Goal: Information Seeking & Learning: Find specific fact

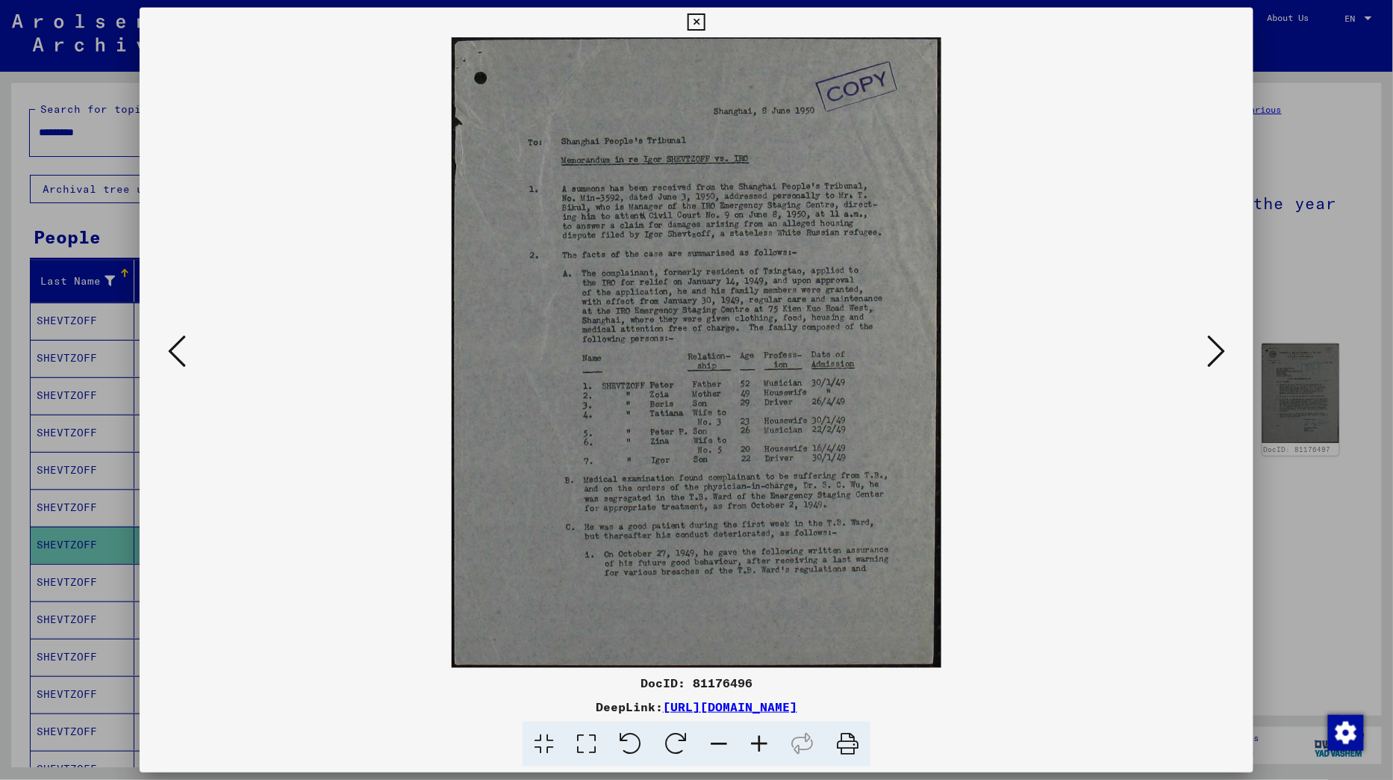
click at [705, 23] on icon at bounding box center [696, 22] width 17 height 18
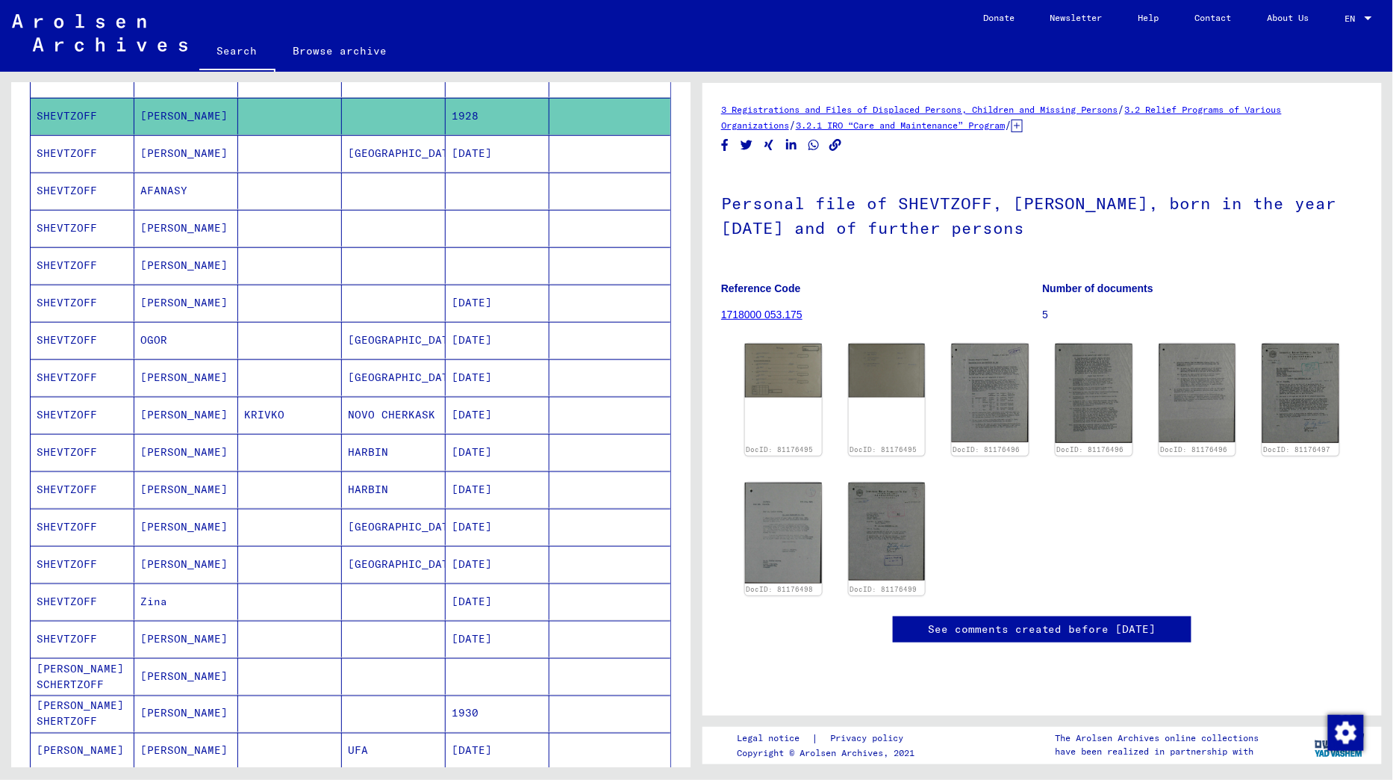
scroll to position [426, 0]
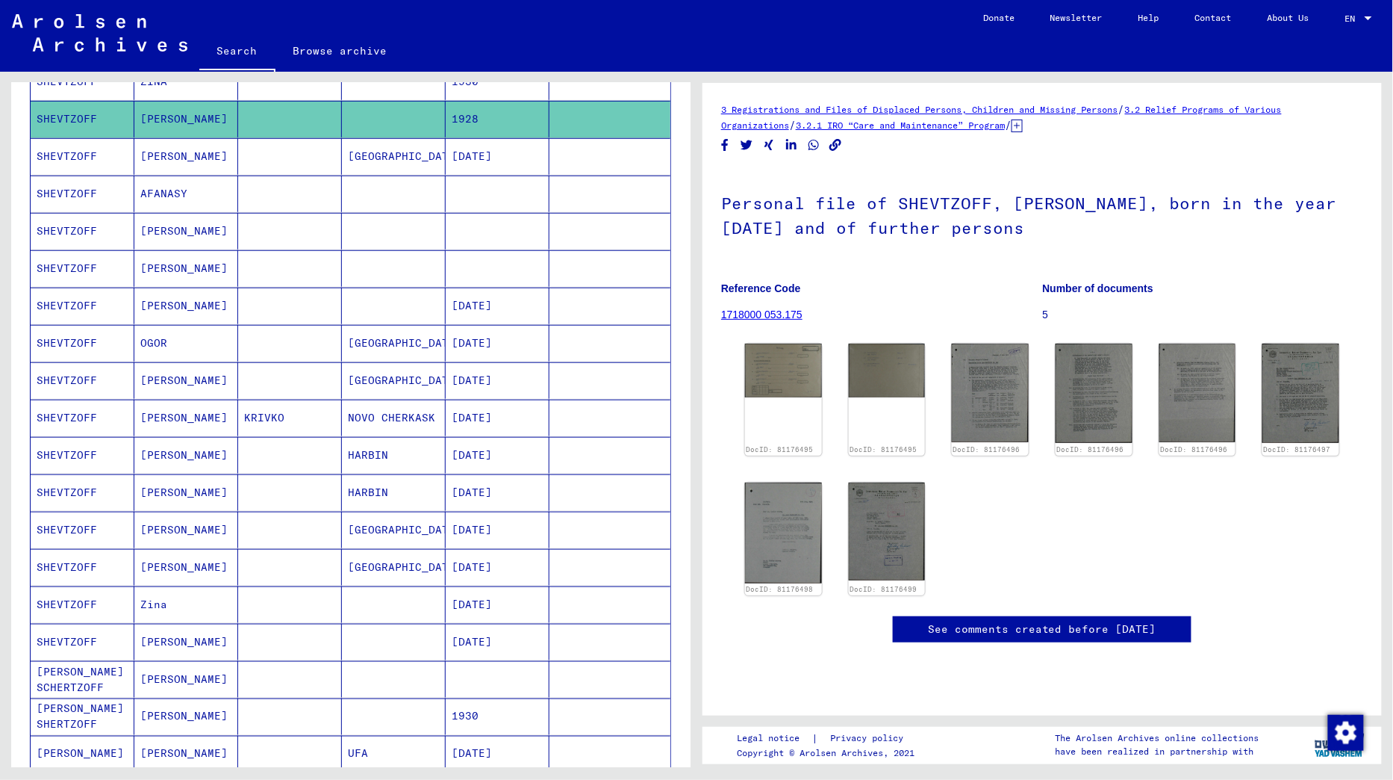
click at [182, 556] on mat-cell "[PERSON_NAME]" at bounding box center [186, 567] width 104 height 37
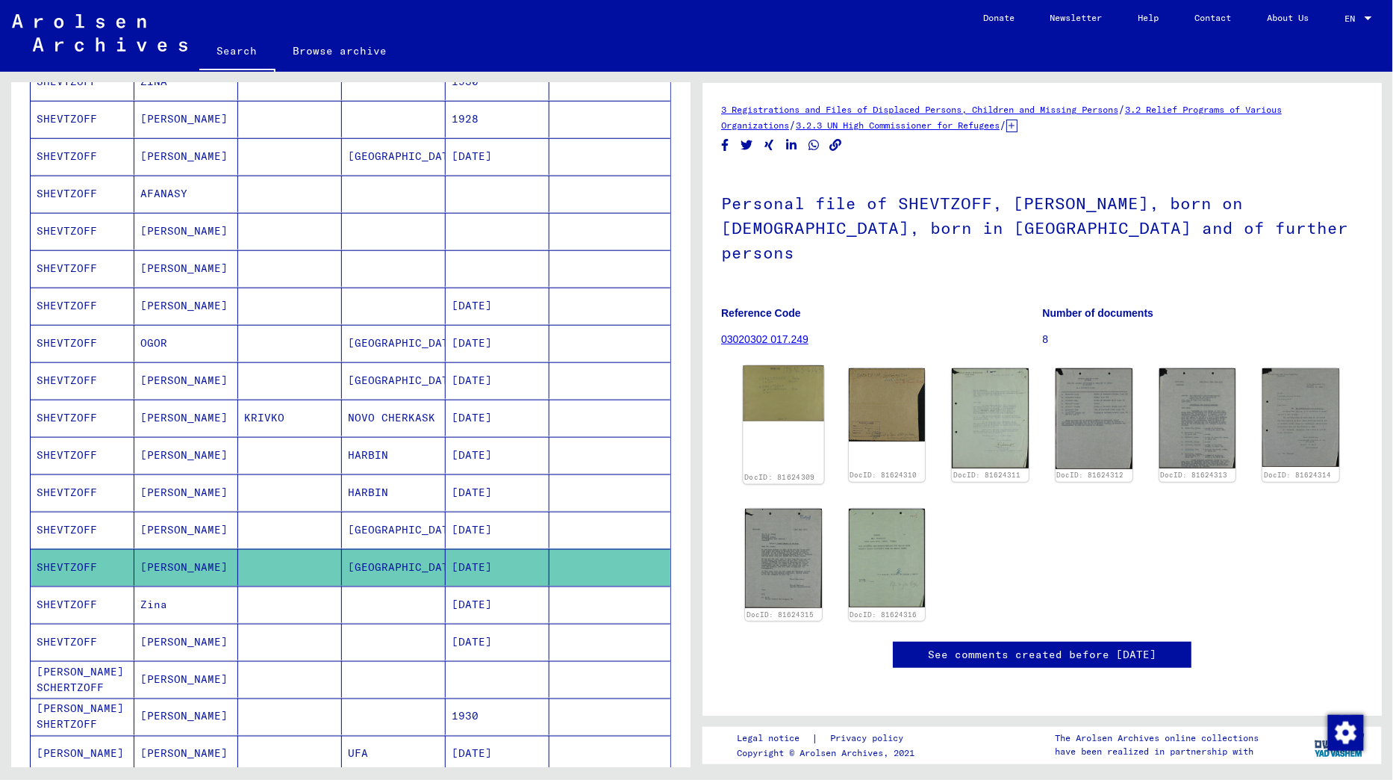
click at [770, 365] on img at bounding box center [783, 393] width 81 height 56
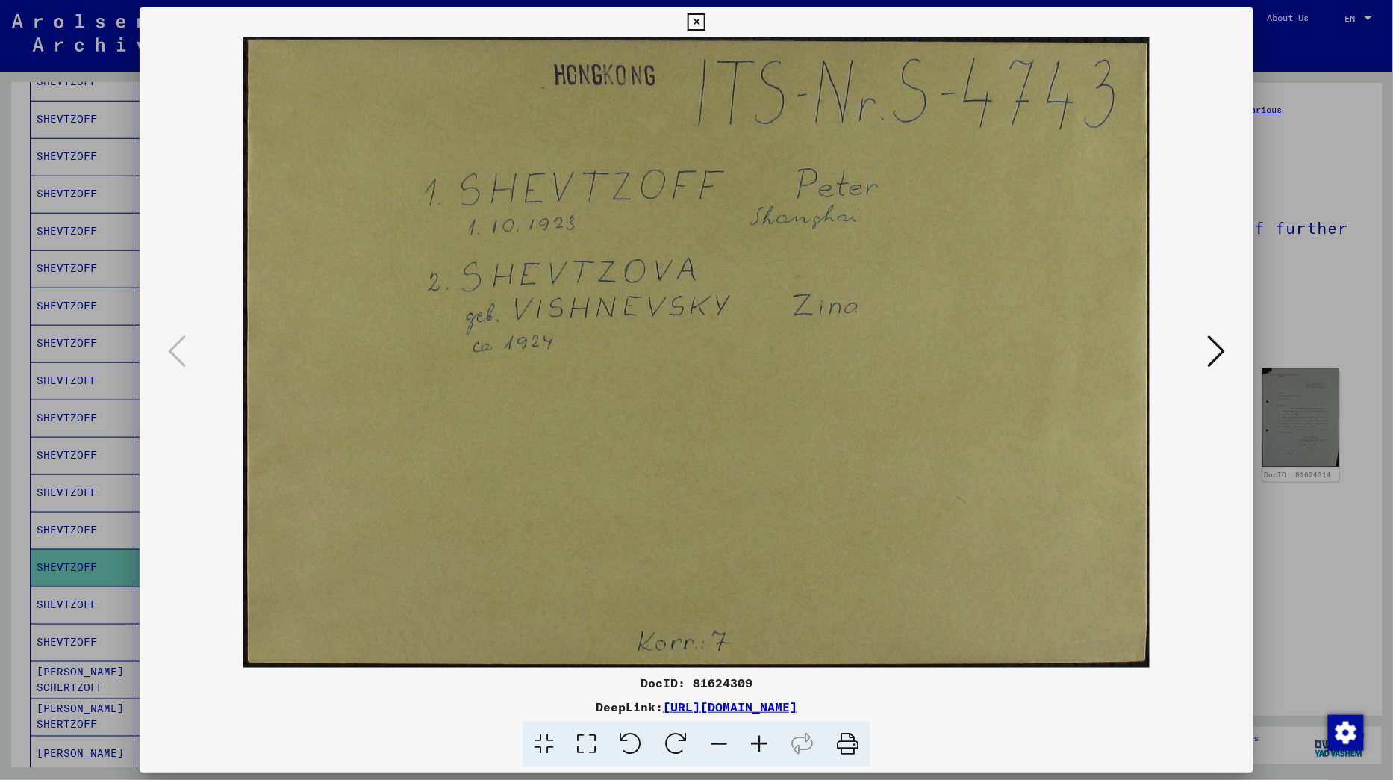
click at [1220, 361] on icon at bounding box center [1216, 351] width 18 height 36
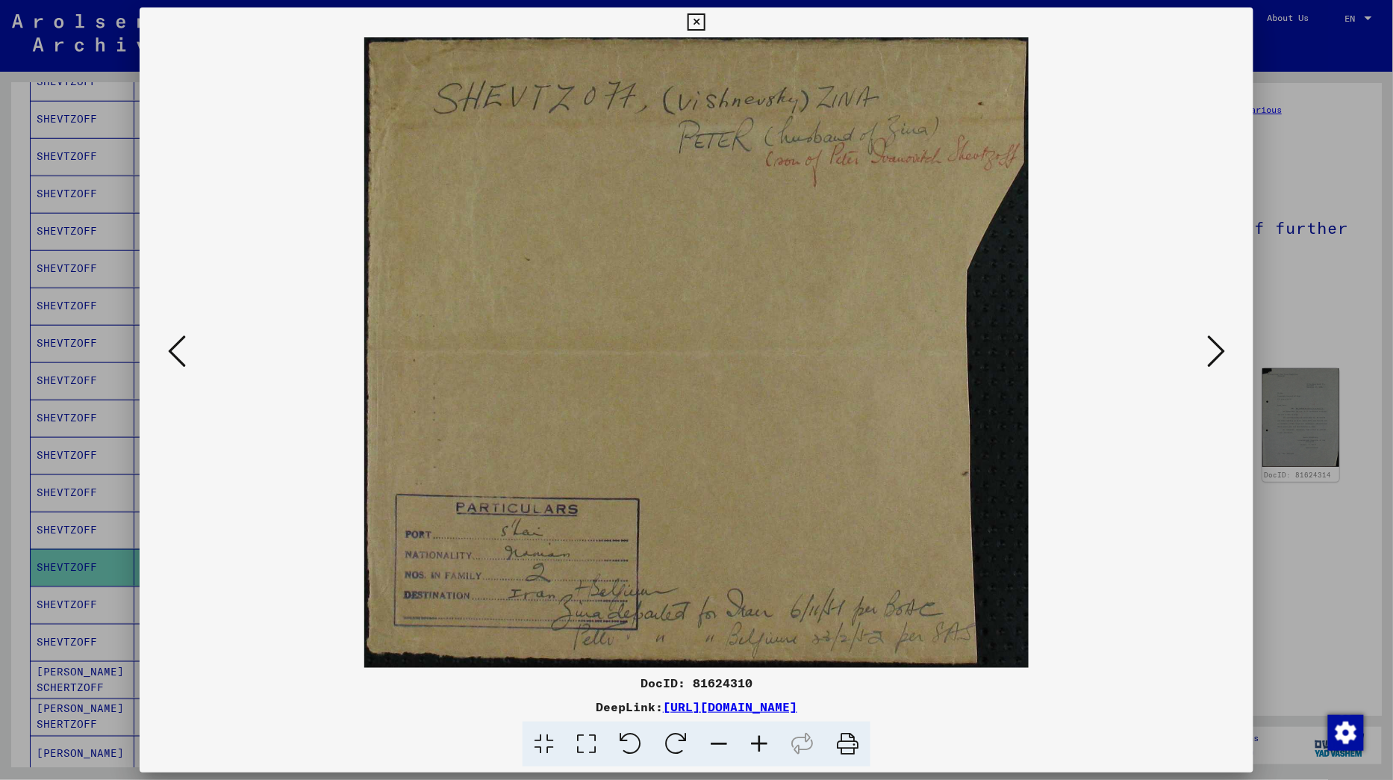
click at [1220, 361] on icon at bounding box center [1216, 351] width 18 height 36
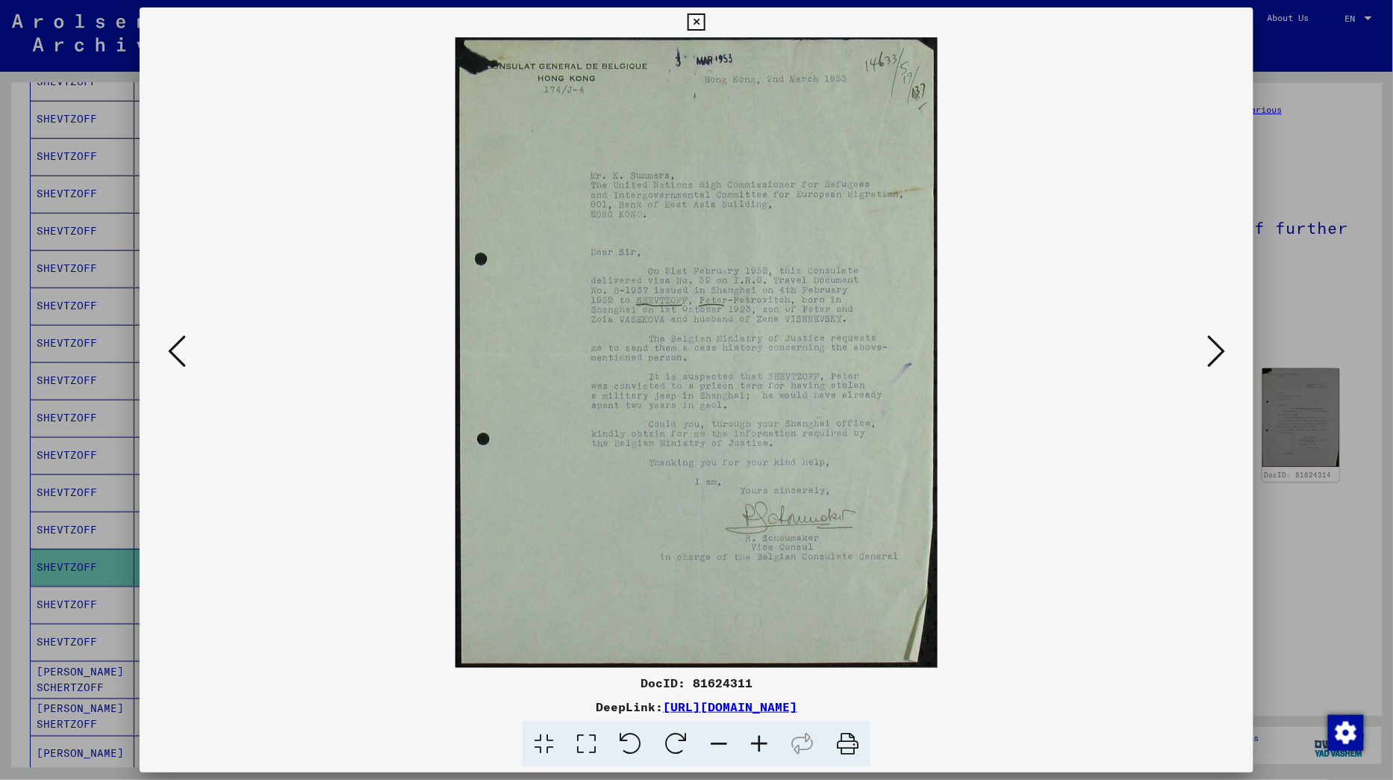
click at [1220, 361] on icon at bounding box center [1216, 351] width 18 height 36
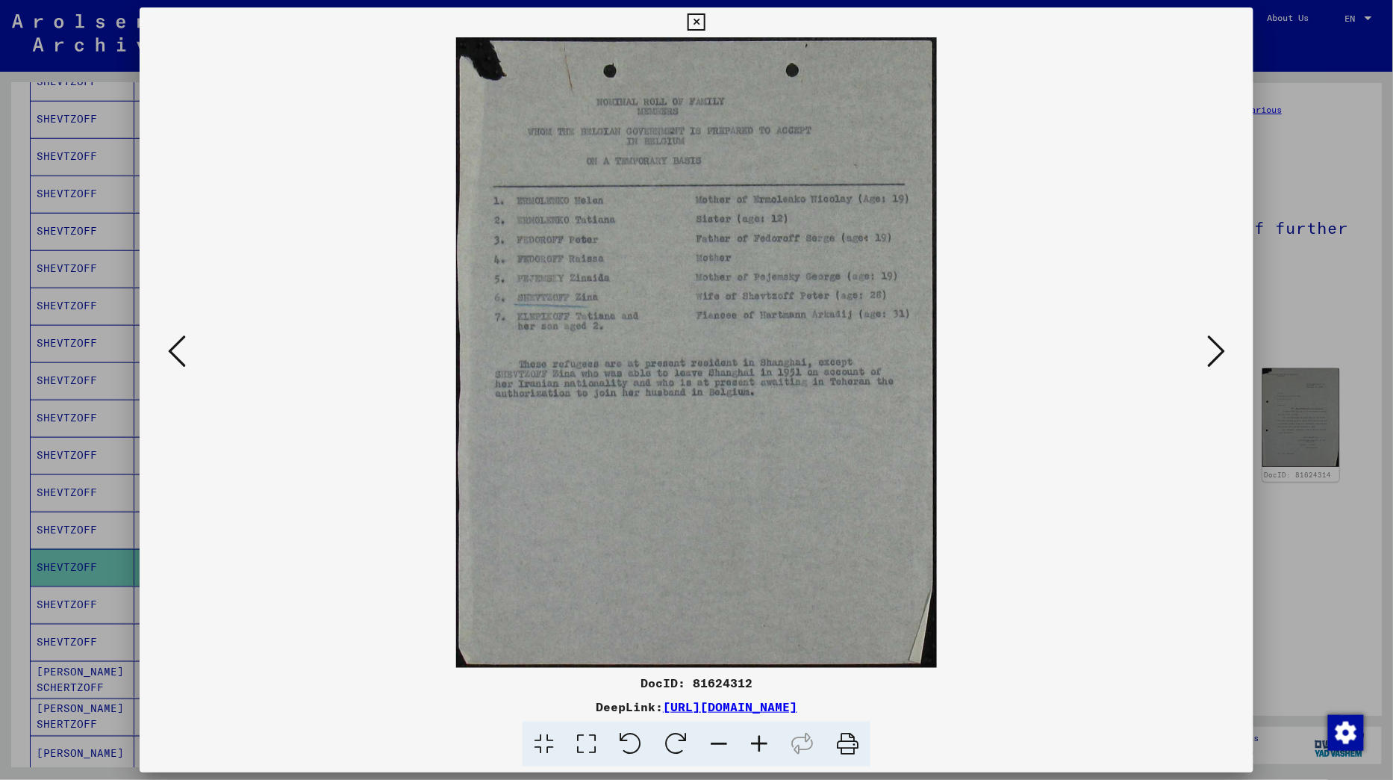
click at [1220, 361] on icon at bounding box center [1216, 351] width 18 height 36
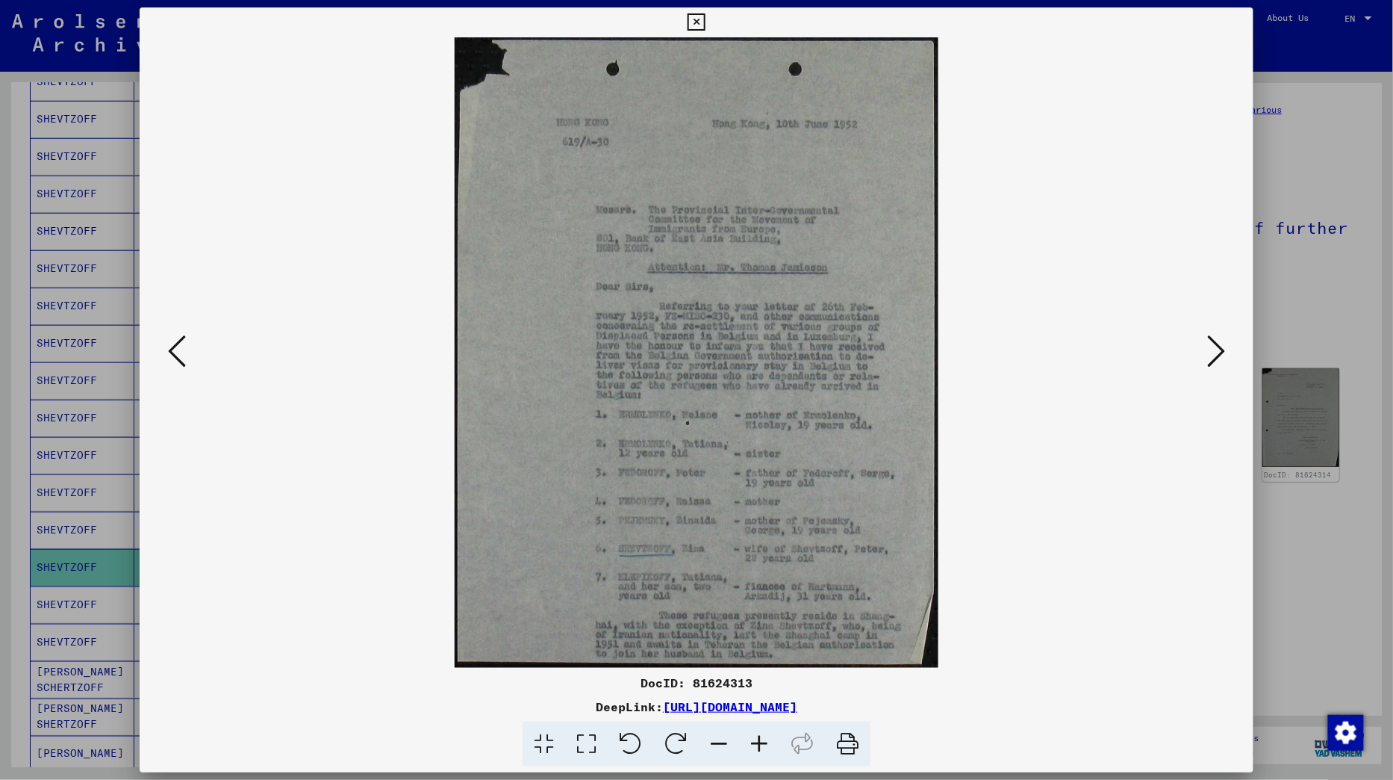
click at [1220, 361] on icon at bounding box center [1216, 351] width 18 height 36
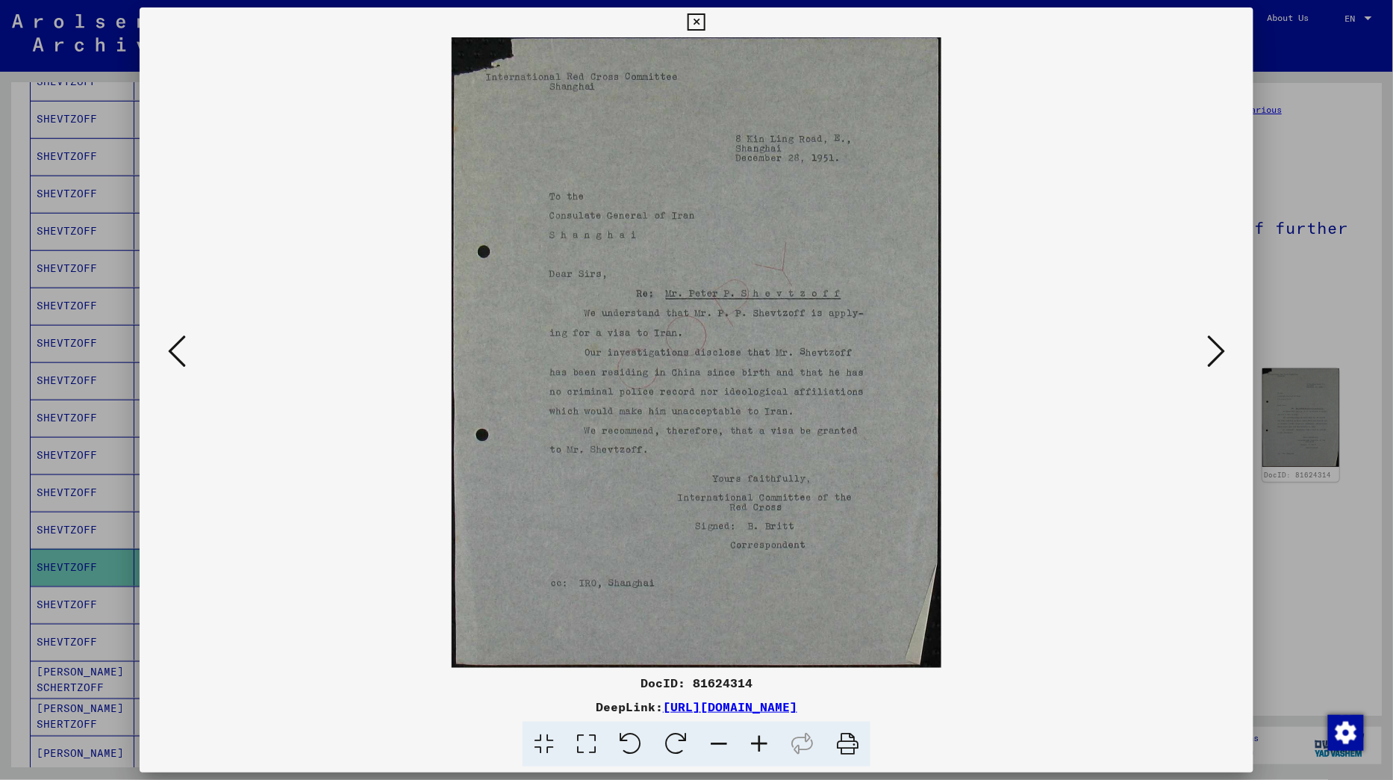
click at [1220, 361] on icon at bounding box center [1216, 351] width 18 height 36
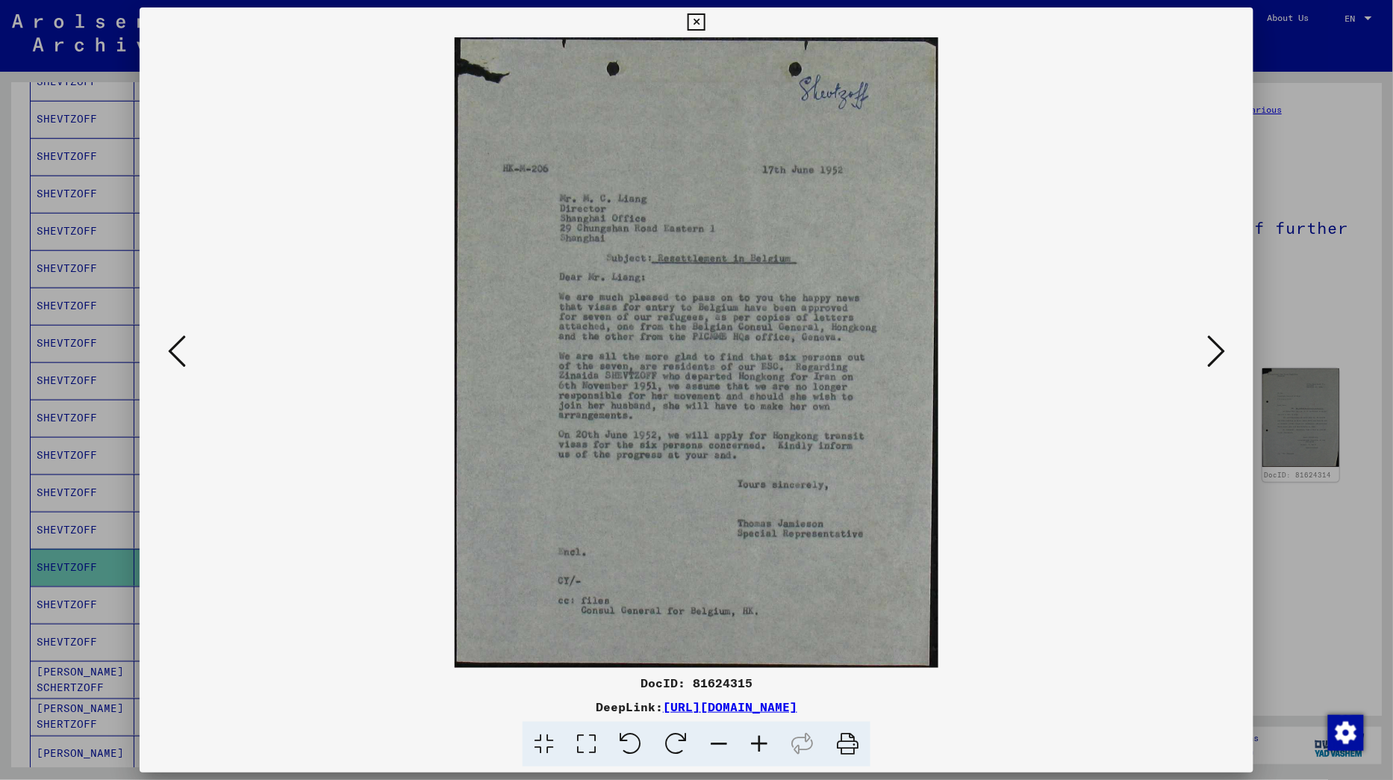
click at [1220, 361] on icon at bounding box center [1216, 351] width 18 height 36
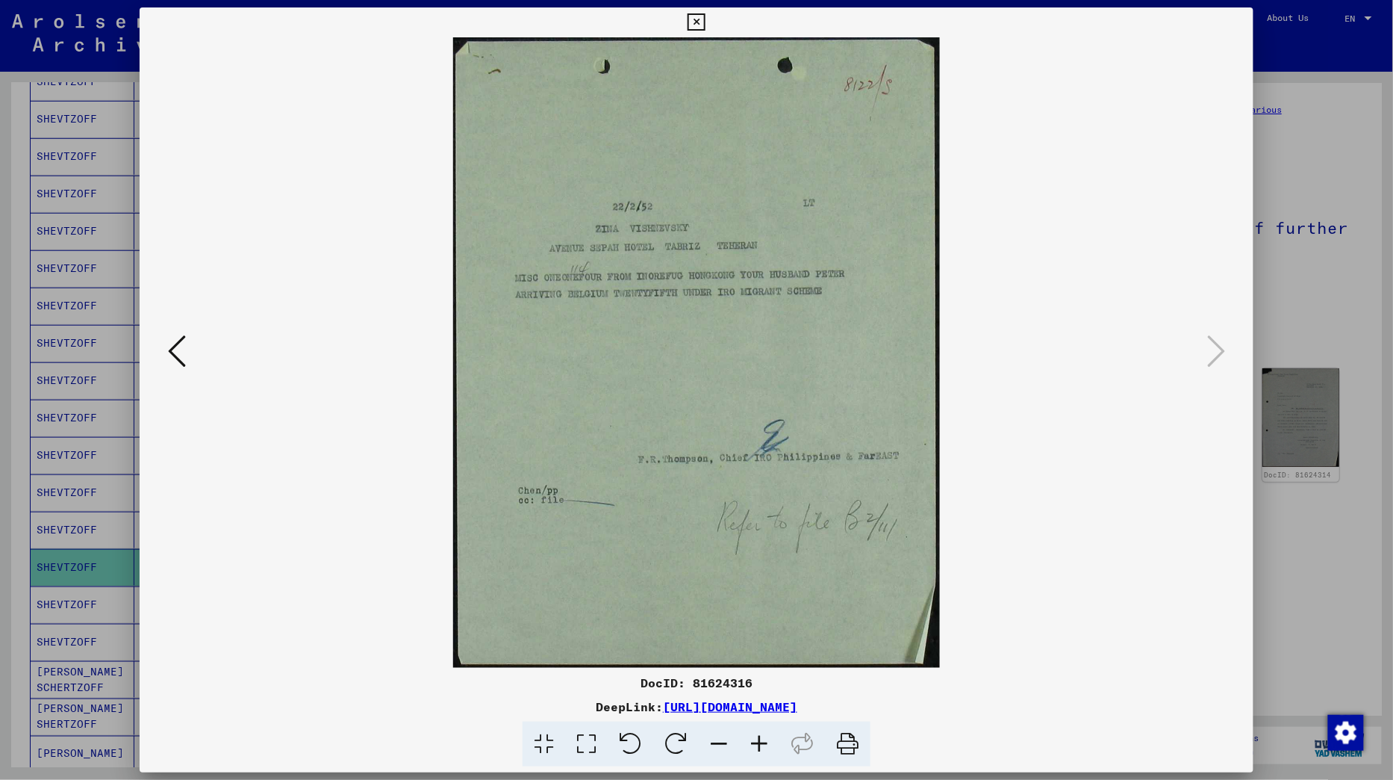
click at [705, 25] on icon at bounding box center [696, 22] width 17 height 18
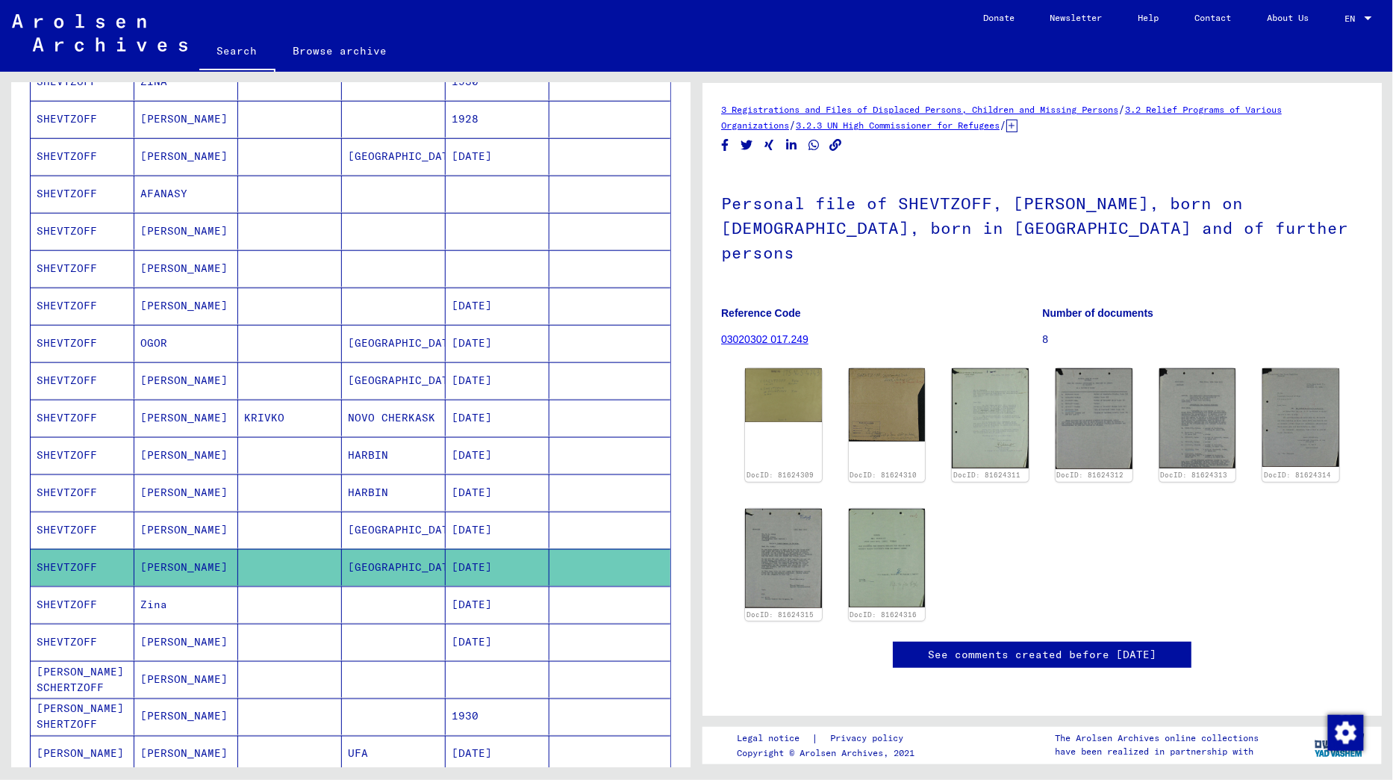
click at [256, 213] on mat-cell at bounding box center [290, 231] width 104 height 37
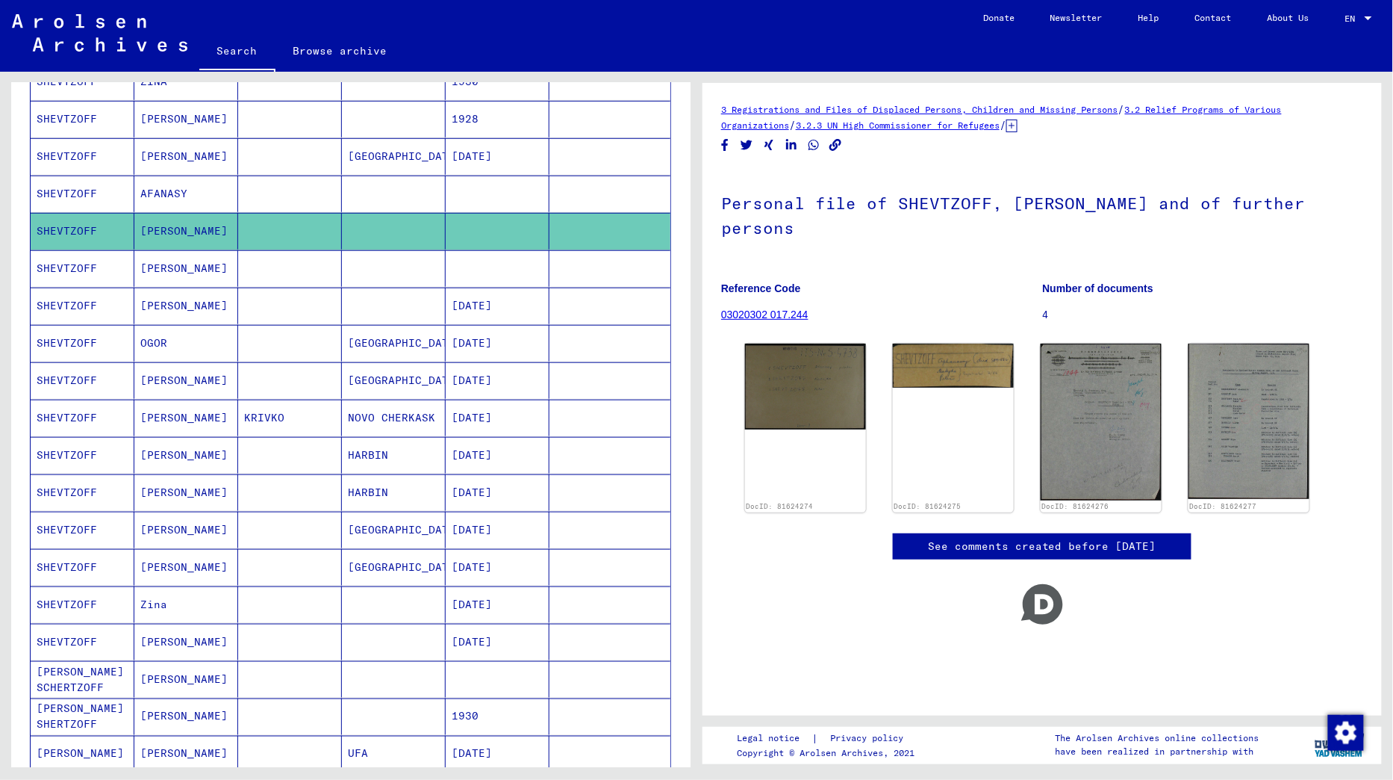
click at [273, 154] on mat-cell at bounding box center [290, 156] width 104 height 37
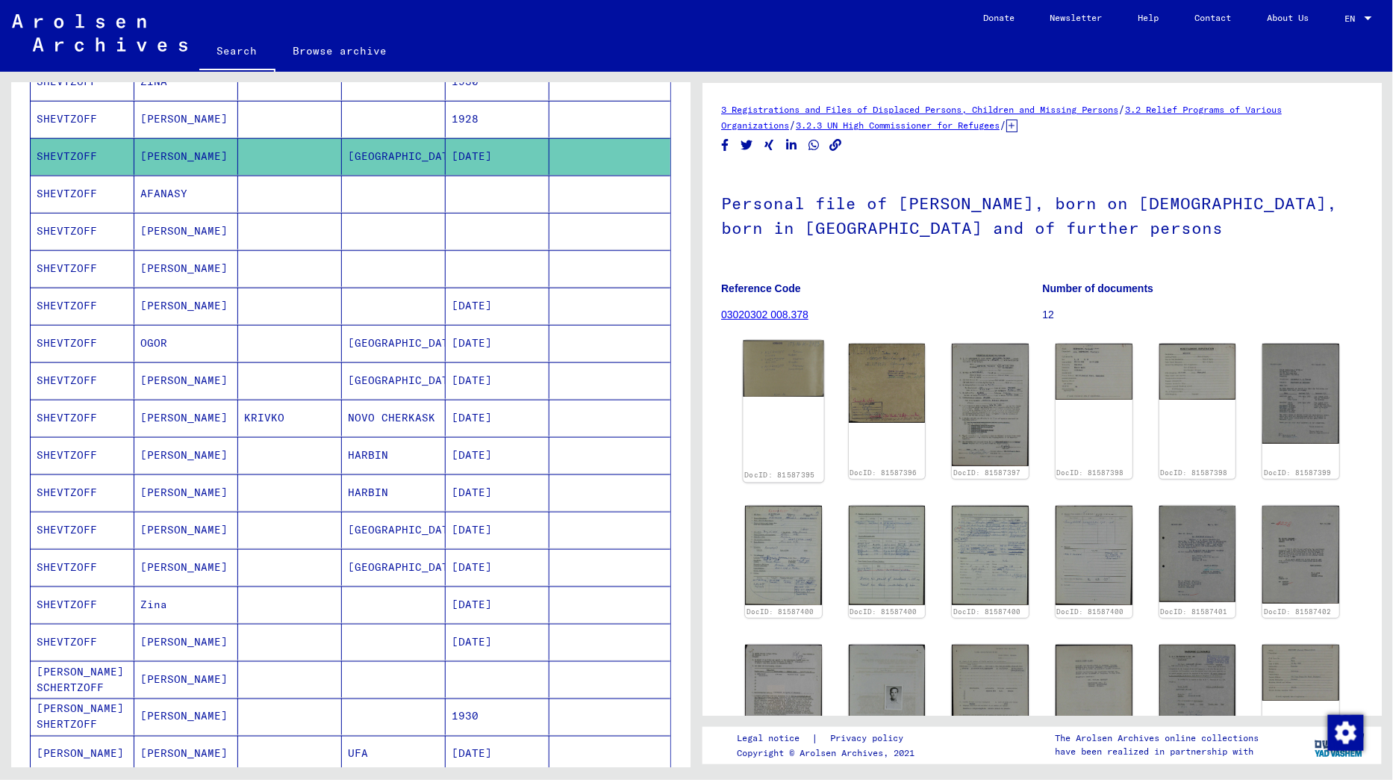
click at [774, 356] on img at bounding box center [783, 368] width 81 height 57
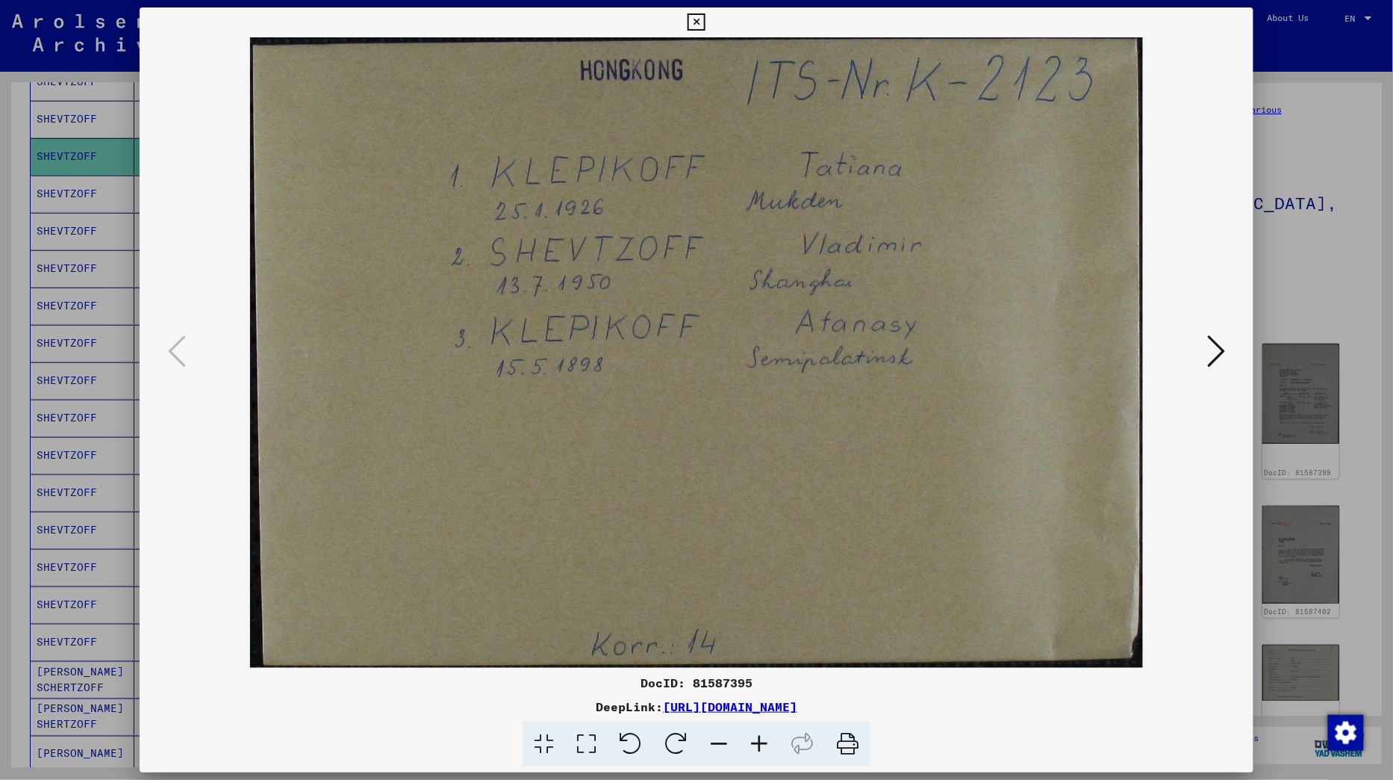
click at [1224, 355] on icon at bounding box center [1216, 351] width 18 height 36
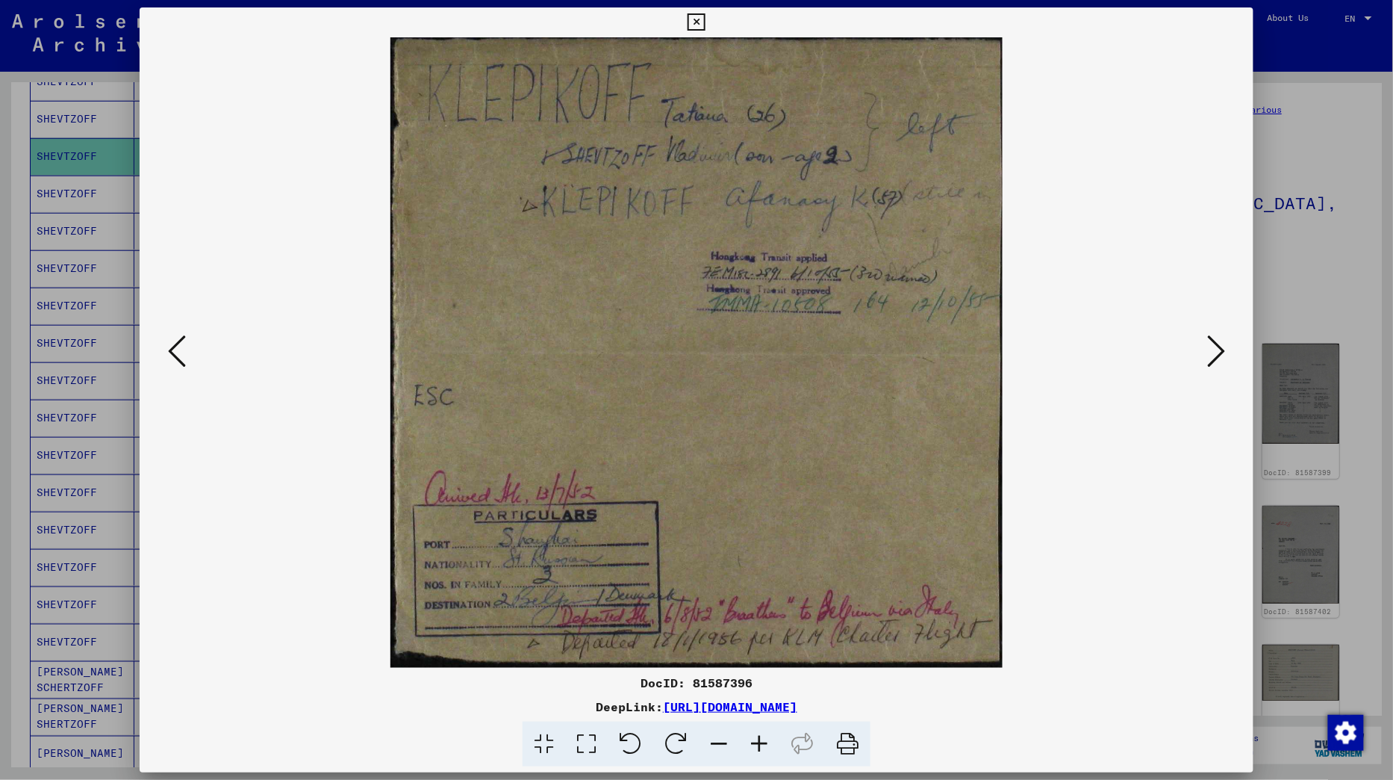
click at [1224, 355] on icon at bounding box center [1216, 351] width 18 height 36
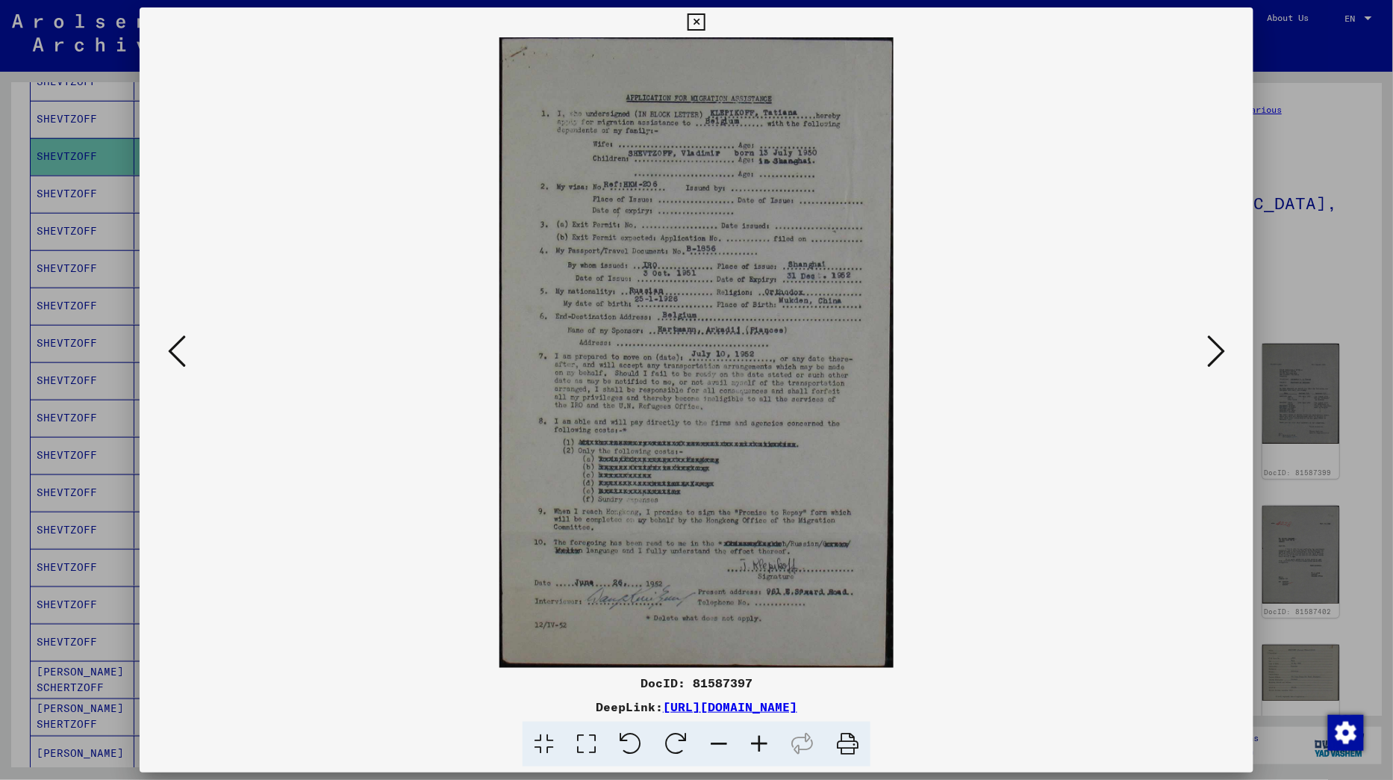
click at [1224, 355] on icon at bounding box center [1216, 351] width 18 height 36
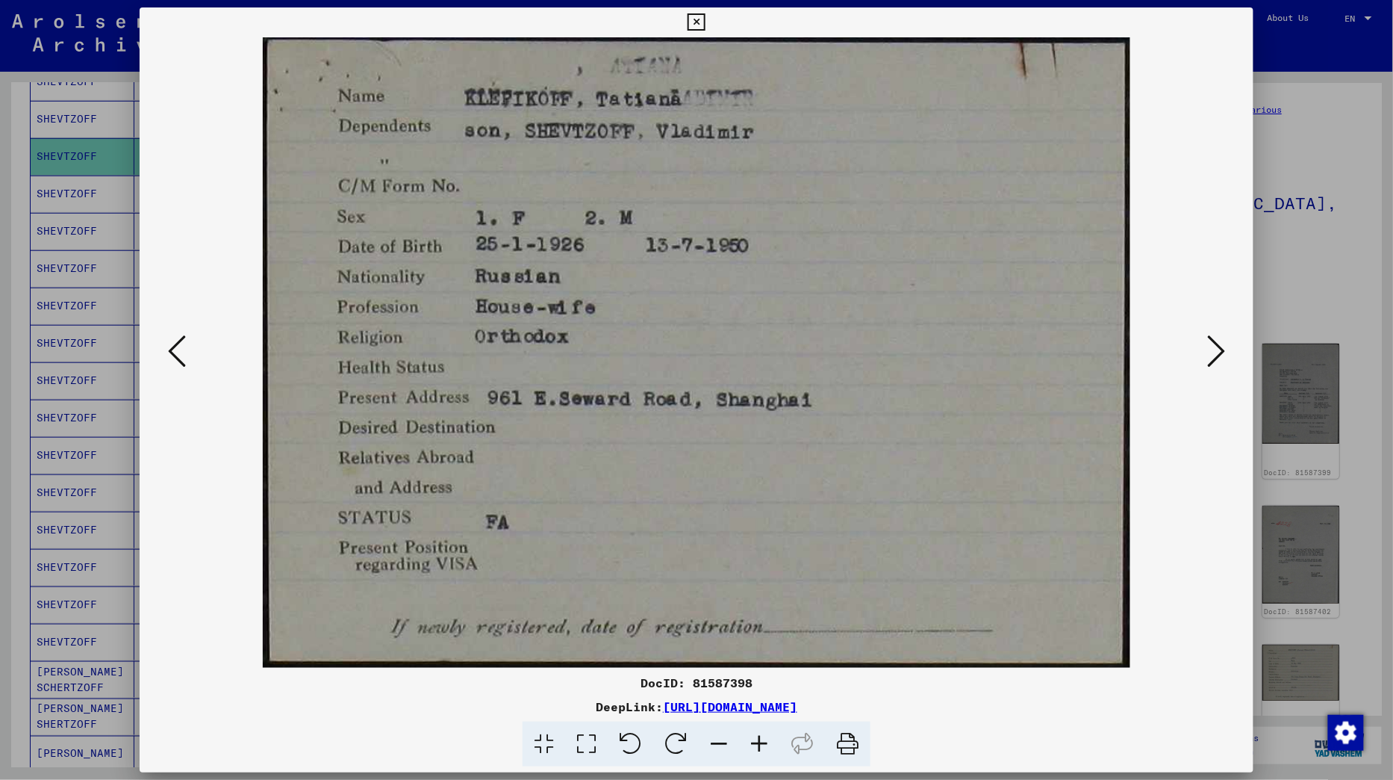
click at [178, 363] on icon at bounding box center [177, 351] width 18 height 36
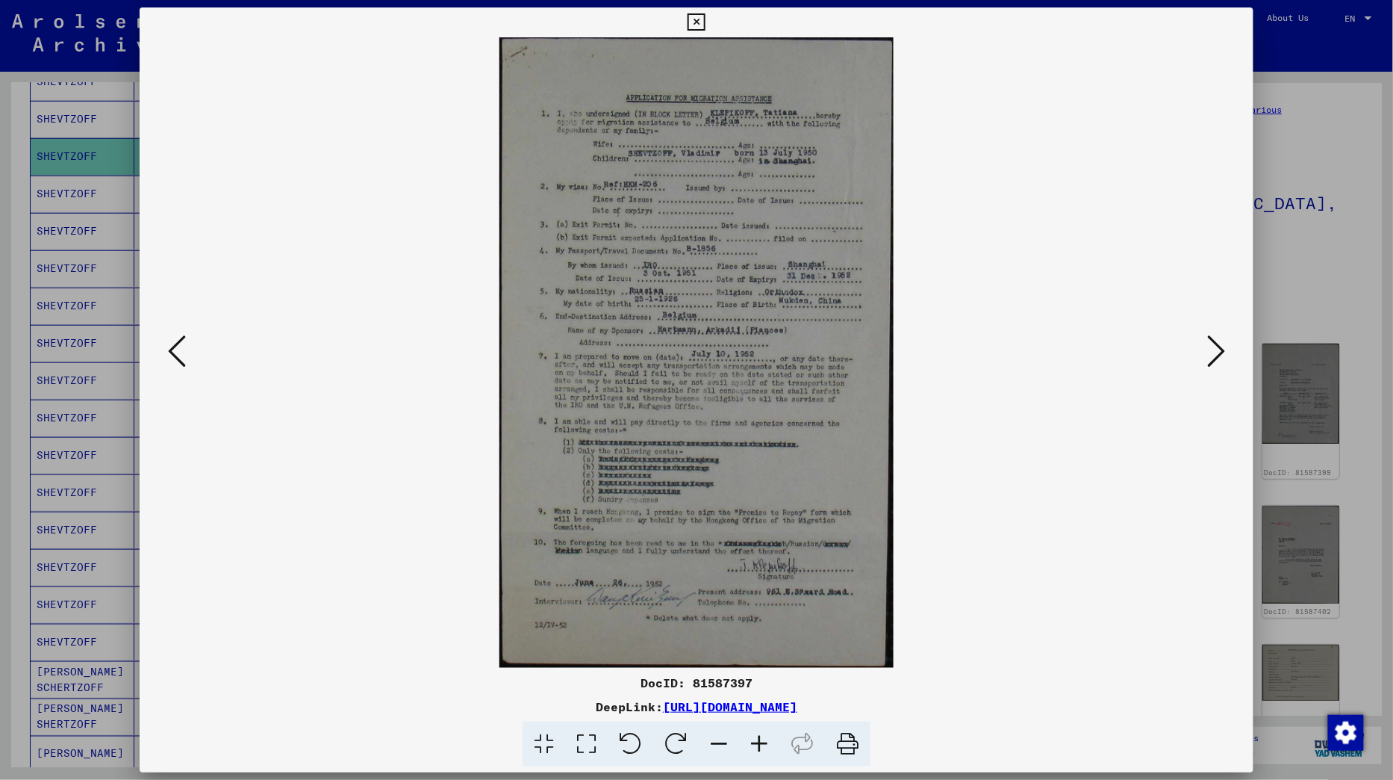
click at [705, 21] on icon at bounding box center [696, 22] width 17 height 18
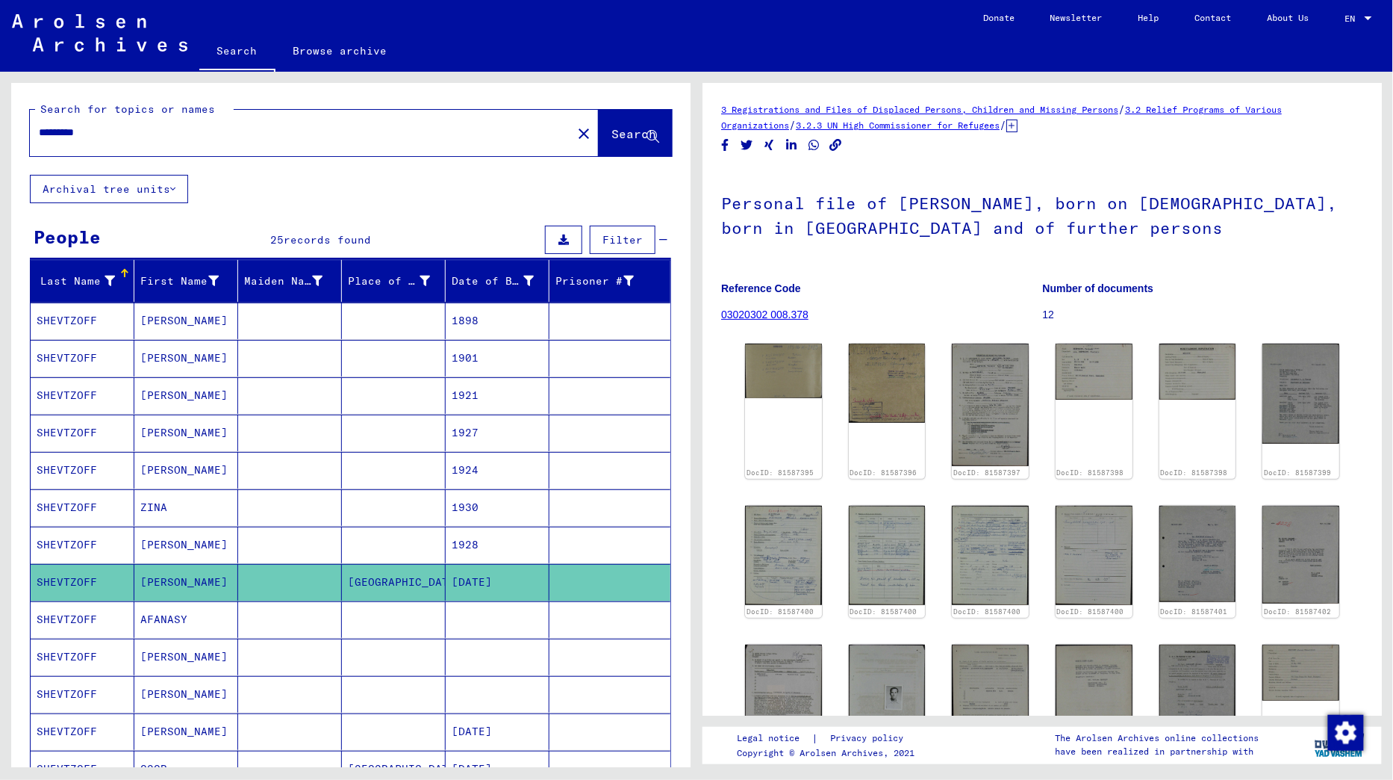
click at [162, 126] on input "*********" at bounding box center [301, 133] width 524 height 16
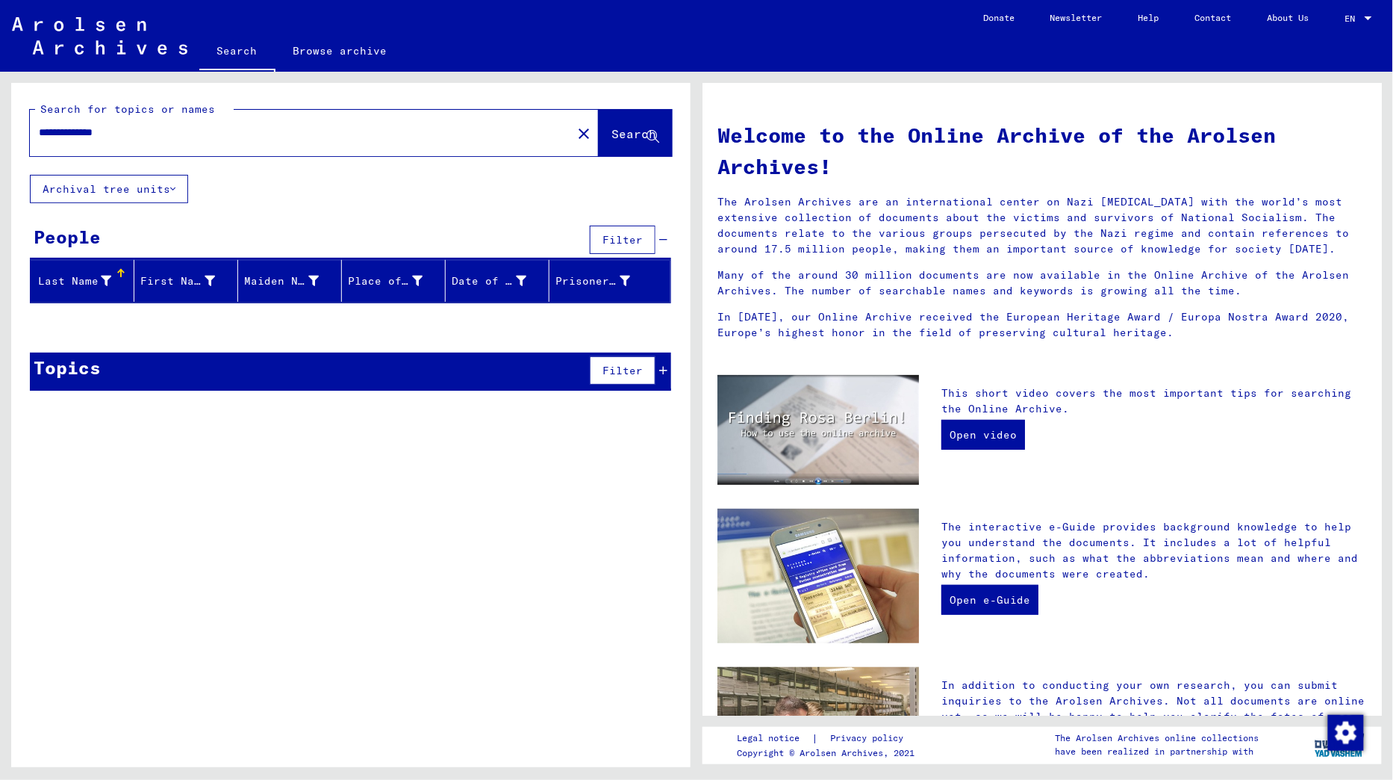
drag, startPoint x: 167, startPoint y: 132, endPoint x: 295, endPoint y: 132, distance: 128.4
click at [286, 132] on input "**********" at bounding box center [296, 133] width 515 height 16
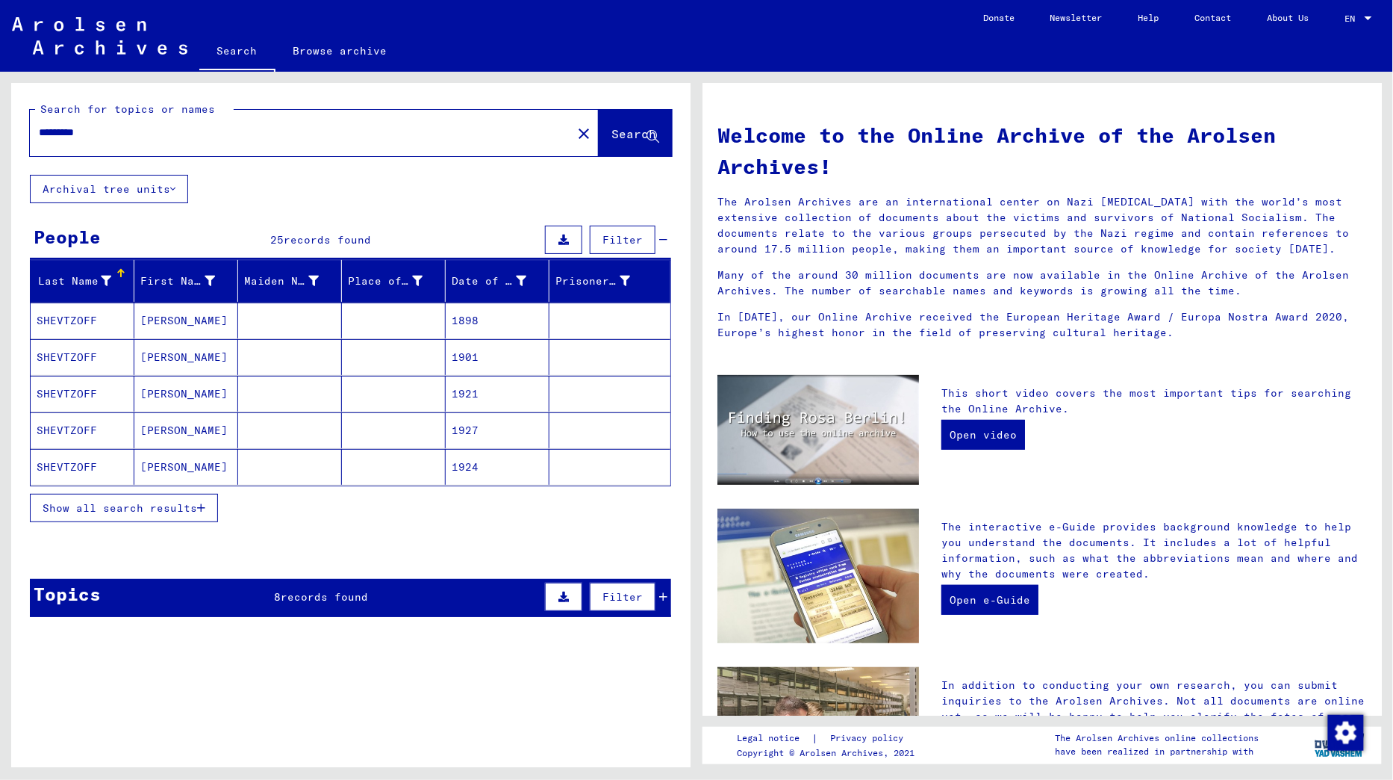
click at [177, 504] on span "Show all search results" at bounding box center [120, 507] width 155 height 13
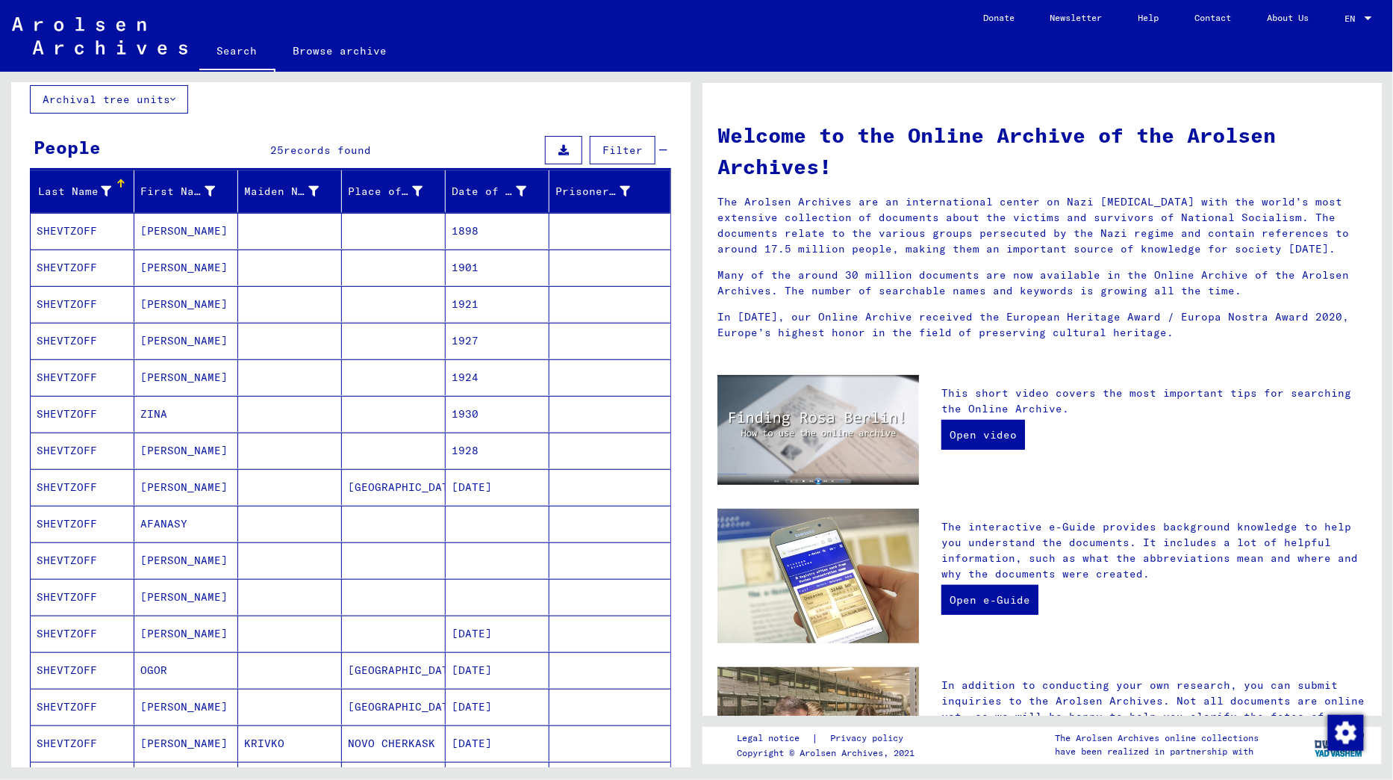
scroll to position [90, 0]
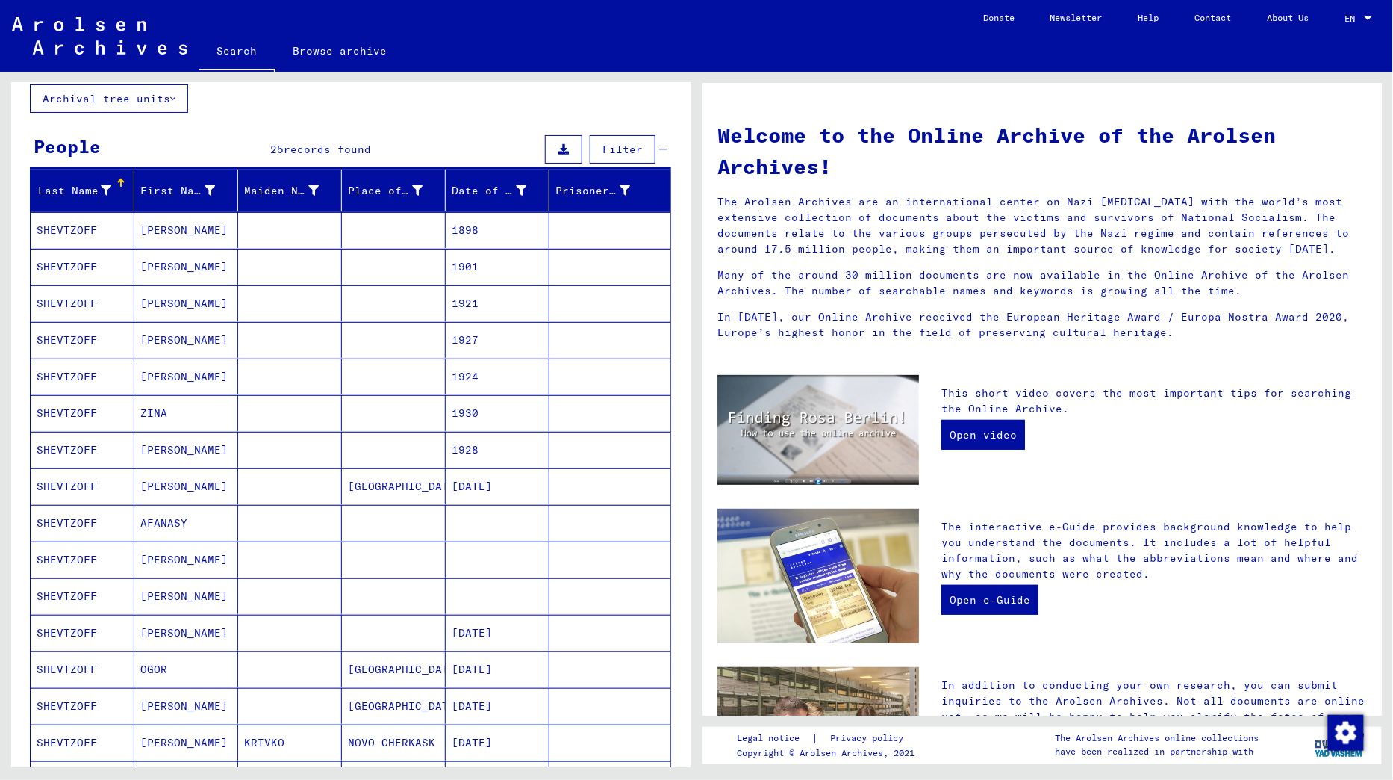
click at [283, 333] on mat-cell at bounding box center [290, 340] width 104 height 36
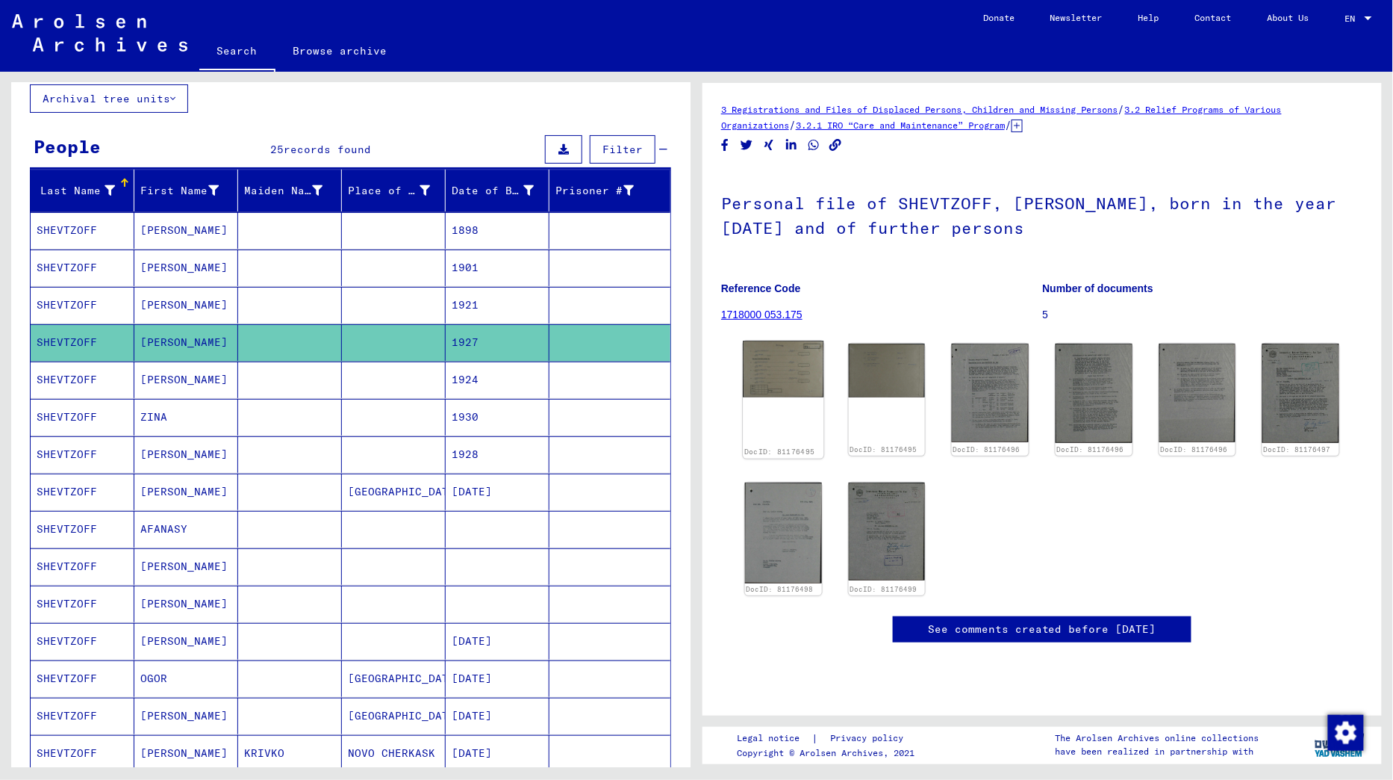
click at [780, 381] on img at bounding box center [783, 368] width 81 height 56
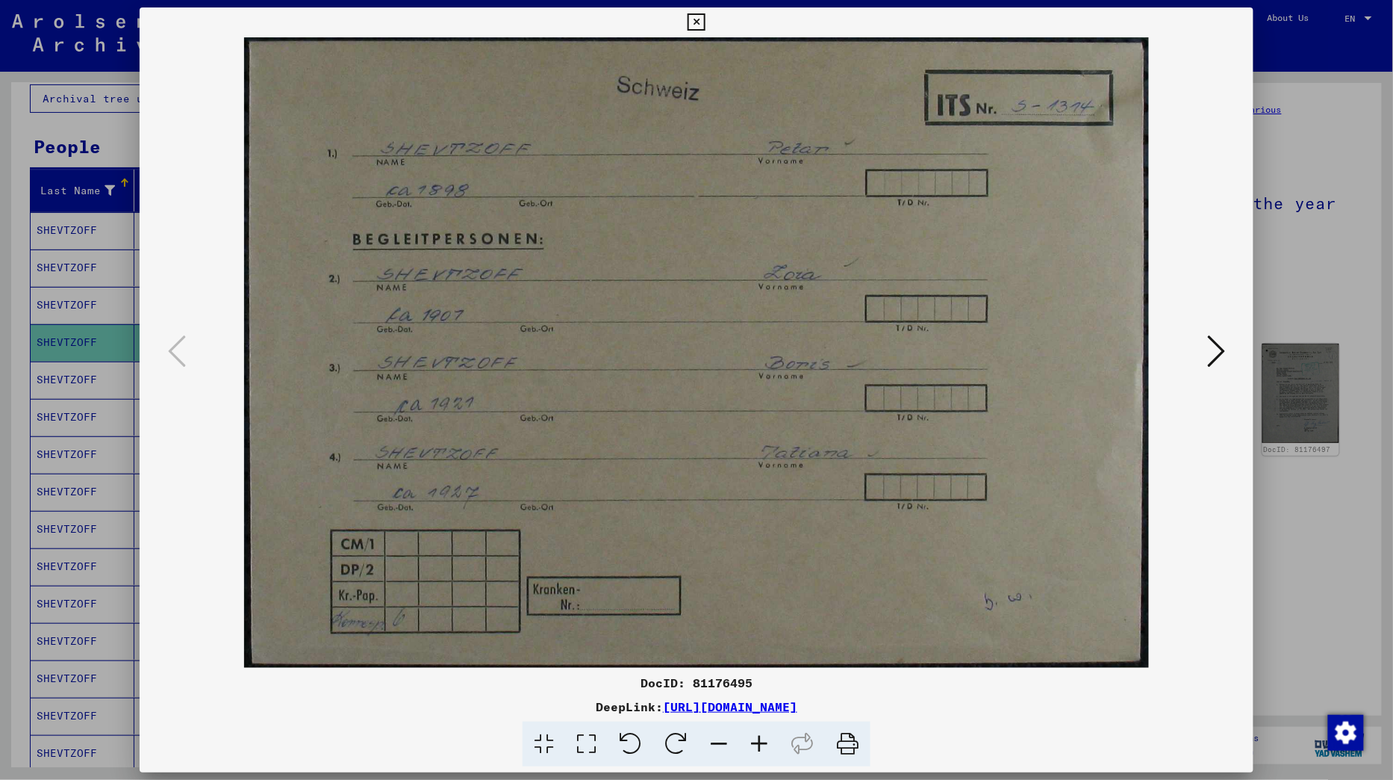
click at [1208, 352] on icon at bounding box center [1216, 351] width 18 height 36
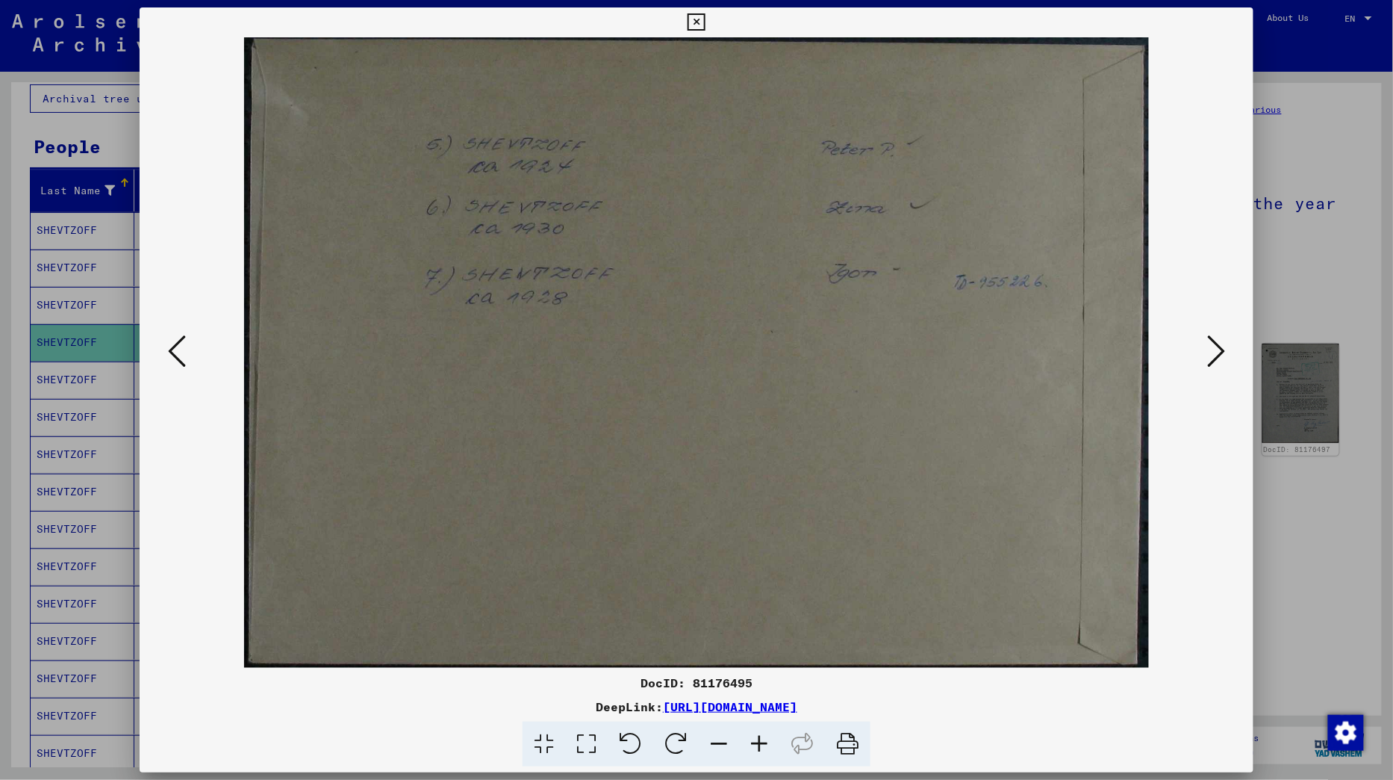
click at [705, 21] on icon at bounding box center [696, 22] width 17 height 18
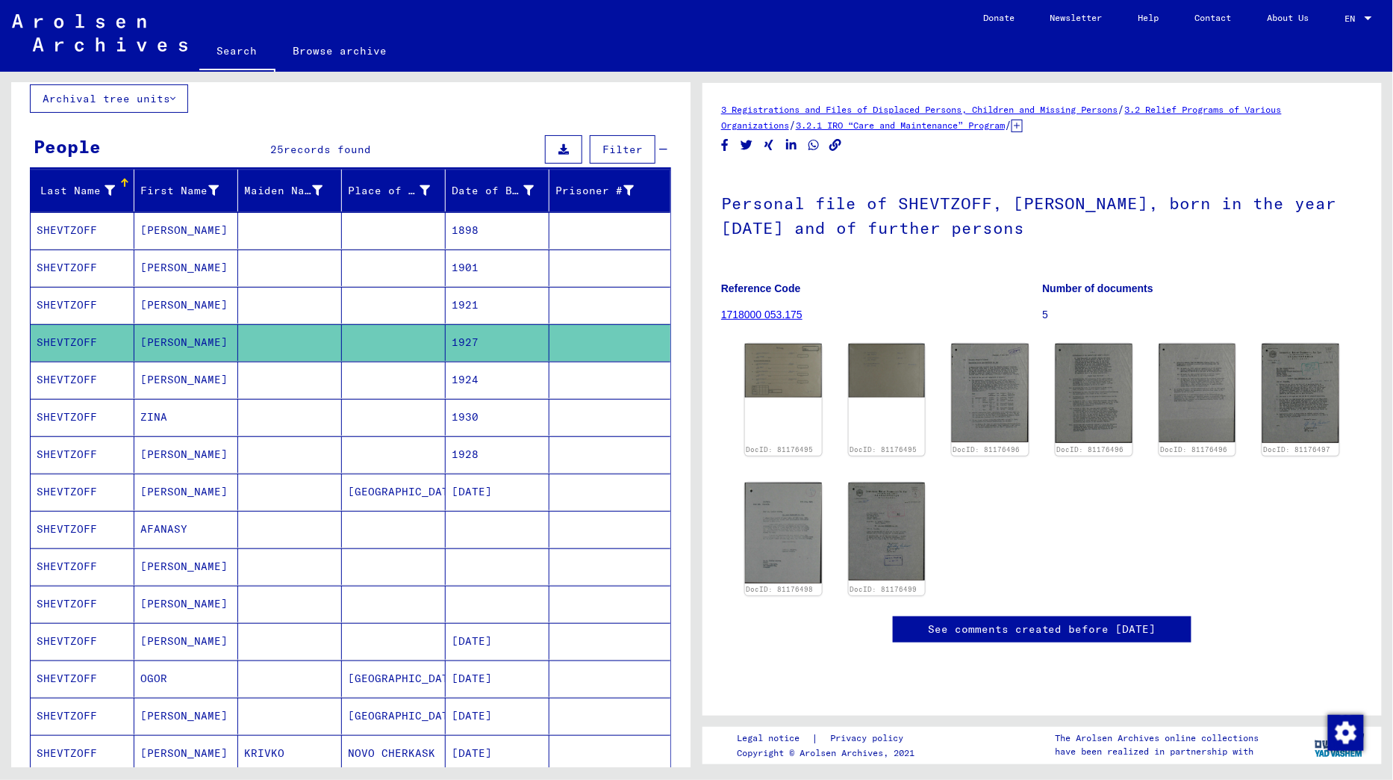
click at [228, 527] on mat-cell "AFANASY" at bounding box center [186, 529] width 104 height 37
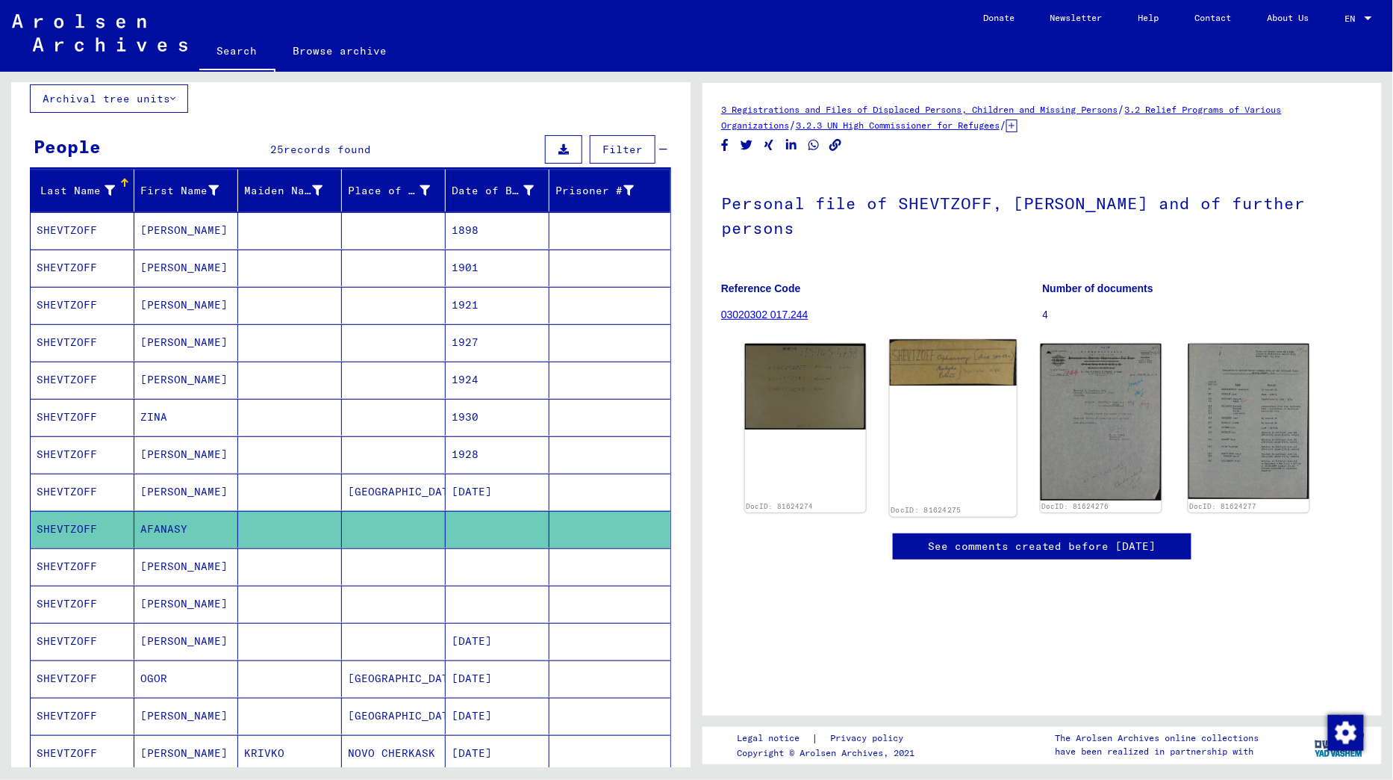
click at [992, 340] on img at bounding box center [953, 363] width 127 height 46
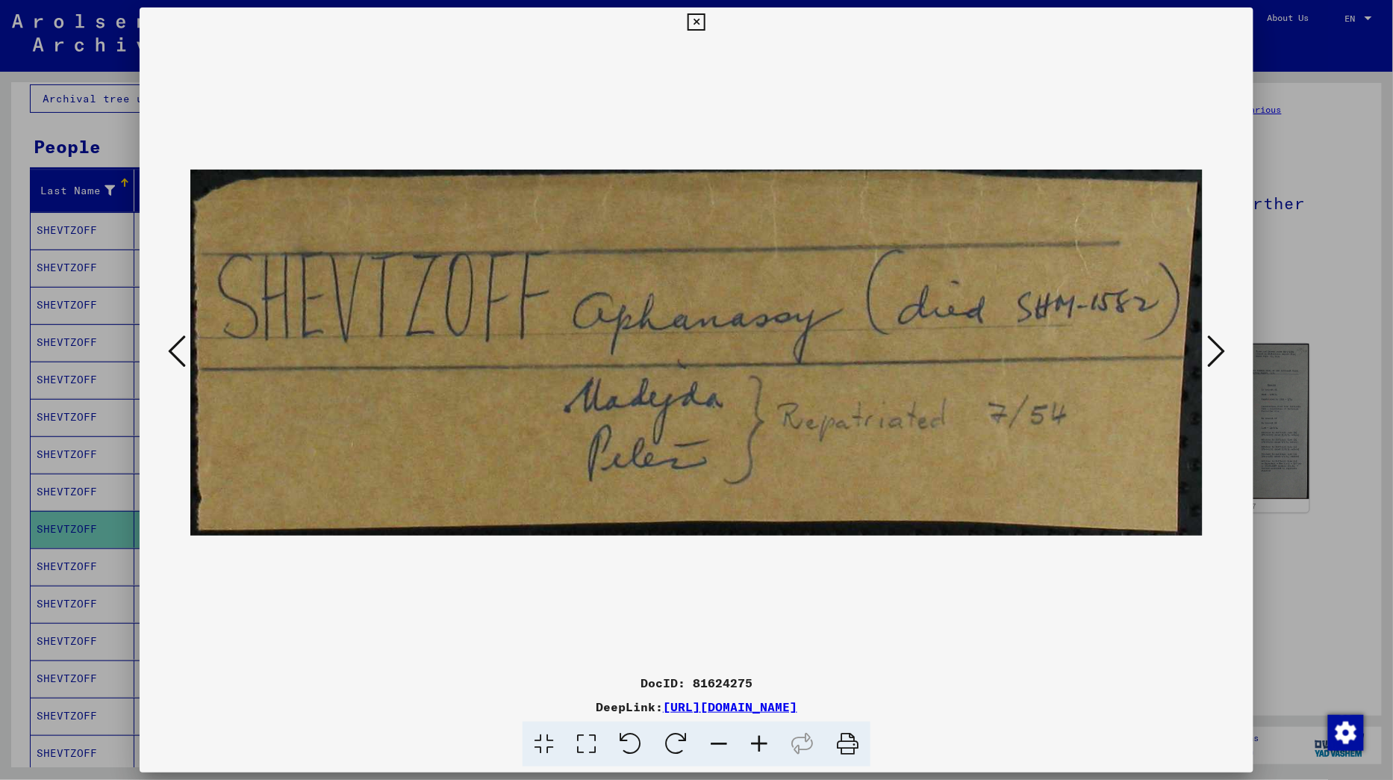
click at [1218, 359] on icon at bounding box center [1216, 351] width 18 height 36
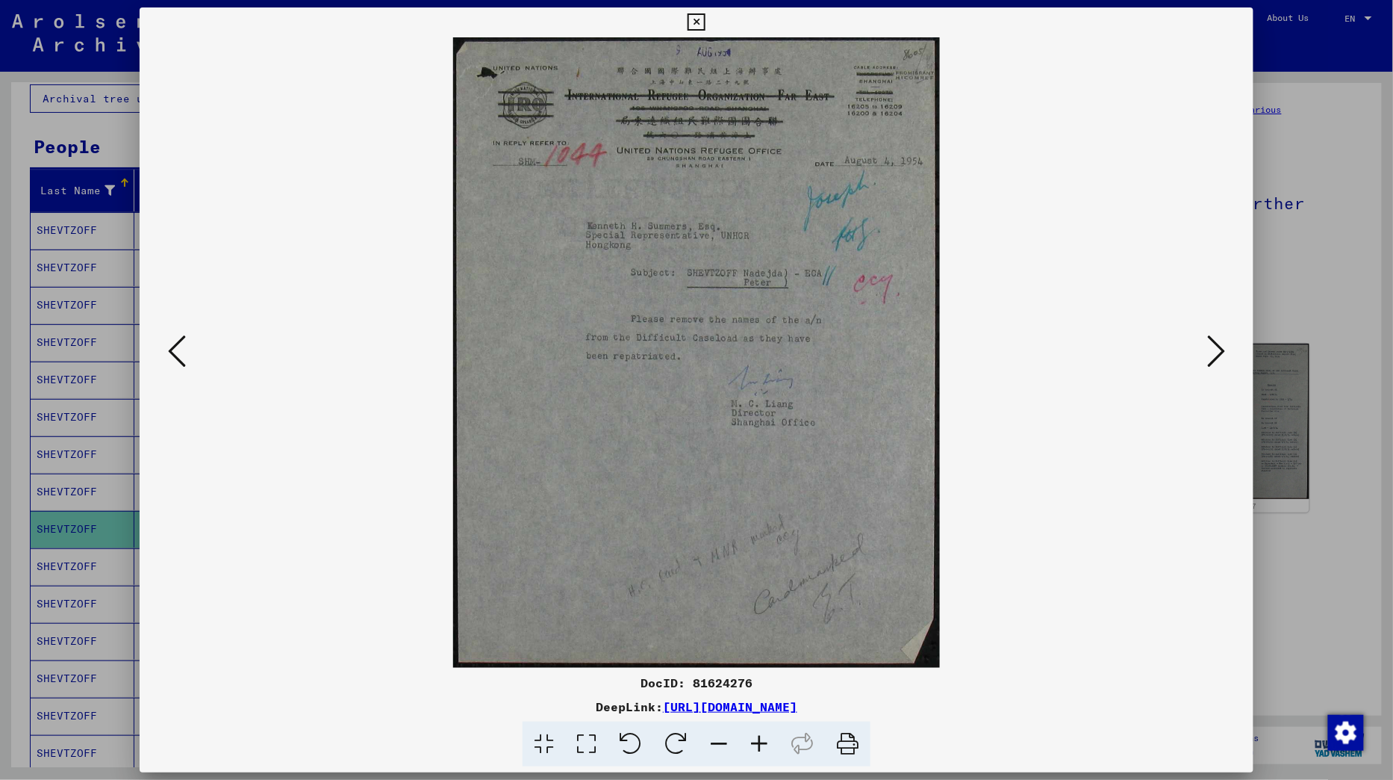
click at [1218, 359] on icon at bounding box center [1216, 351] width 18 height 36
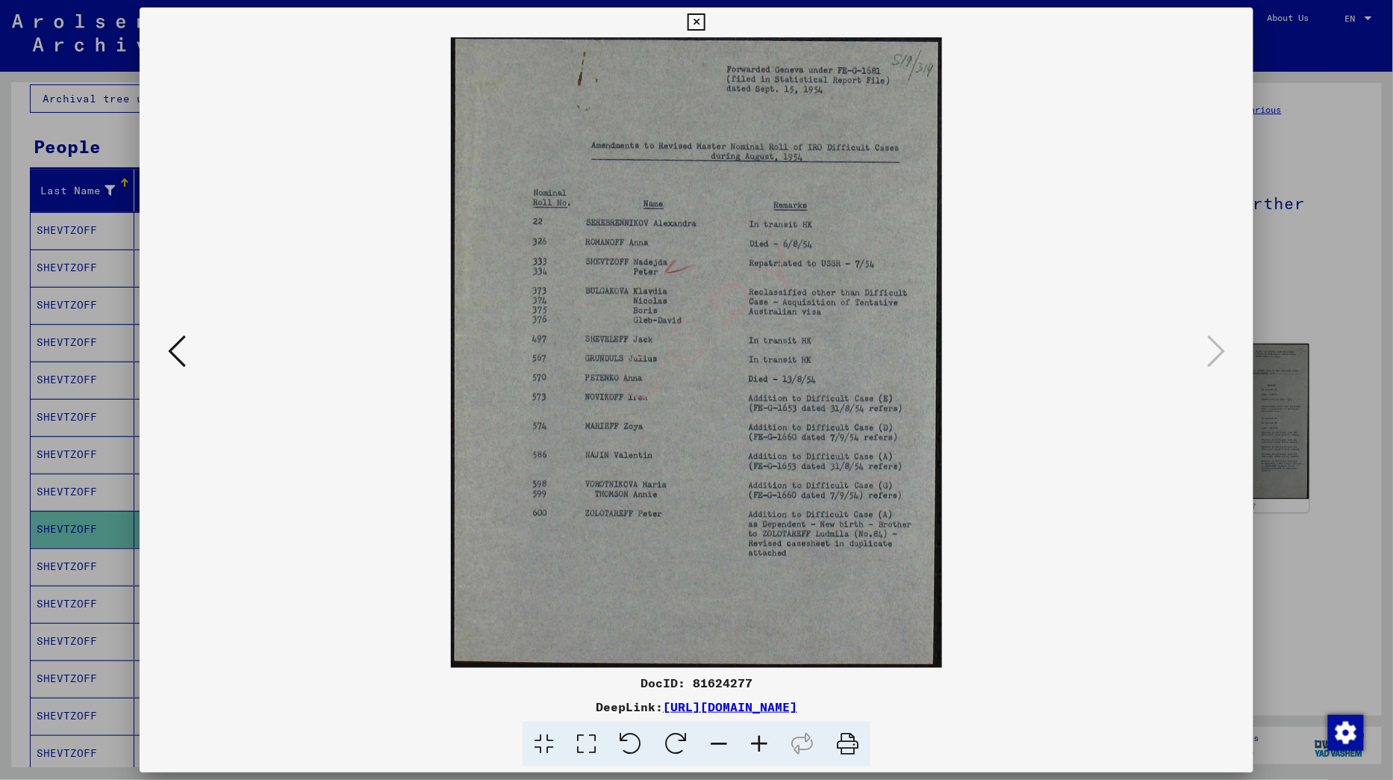
click at [172, 361] on icon at bounding box center [177, 351] width 18 height 36
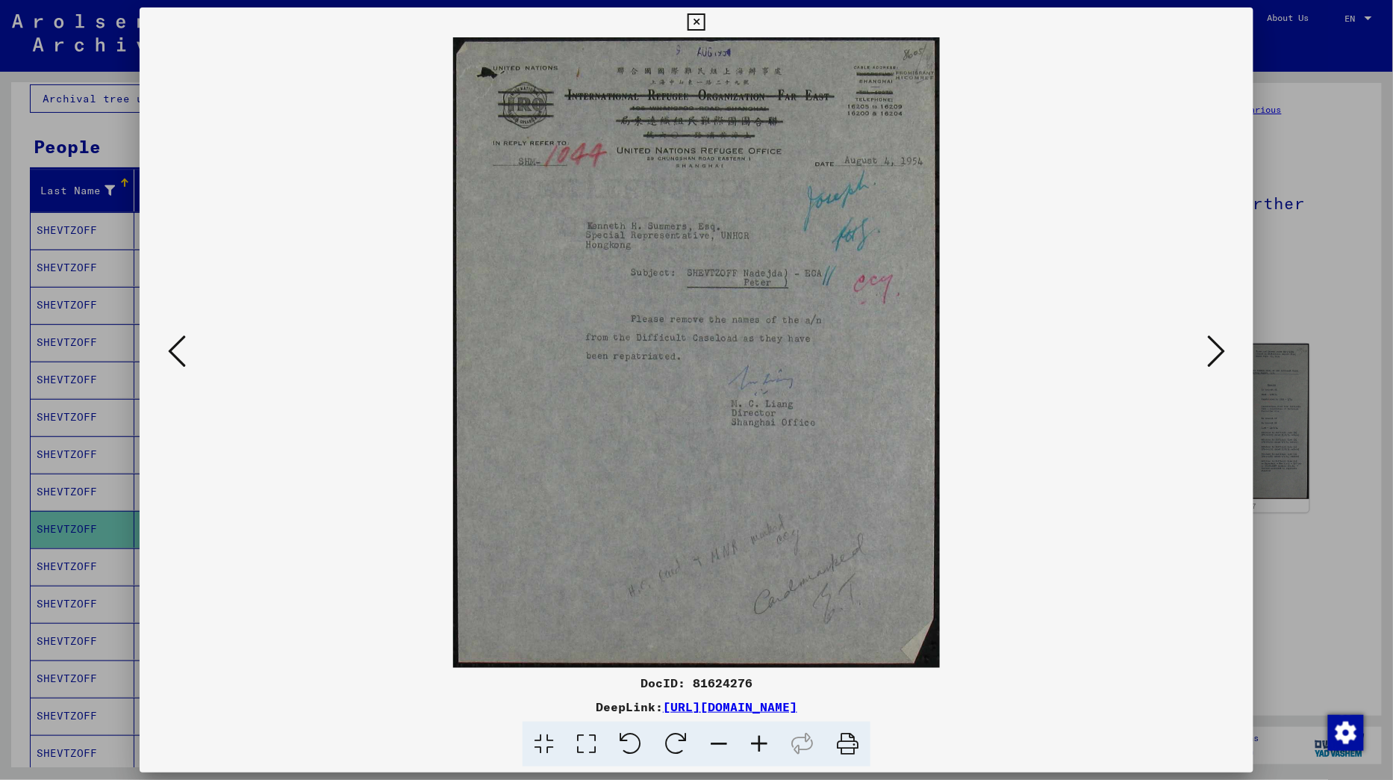
click at [172, 361] on icon at bounding box center [177, 351] width 18 height 36
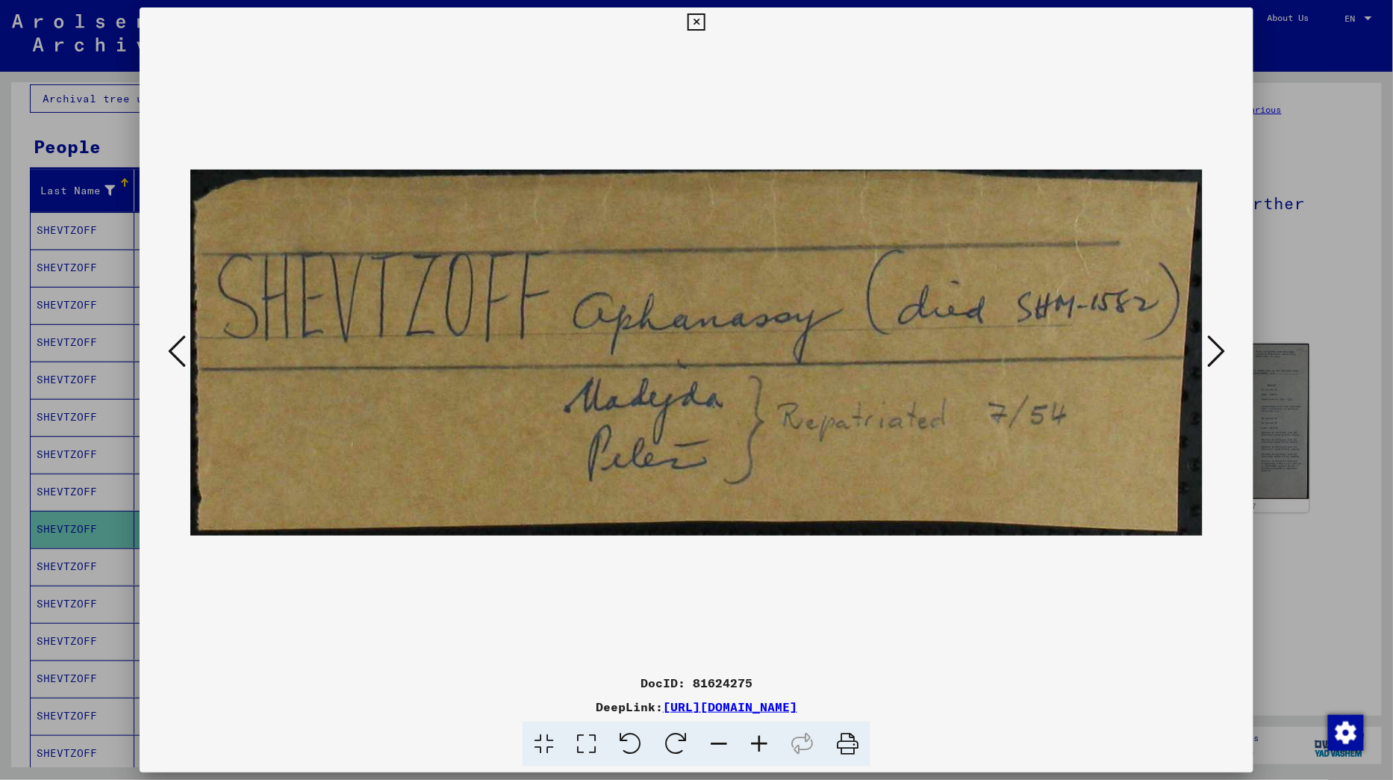
click at [172, 364] on icon at bounding box center [177, 351] width 18 height 36
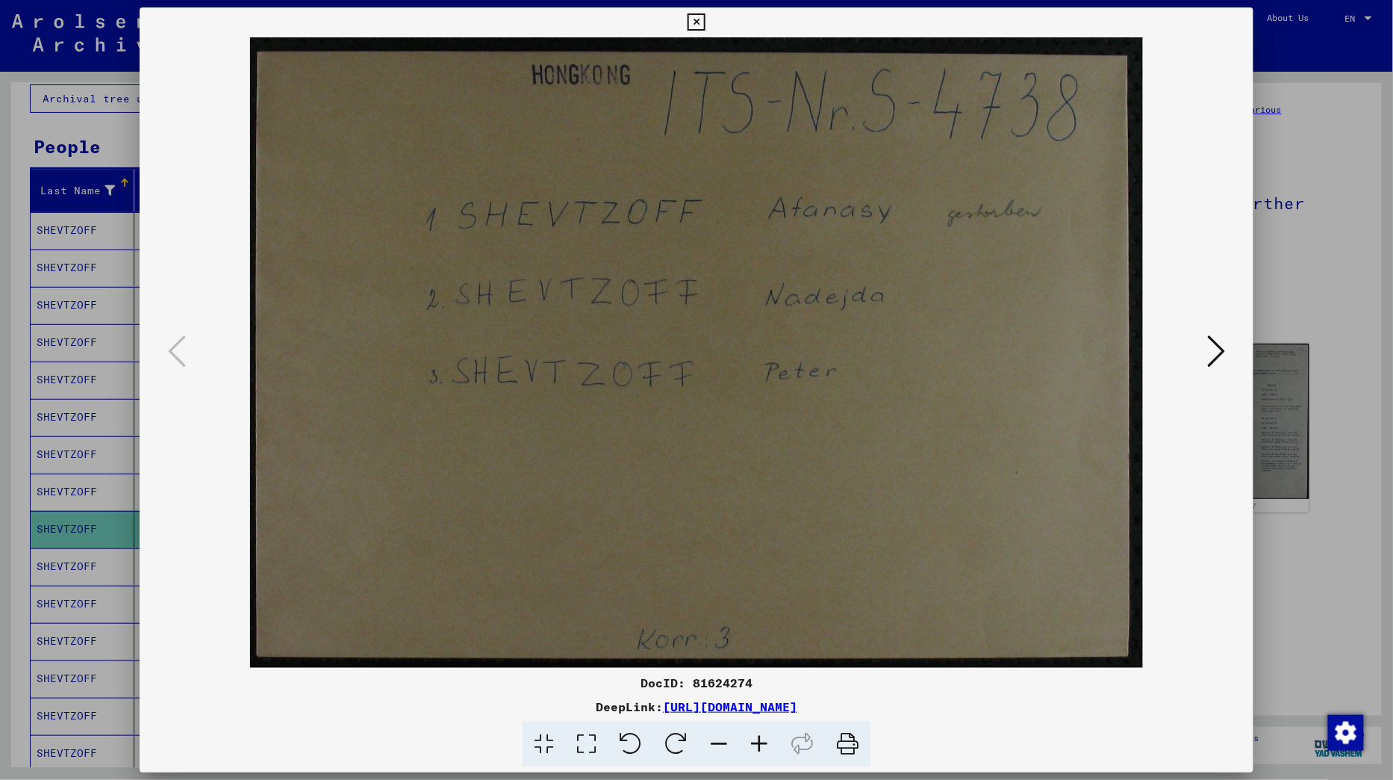
click at [1217, 355] on icon at bounding box center [1216, 351] width 18 height 36
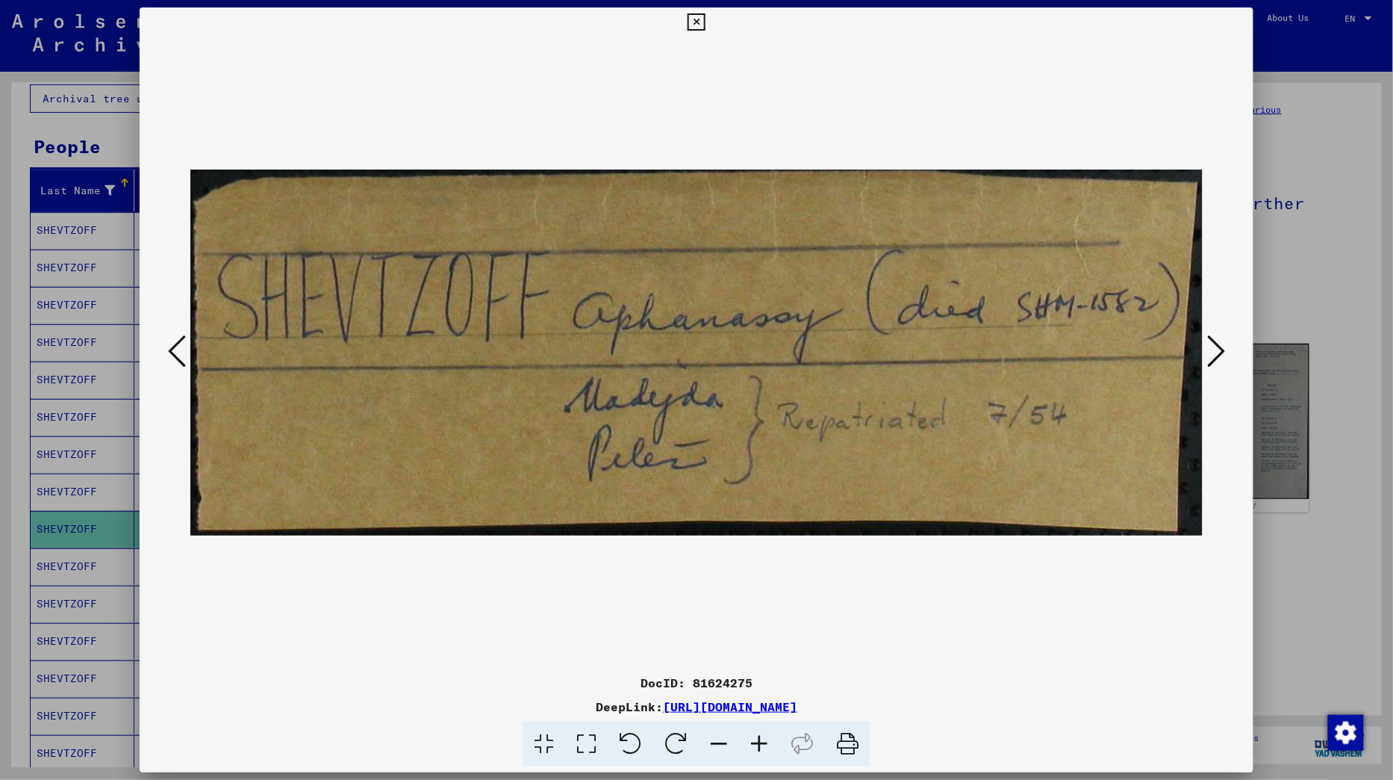
click at [1217, 355] on icon at bounding box center [1216, 351] width 18 height 36
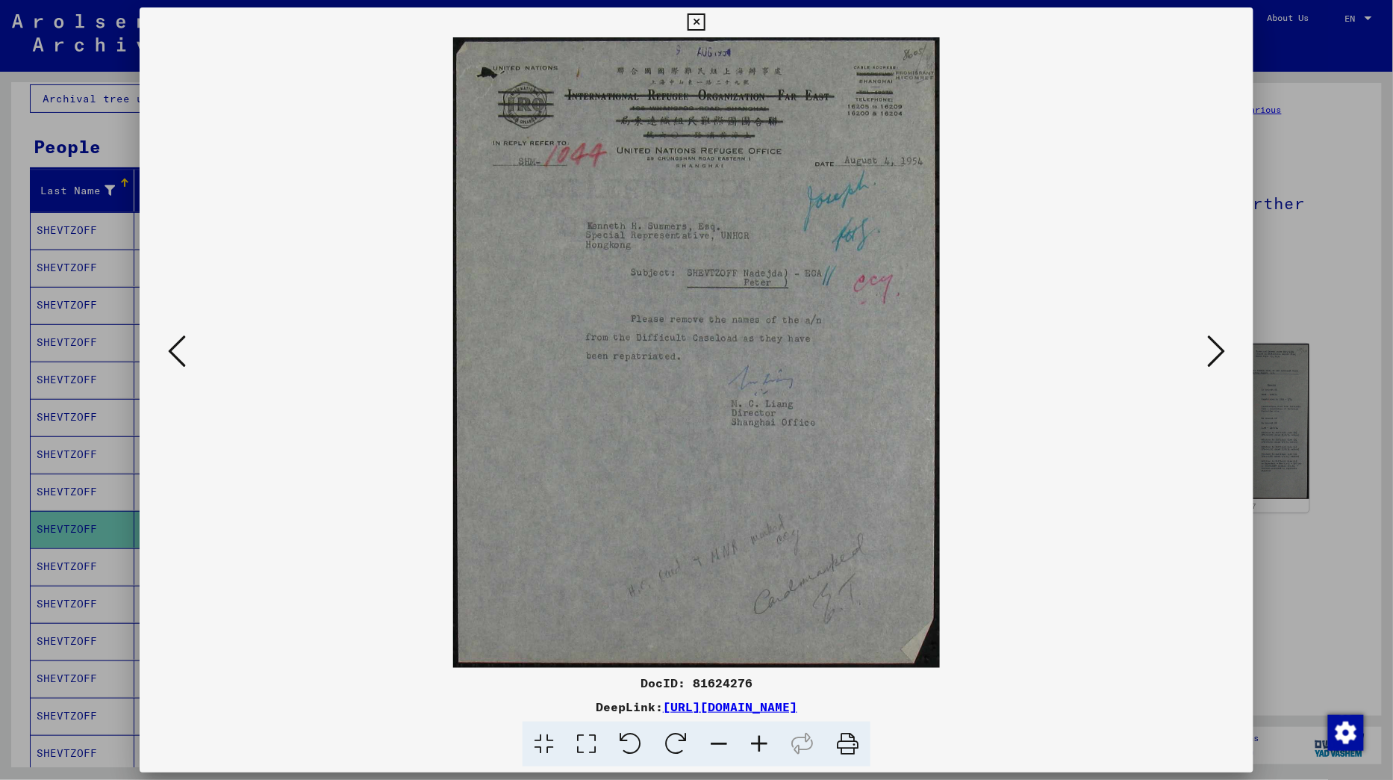
click at [1217, 355] on icon at bounding box center [1216, 351] width 18 height 36
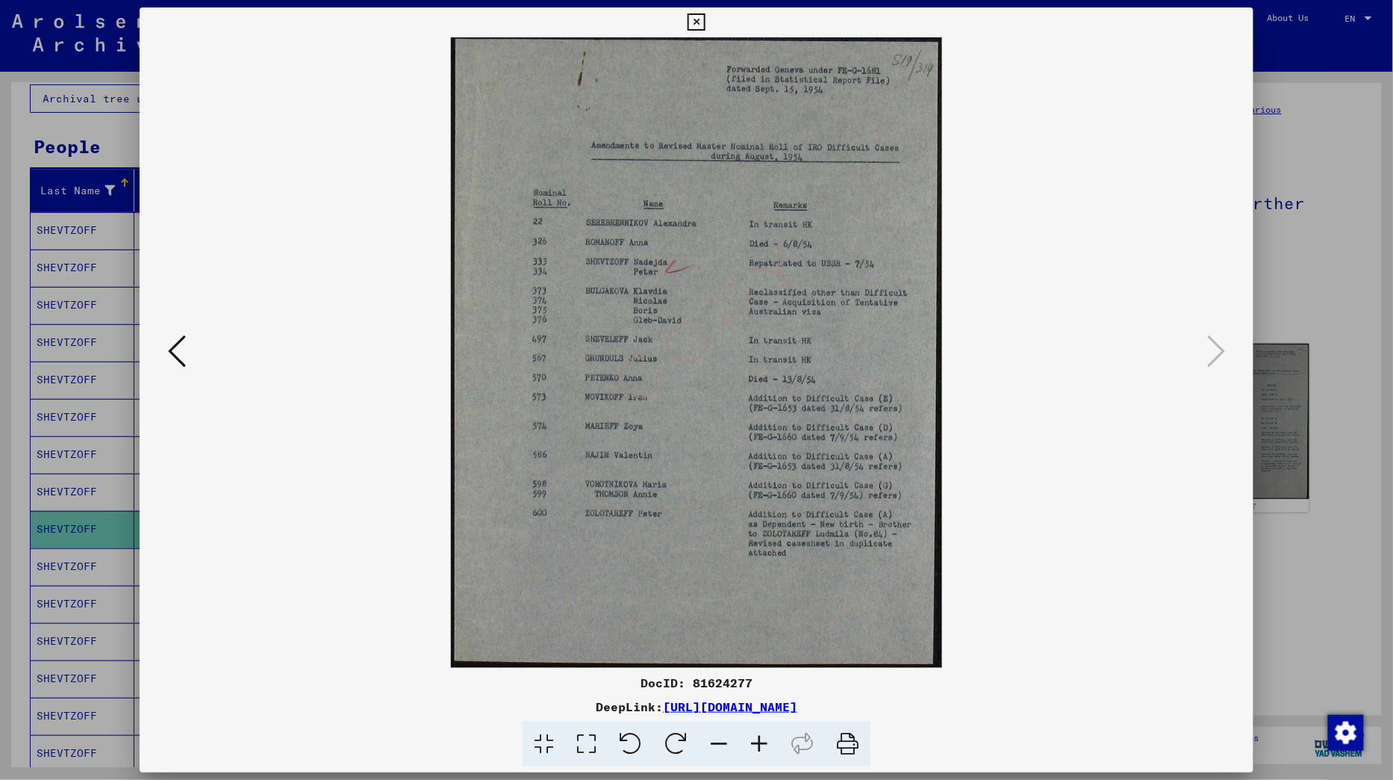
click at [705, 23] on icon at bounding box center [696, 22] width 17 height 18
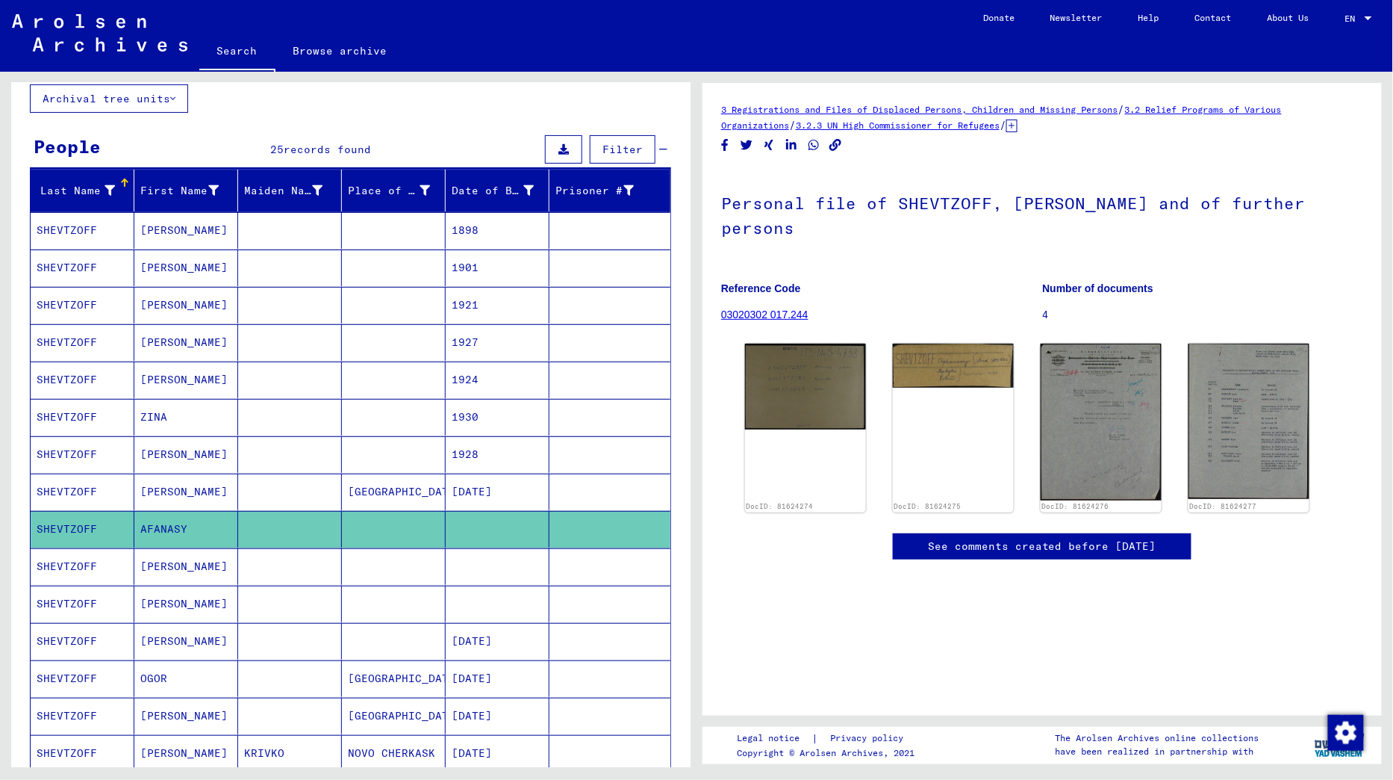
scroll to position [138, 0]
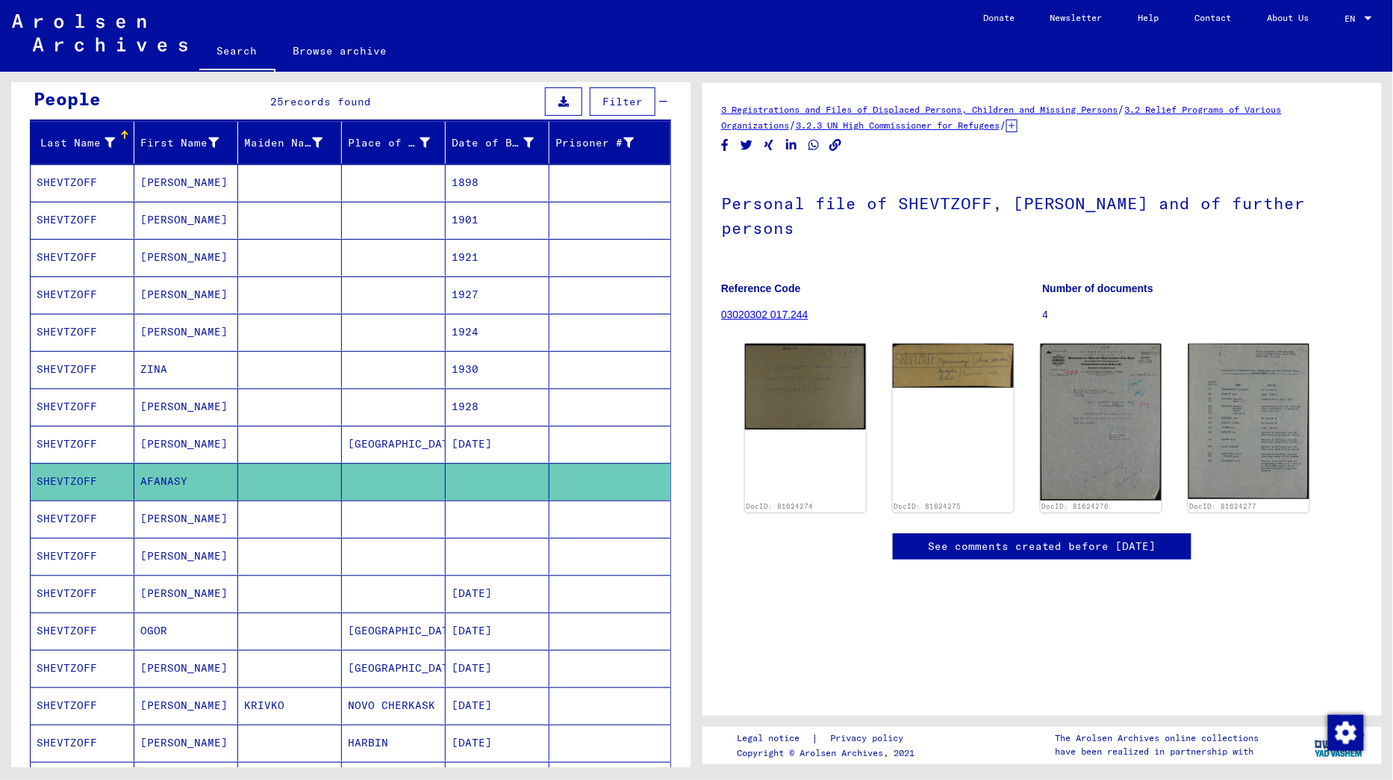
click at [180, 576] on mat-cell "[PERSON_NAME]" at bounding box center [186, 593] width 104 height 37
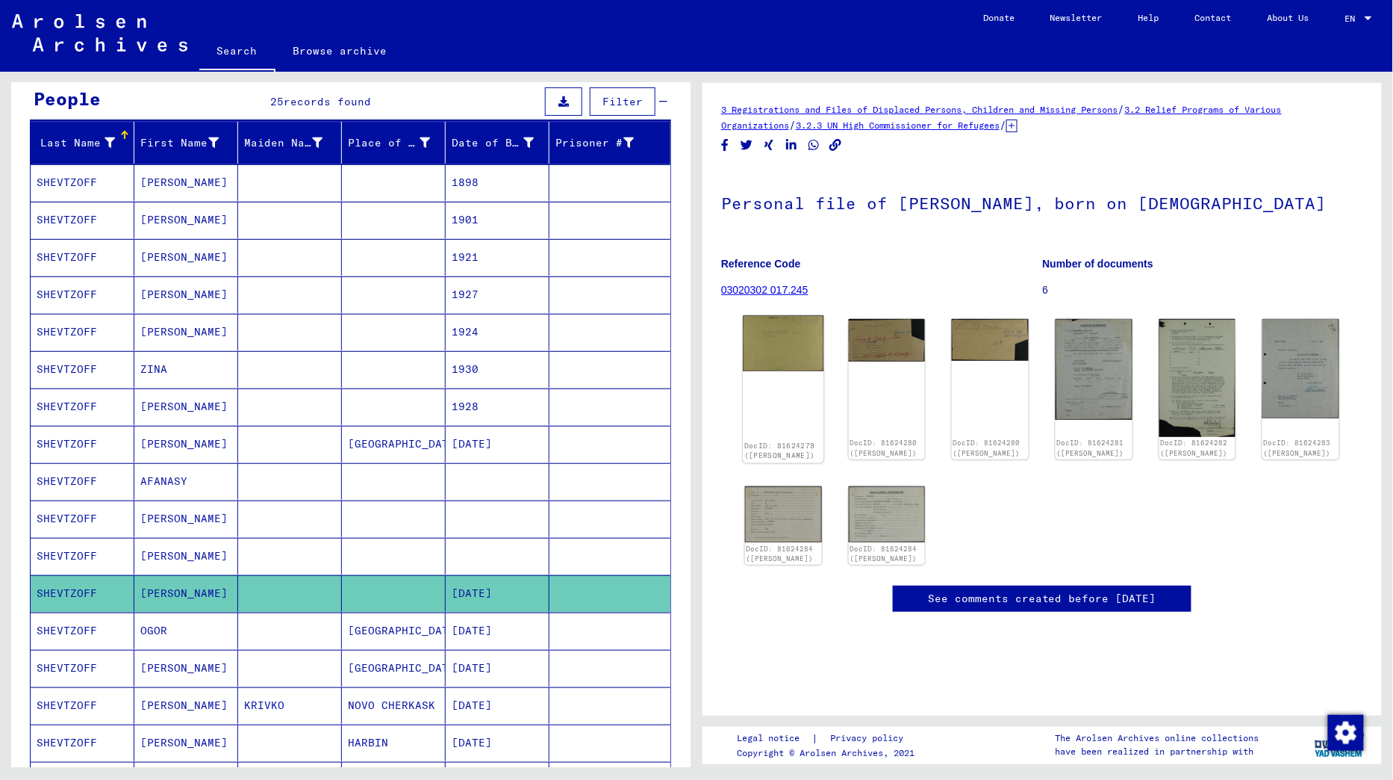
click at [769, 352] on img at bounding box center [783, 344] width 81 height 56
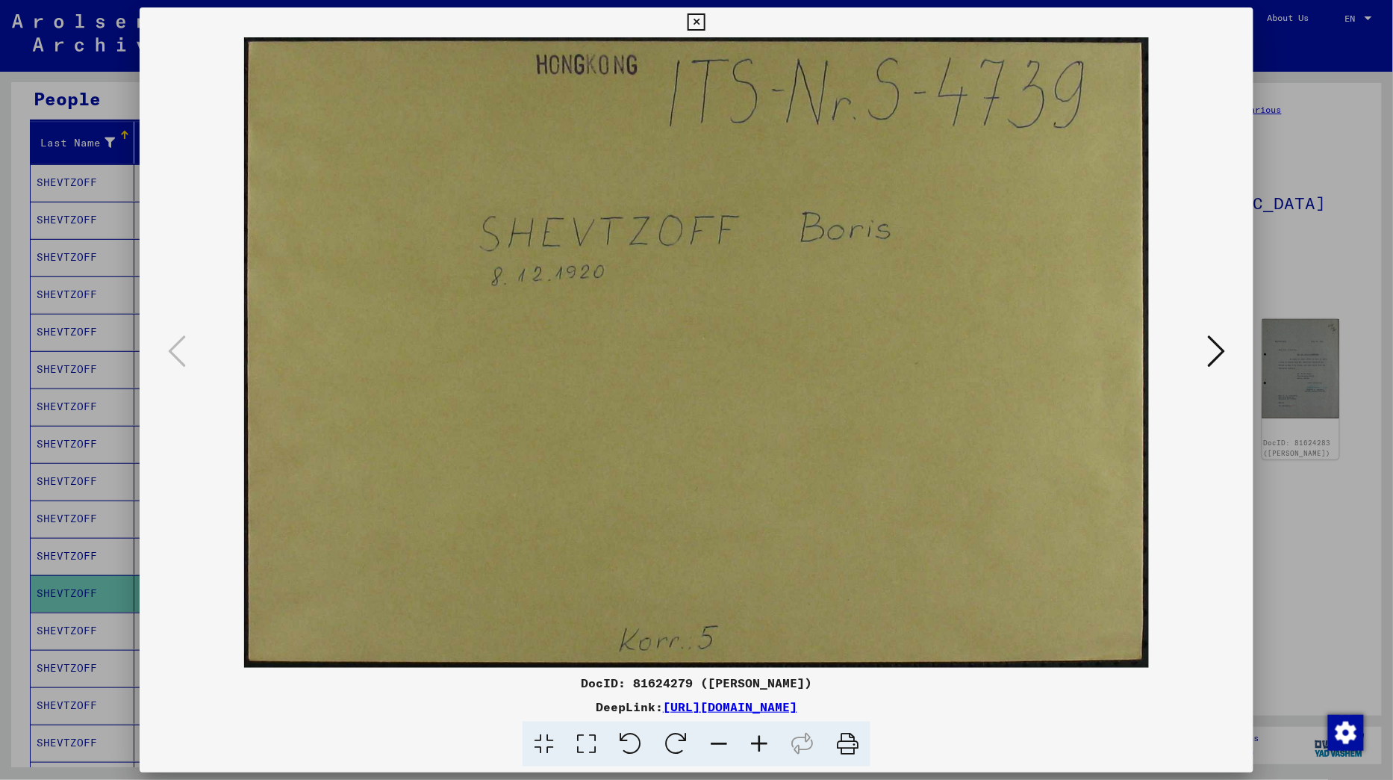
click at [1217, 358] on icon at bounding box center [1216, 351] width 18 height 36
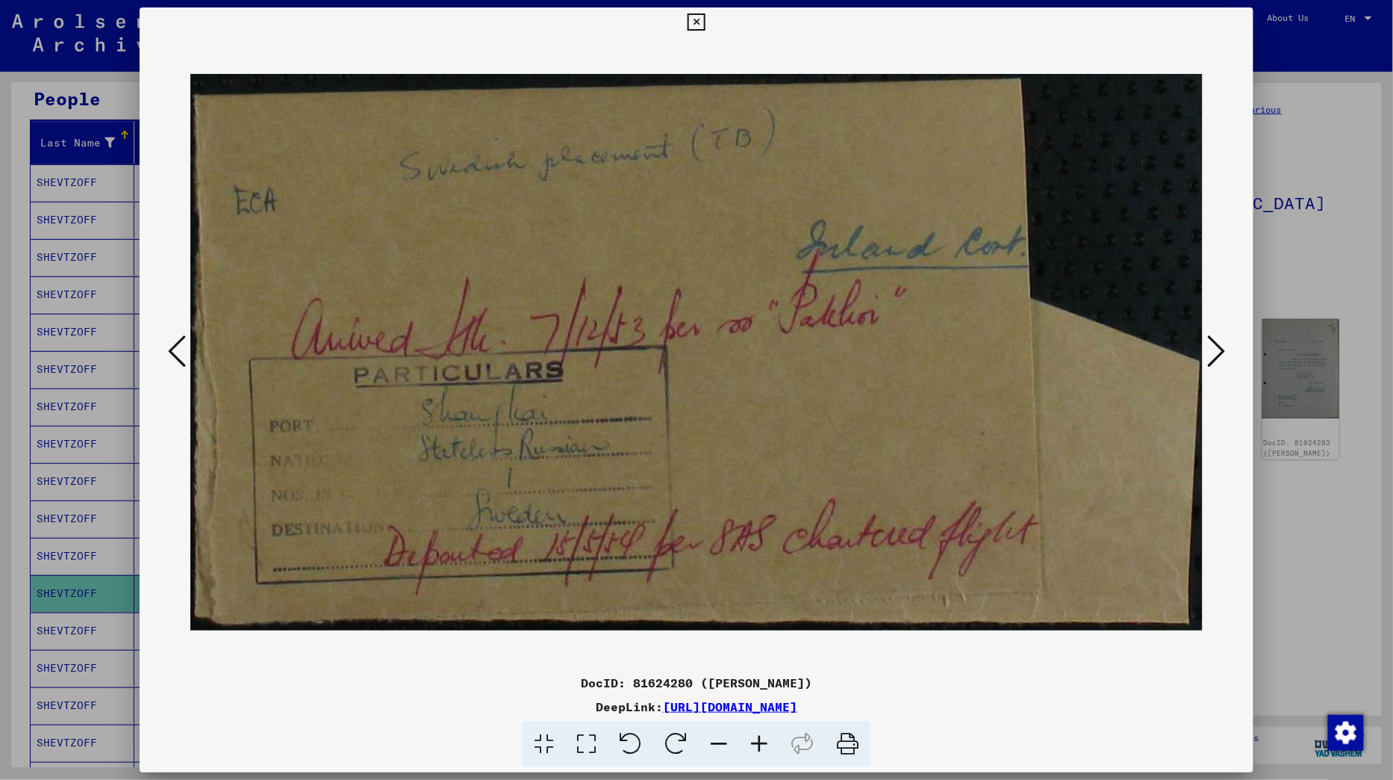
click at [1217, 358] on icon at bounding box center [1216, 351] width 18 height 36
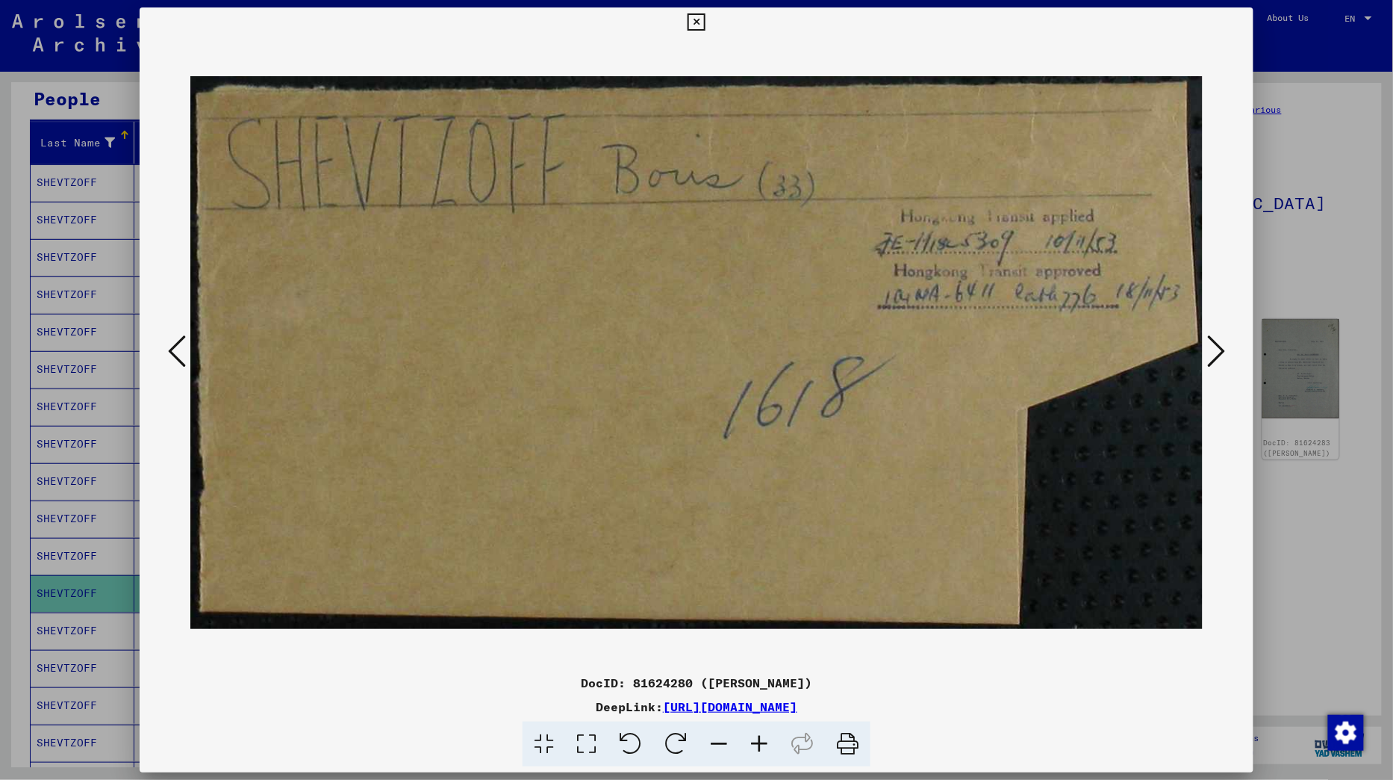
click at [1217, 358] on icon at bounding box center [1216, 351] width 18 height 36
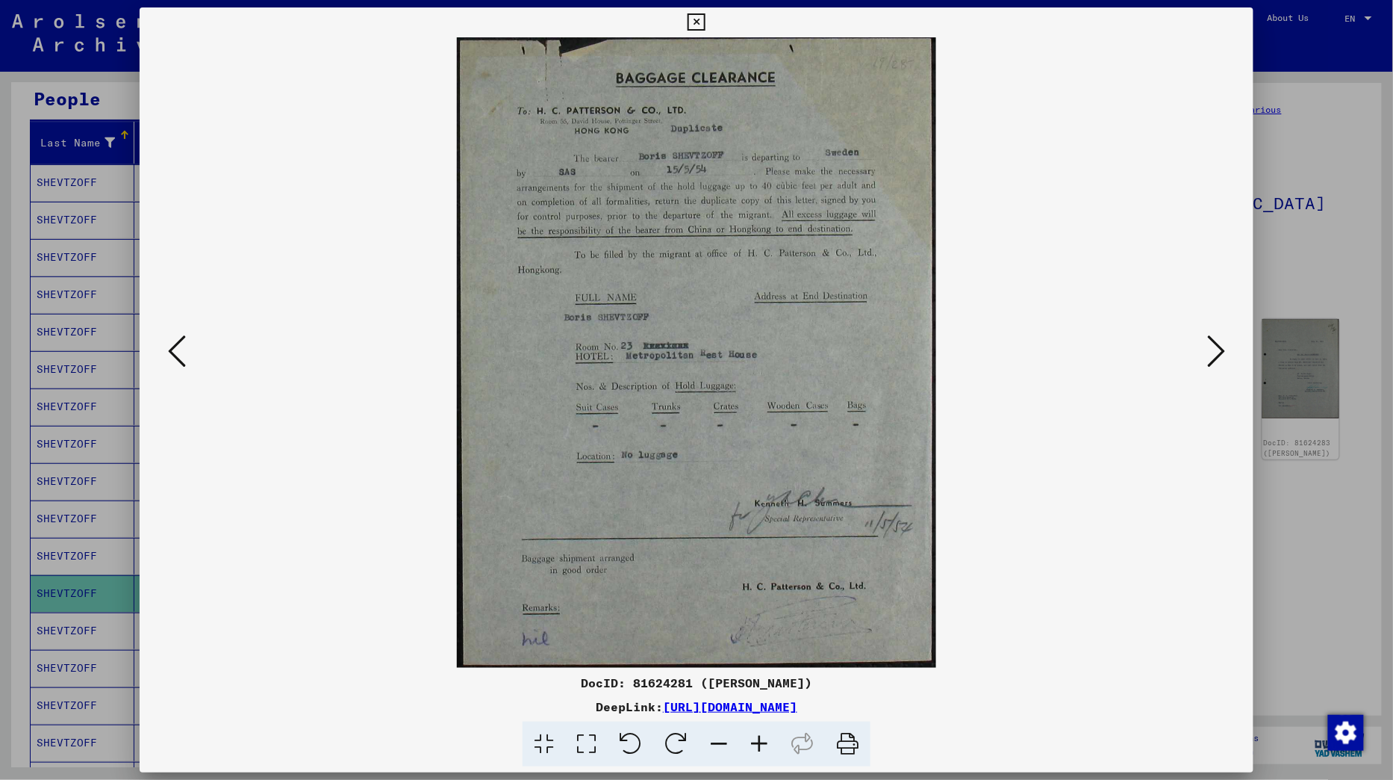
click at [1217, 358] on icon at bounding box center [1216, 351] width 18 height 36
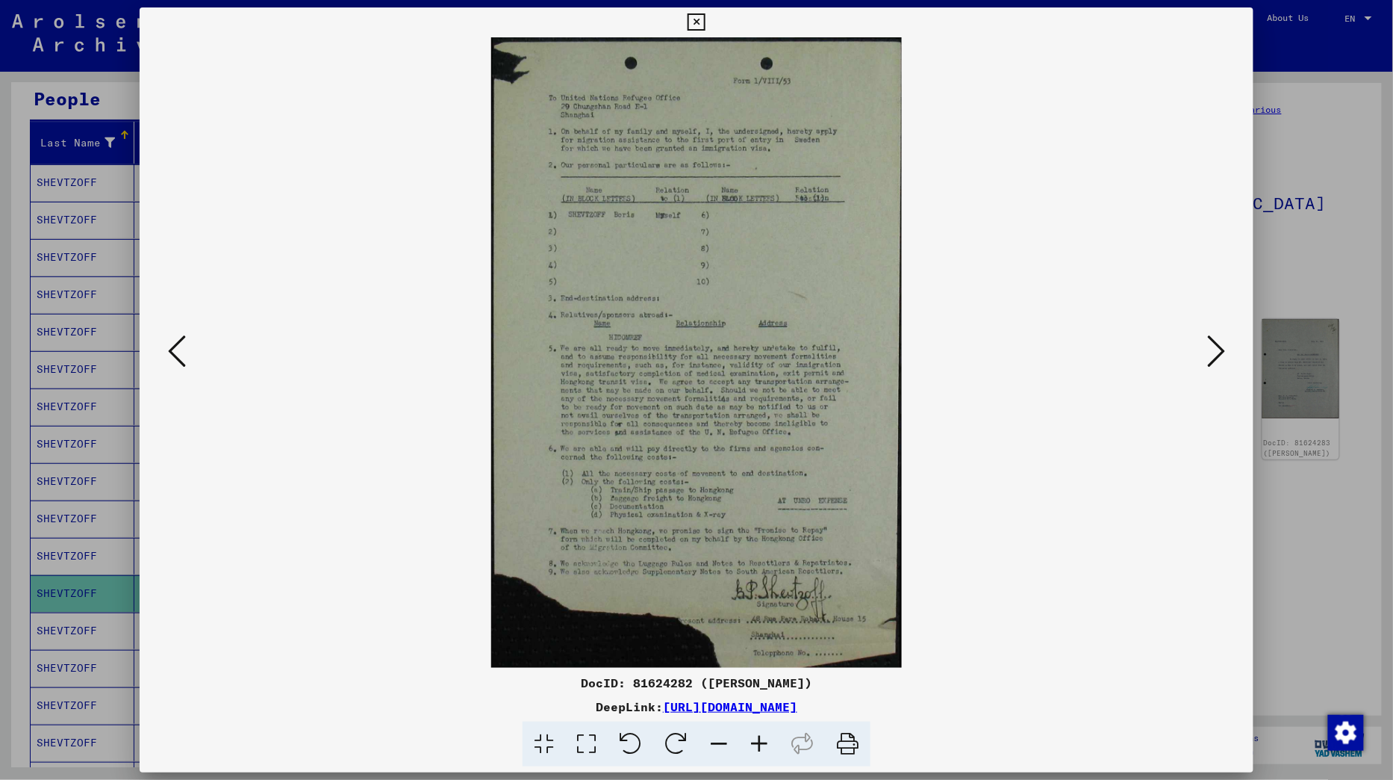
click at [1217, 358] on icon at bounding box center [1216, 351] width 18 height 36
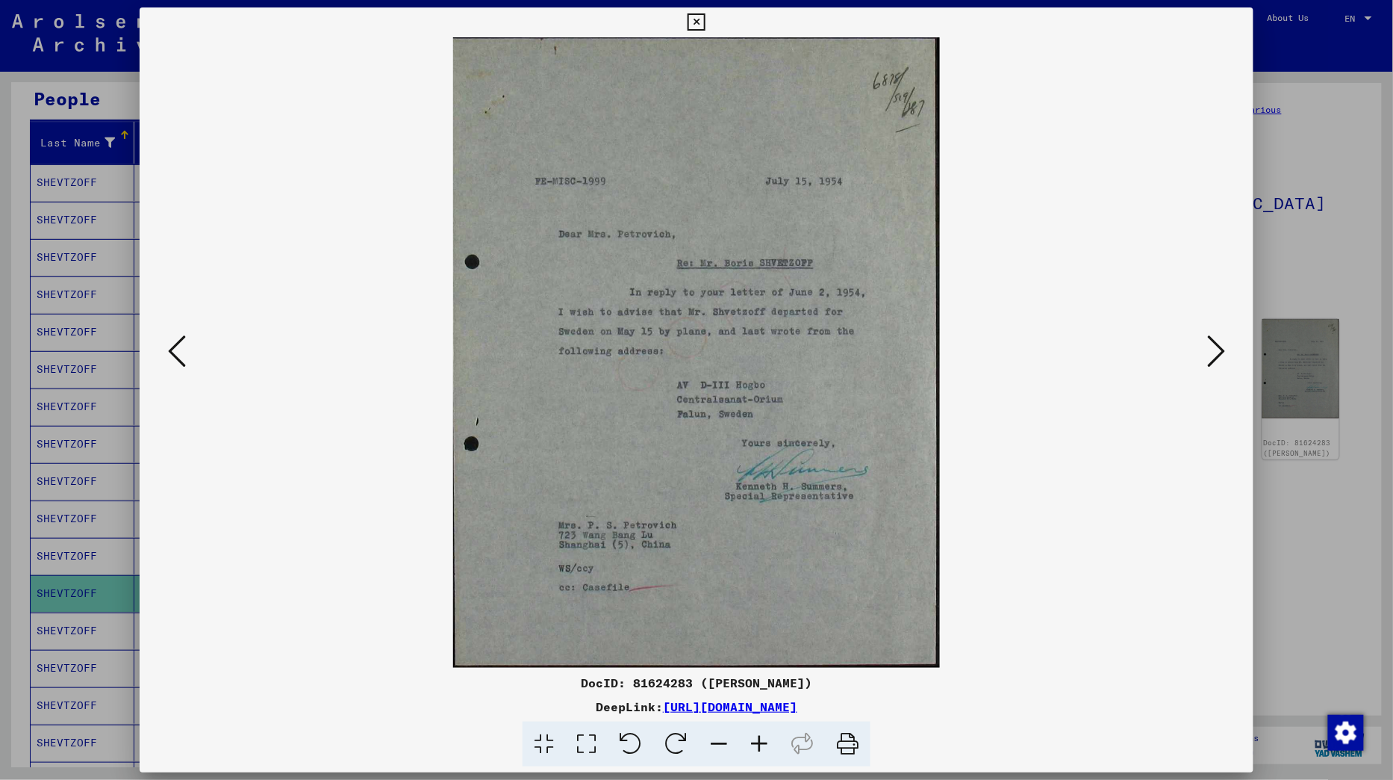
click at [1217, 358] on icon at bounding box center [1216, 351] width 18 height 36
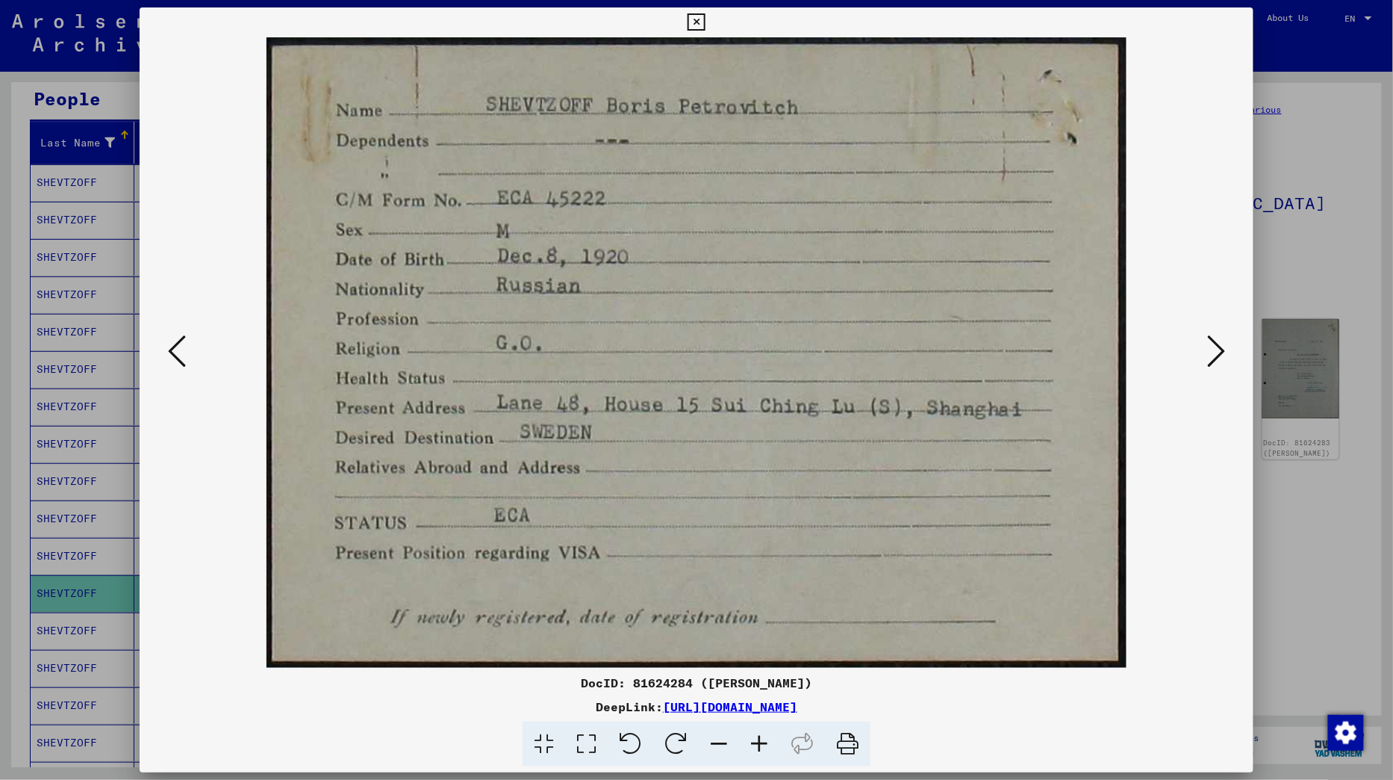
click at [1217, 358] on icon at bounding box center [1216, 351] width 18 height 36
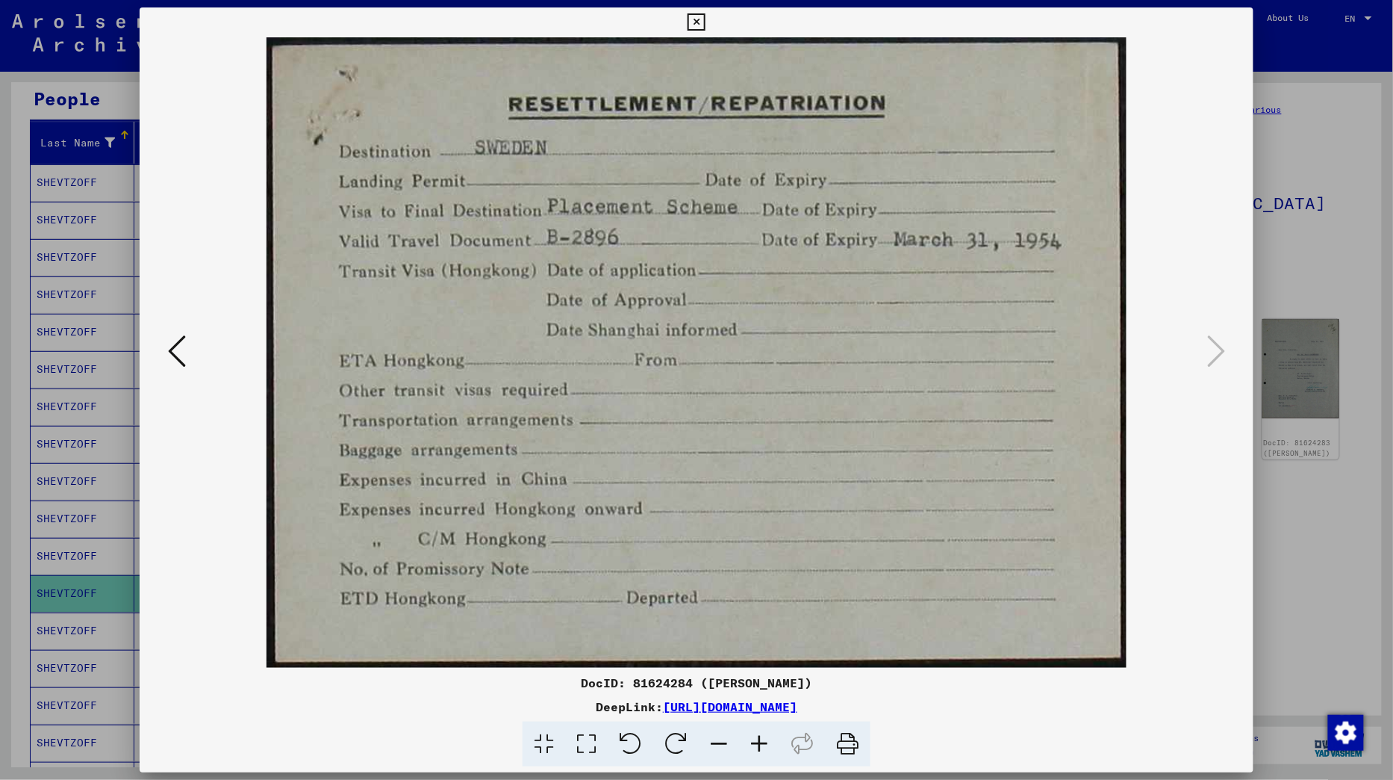
click at [705, 24] on icon at bounding box center [696, 22] width 17 height 18
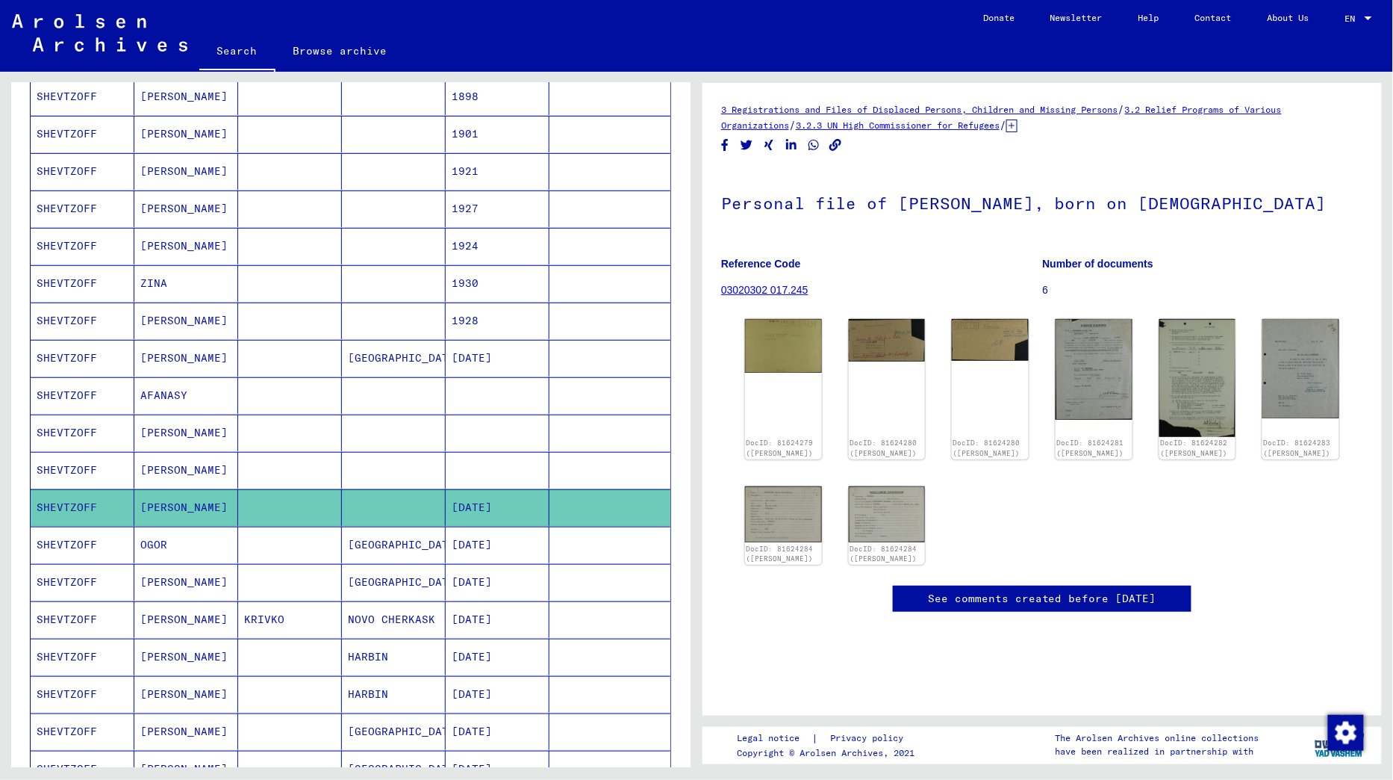
scroll to position [228, 0]
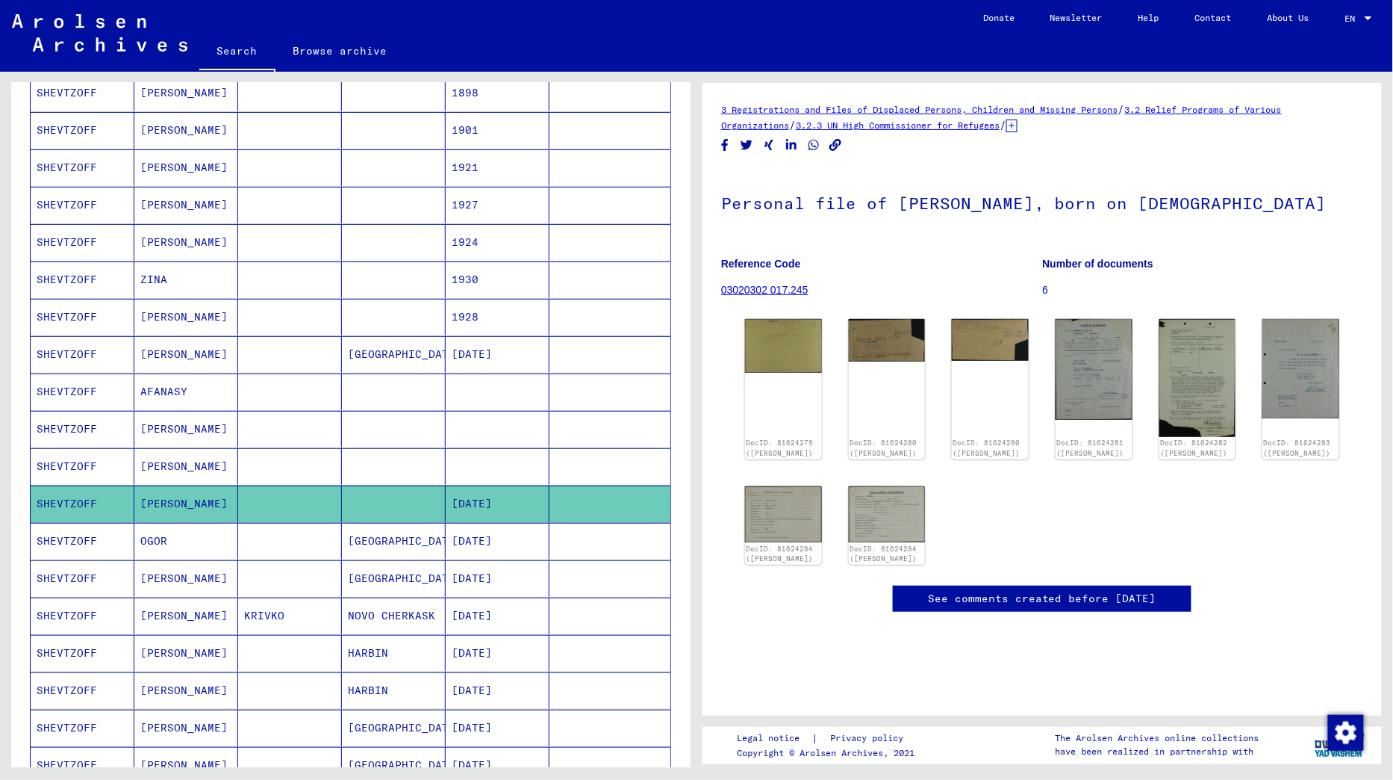
click at [187, 570] on mat-cell "[PERSON_NAME]" at bounding box center [186, 578] width 104 height 37
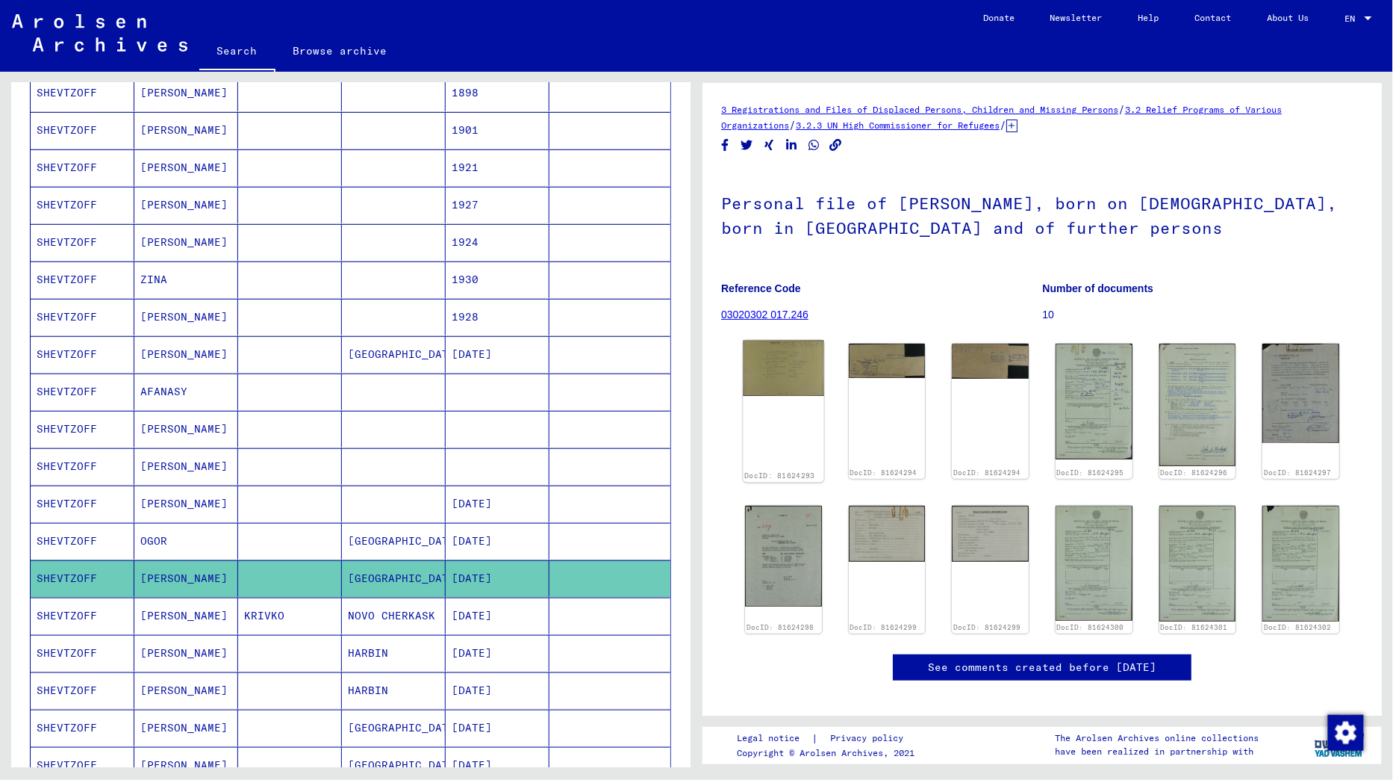
click at [783, 369] on img at bounding box center [783, 368] width 81 height 56
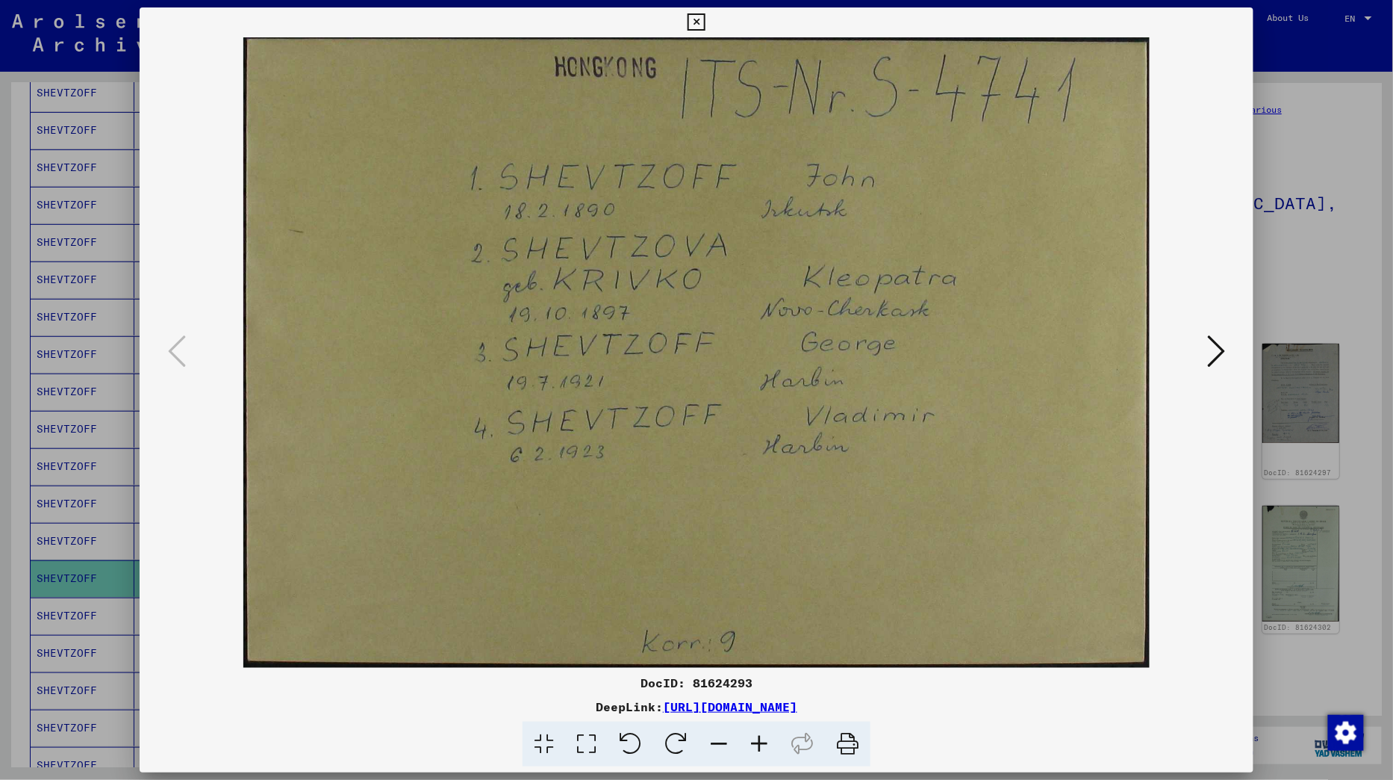
click at [1217, 344] on icon at bounding box center [1216, 351] width 18 height 36
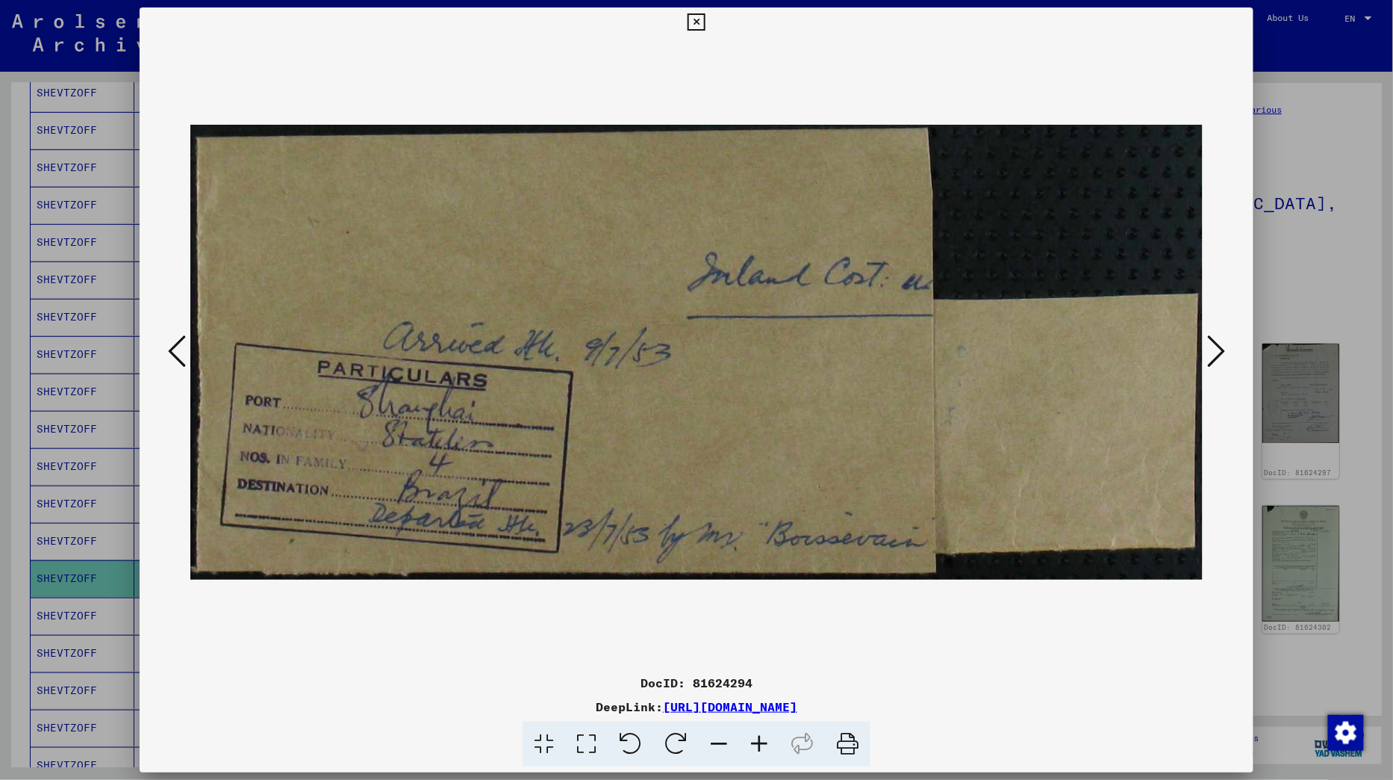
click at [1217, 344] on icon at bounding box center [1216, 351] width 18 height 36
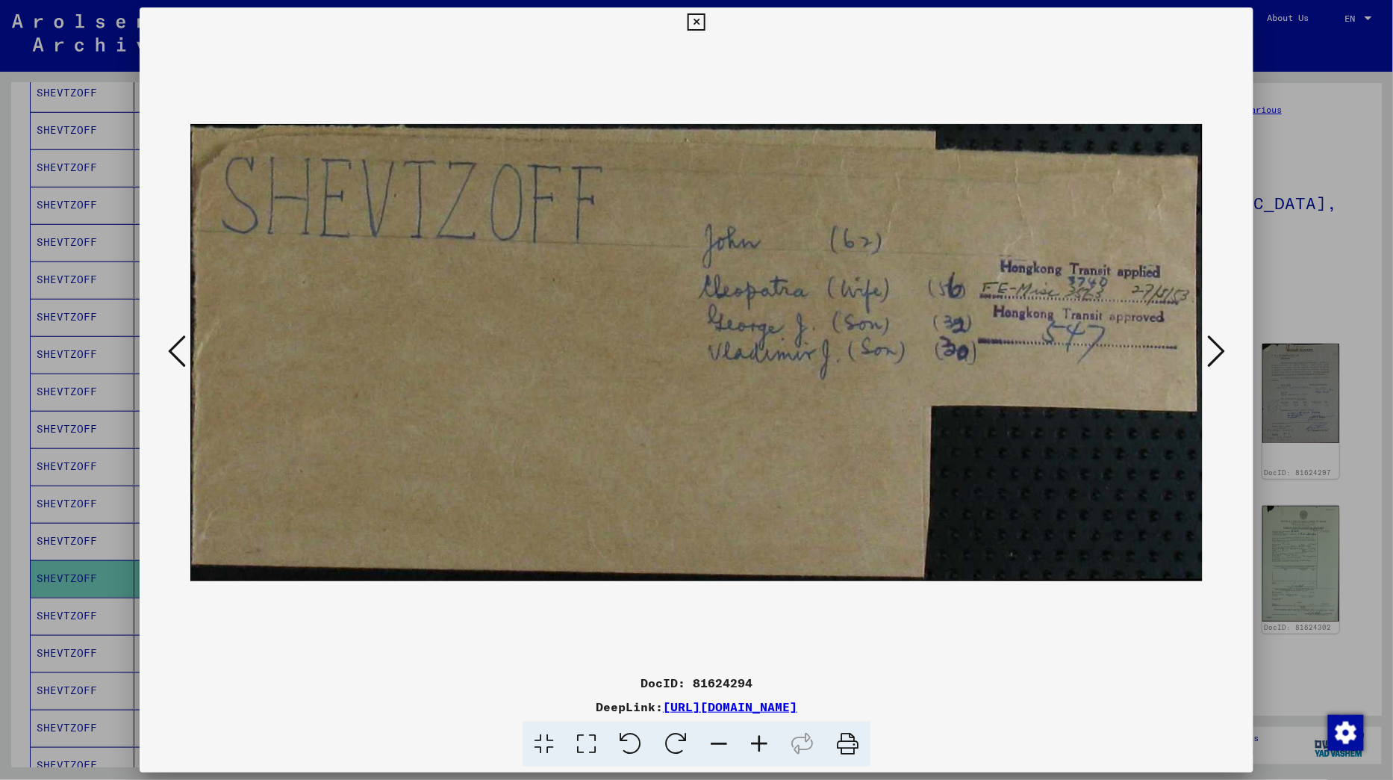
click at [1217, 344] on icon at bounding box center [1216, 351] width 18 height 36
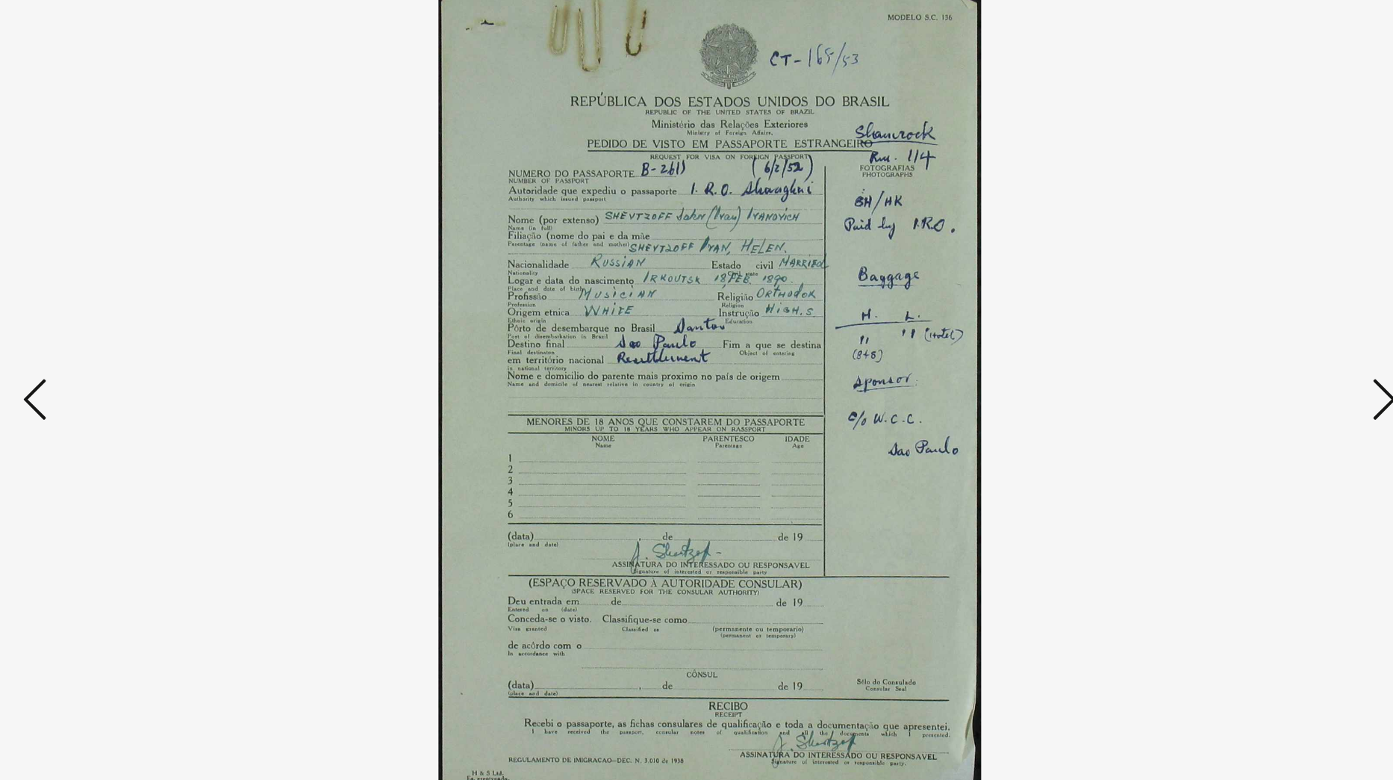
click at [1204, 355] on button at bounding box center [1216, 352] width 27 height 43
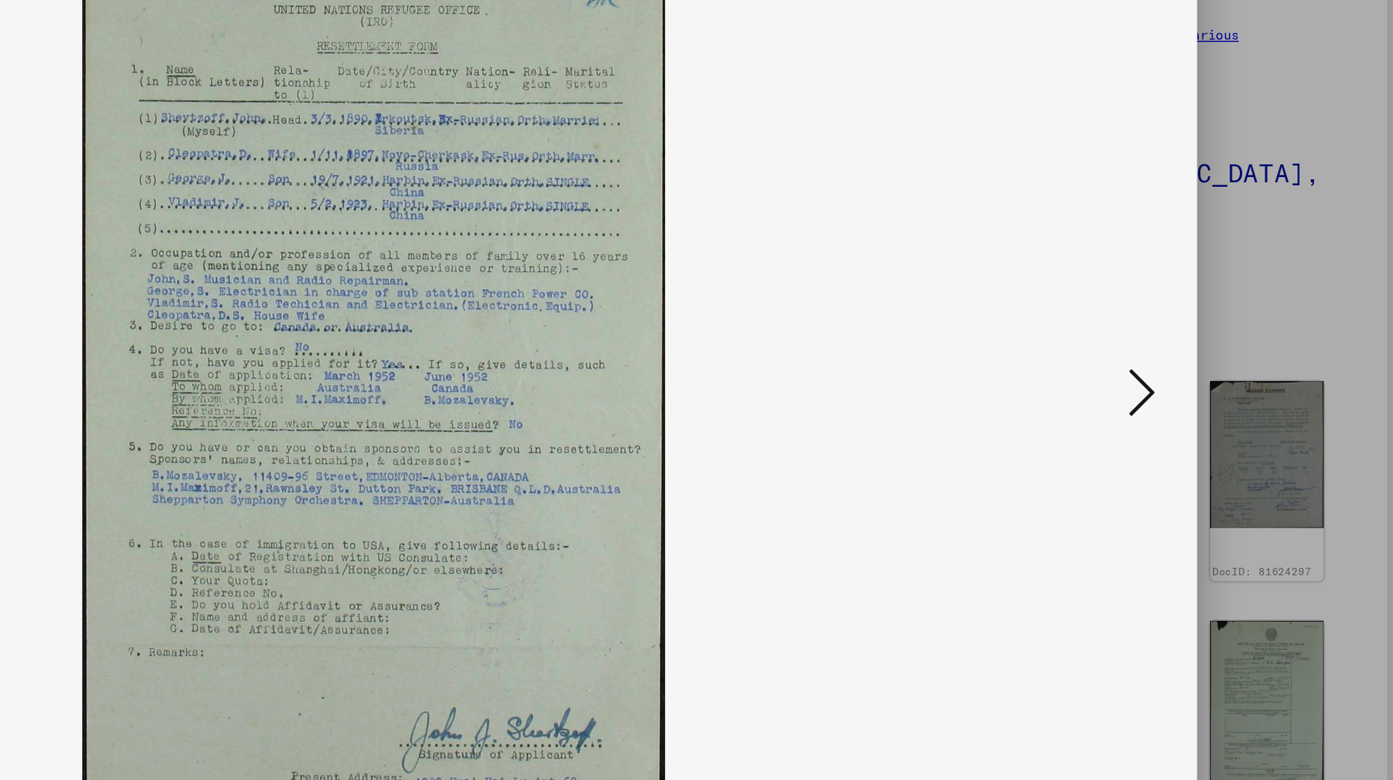
click at [1227, 360] on button at bounding box center [1216, 352] width 27 height 43
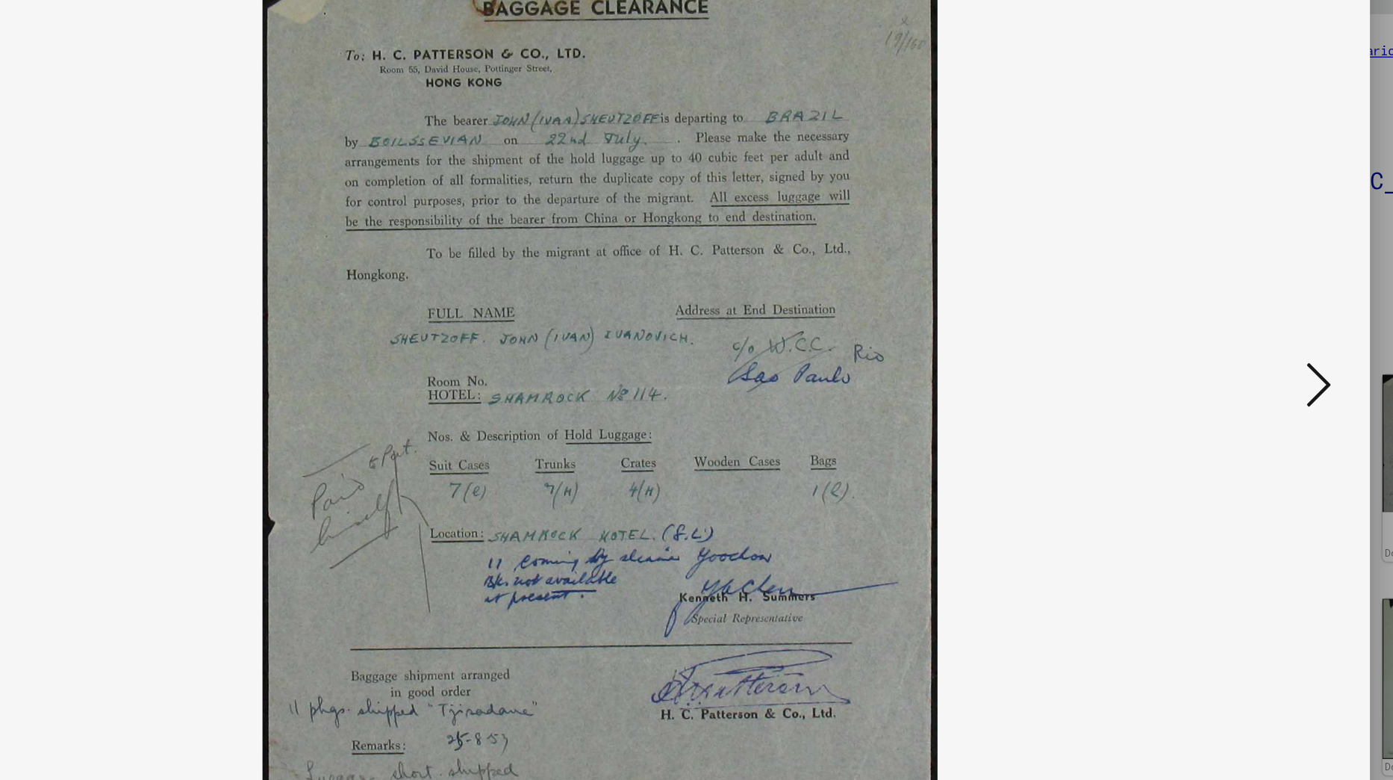
click at [1216, 354] on icon at bounding box center [1216, 351] width 18 height 36
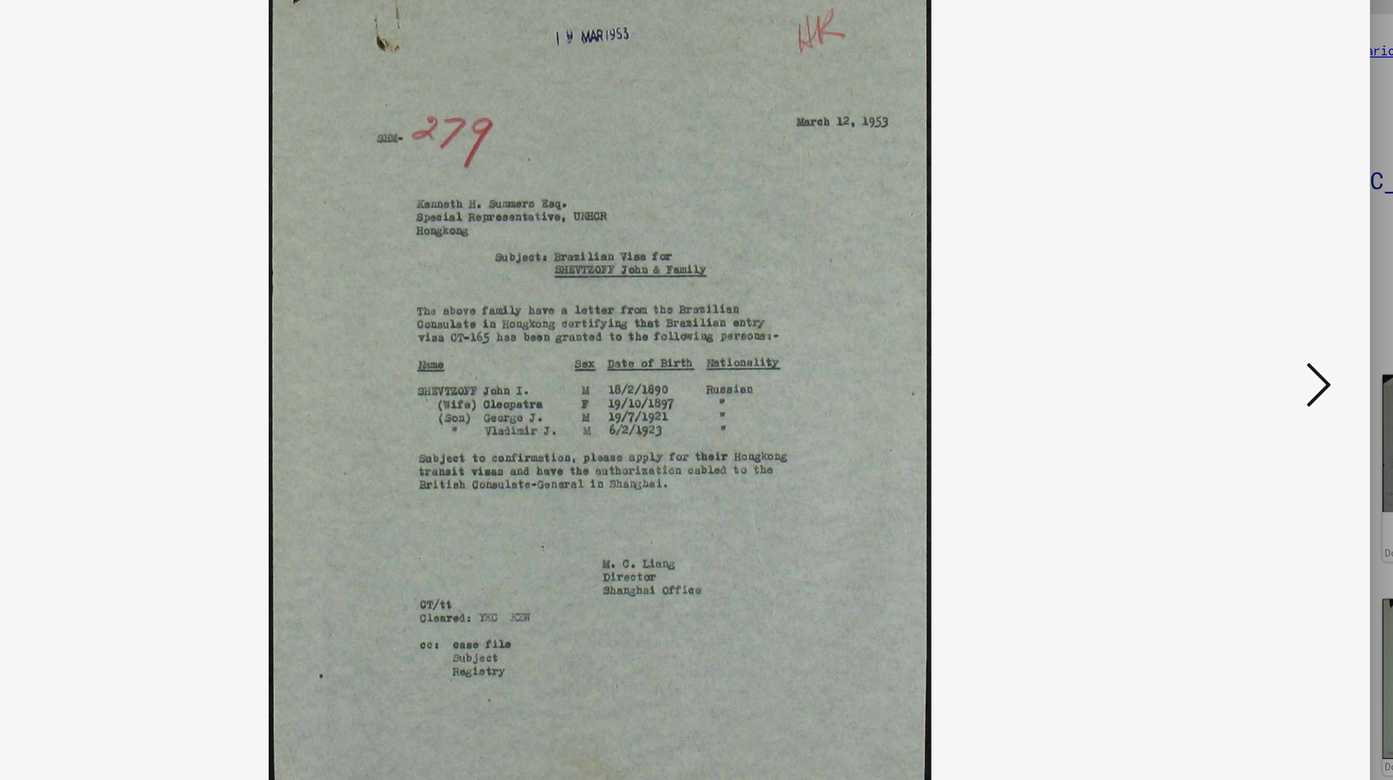
click at [1216, 354] on icon at bounding box center [1216, 351] width 18 height 36
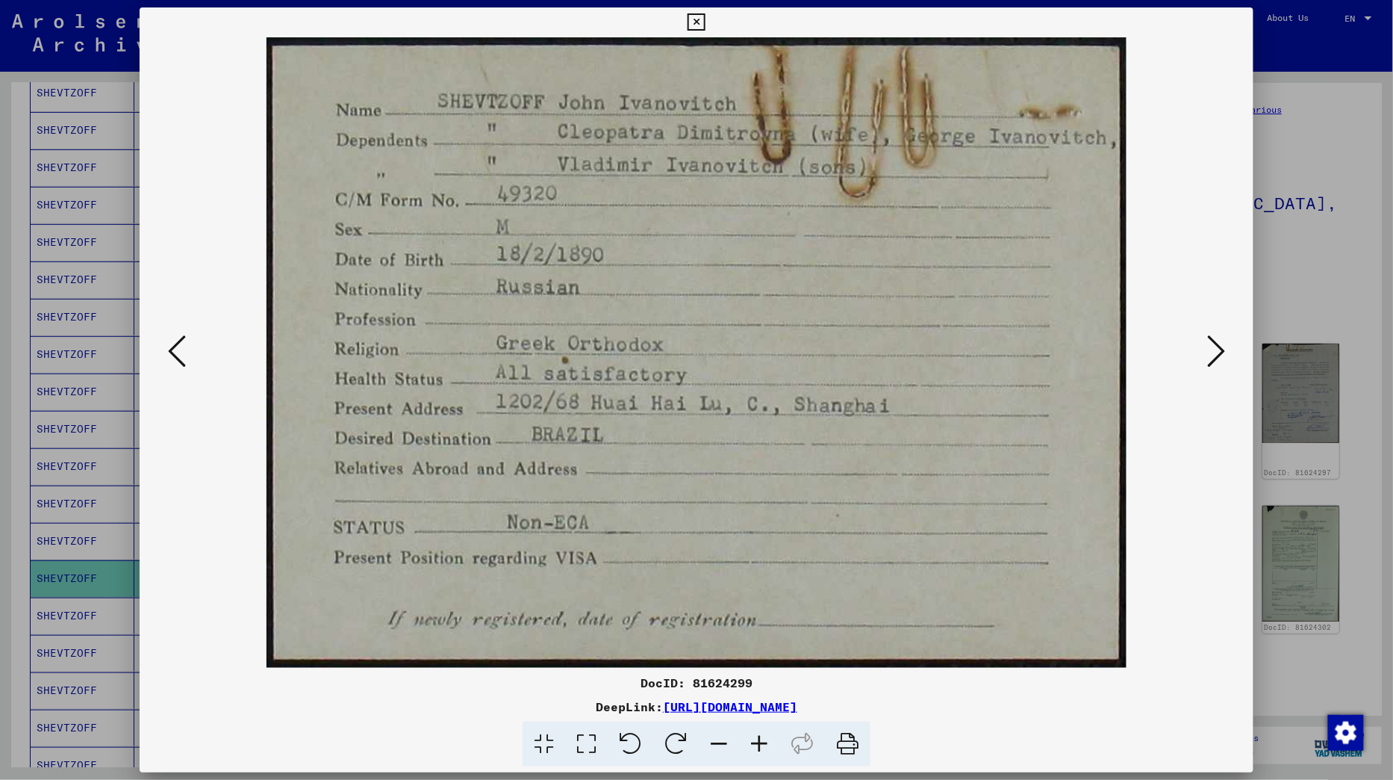
click at [1228, 364] on button at bounding box center [1216, 352] width 27 height 43
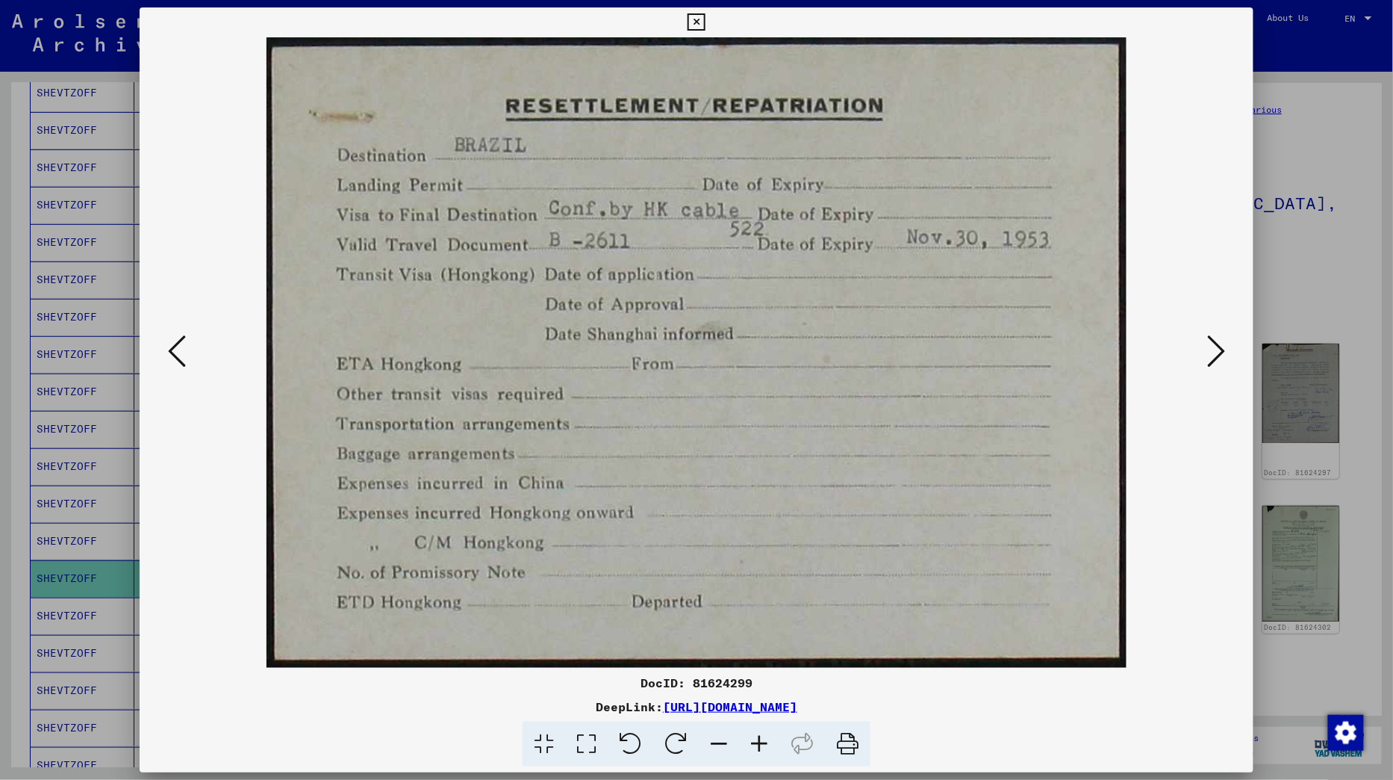
click at [1221, 358] on icon at bounding box center [1216, 351] width 18 height 36
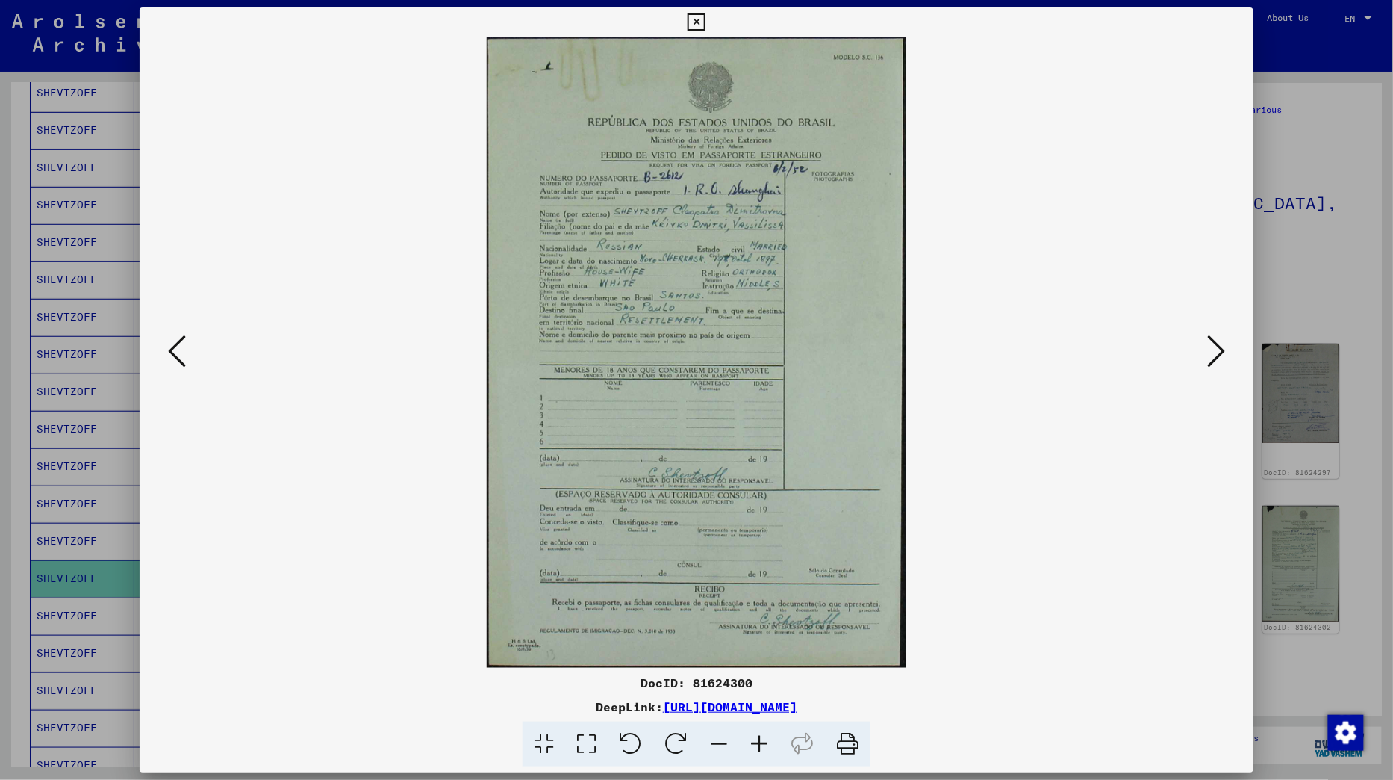
click at [1220, 354] on icon at bounding box center [1216, 351] width 18 height 36
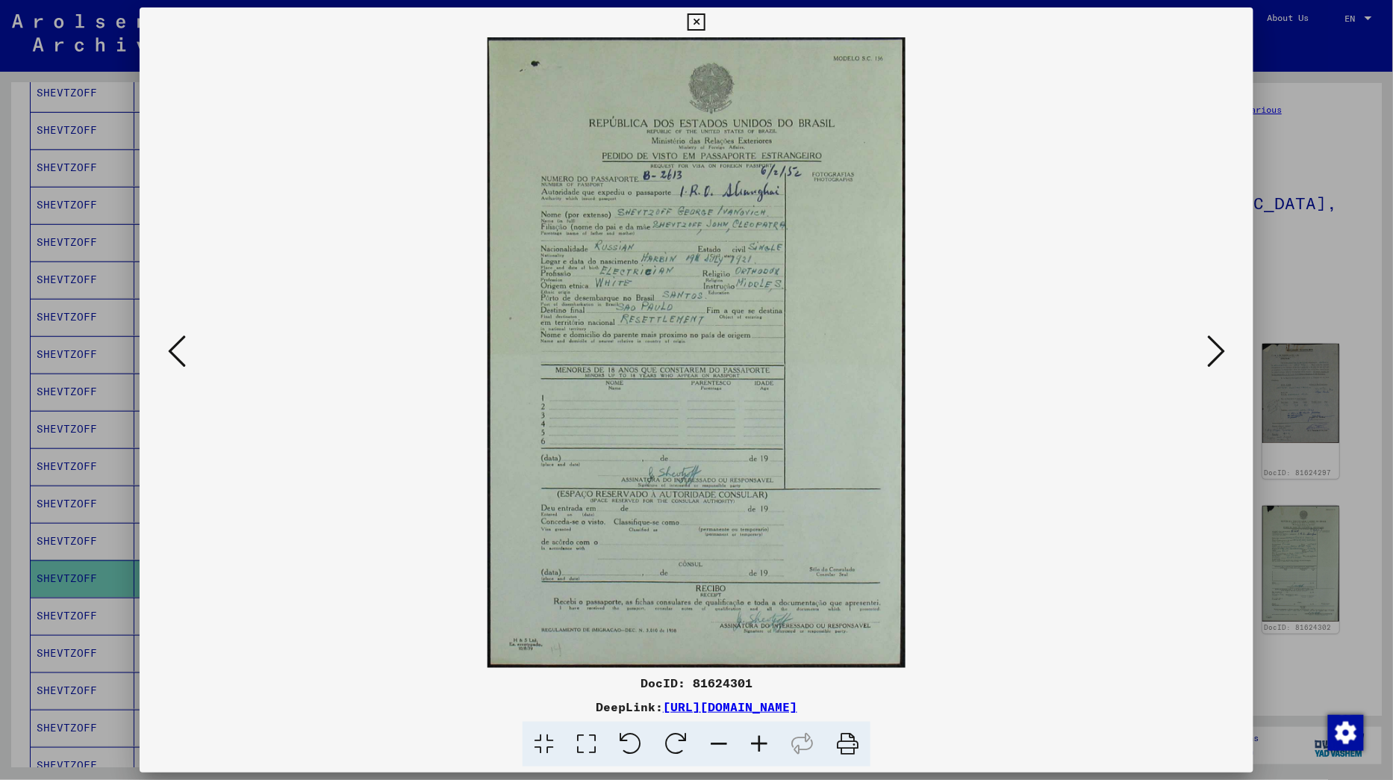
click at [1220, 354] on icon at bounding box center [1216, 351] width 18 height 36
click at [182, 349] on icon at bounding box center [177, 351] width 18 height 36
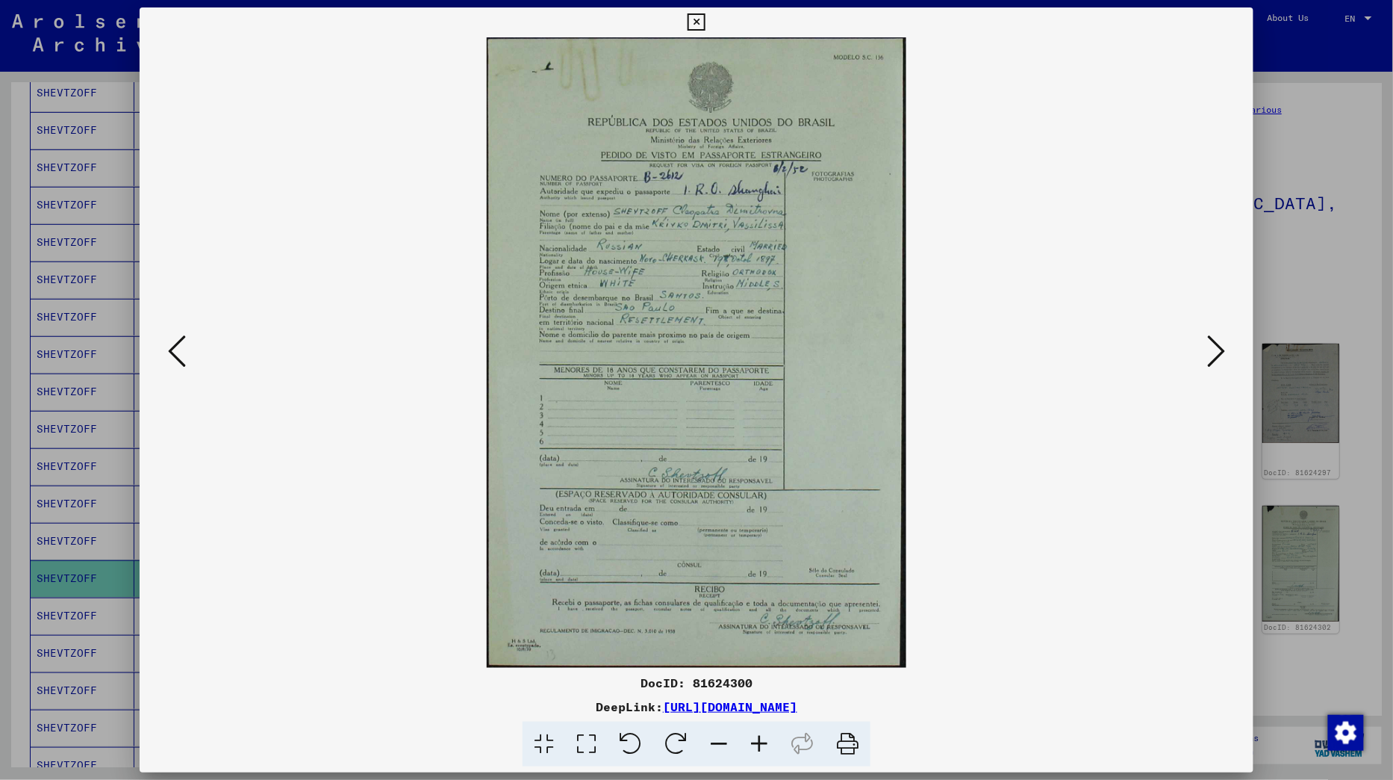
click at [182, 349] on icon at bounding box center [177, 351] width 18 height 36
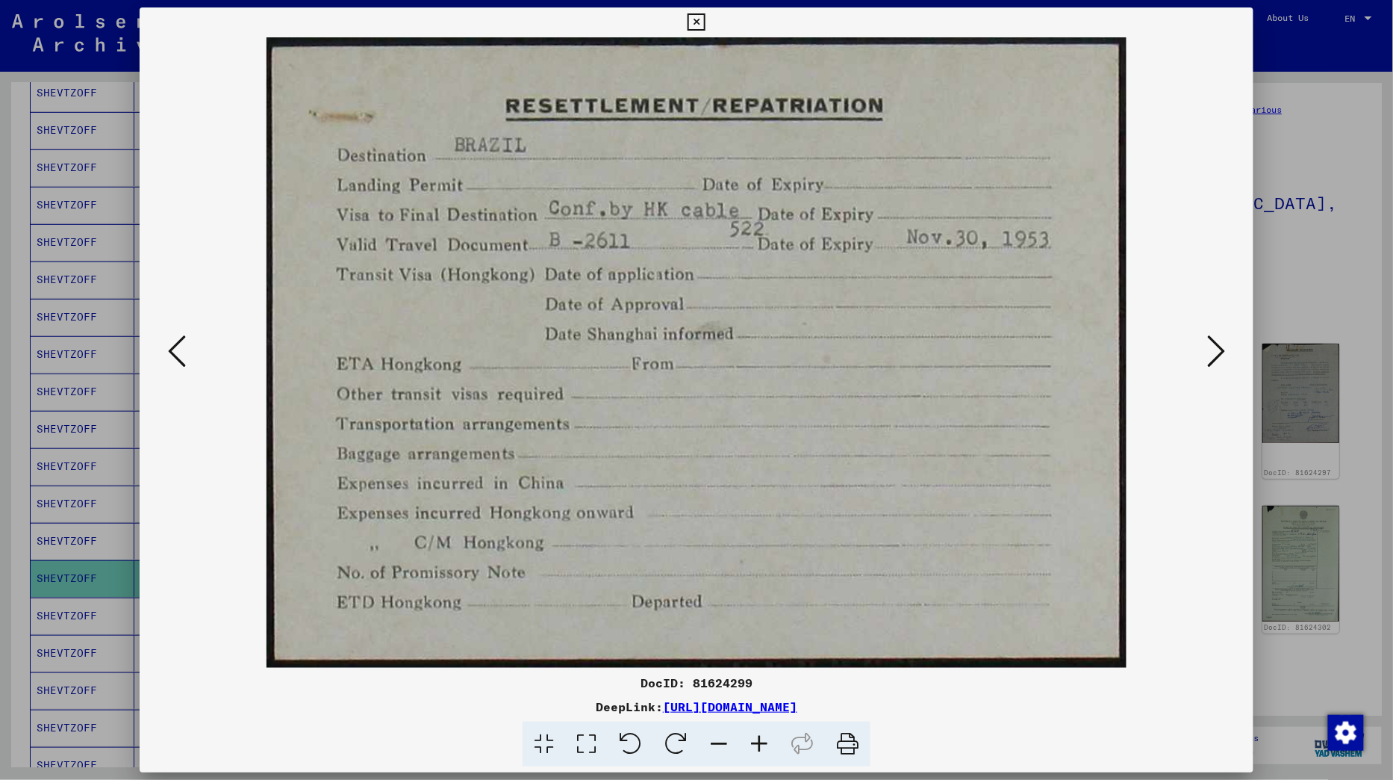
click at [182, 349] on icon at bounding box center [177, 351] width 18 height 36
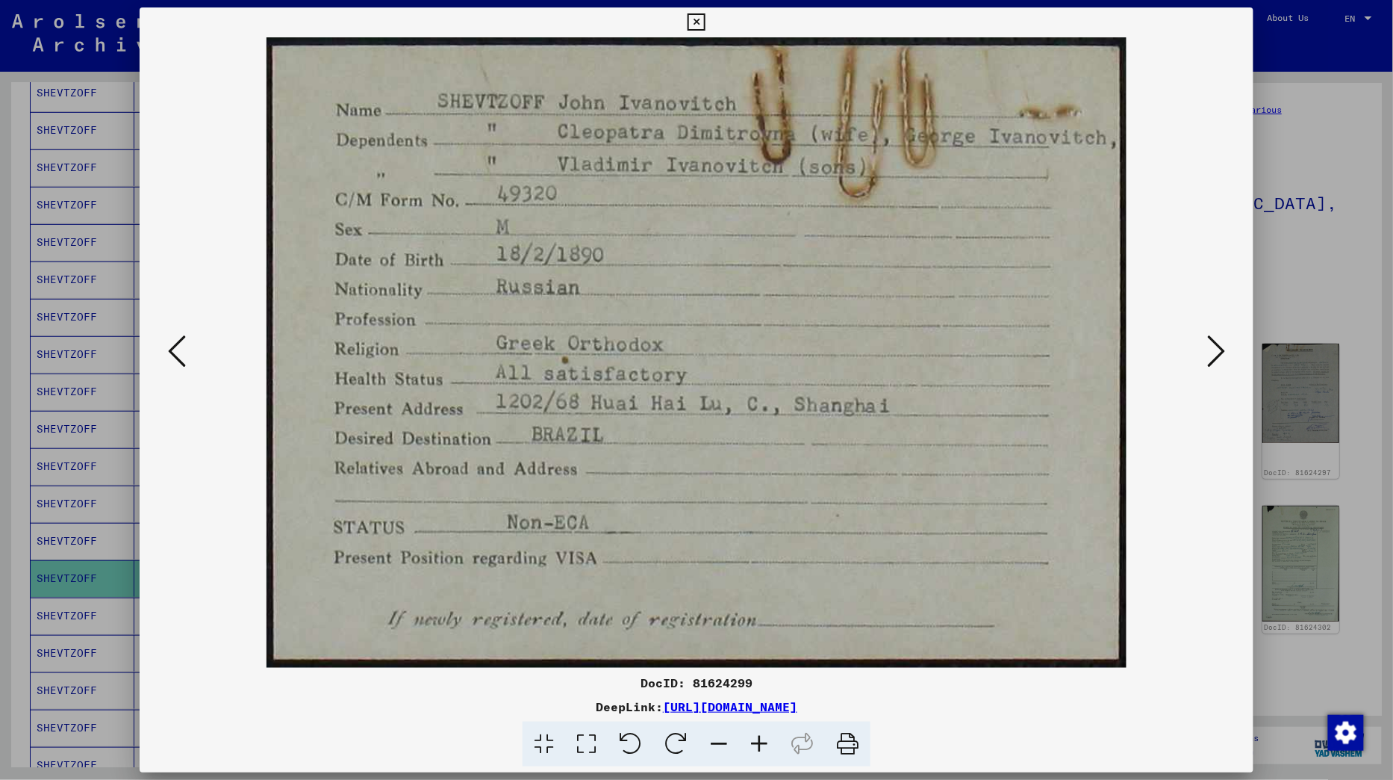
click at [182, 349] on icon at bounding box center [177, 351] width 18 height 36
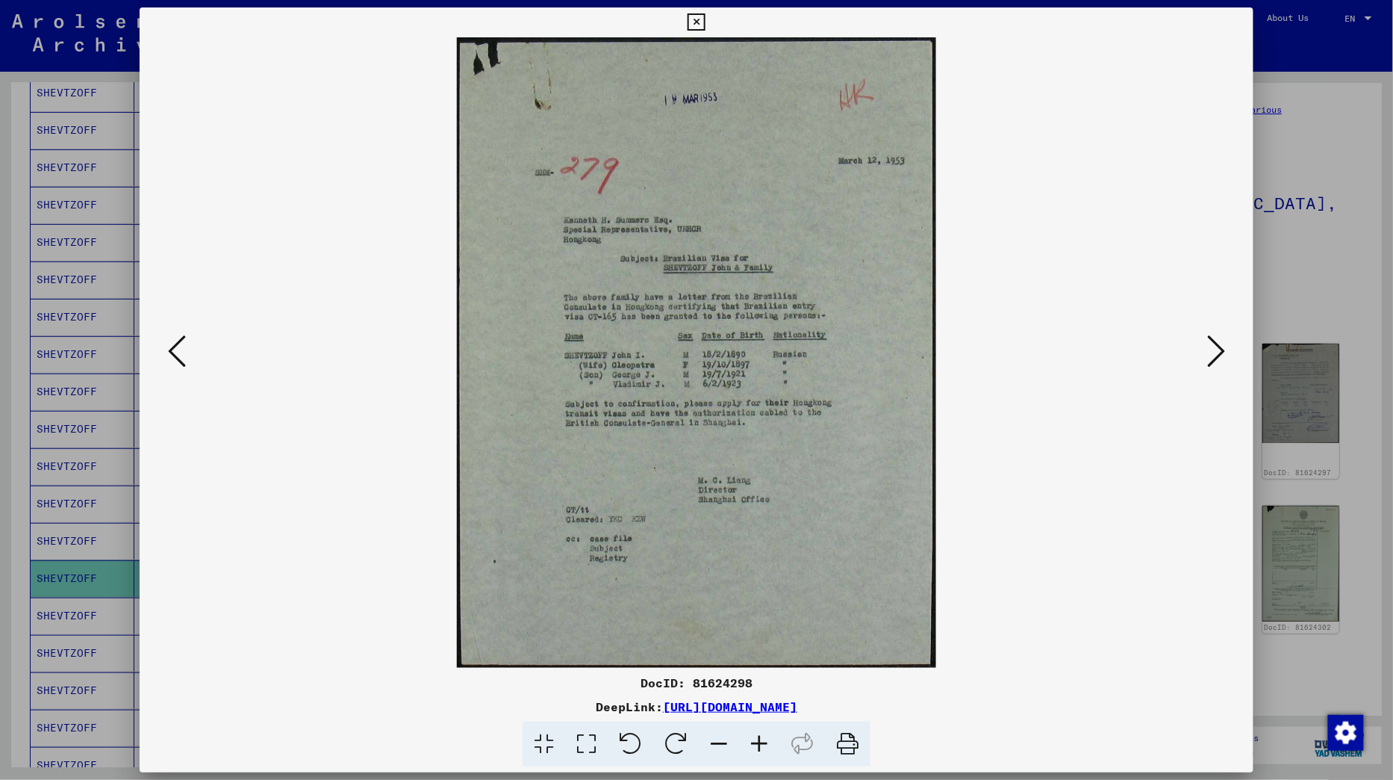
click at [182, 349] on icon at bounding box center [177, 351] width 18 height 36
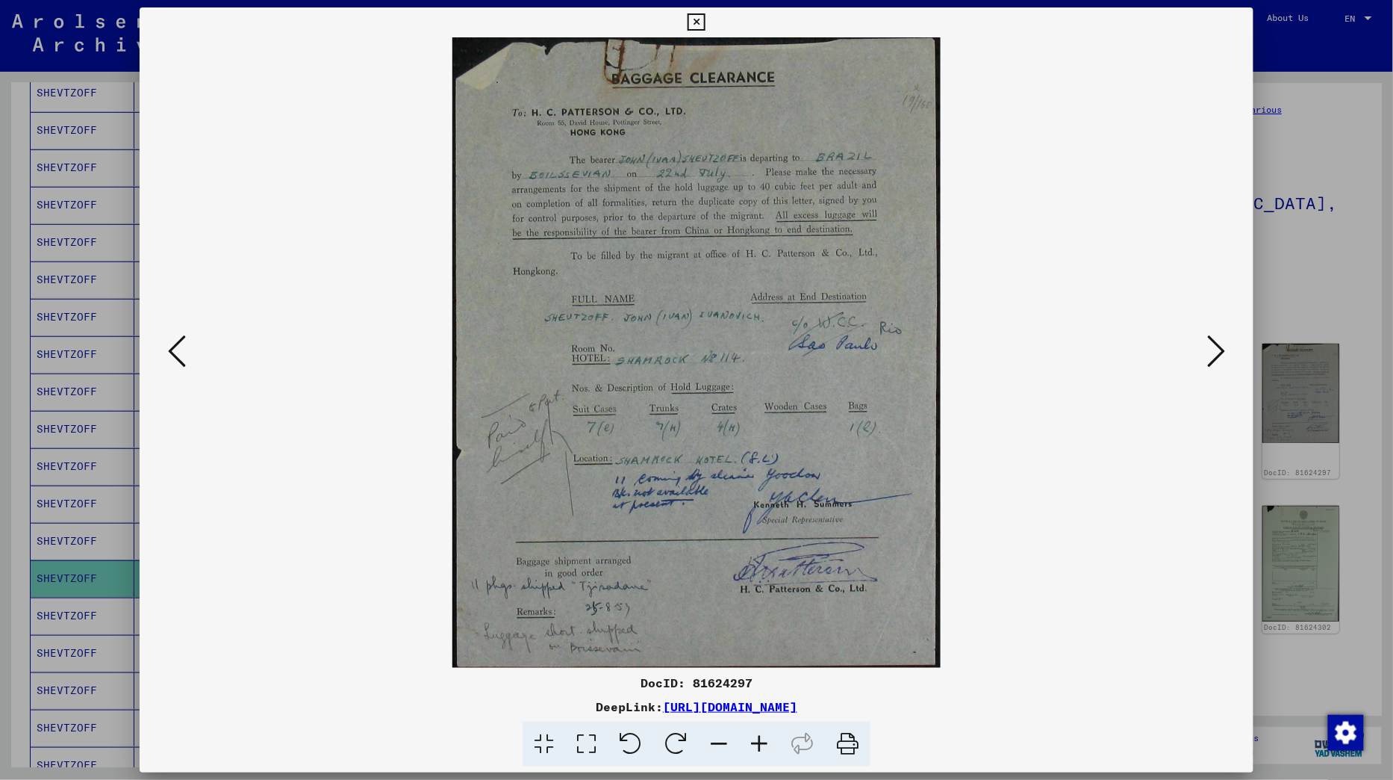
click at [182, 349] on icon at bounding box center [177, 351] width 18 height 36
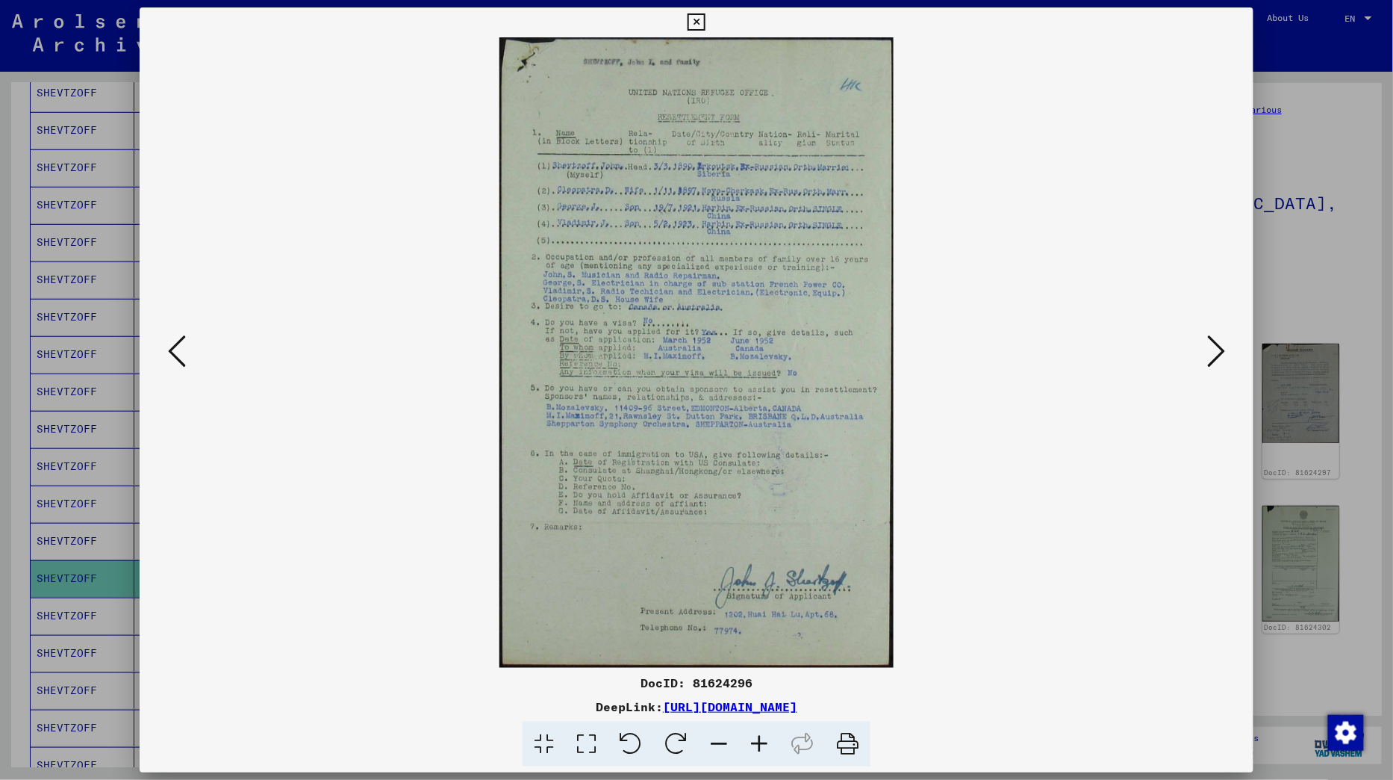
click at [705, 21] on icon at bounding box center [696, 22] width 17 height 18
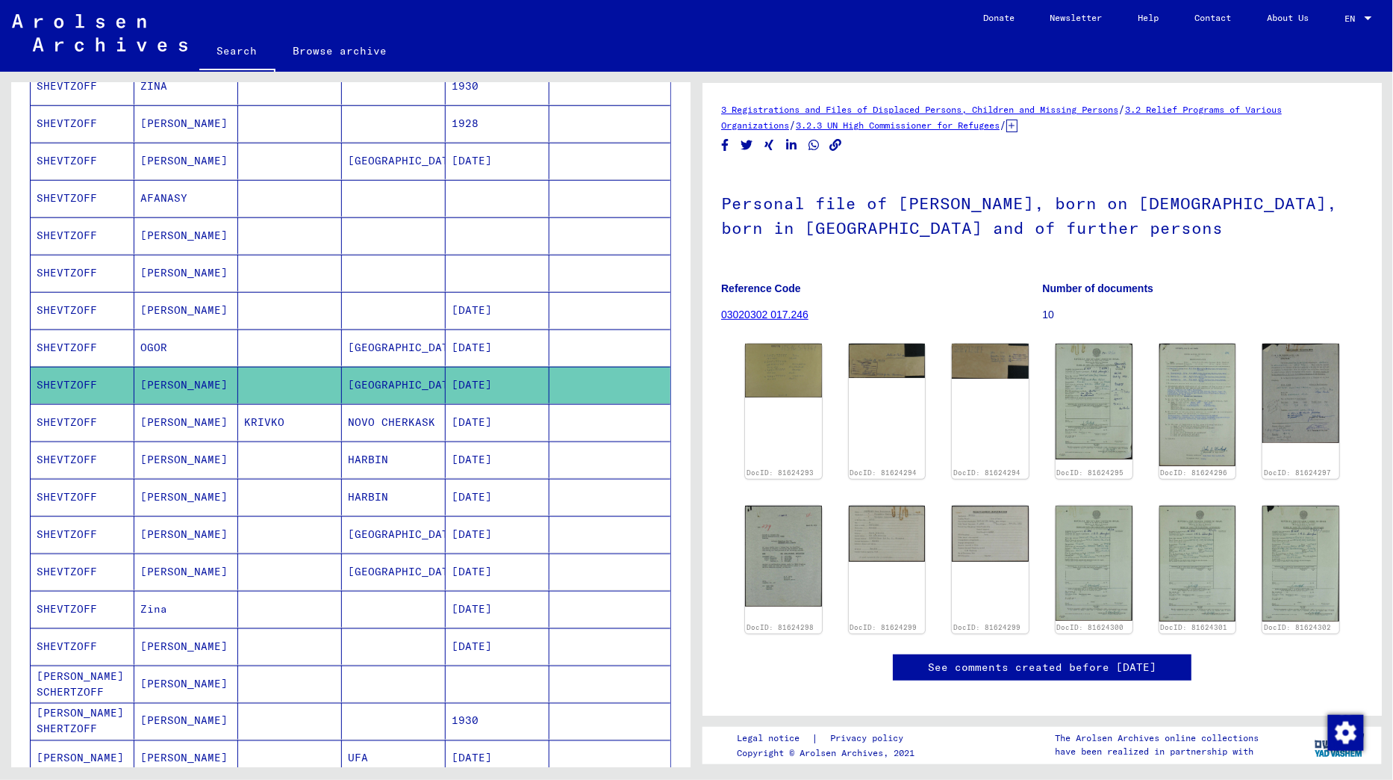
scroll to position [426, 0]
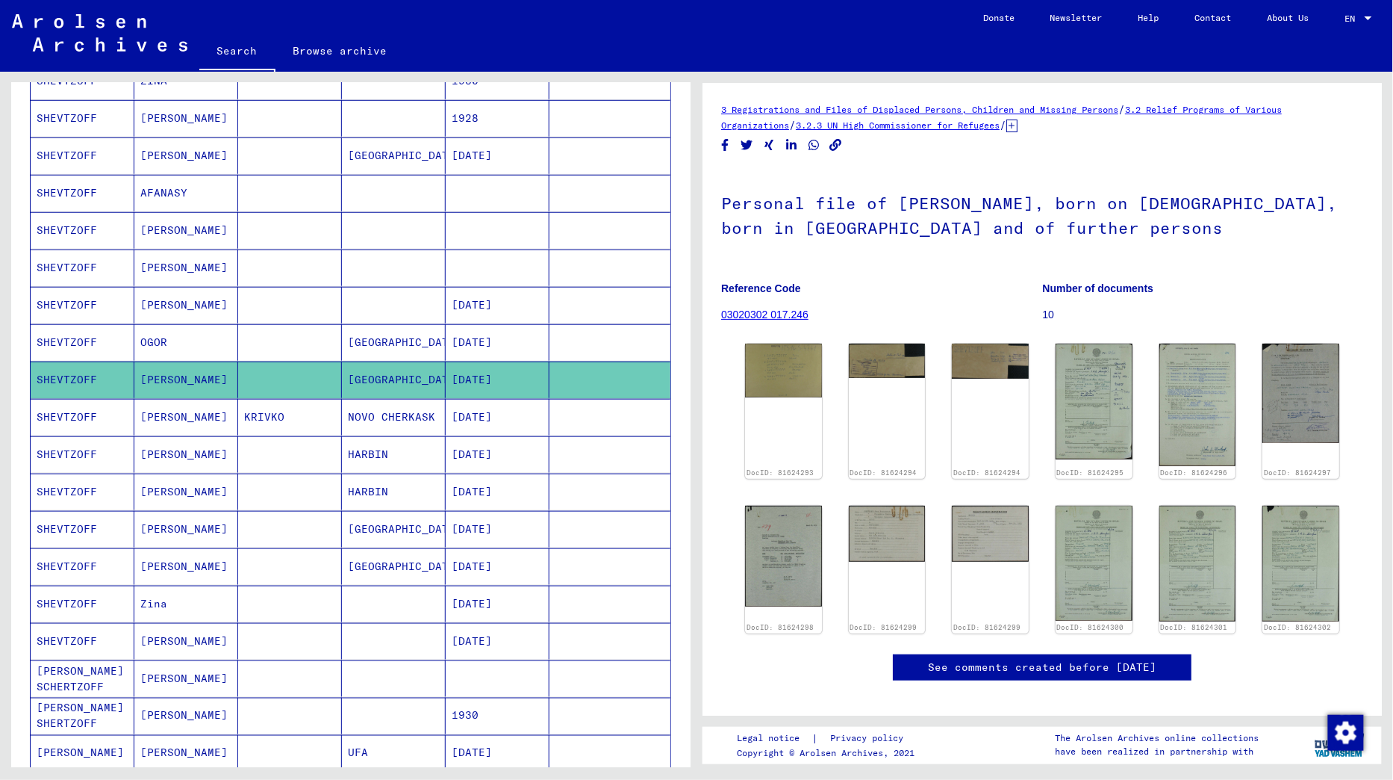
click at [214, 585] on mat-cell "Zina" at bounding box center [186, 603] width 104 height 37
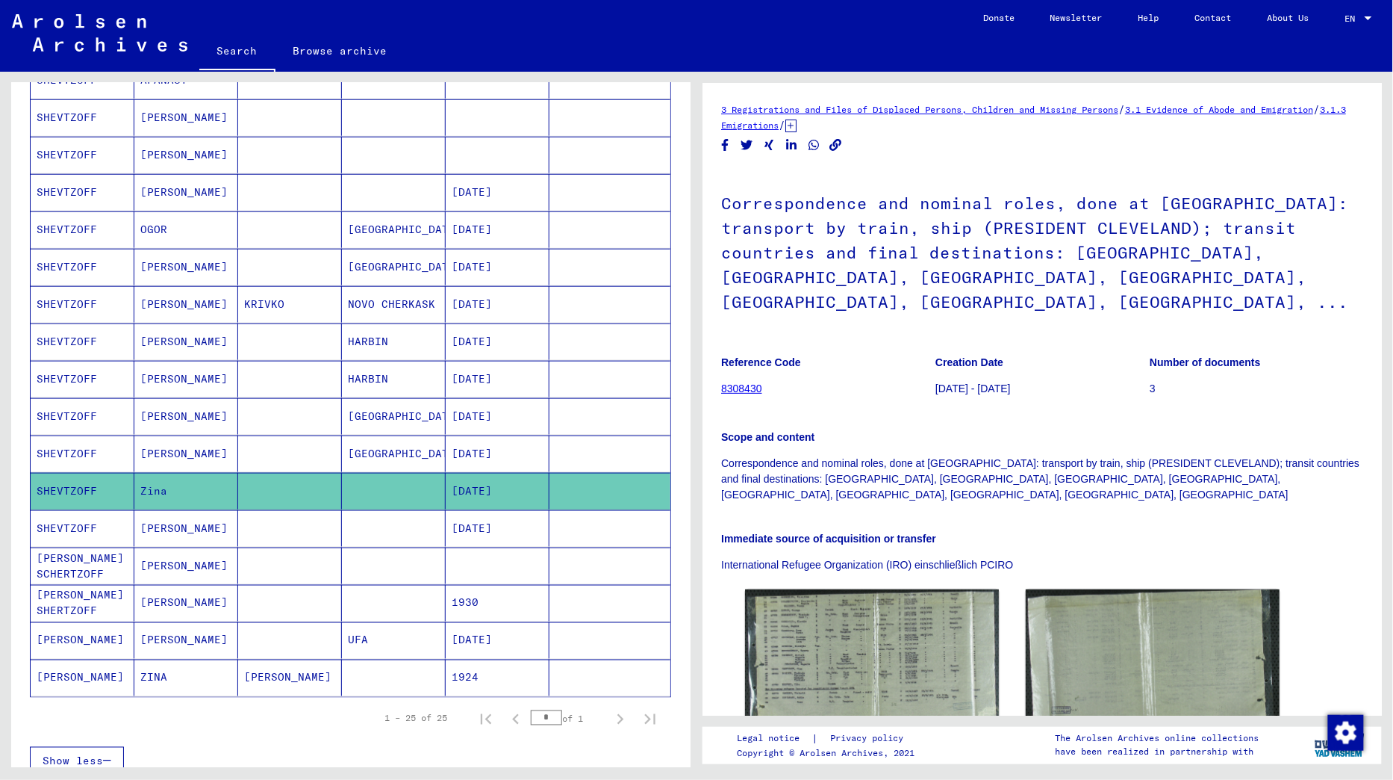
scroll to position [541, 0]
click at [202, 583] on mat-cell "[PERSON_NAME]" at bounding box center [186, 601] width 104 height 37
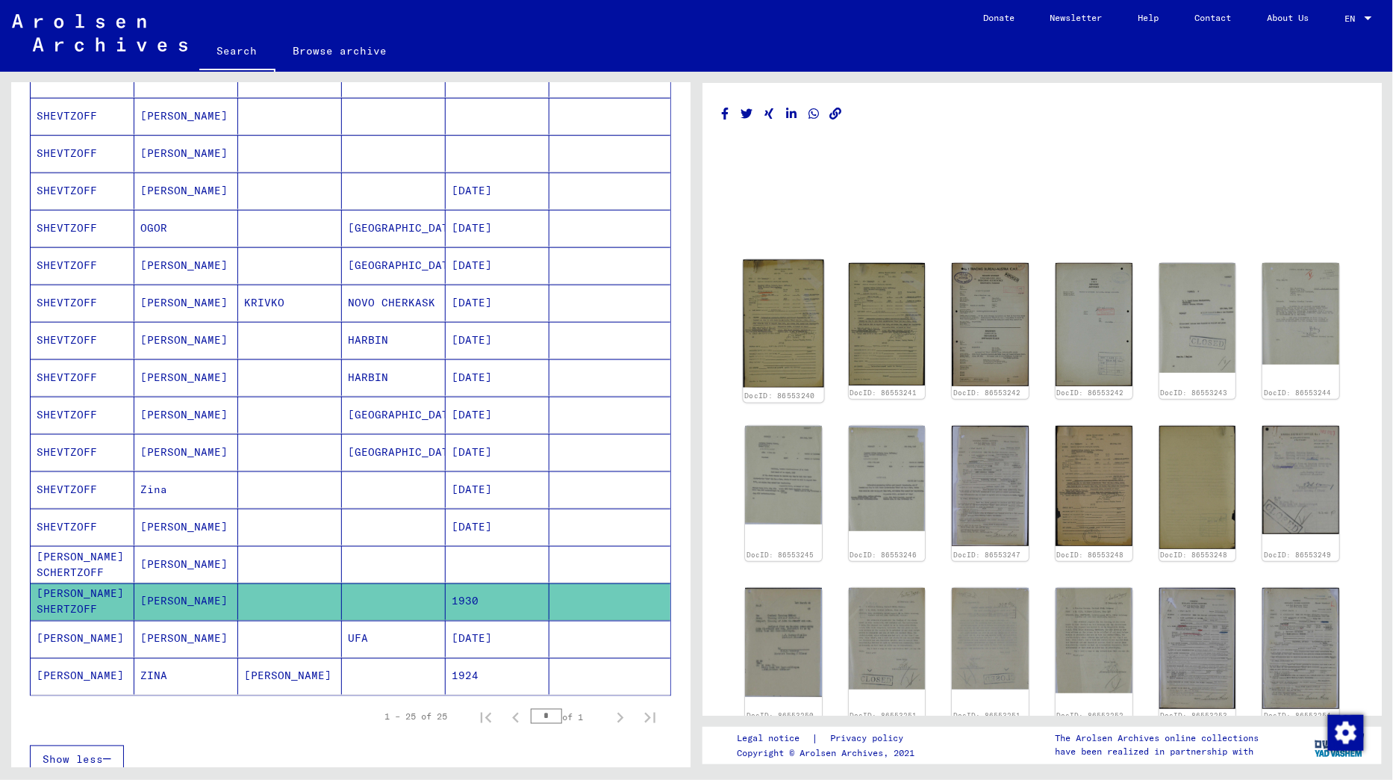
click at [781, 349] on img at bounding box center [783, 324] width 81 height 128
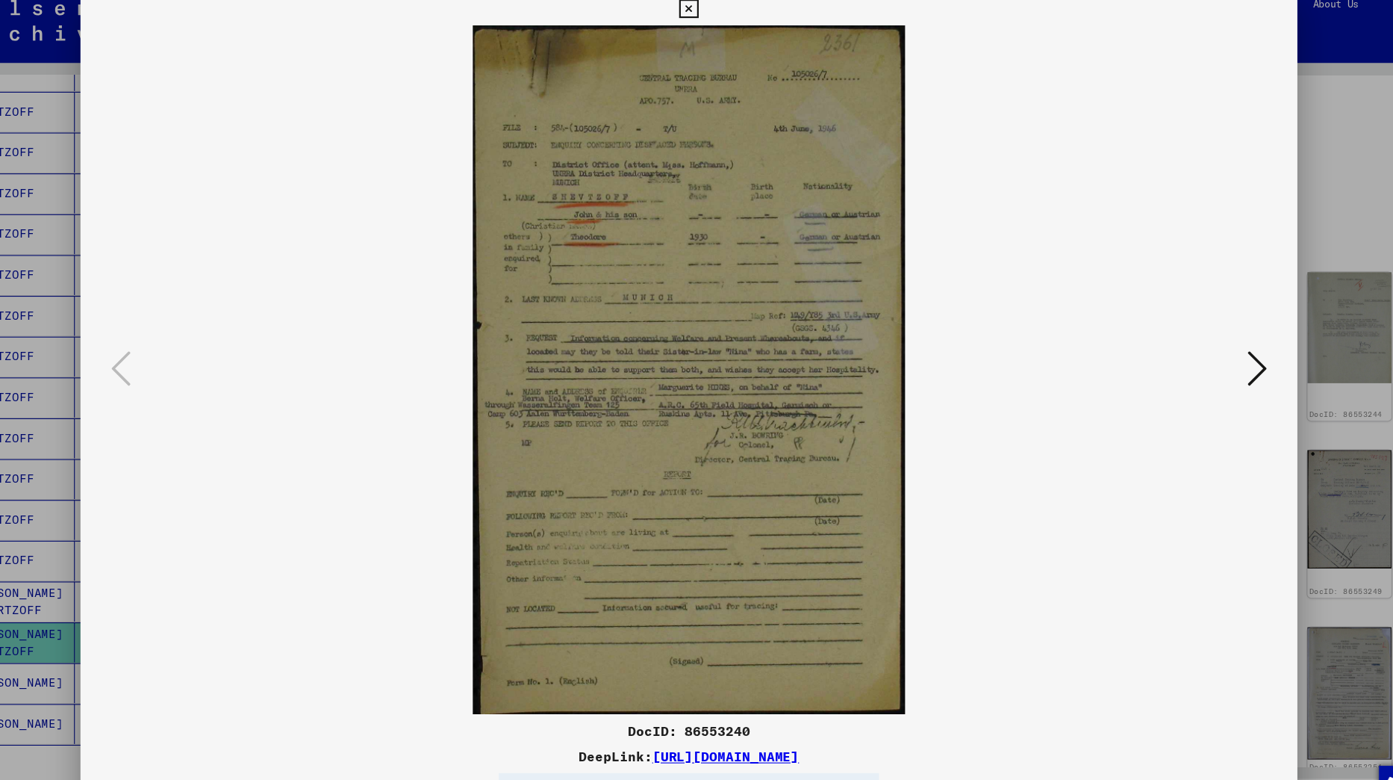
click at [1215, 358] on icon at bounding box center [1216, 351] width 18 height 36
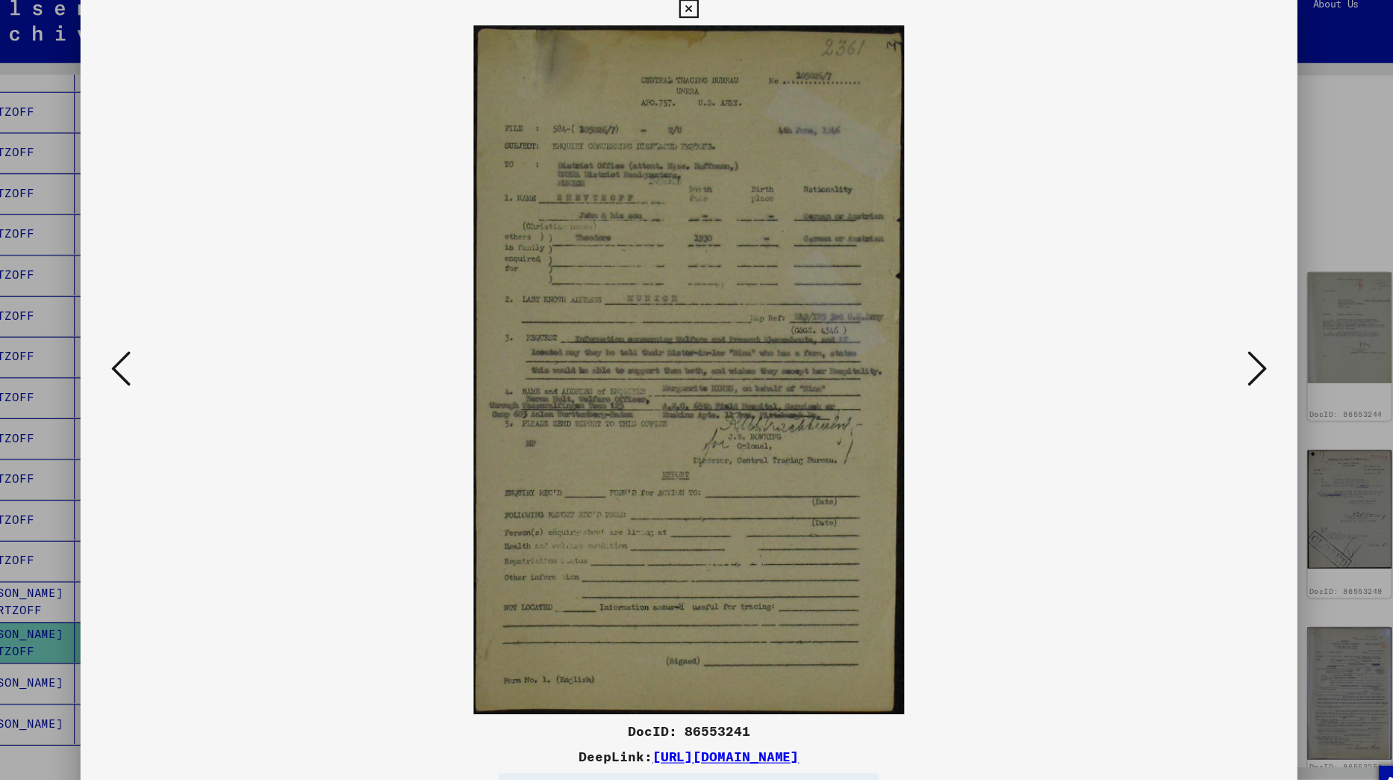
click at [1215, 358] on icon at bounding box center [1216, 351] width 18 height 36
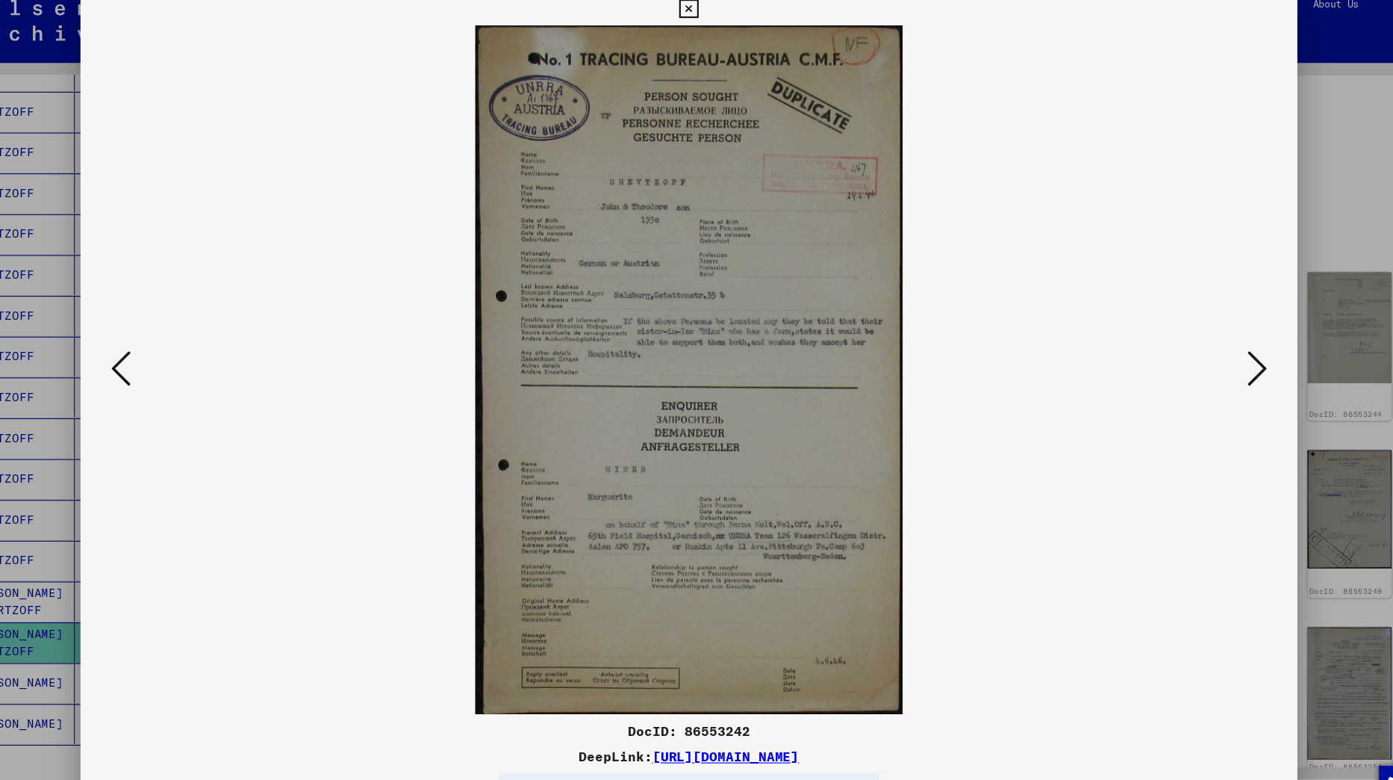
click at [1215, 358] on icon at bounding box center [1216, 351] width 18 height 36
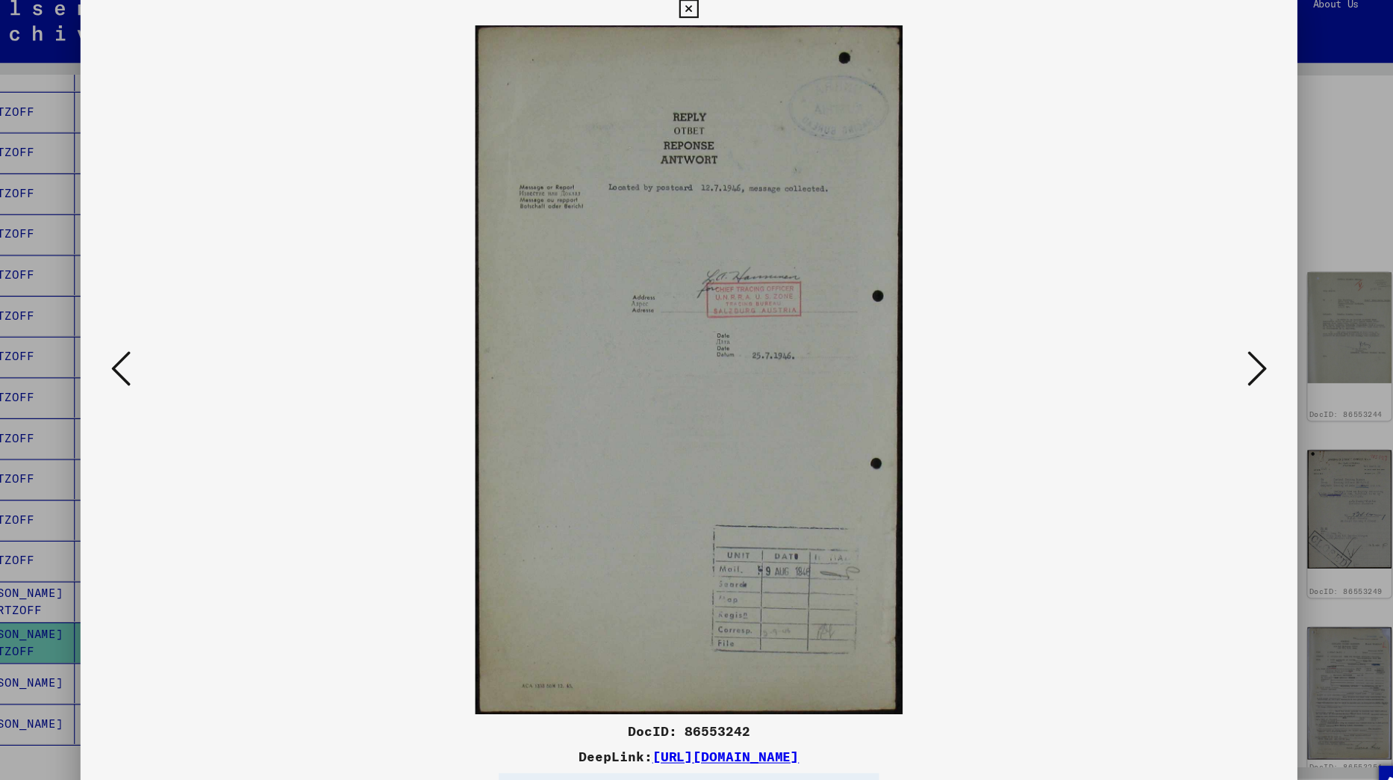
click at [1215, 358] on icon at bounding box center [1216, 351] width 18 height 36
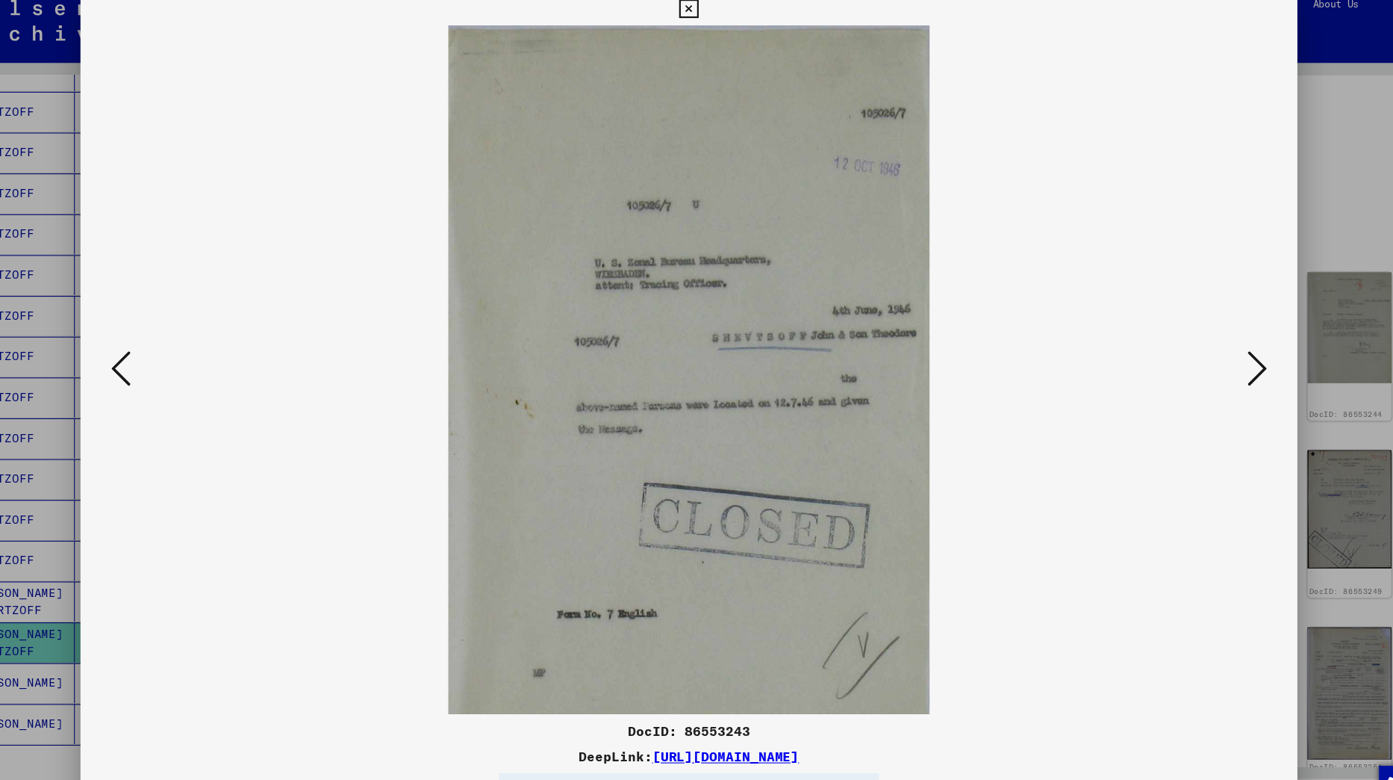
click at [1215, 358] on icon at bounding box center [1216, 351] width 18 height 36
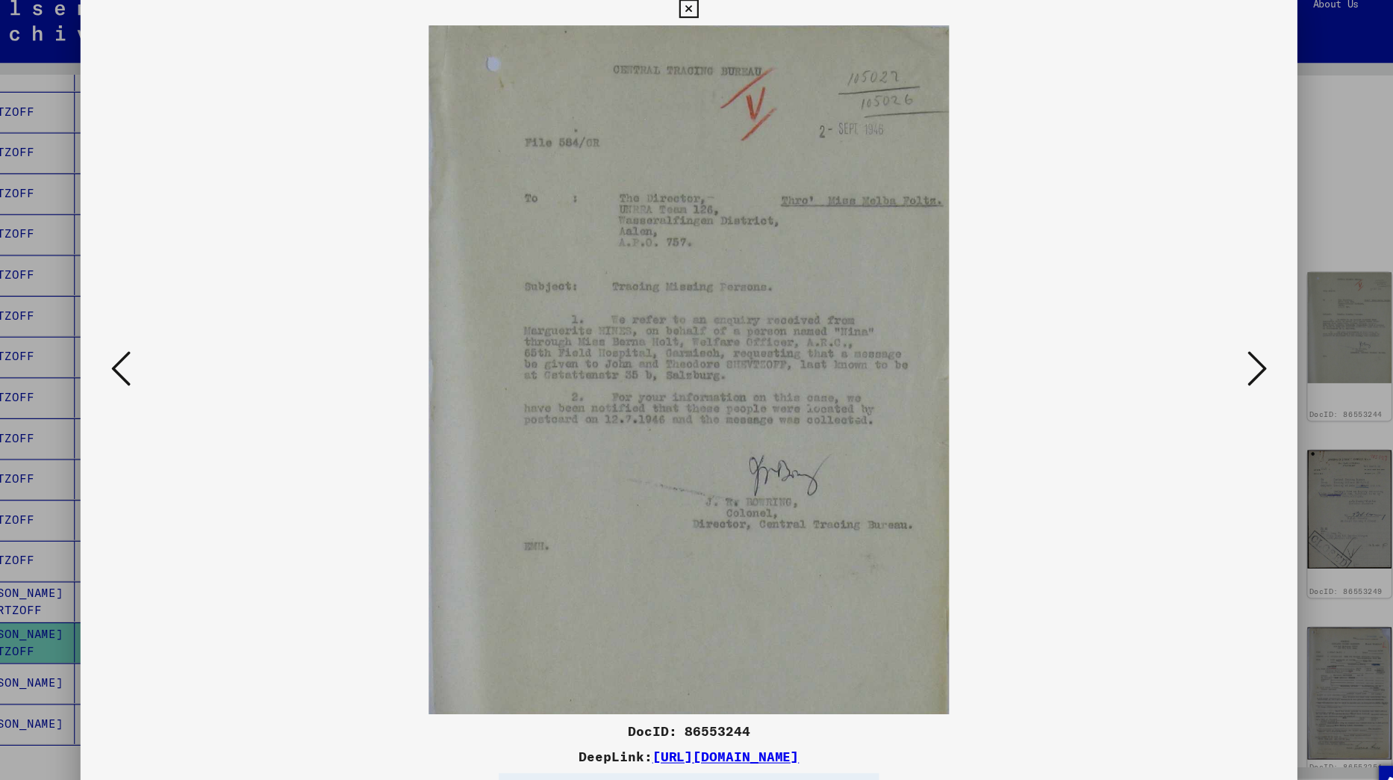
click at [1215, 358] on icon at bounding box center [1216, 351] width 18 height 36
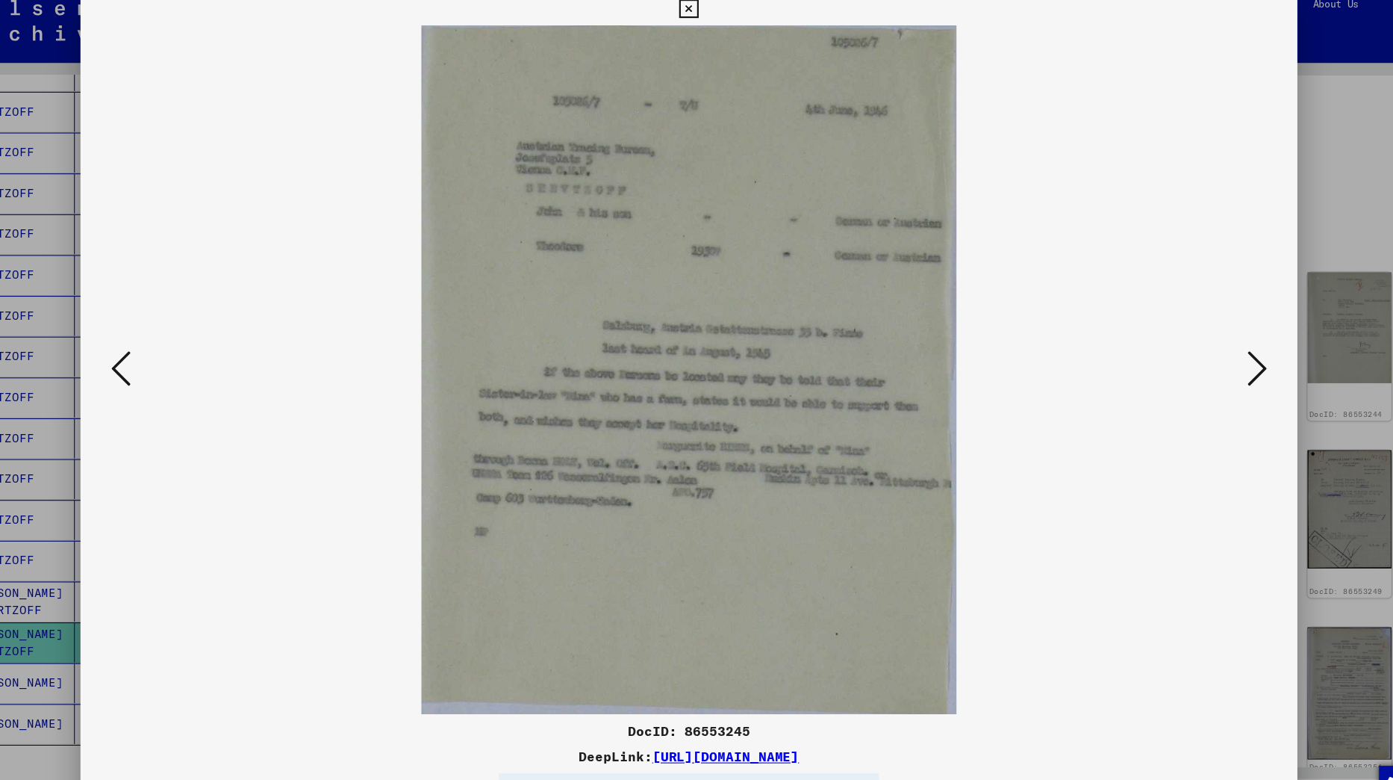
click at [705, 19] on icon at bounding box center [696, 22] width 17 height 18
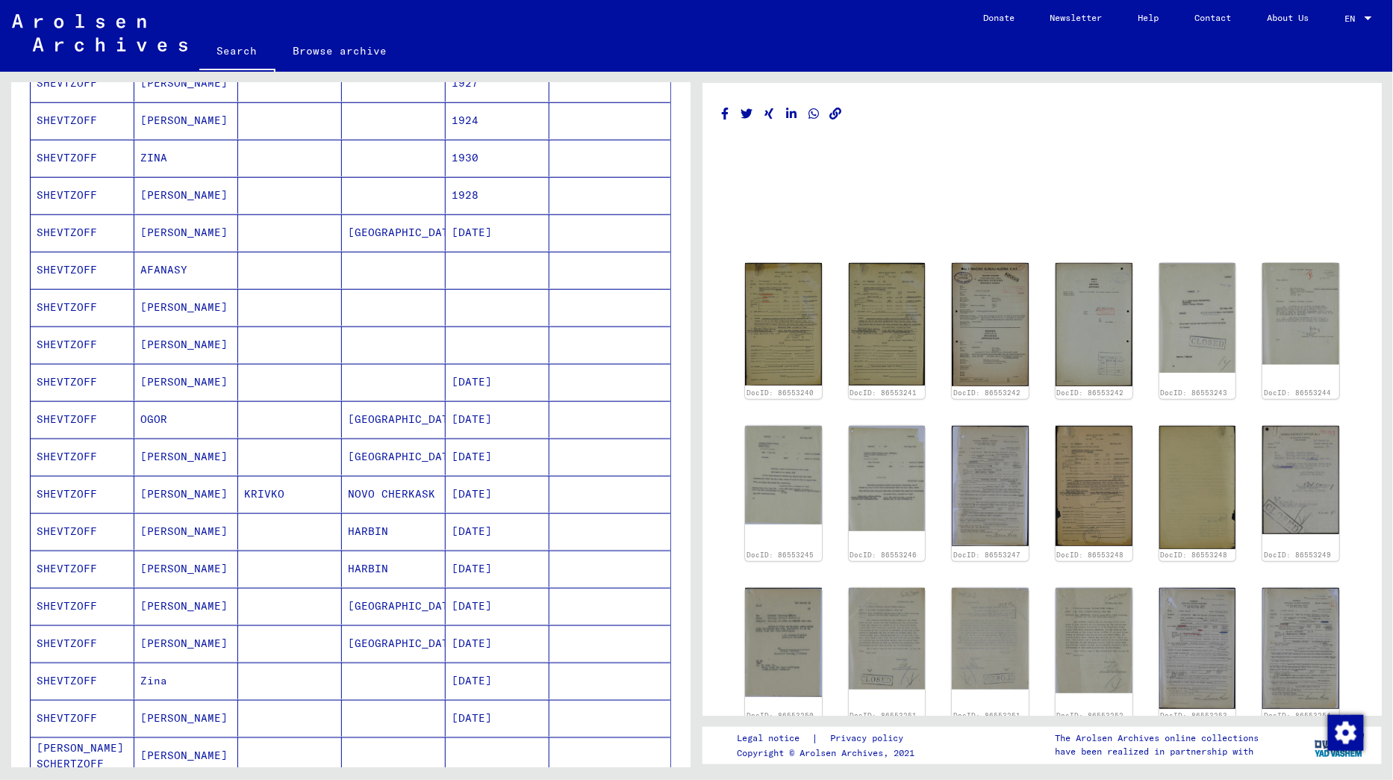
scroll to position [351, 0]
click at [214, 263] on mat-cell "AFANASY" at bounding box center [186, 268] width 104 height 37
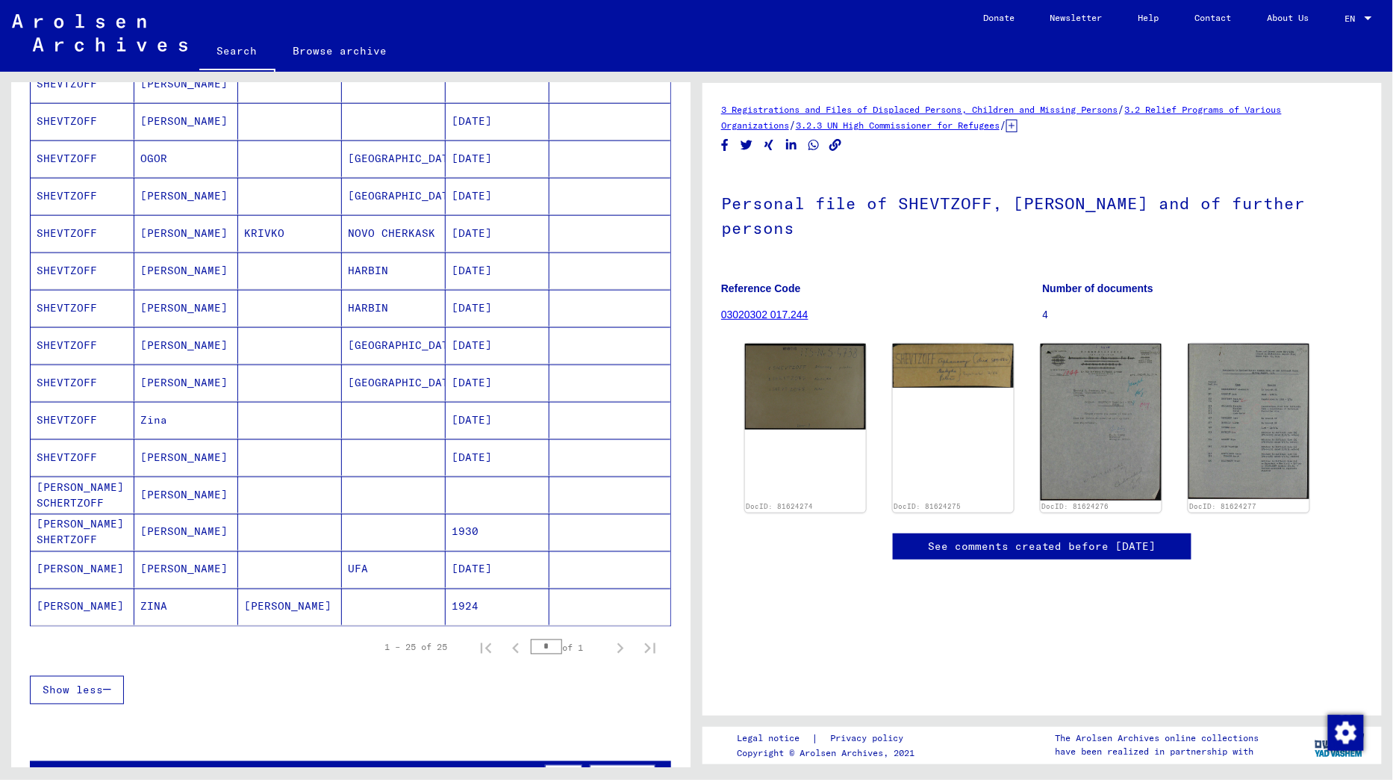
scroll to position [623, 0]
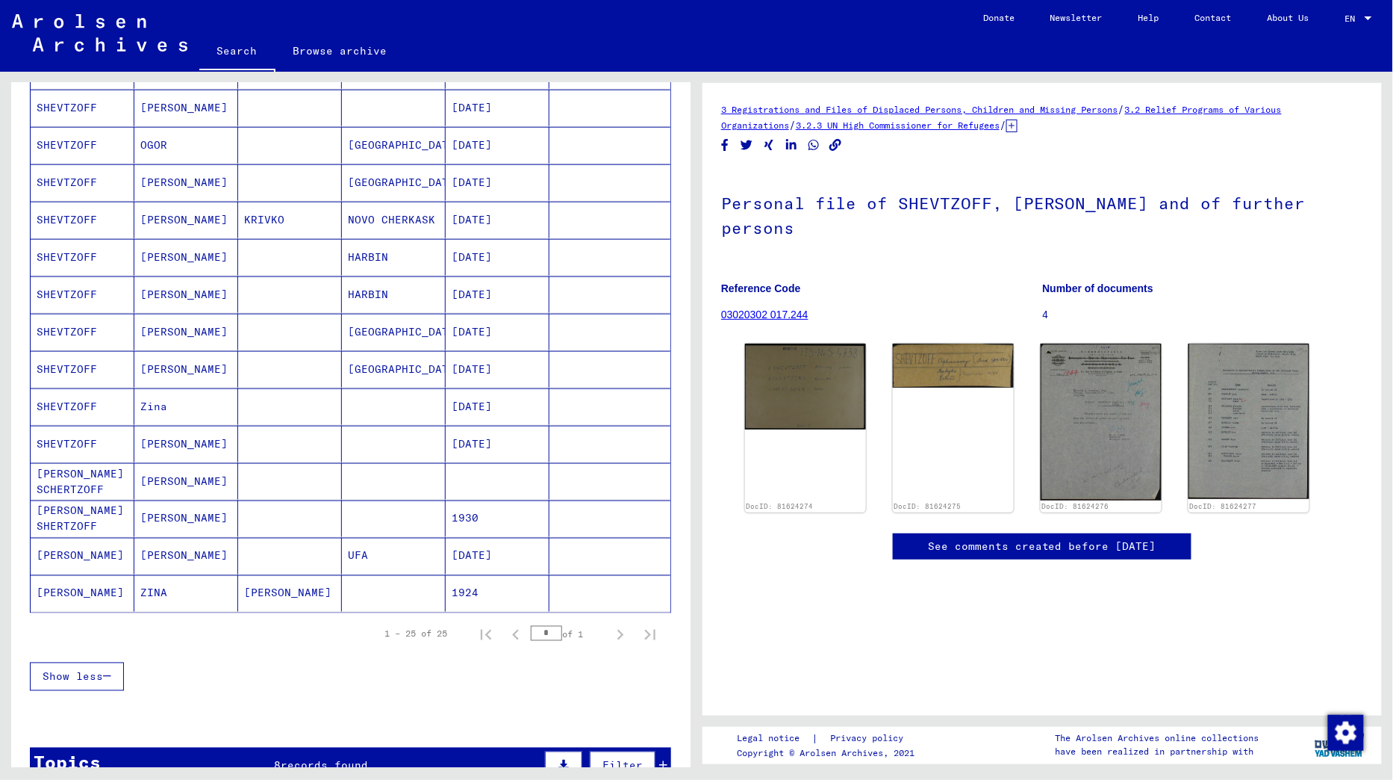
click at [194, 355] on mat-cell "[PERSON_NAME]" at bounding box center [186, 369] width 104 height 37
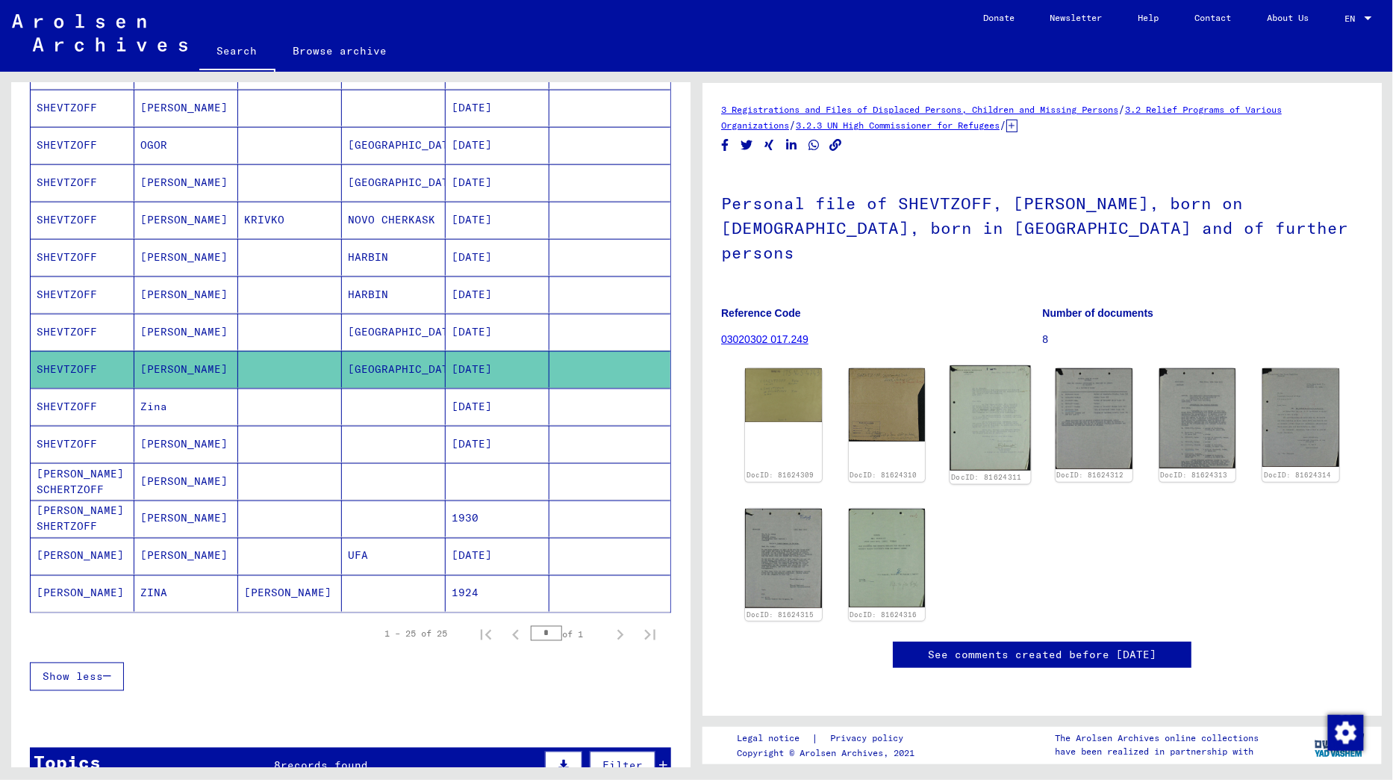
click at [999, 420] on img at bounding box center [991, 417] width 81 height 105
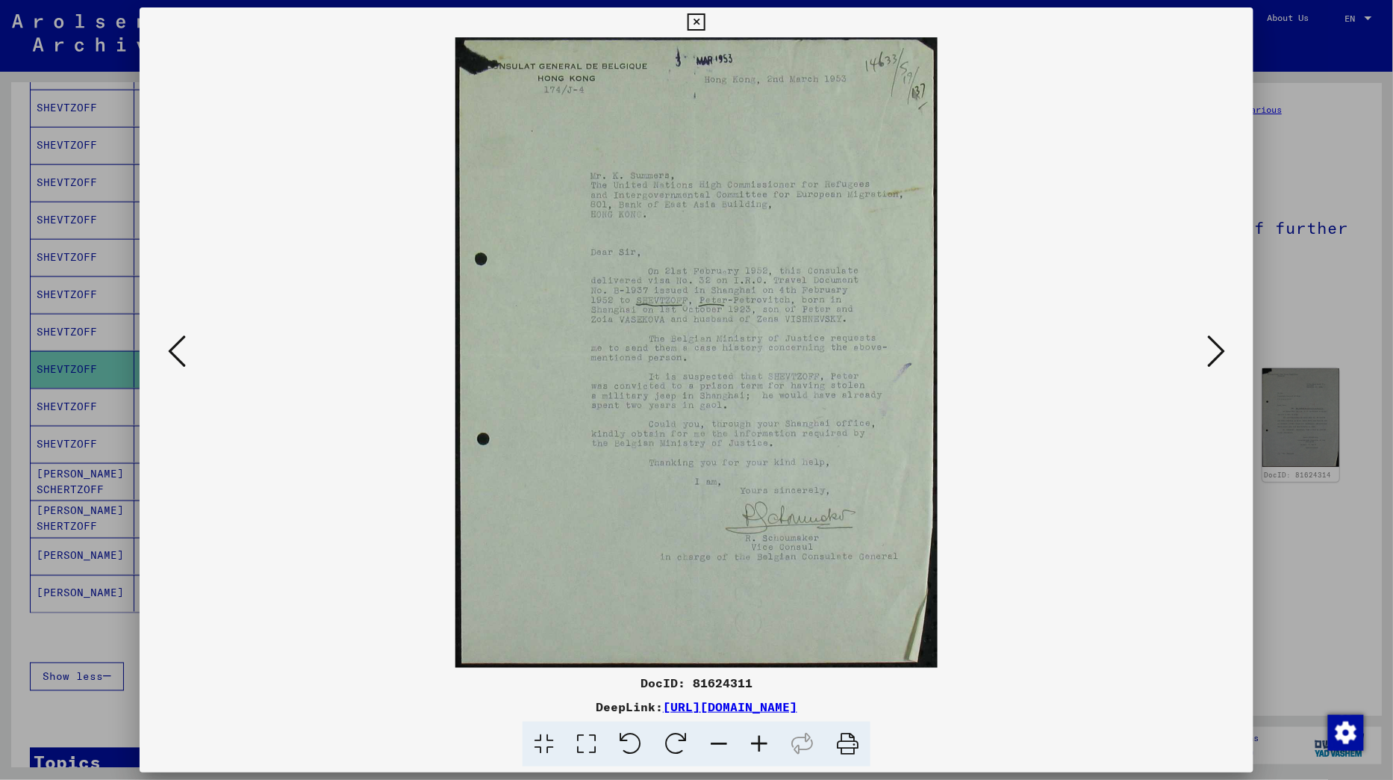
click at [1212, 356] on icon at bounding box center [1216, 351] width 18 height 36
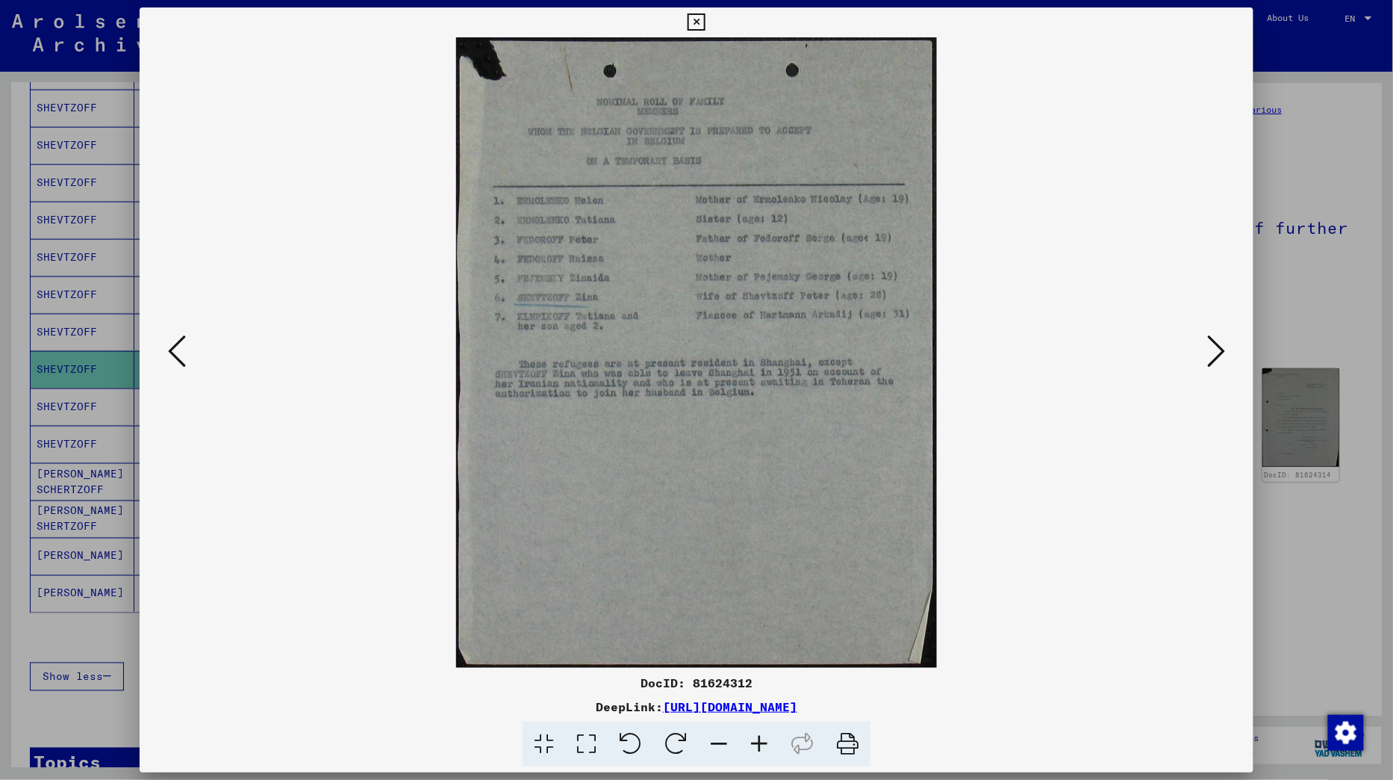
click at [1212, 356] on icon at bounding box center [1216, 351] width 18 height 36
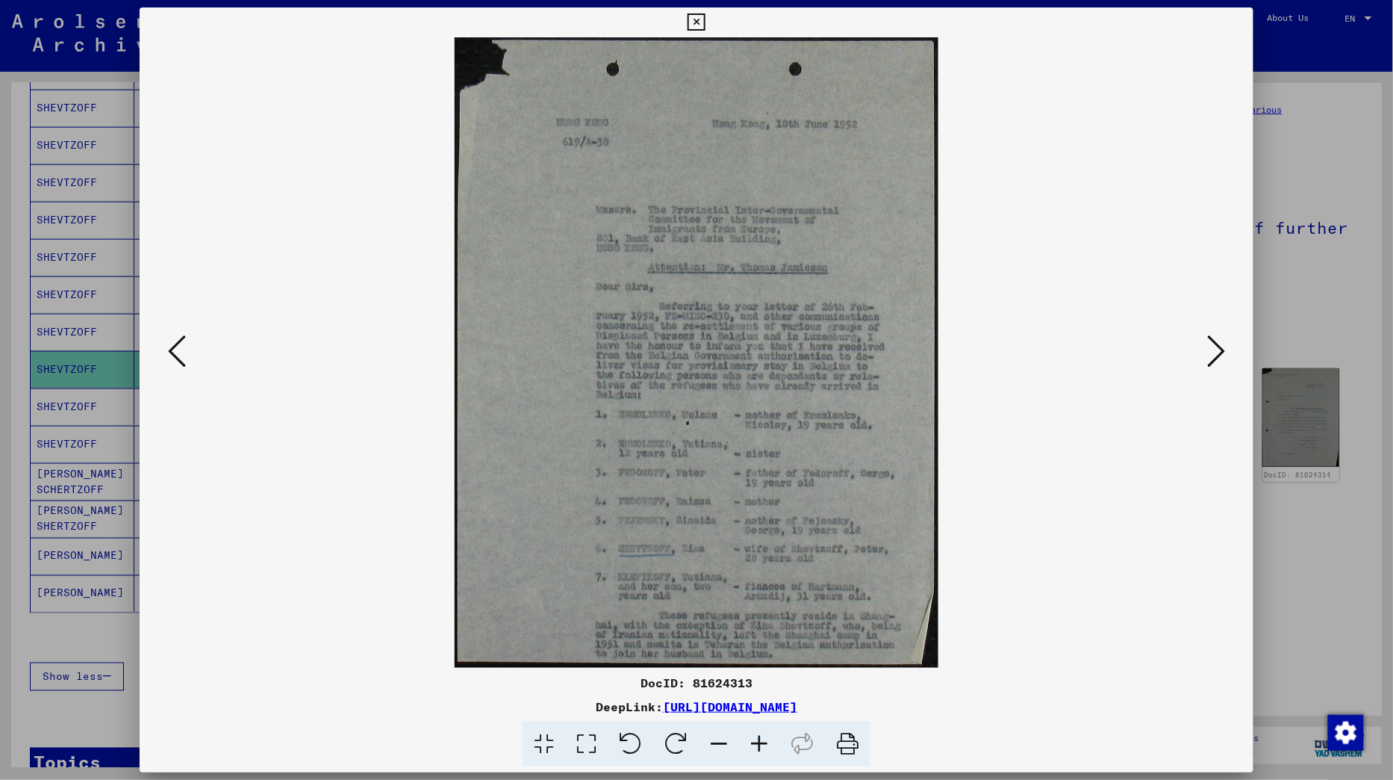
click at [1212, 356] on icon at bounding box center [1216, 351] width 18 height 36
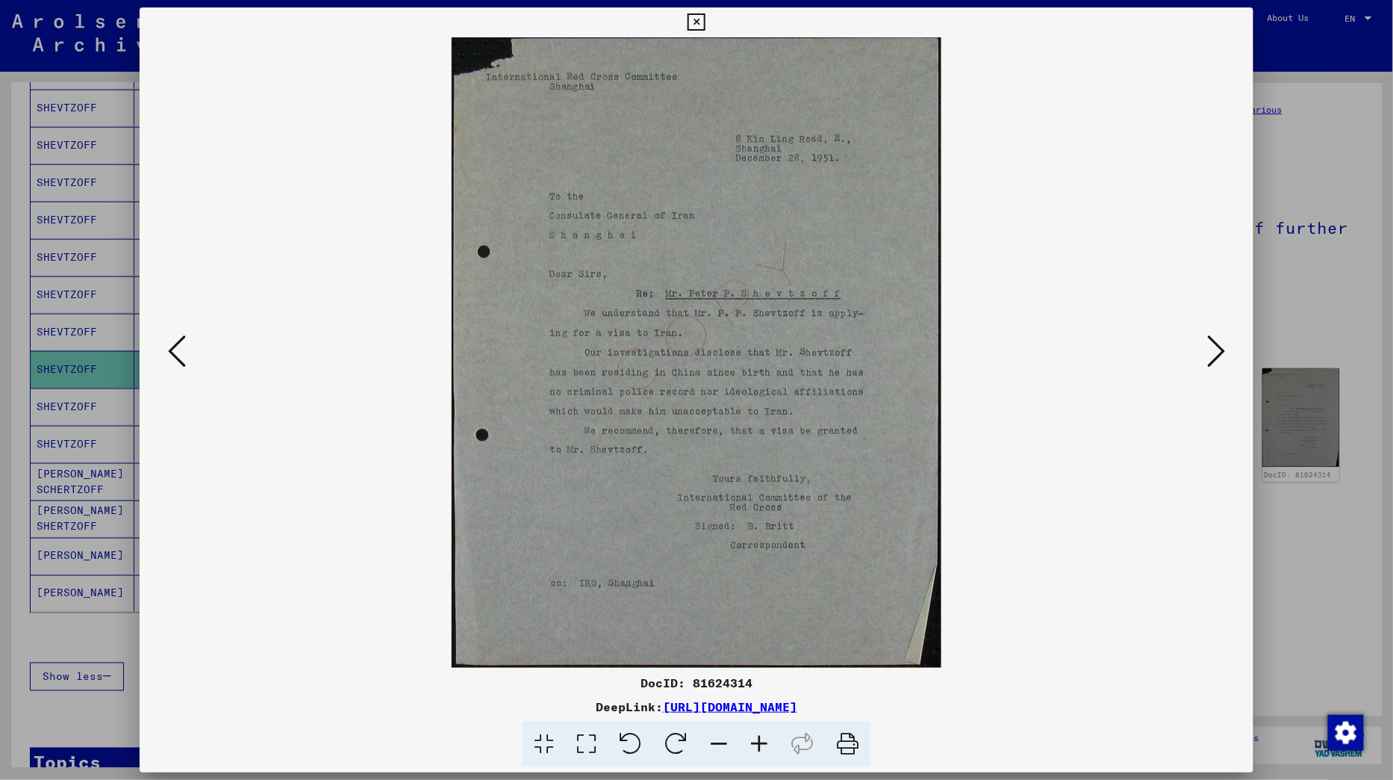
click at [184, 351] on icon at bounding box center [177, 351] width 18 height 36
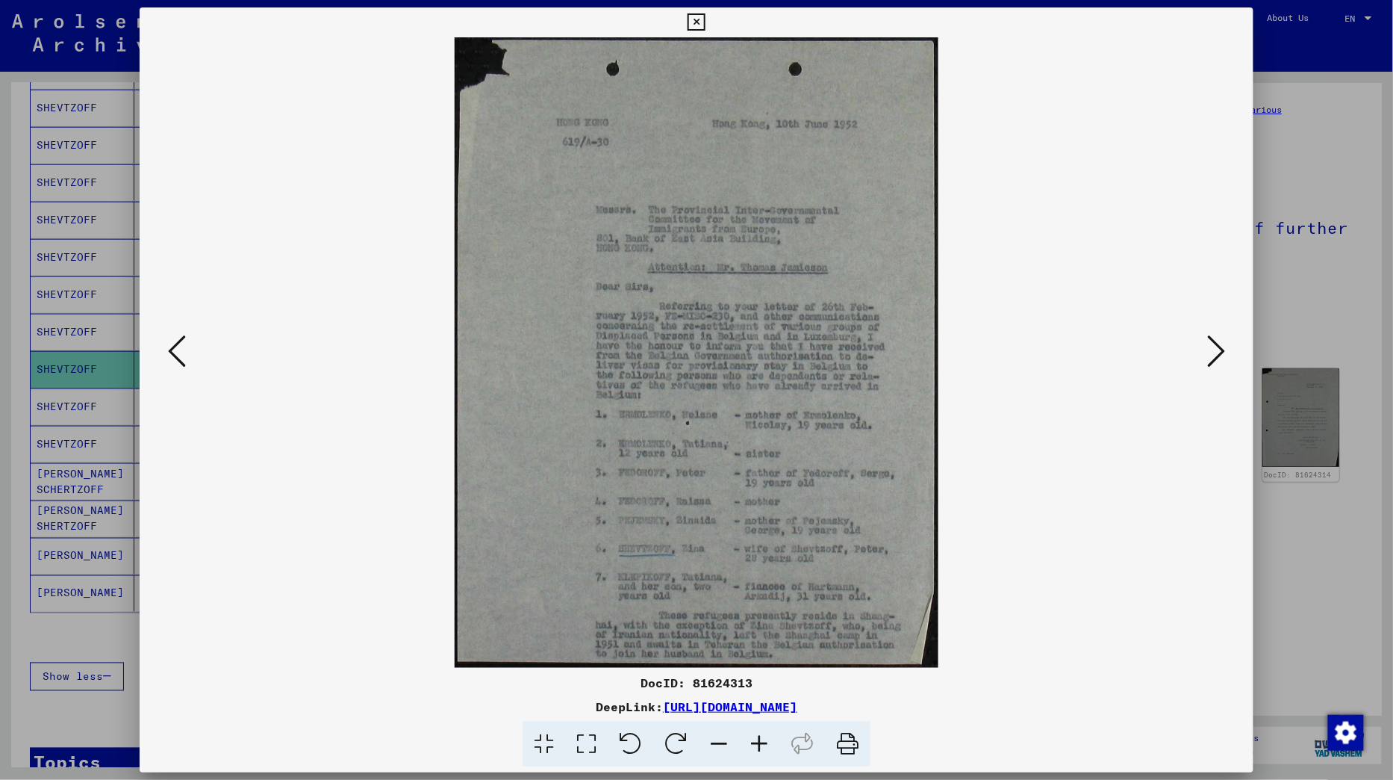
click at [705, 23] on icon at bounding box center [696, 22] width 17 height 18
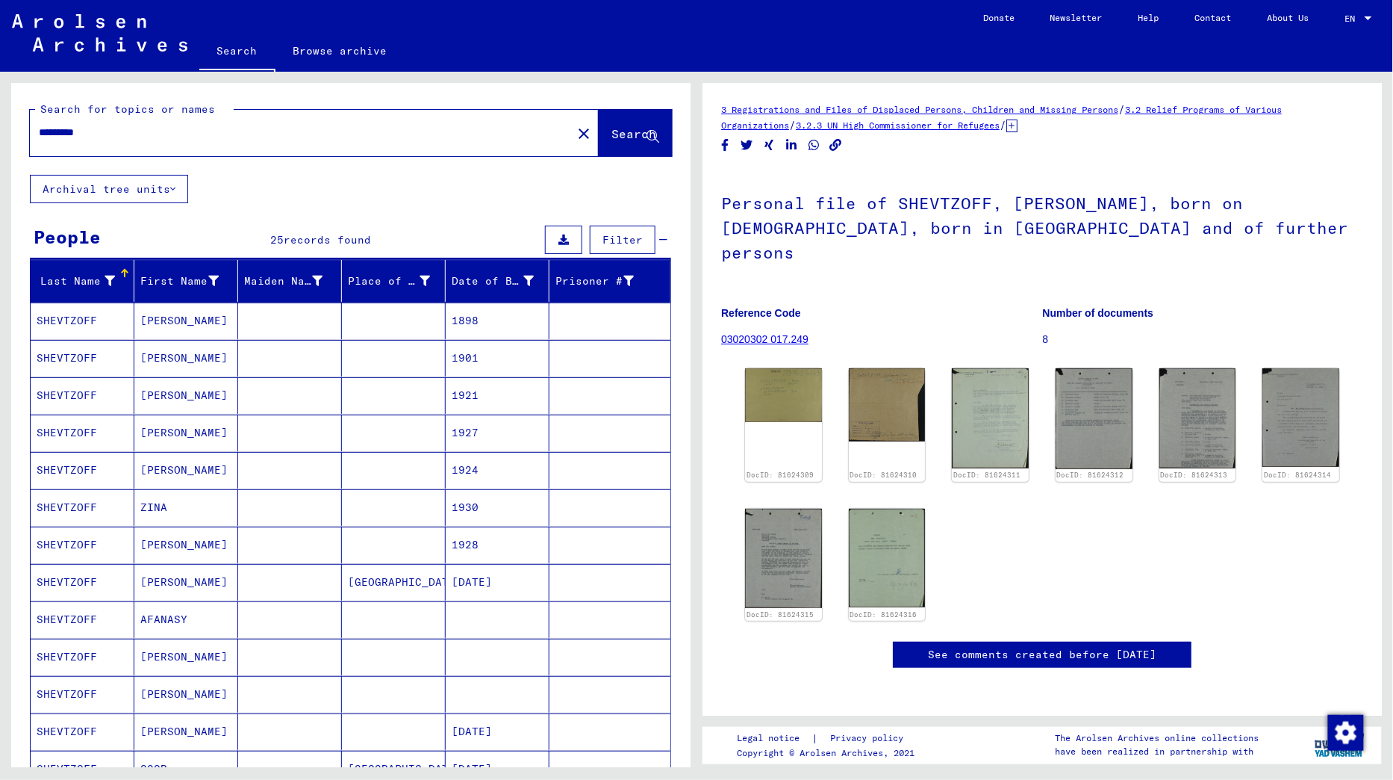
click at [78, 128] on input "*********" at bounding box center [301, 133] width 524 height 16
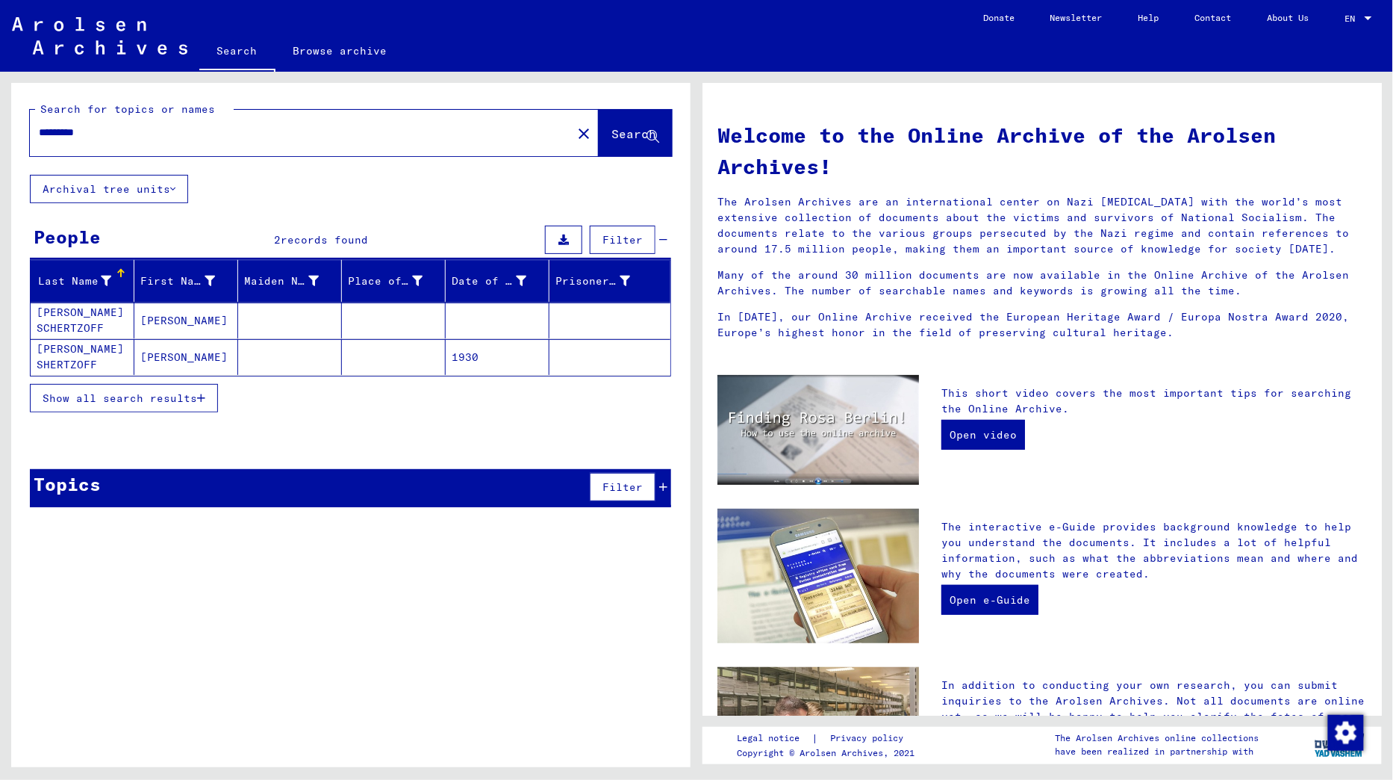
click at [187, 391] on span "Show all search results" at bounding box center [120, 397] width 155 height 13
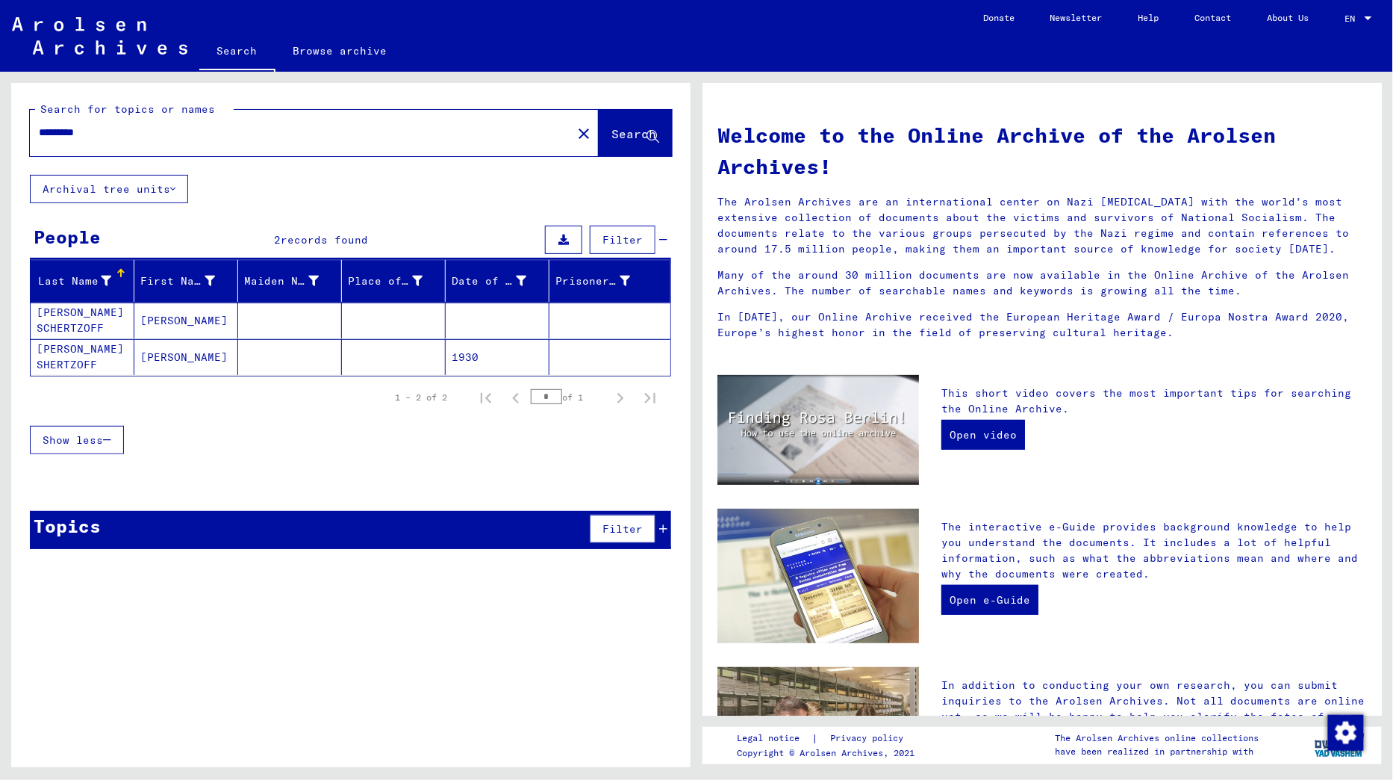
click at [199, 325] on mat-cell "[PERSON_NAME]" at bounding box center [186, 320] width 104 height 36
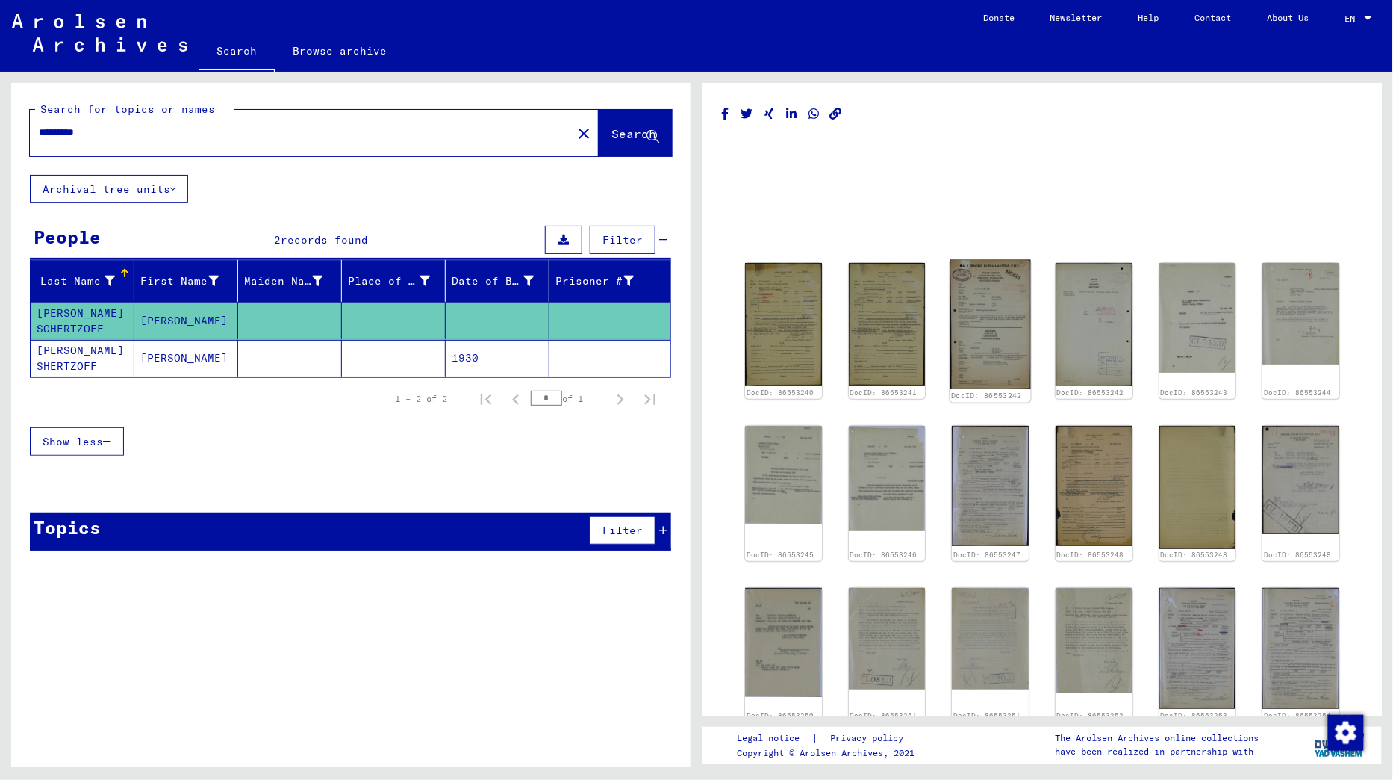
click at [994, 314] on img at bounding box center [991, 325] width 81 height 130
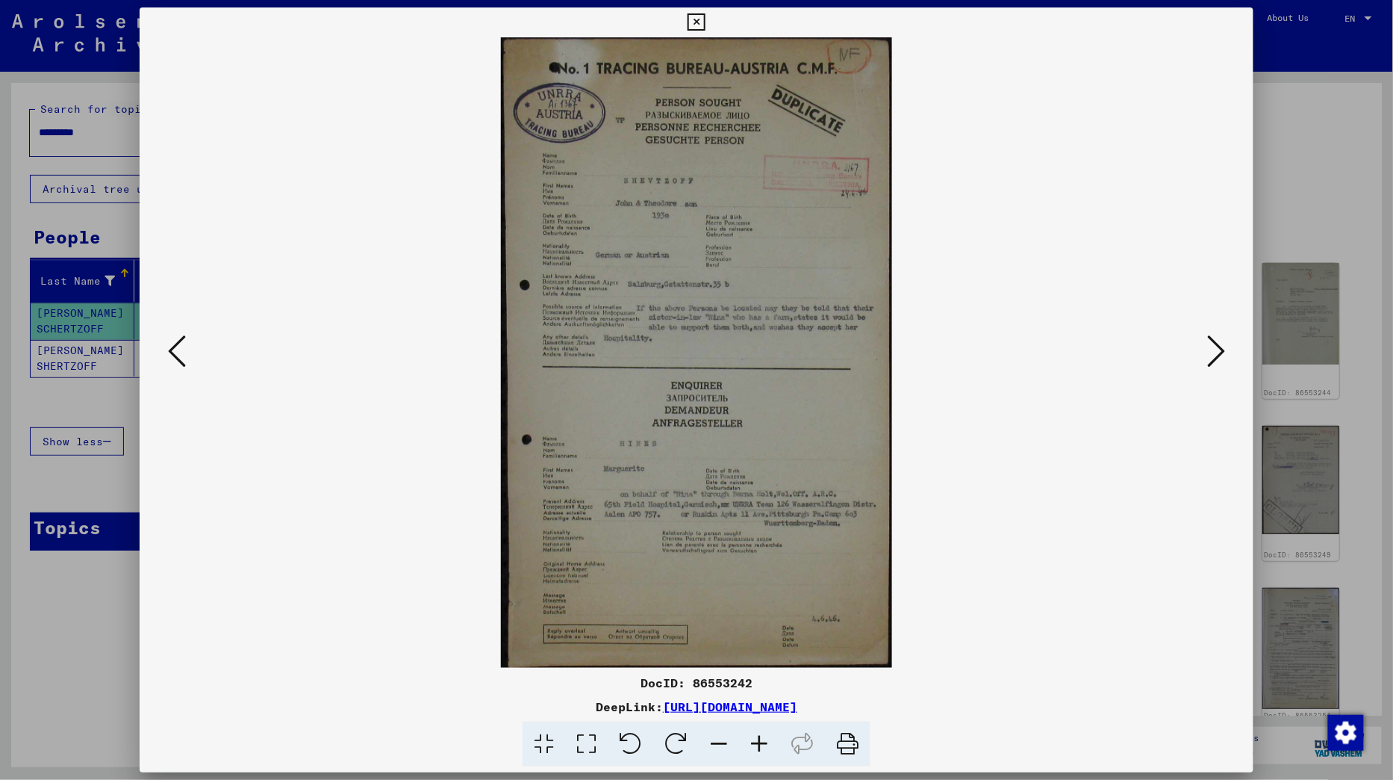
click at [1220, 351] on icon at bounding box center [1216, 351] width 18 height 36
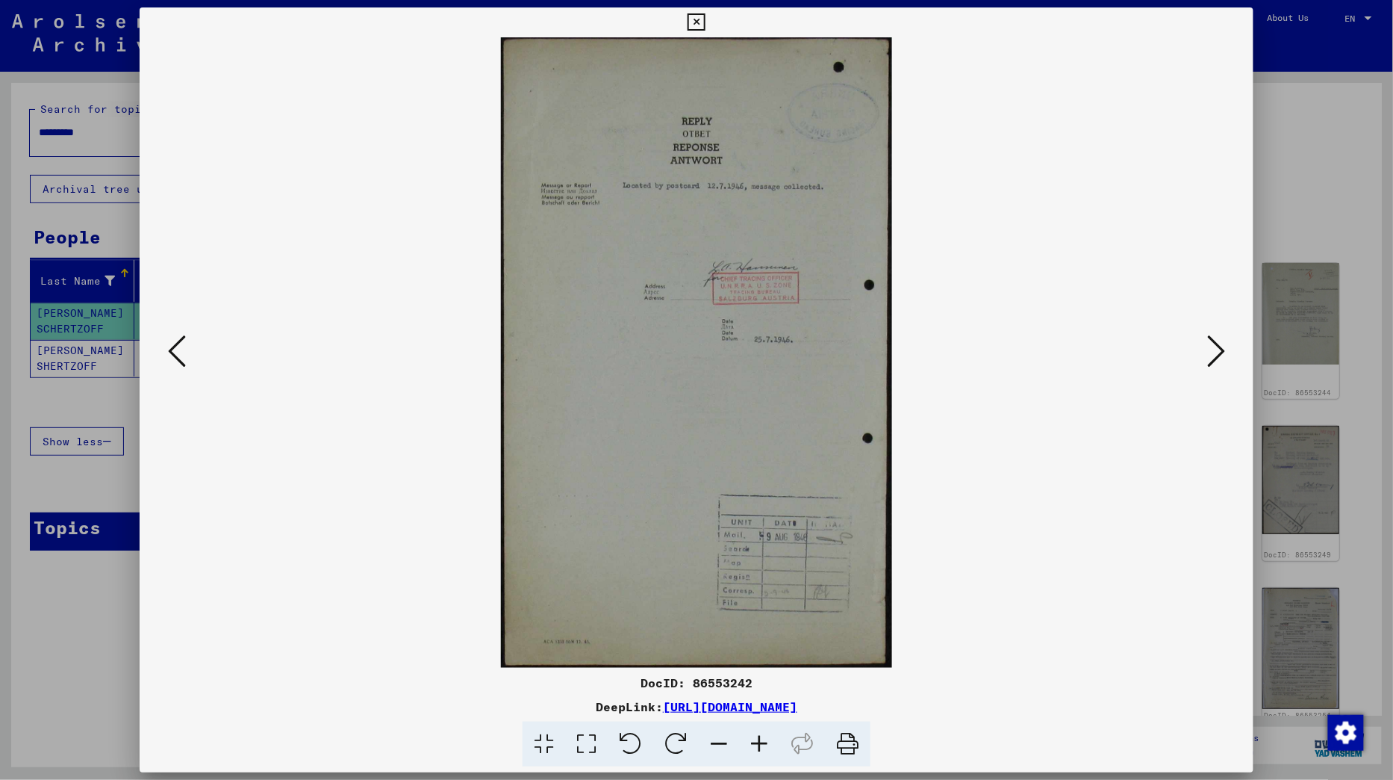
click at [1220, 351] on icon at bounding box center [1216, 351] width 18 height 36
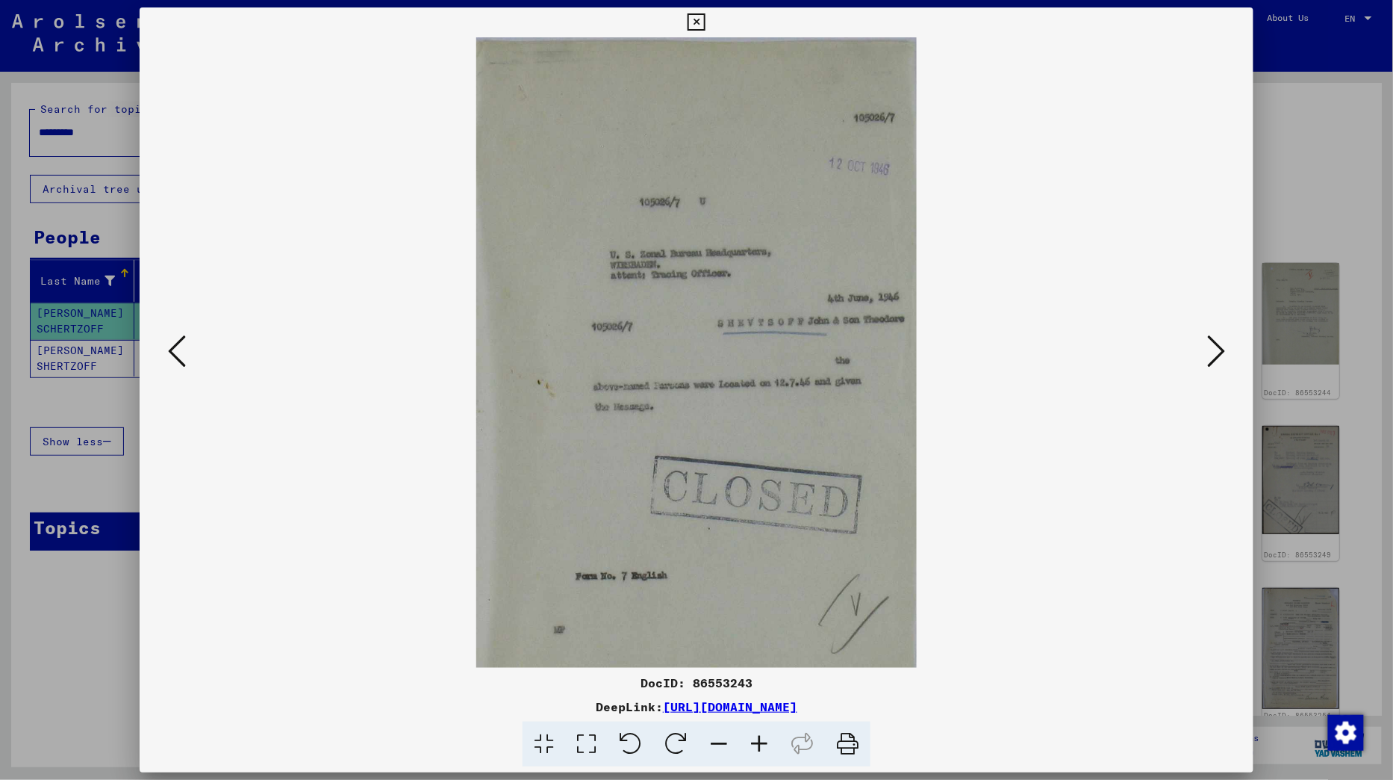
click at [1220, 351] on icon at bounding box center [1216, 351] width 18 height 36
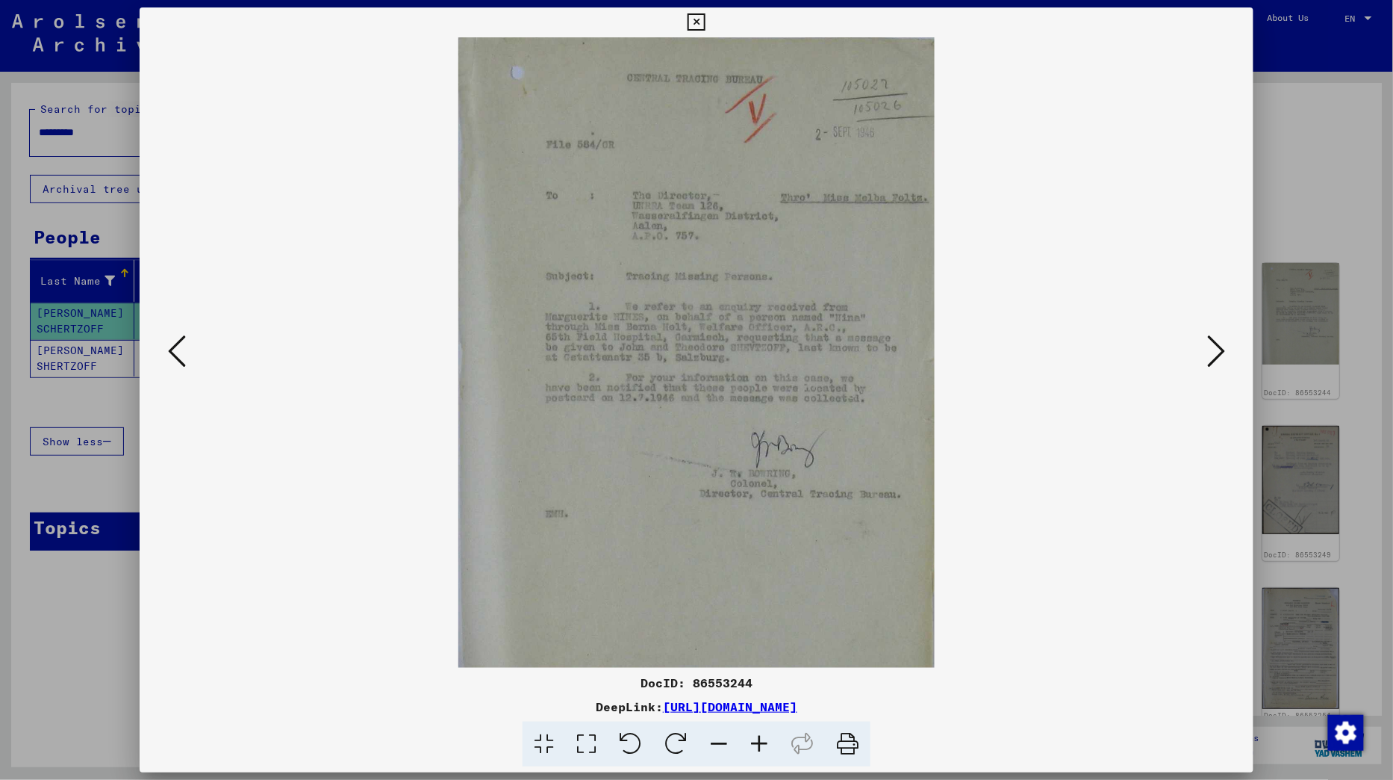
click at [1220, 351] on icon at bounding box center [1216, 351] width 18 height 36
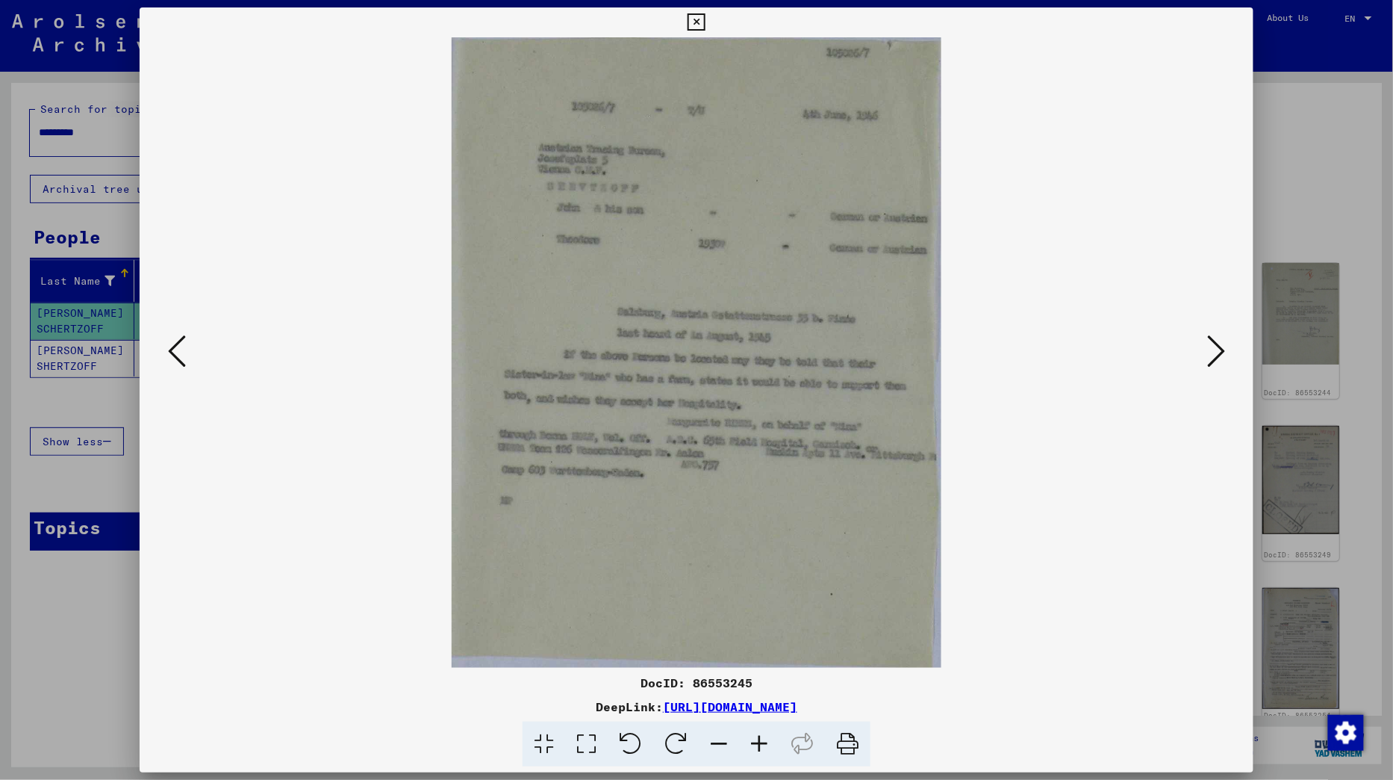
click at [1220, 351] on icon at bounding box center [1216, 351] width 18 height 36
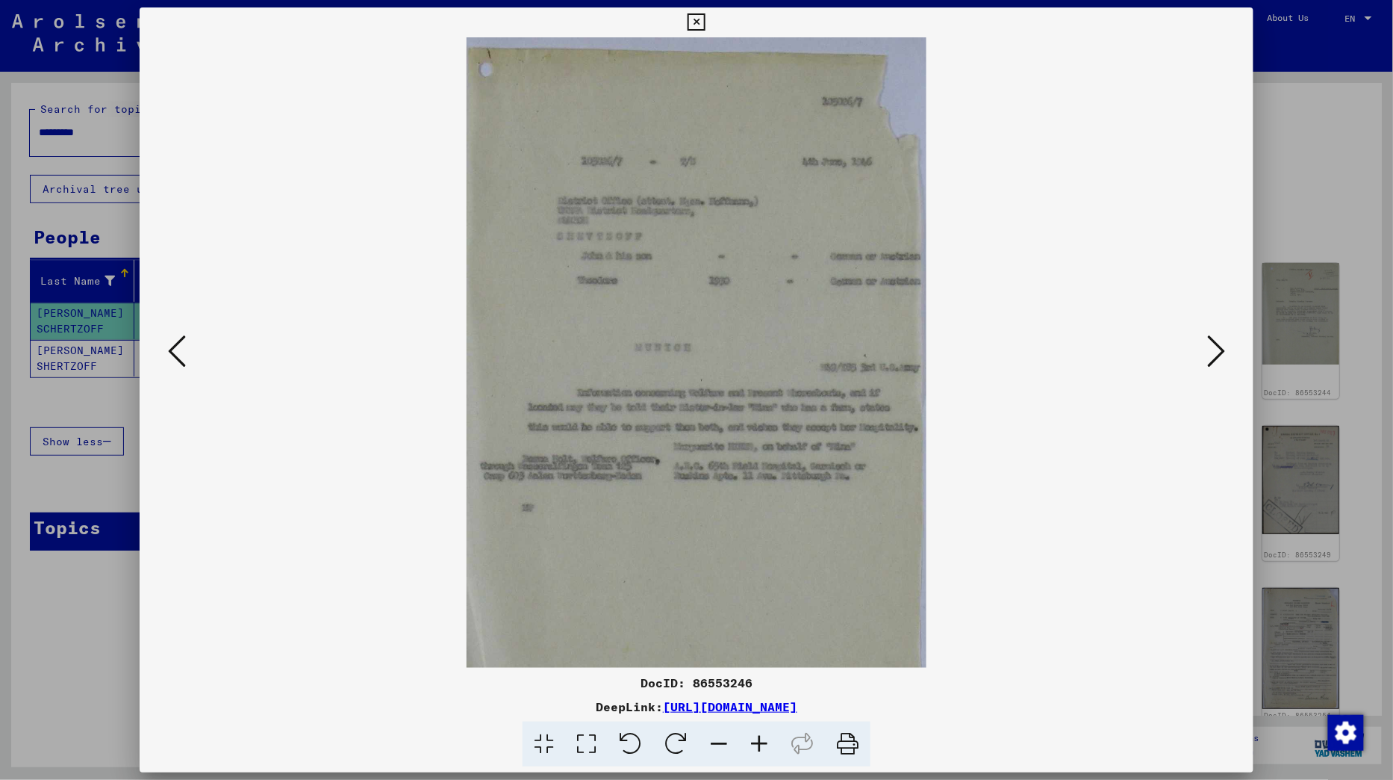
click at [1220, 351] on icon at bounding box center [1216, 351] width 18 height 36
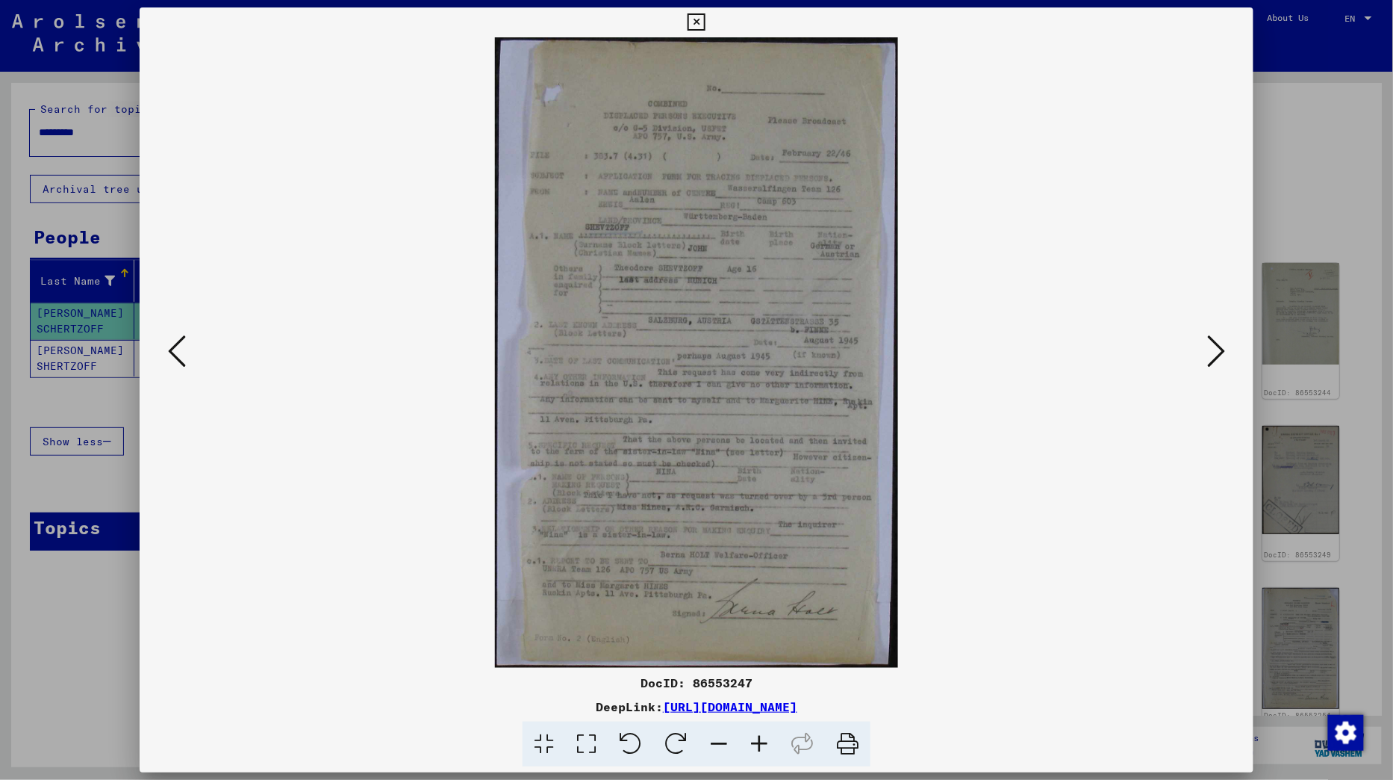
click at [1220, 351] on icon at bounding box center [1216, 351] width 18 height 36
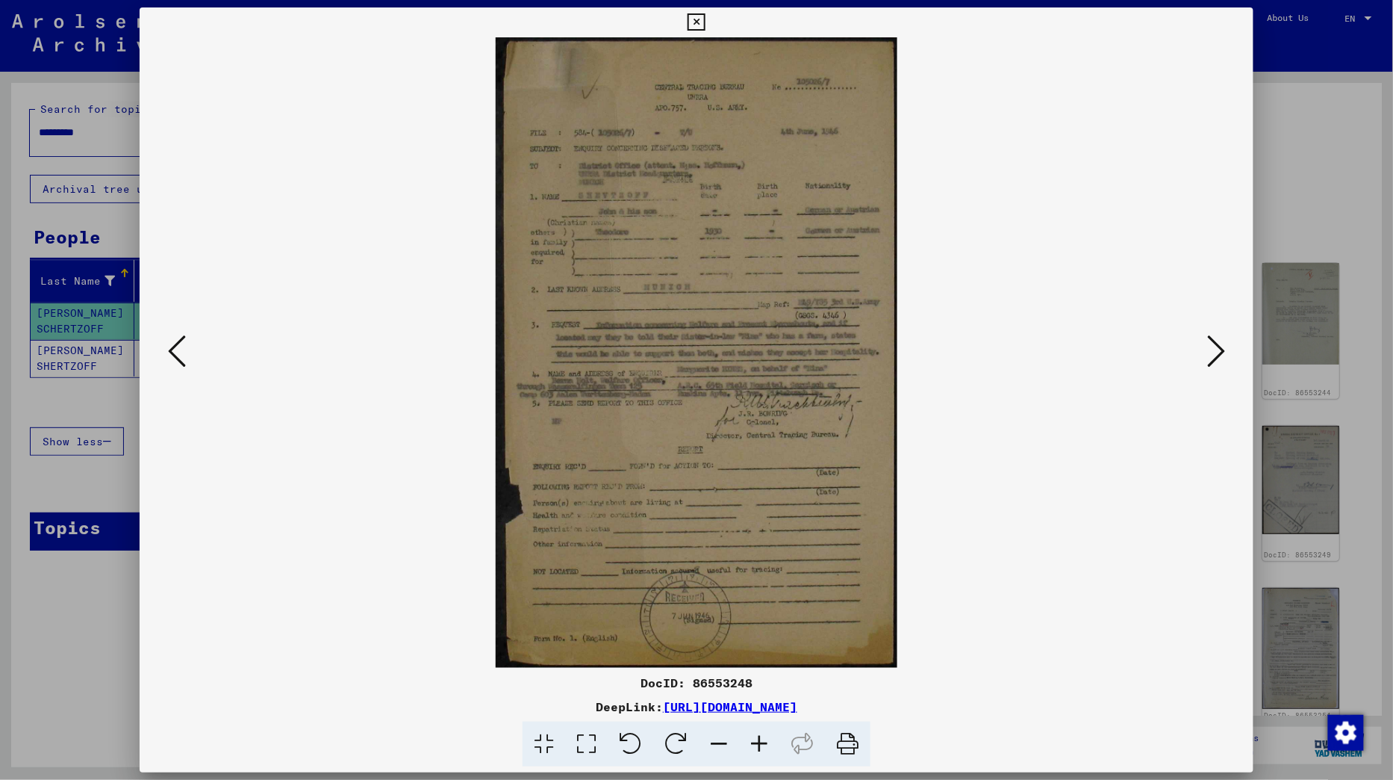
click at [1220, 351] on icon at bounding box center [1216, 351] width 18 height 36
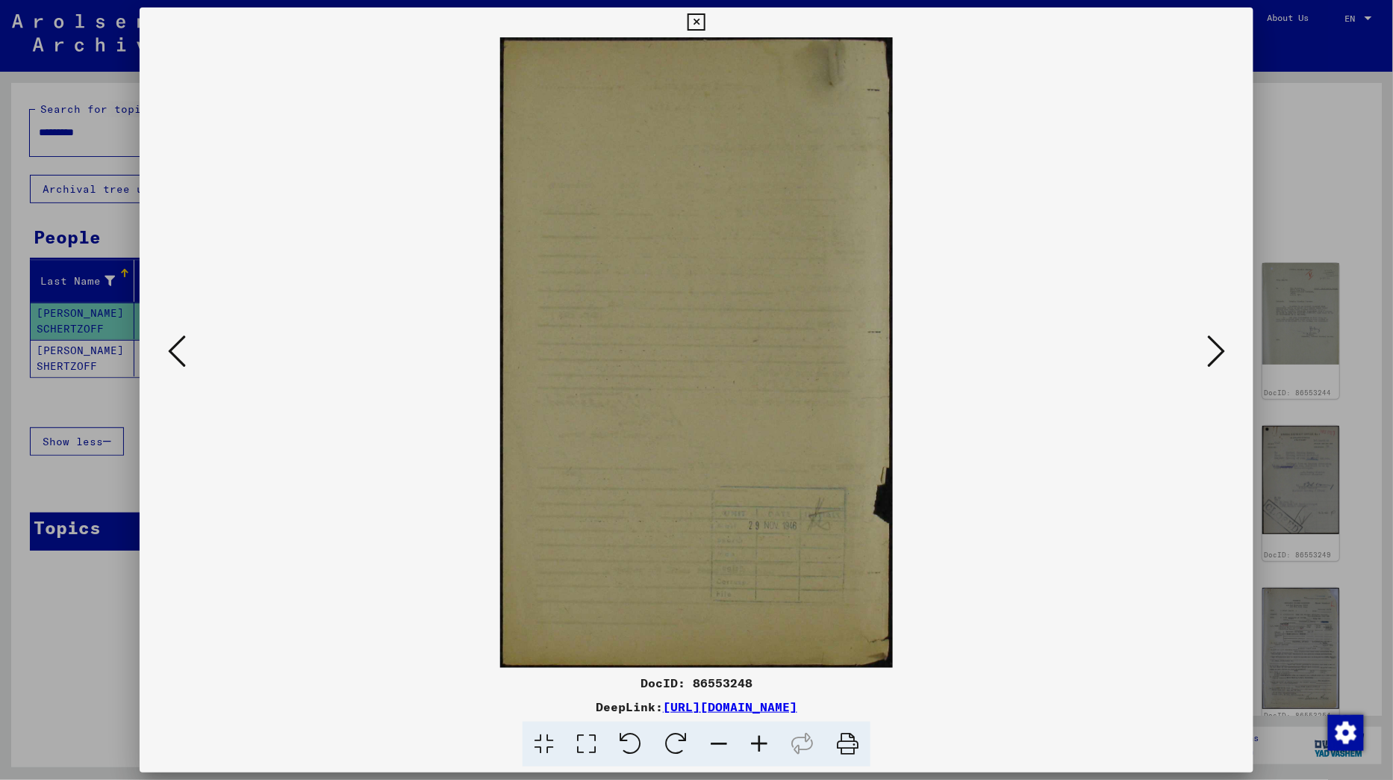
click at [1220, 351] on icon at bounding box center [1216, 351] width 18 height 36
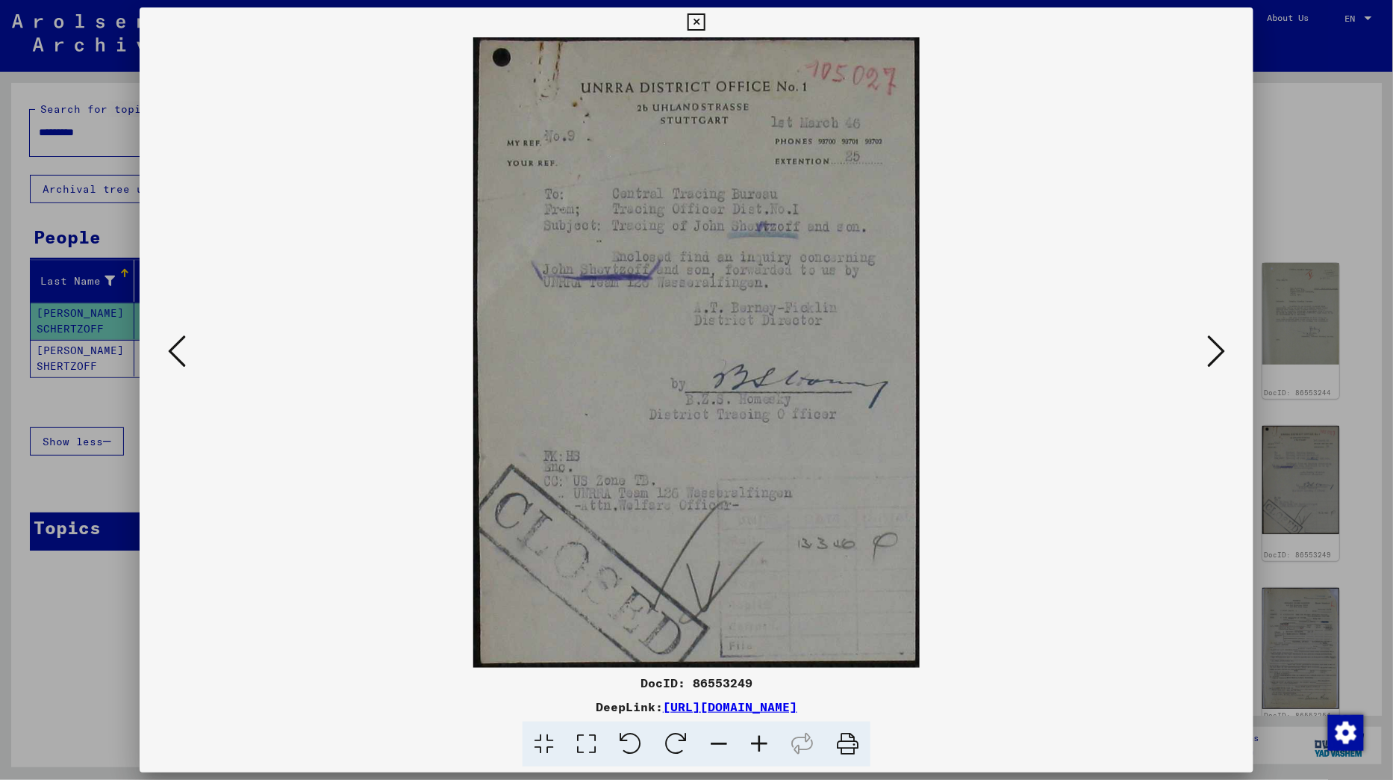
click at [1220, 351] on icon at bounding box center [1216, 351] width 18 height 36
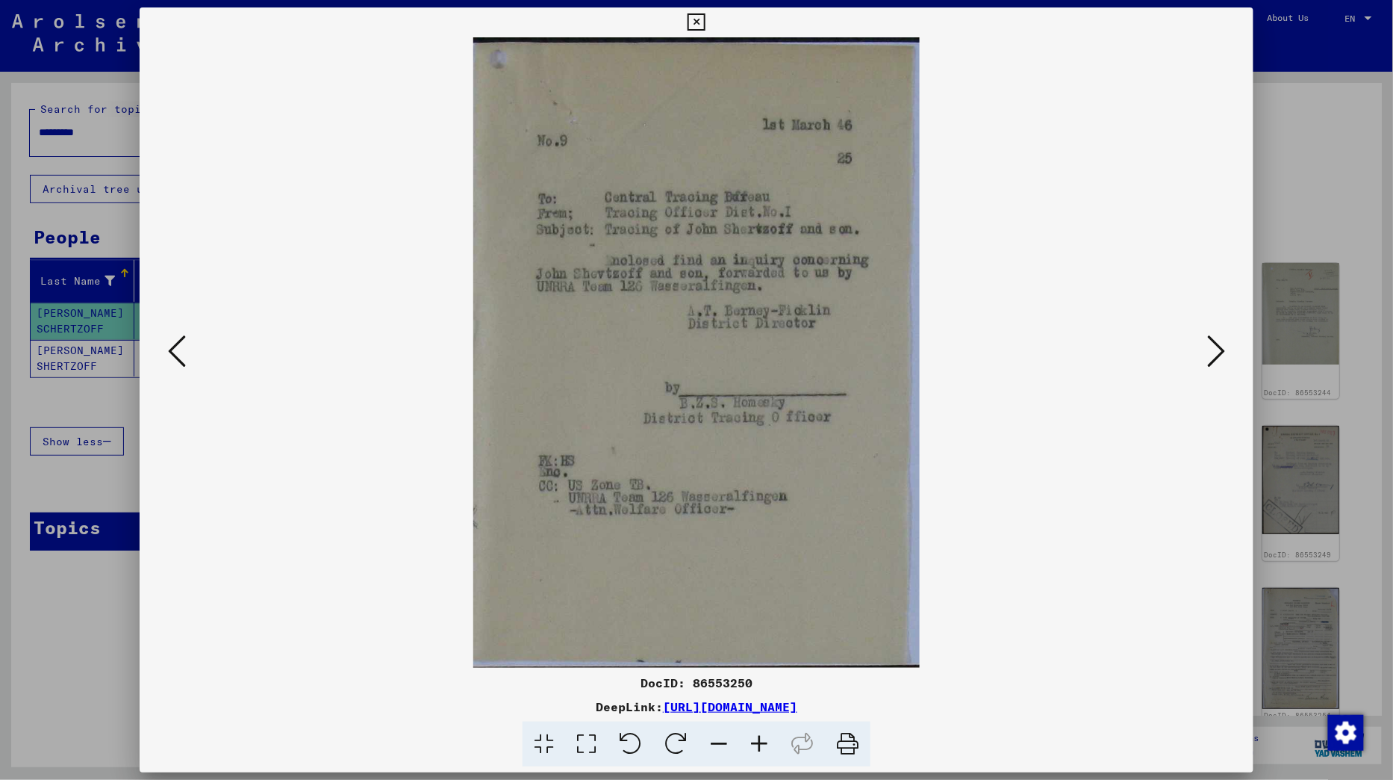
click at [1220, 351] on icon at bounding box center [1216, 351] width 18 height 36
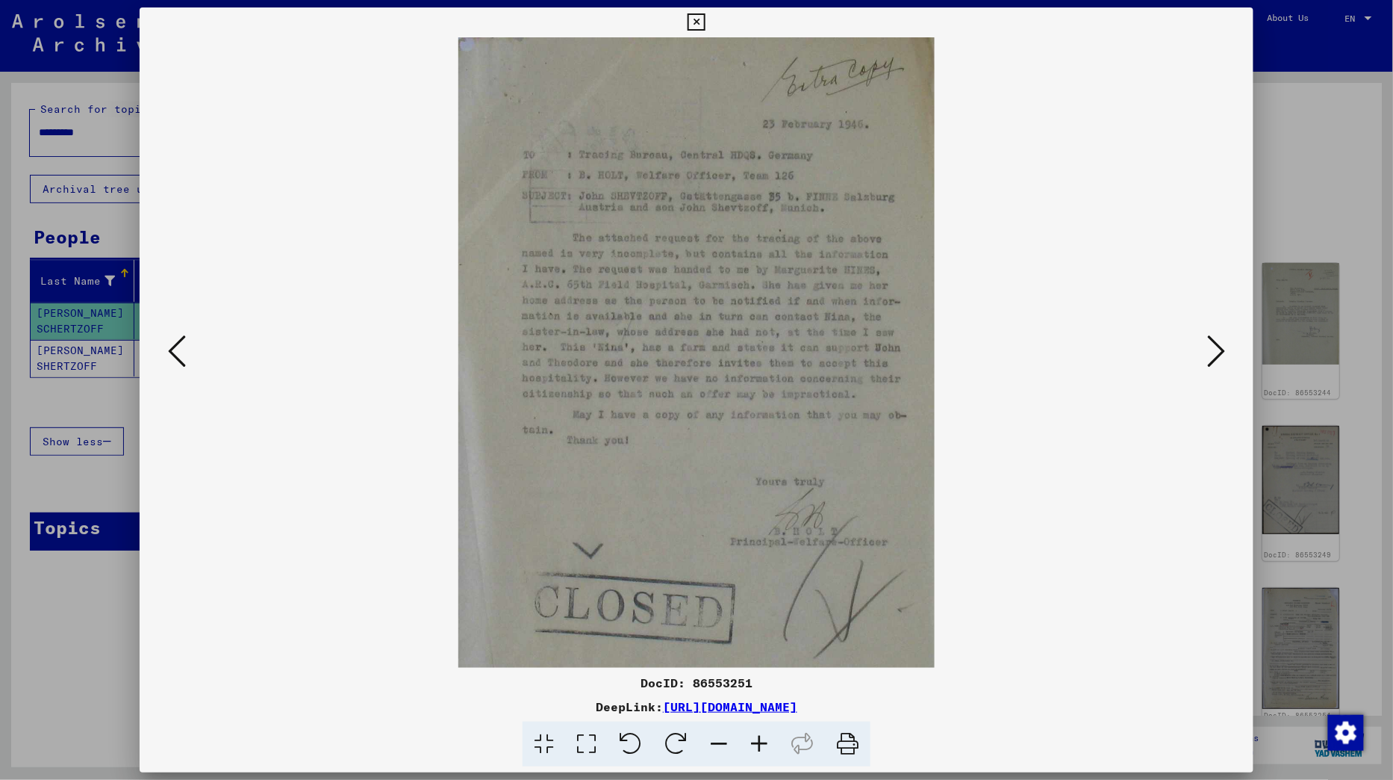
click at [1220, 351] on icon at bounding box center [1216, 351] width 18 height 36
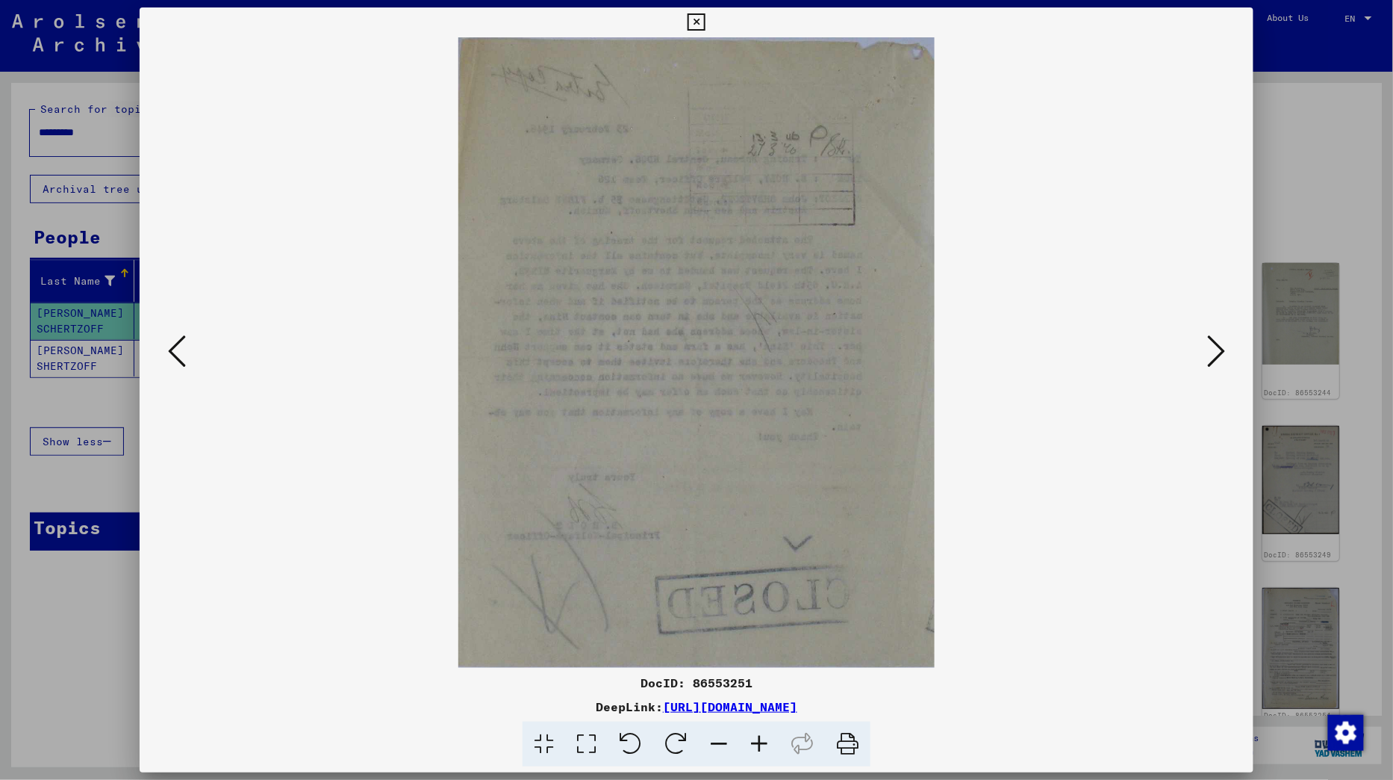
click at [705, 26] on icon at bounding box center [696, 22] width 17 height 18
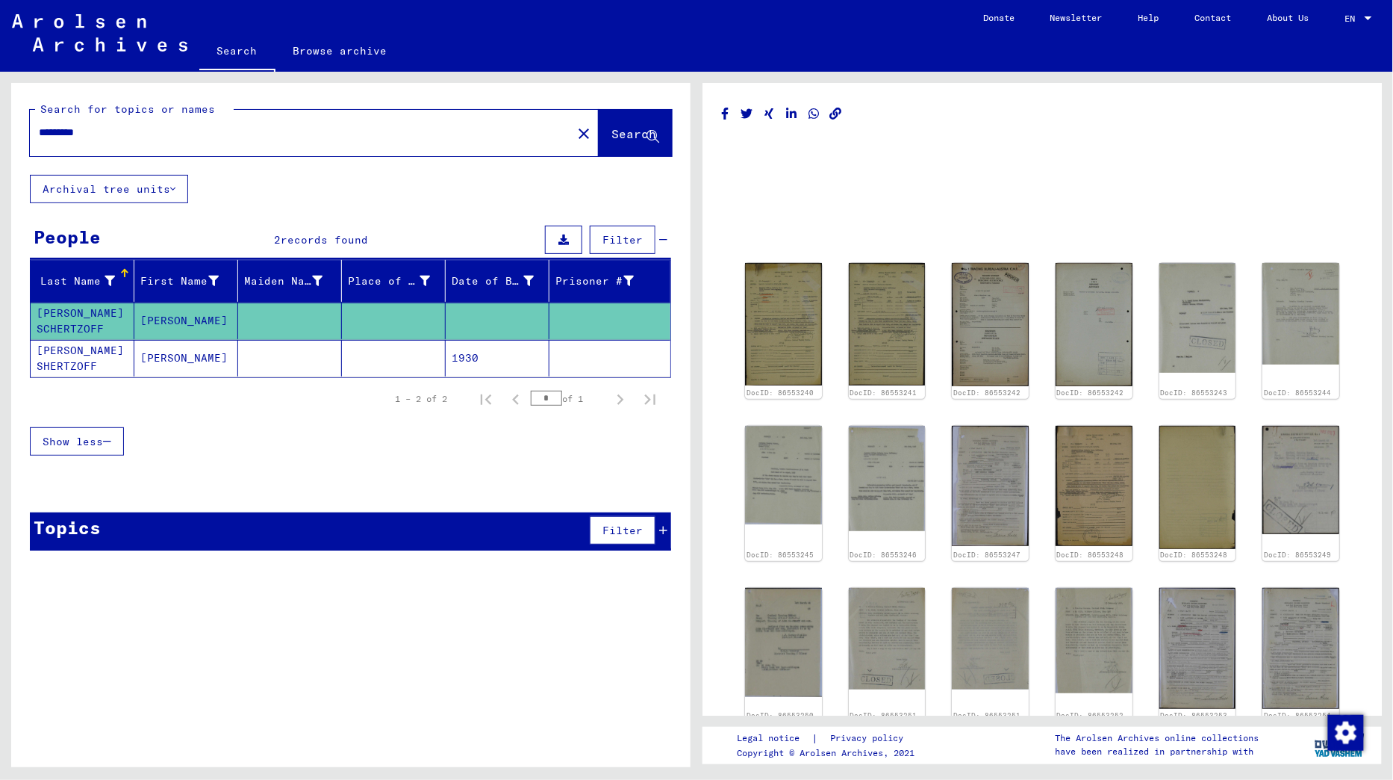
click at [180, 355] on mat-cell "[PERSON_NAME]" at bounding box center [186, 358] width 104 height 37
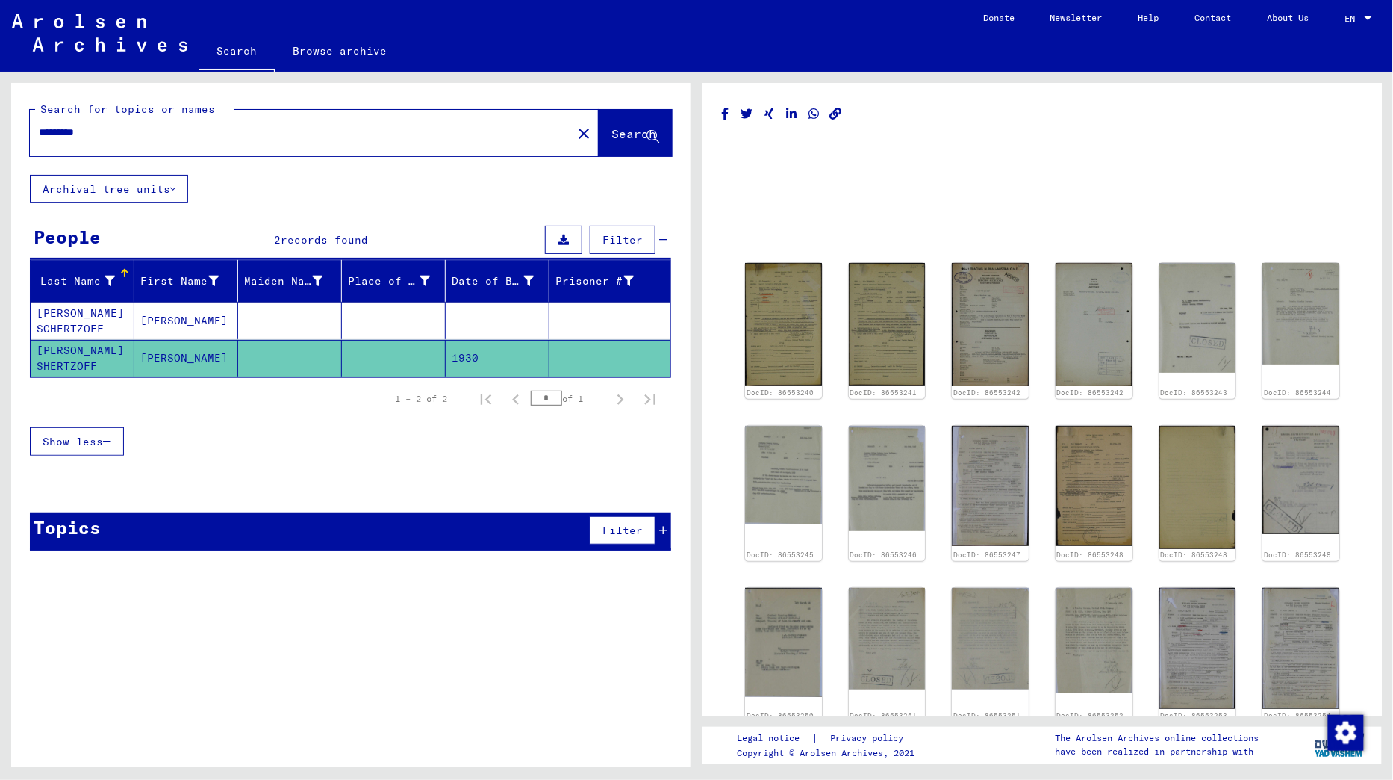
drag, startPoint x: 172, startPoint y: 138, endPoint x: 0, endPoint y: 117, distance: 173.0
click at [0, 117] on div "Search for topics or names ********* close Search Archival tree units People 2 …" at bounding box center [348, 419] width 697 height 695
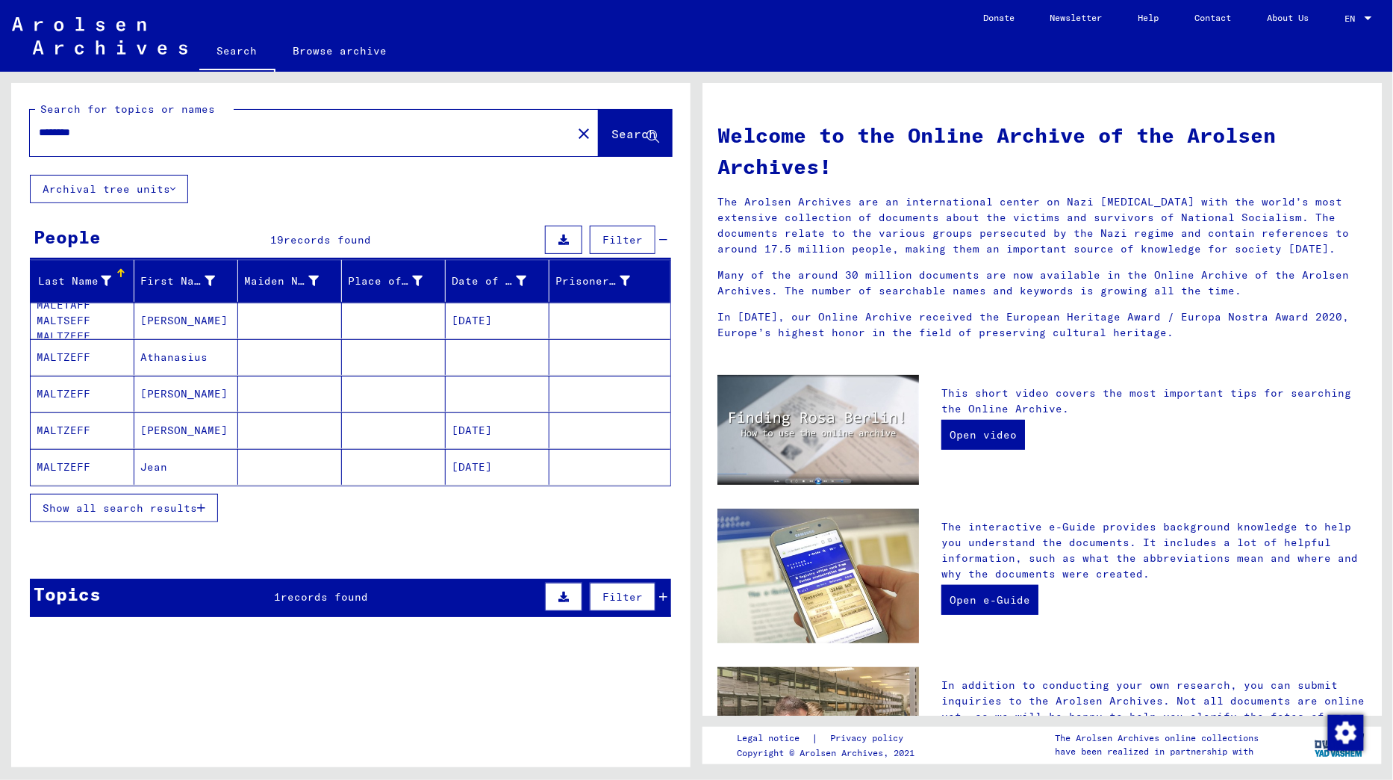
click at [212, 319] on mat-cell "[PERSON_NAME]" at bounding box center [186, 320] width 104 height 36
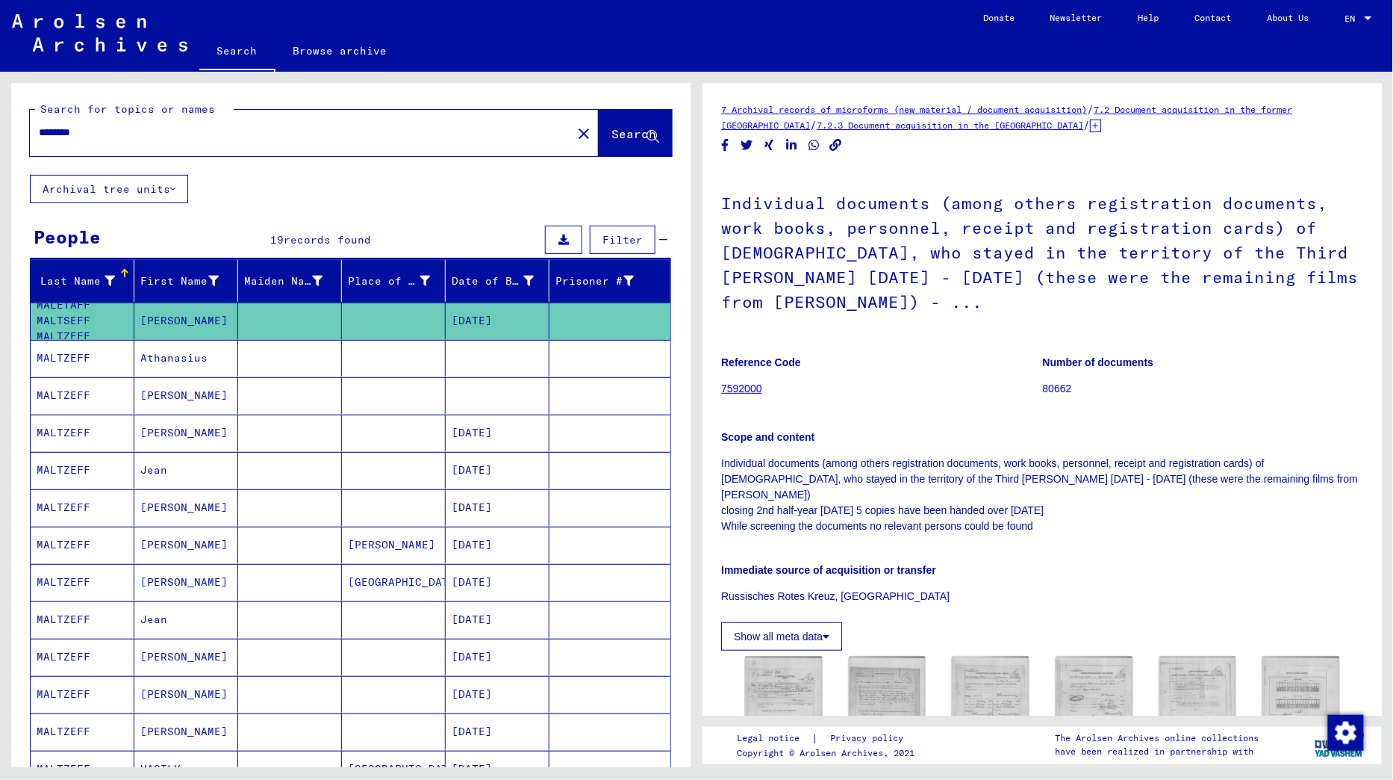
click at [630, 235] on span "Filter" at bounding box center [623, 239] width 40 height 13
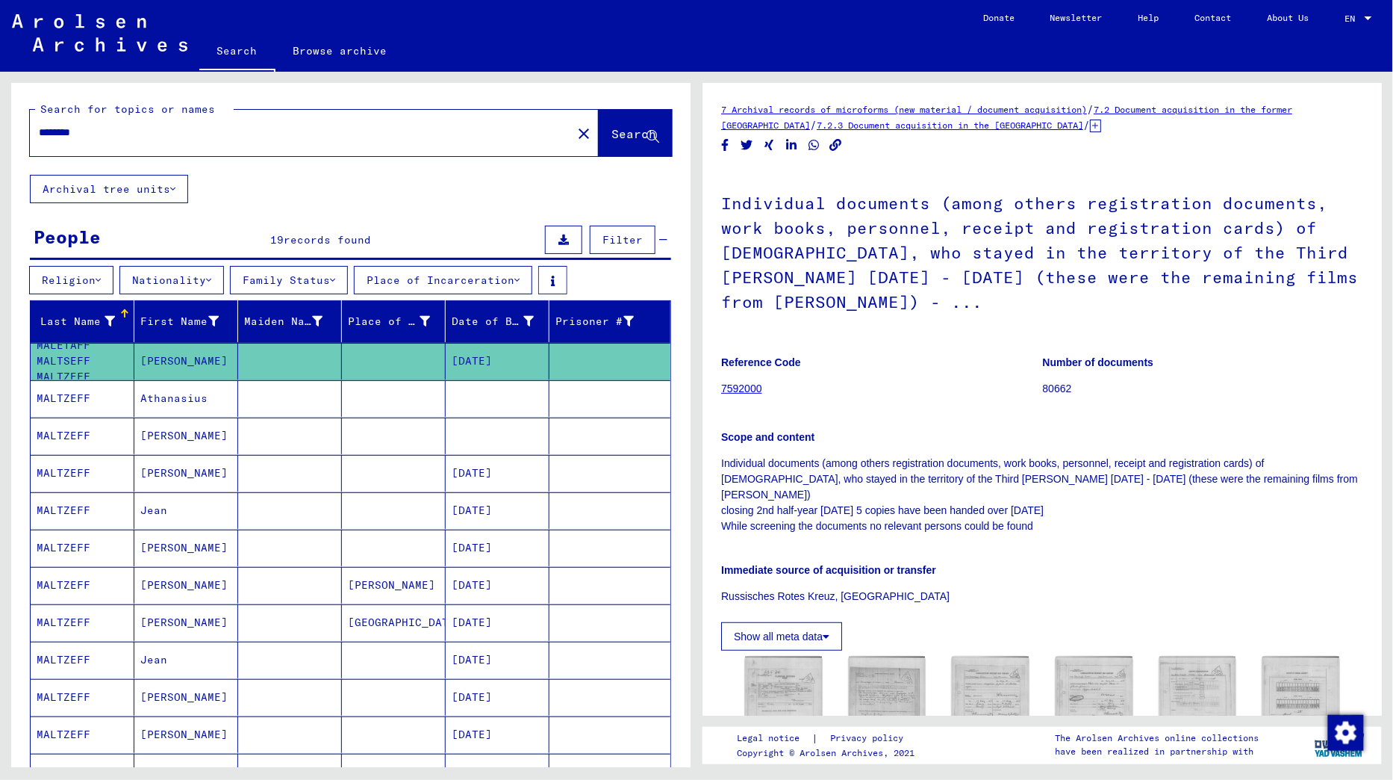
click at [68, 129] on input "********" at bounding box center [301, 133] width 524 height 16
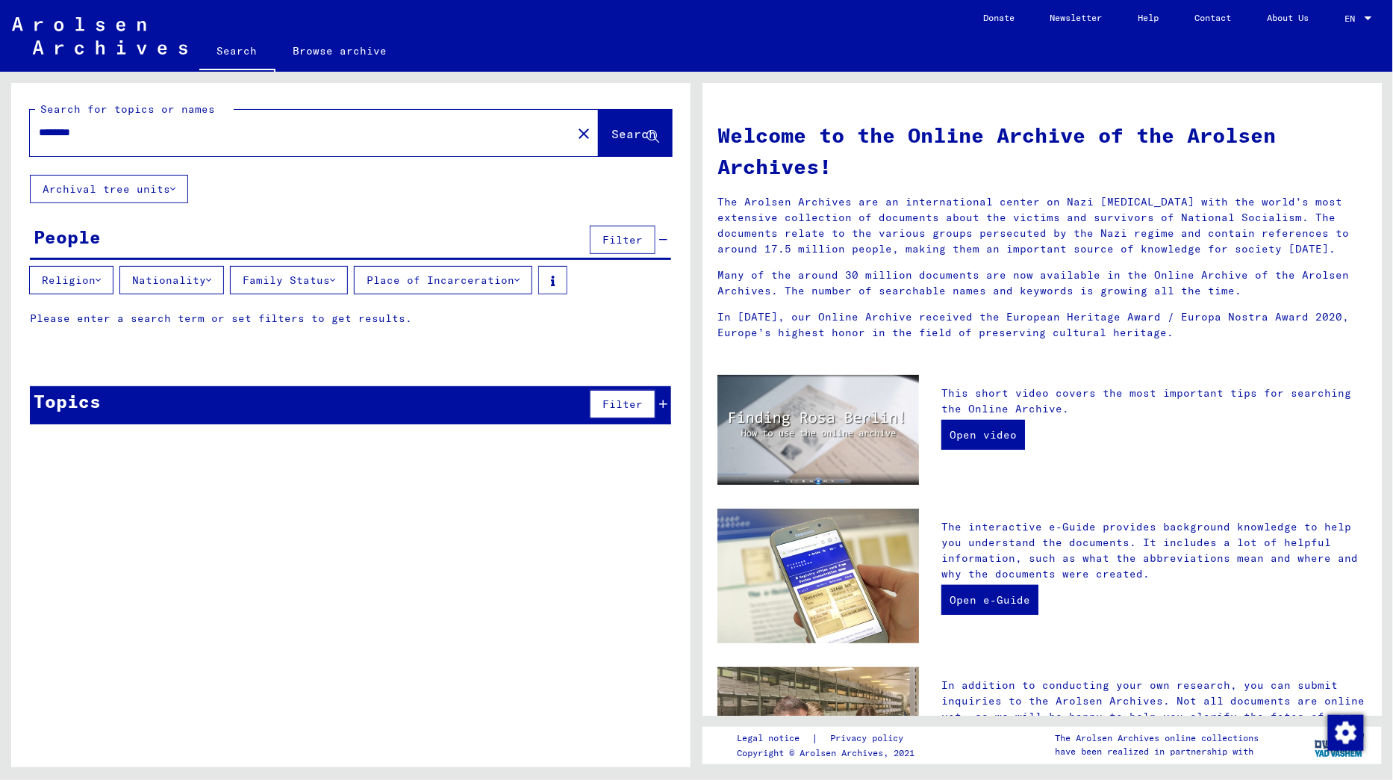
click at [633, 125] on button "Search" at bounding box center [635, 133] width 73 height 46
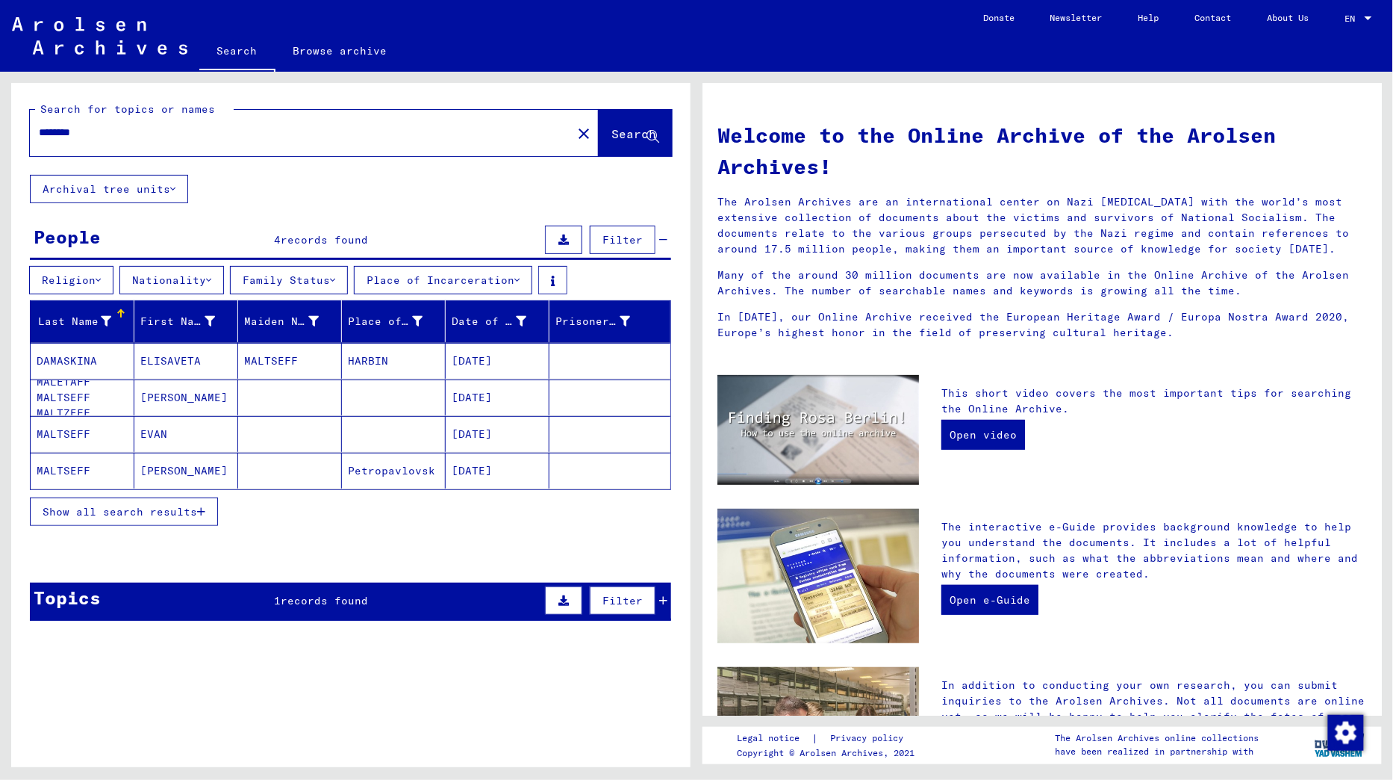
drag, startPoint x: 105, startPoint y: 128, endPoint x: 0, endPoint y: 129, distance: 105.3
click at [0, 129] on div "Search for topics or names ******** close Search Archival tree units People 4 r…" at bounding box center [348, 419] width 697 height 695
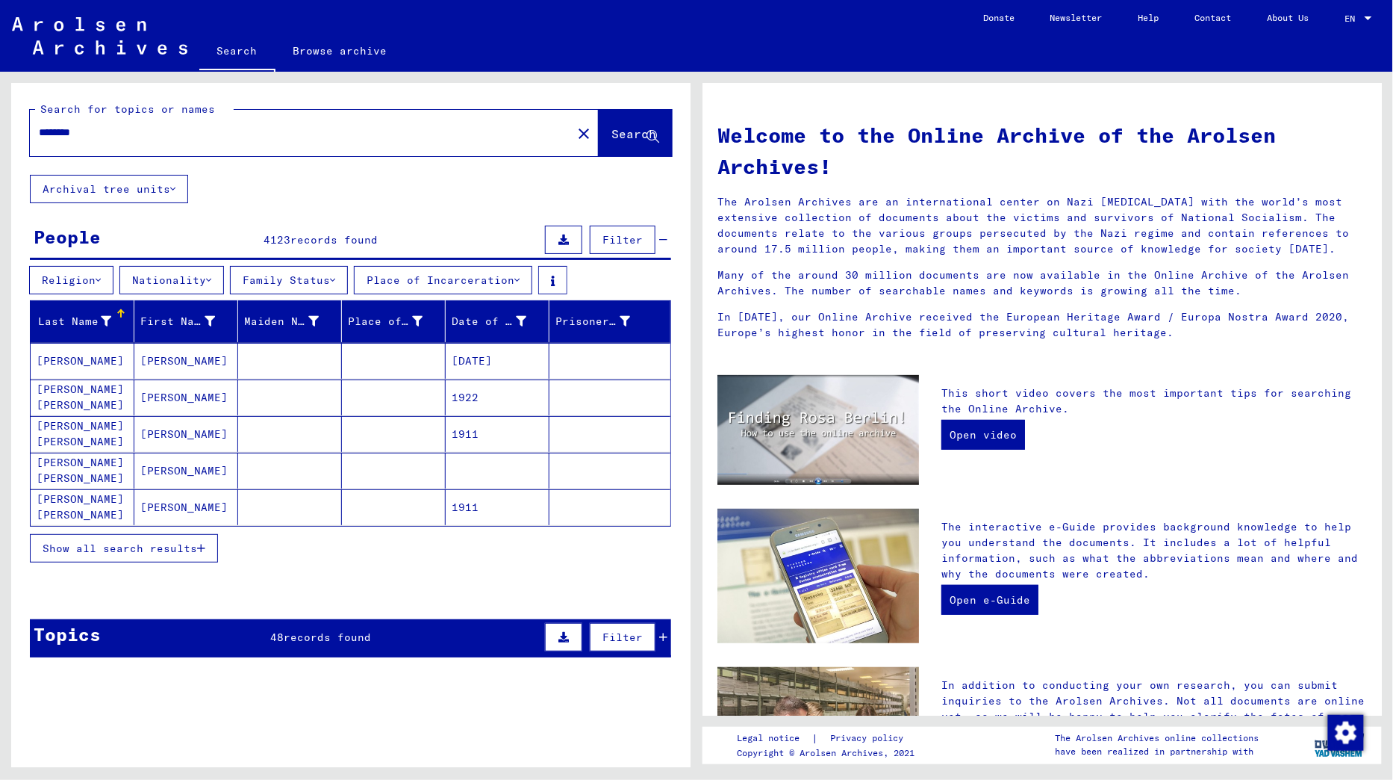
click at [121, 544] on span "Show all search results" at bounding box center [120, 547] width 155 height 13
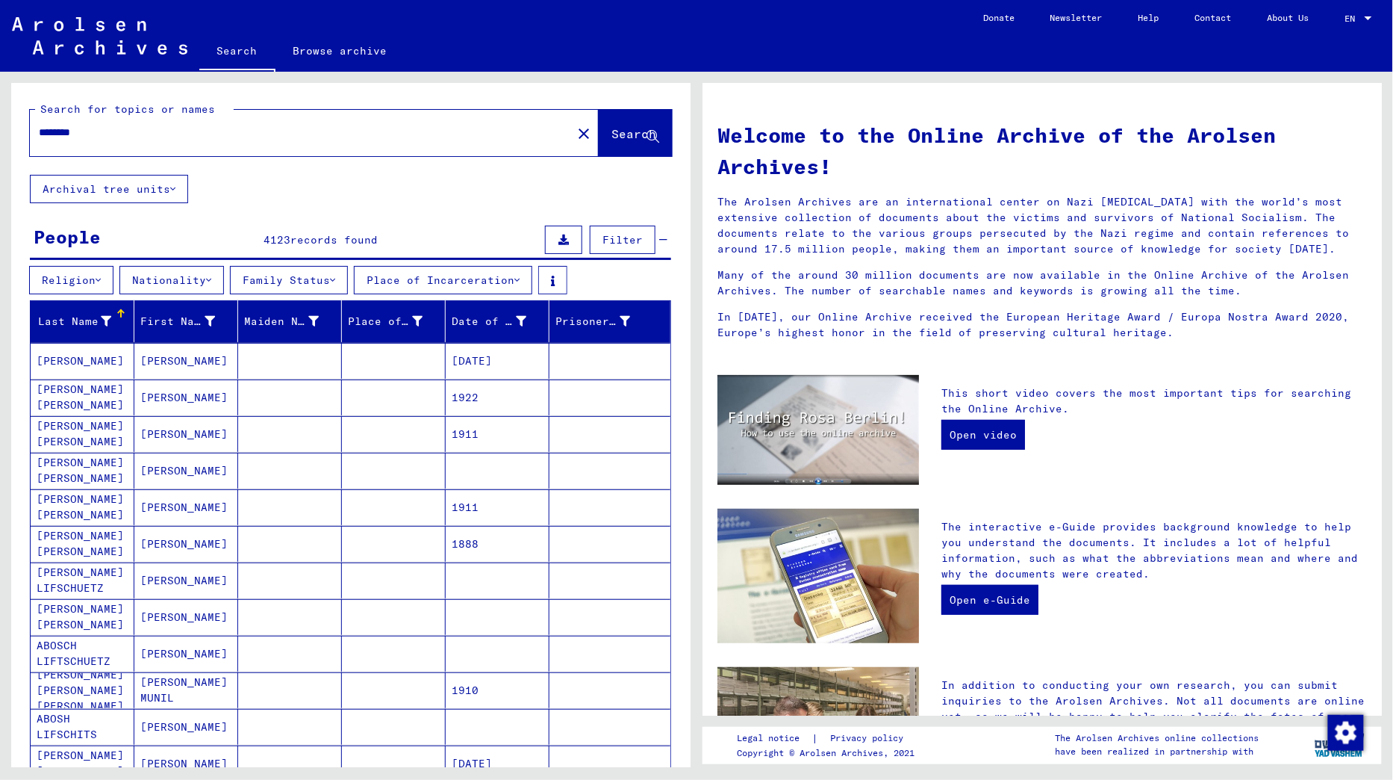
click at [636, 235] on span "Filter" at bounding box center [623, 239] width 40 height 13
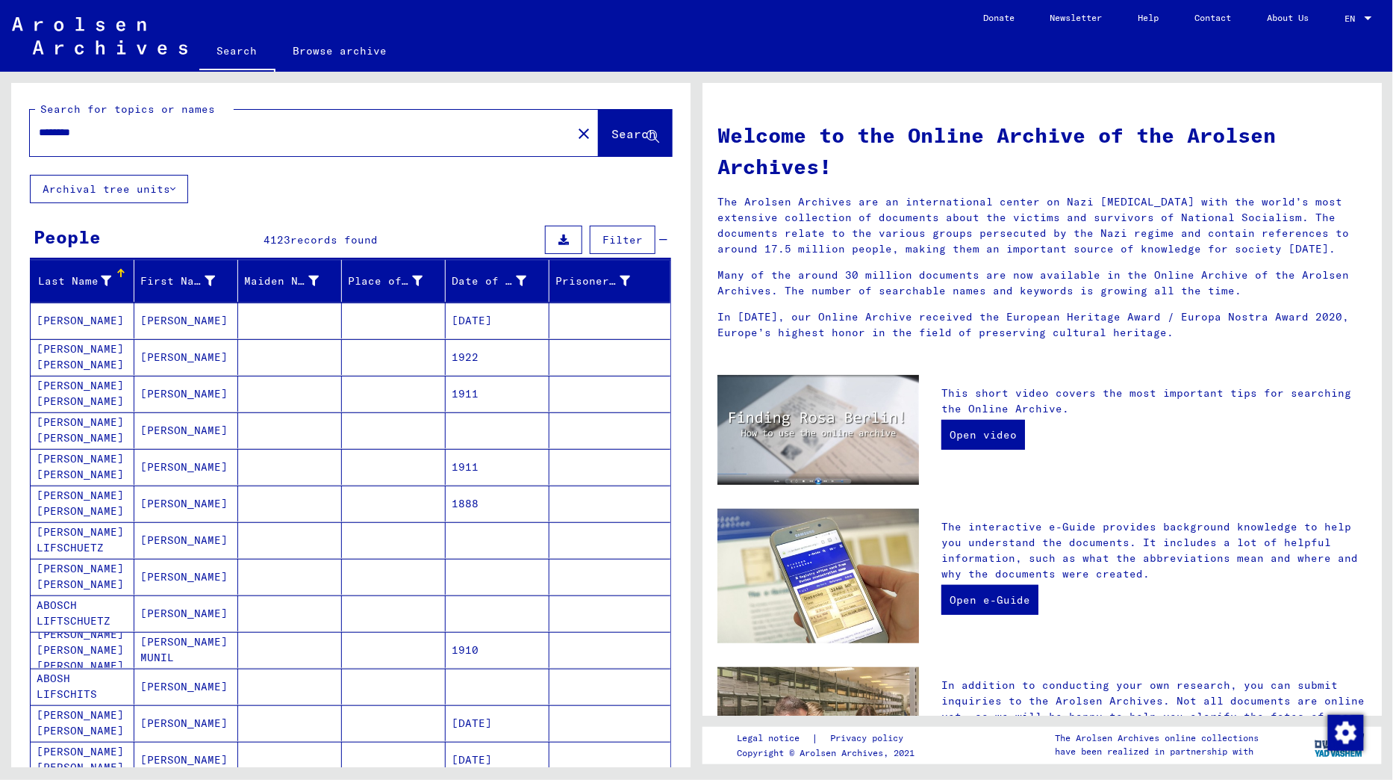
click at [670, 231] on div "People 4123 records found Filter" at bounding box center [350, 241] width 641 height 38
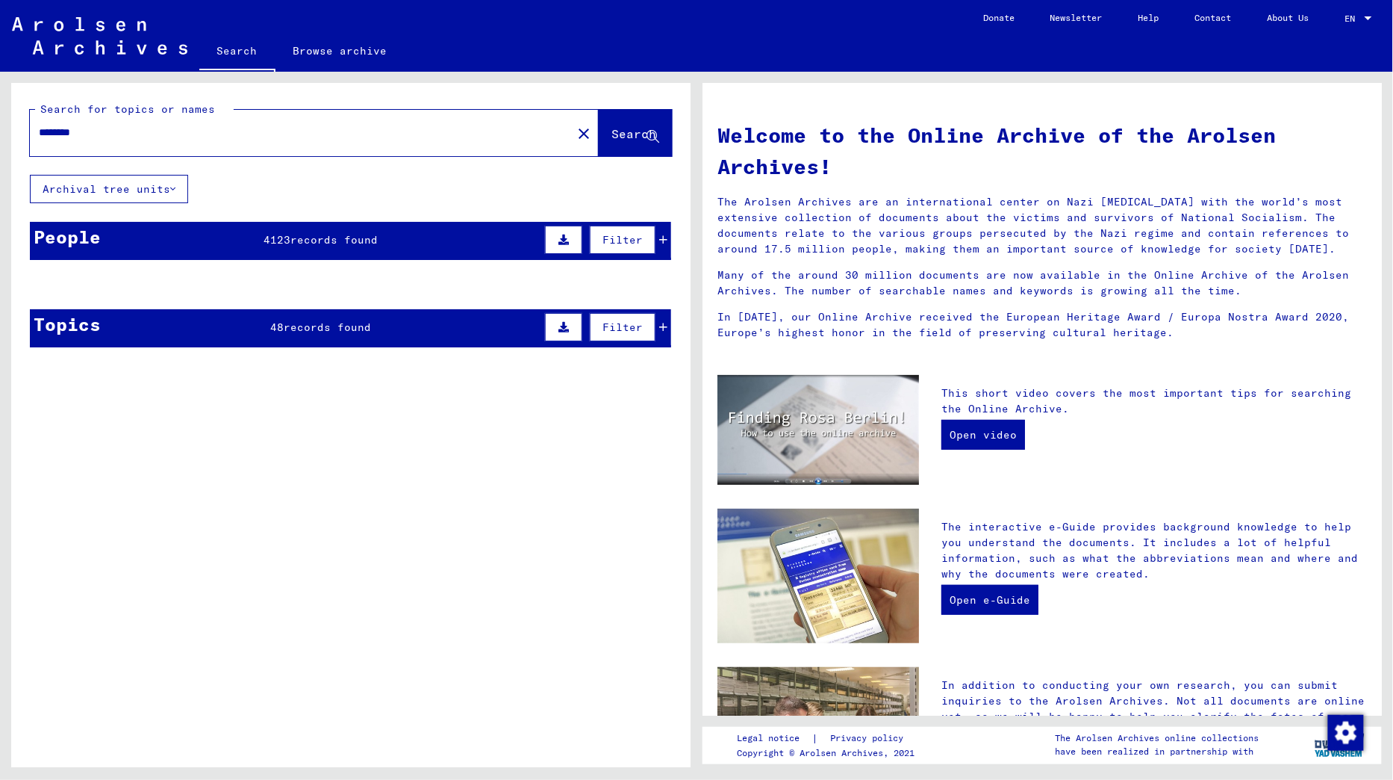
click at [635, 241] on span "Filter" at bounding box center [623, 239] width 40 height 13
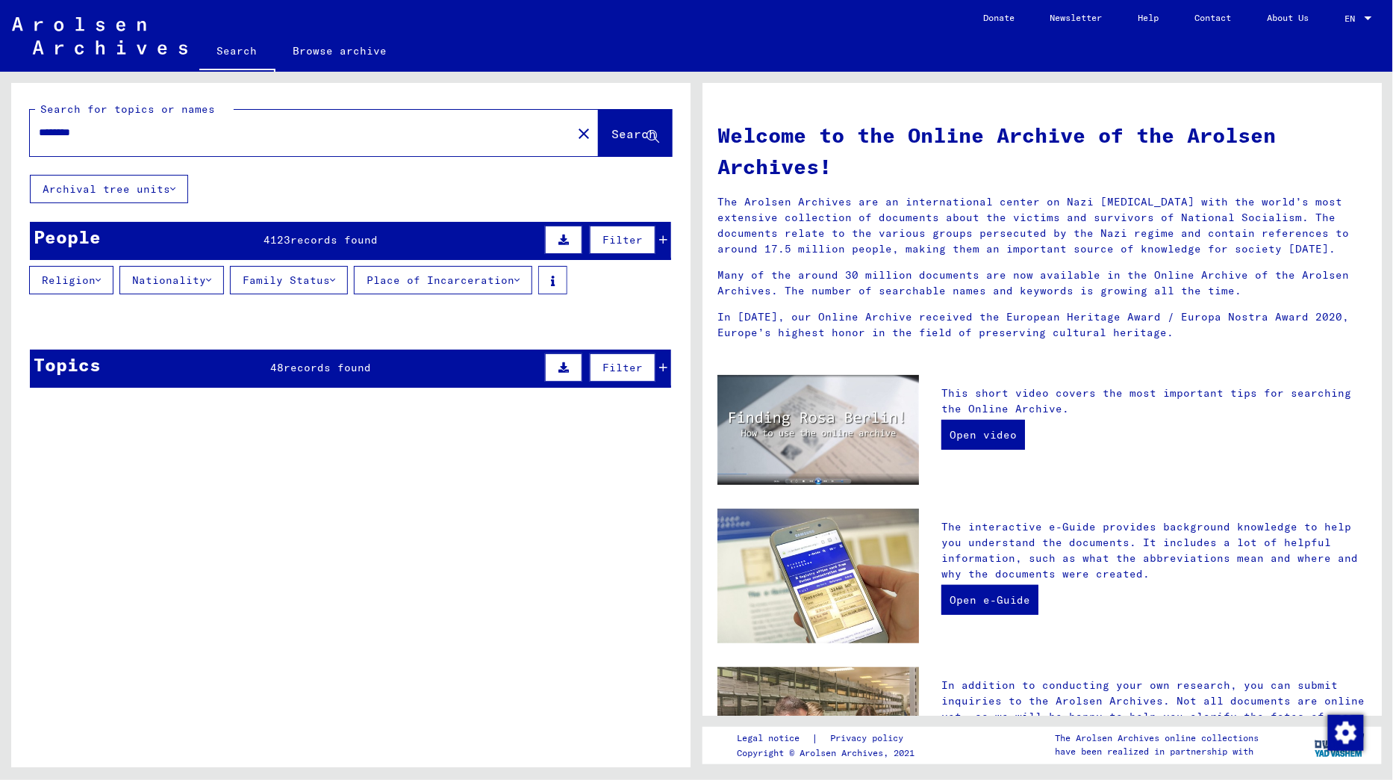
click at [615, 238] on span "Filter" at bounding box center [623, 239] width 40 height 13
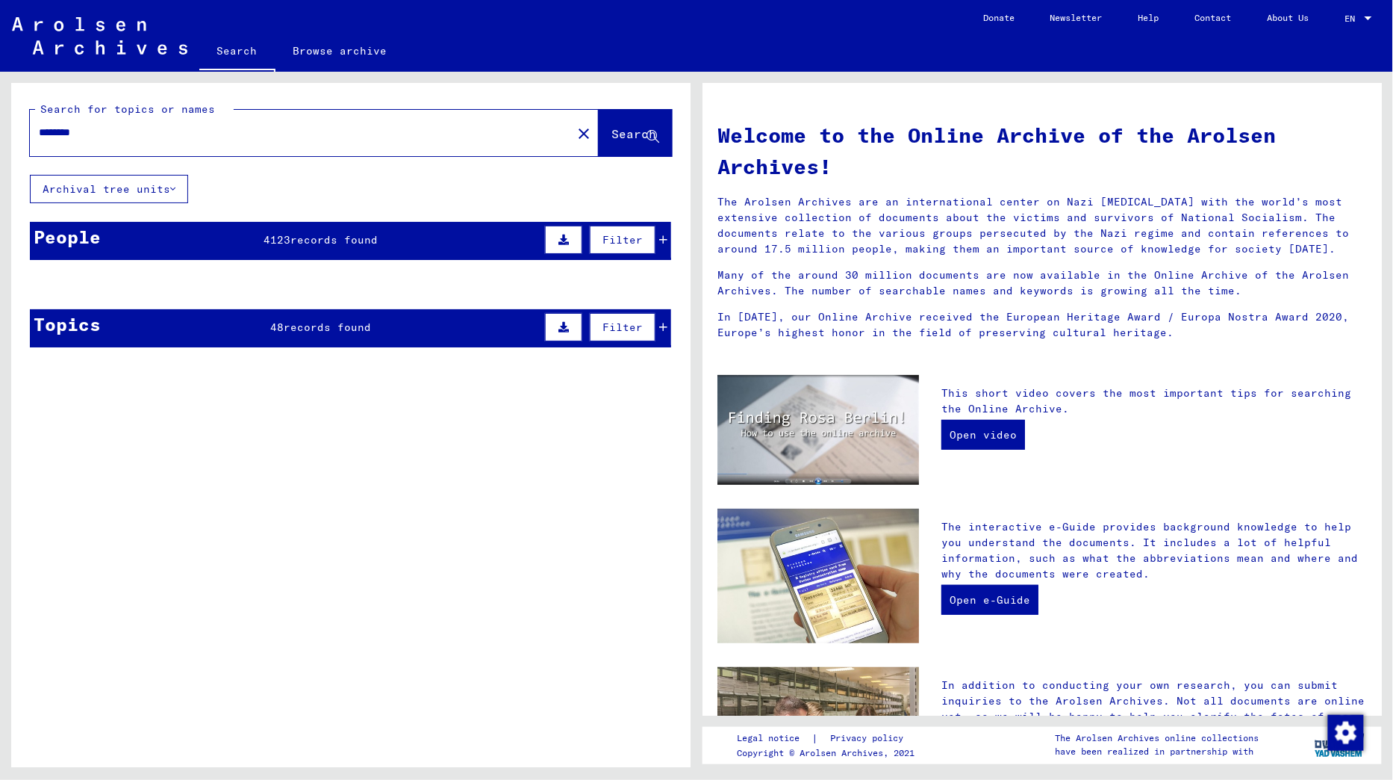
click at [615, 238] on span "Filter" at bounding box center [623, 239] width 40 height 13
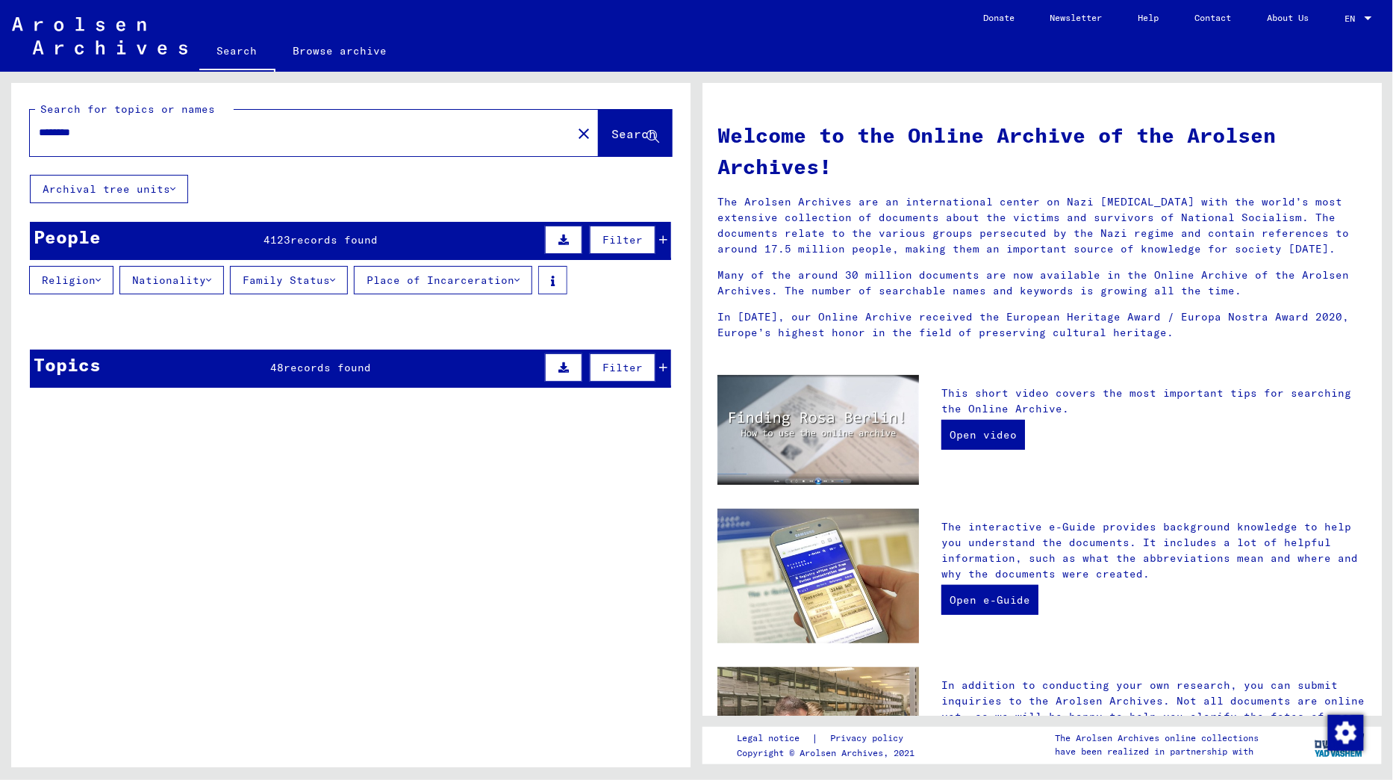
click at [136, 195] on button "Archival tree units" at bounding box center [109, 189] width 158 height 28
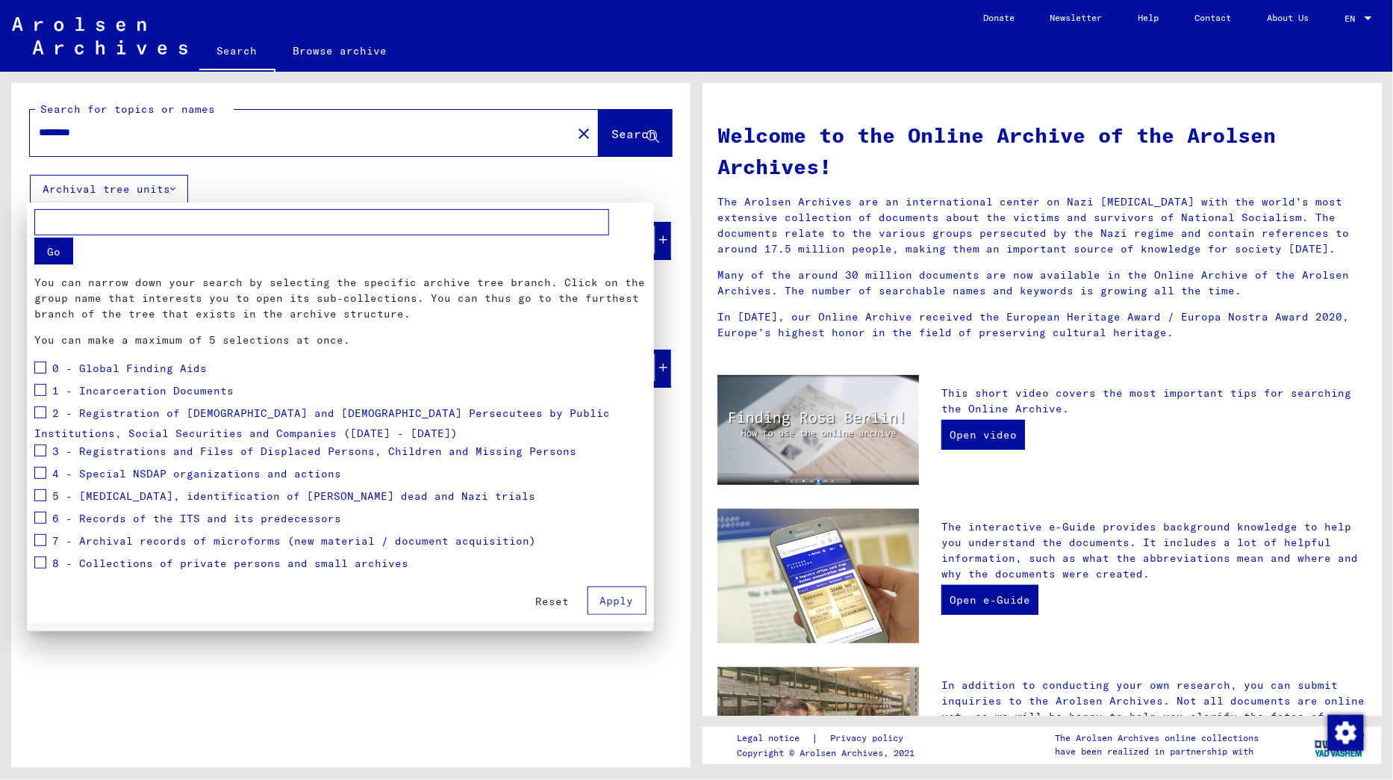
click at [71, 444] on span "3 - Registrations and Files of Displaced Persons, Children and Missing Persons" at bounding box center [314, 450] width 524 height 13
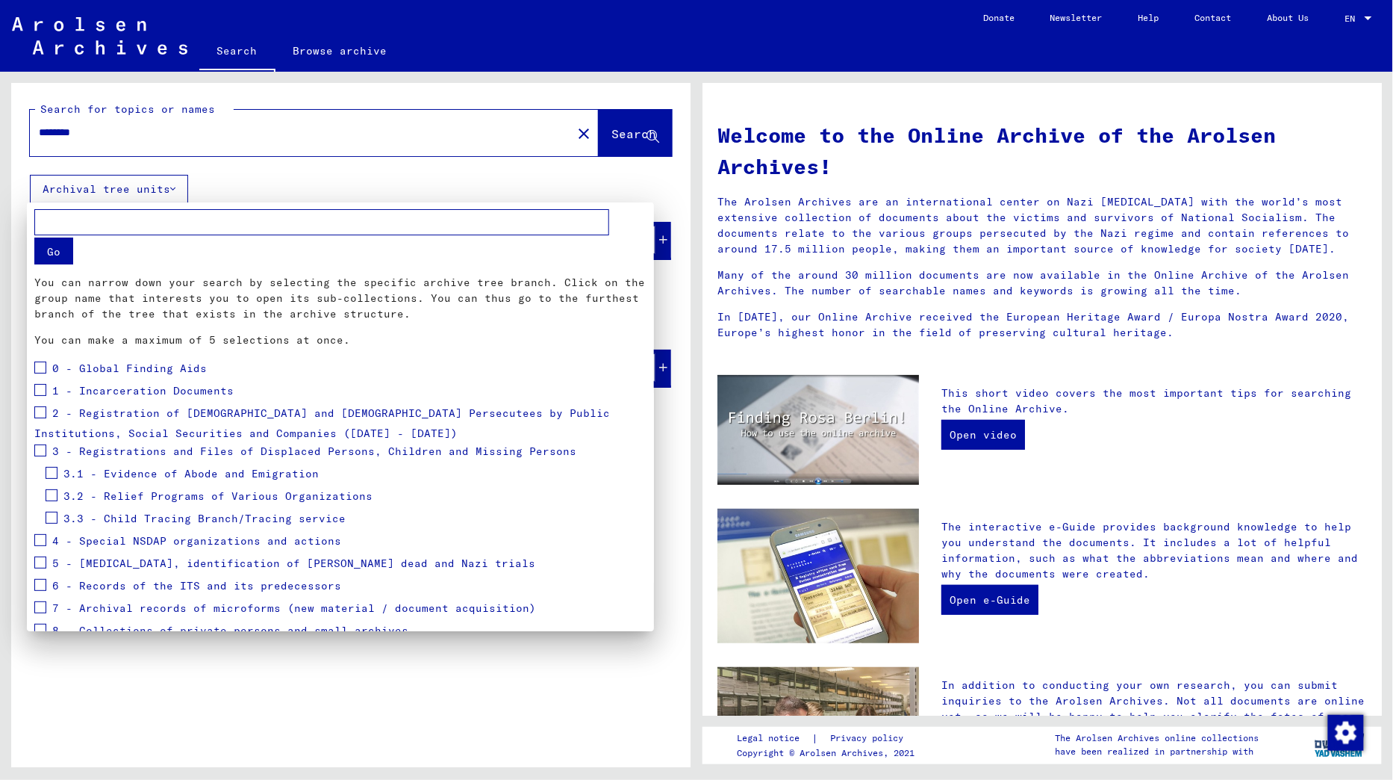
click at [93, 489] on span "3.2 - Relief Programs of Various Organizations" at bounding box center [217, 495] width 309 height 13
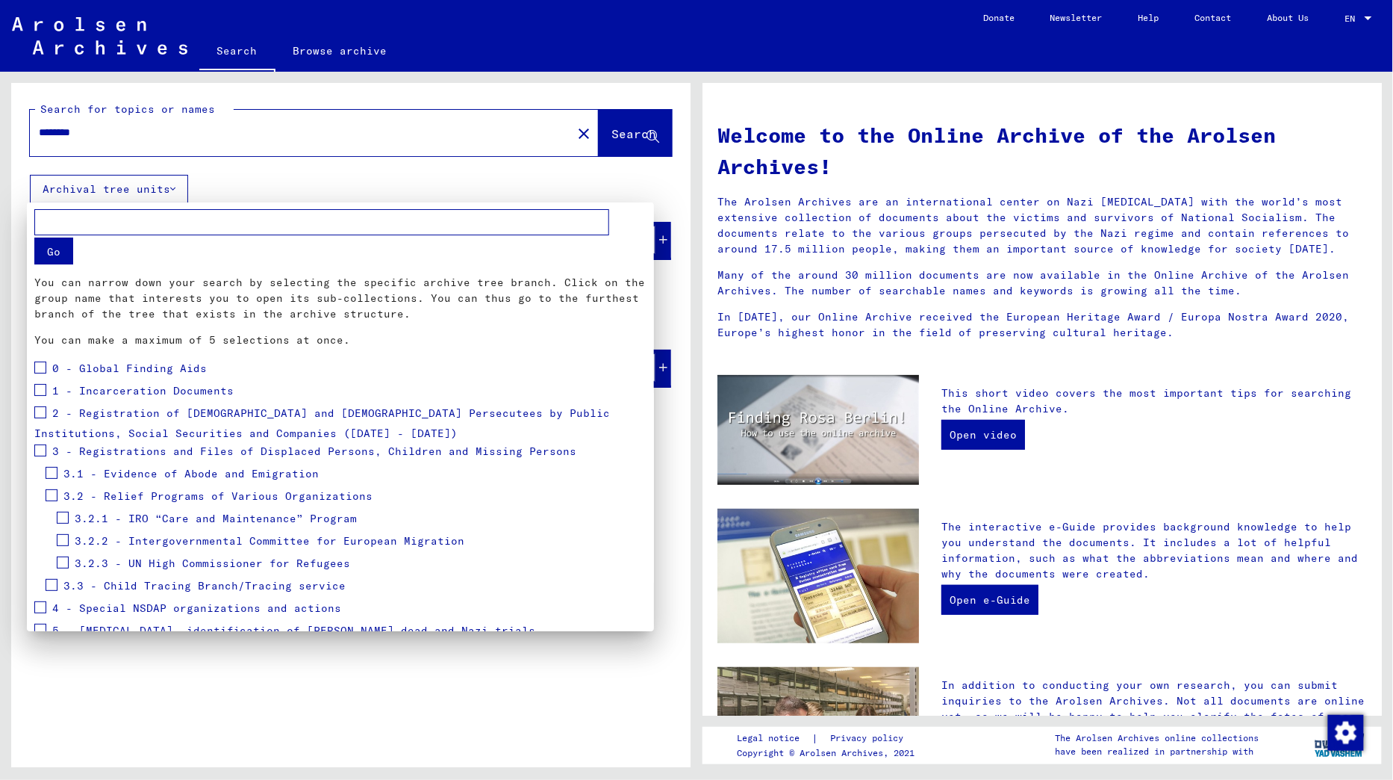
click at [119, 556] on span "3.2.3 - UN High Commissioner for Refugees" at bounding box center [213, 562] width 276 height 13
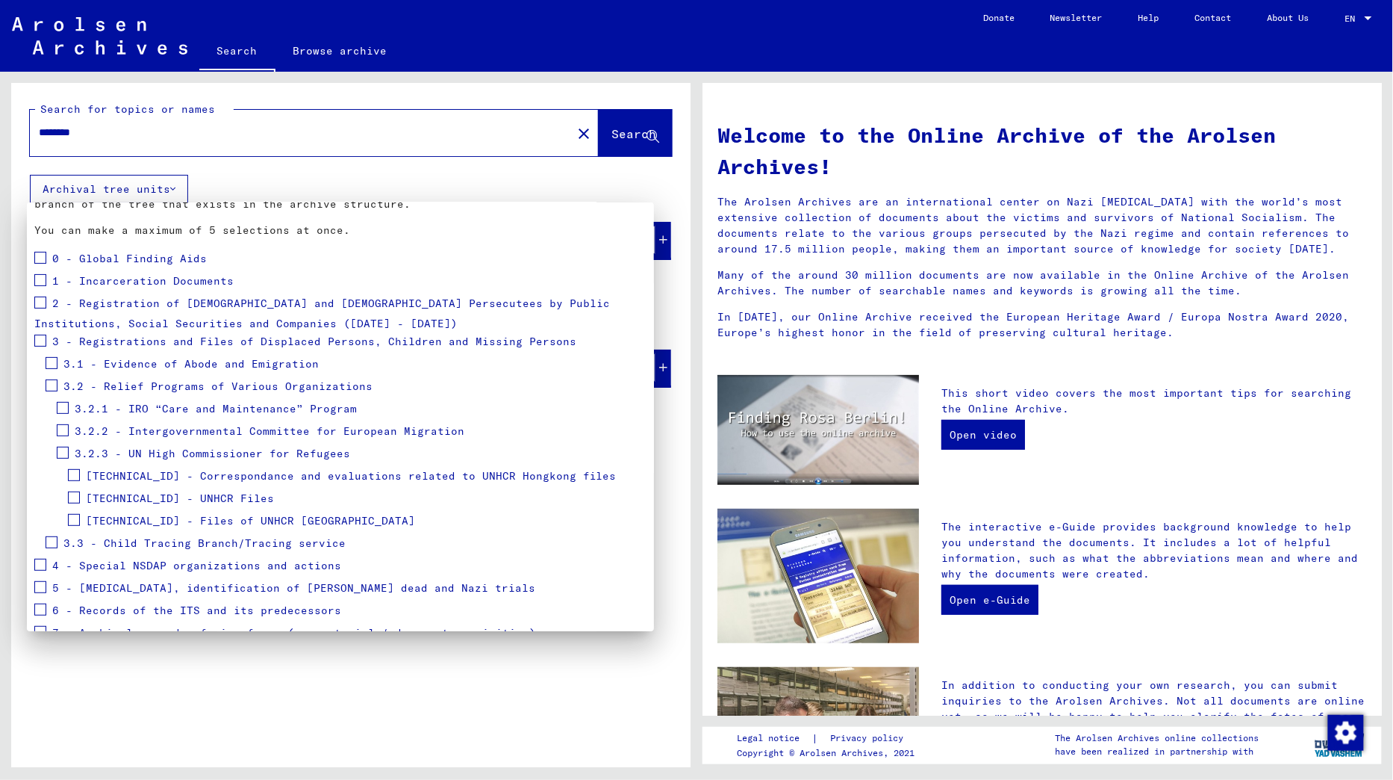
scroll to position [111, 0]
click at [76, 513] on span at bounding box center [74, 519] width 12 height 12
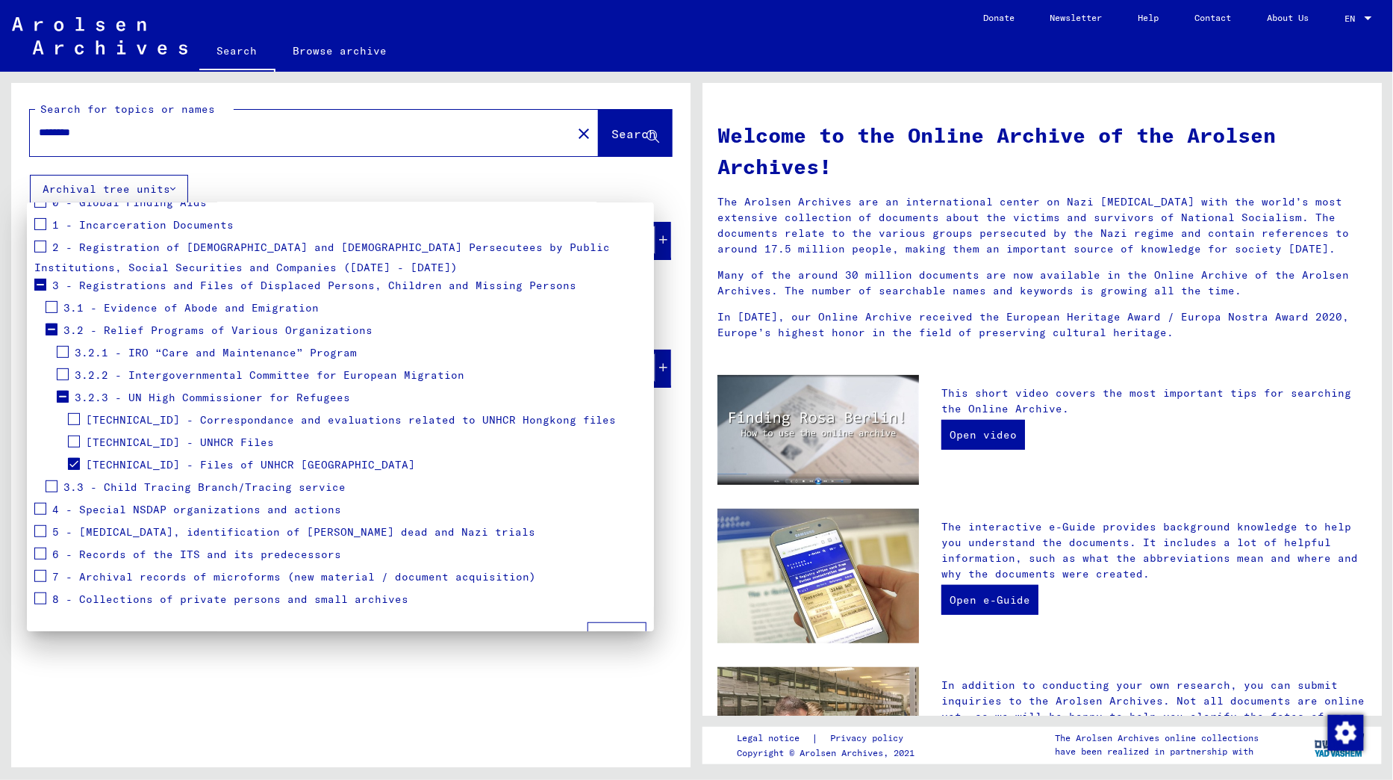
click at [625, 629] on span "Apply" at bounding box center [617, 635] width 34 height 13
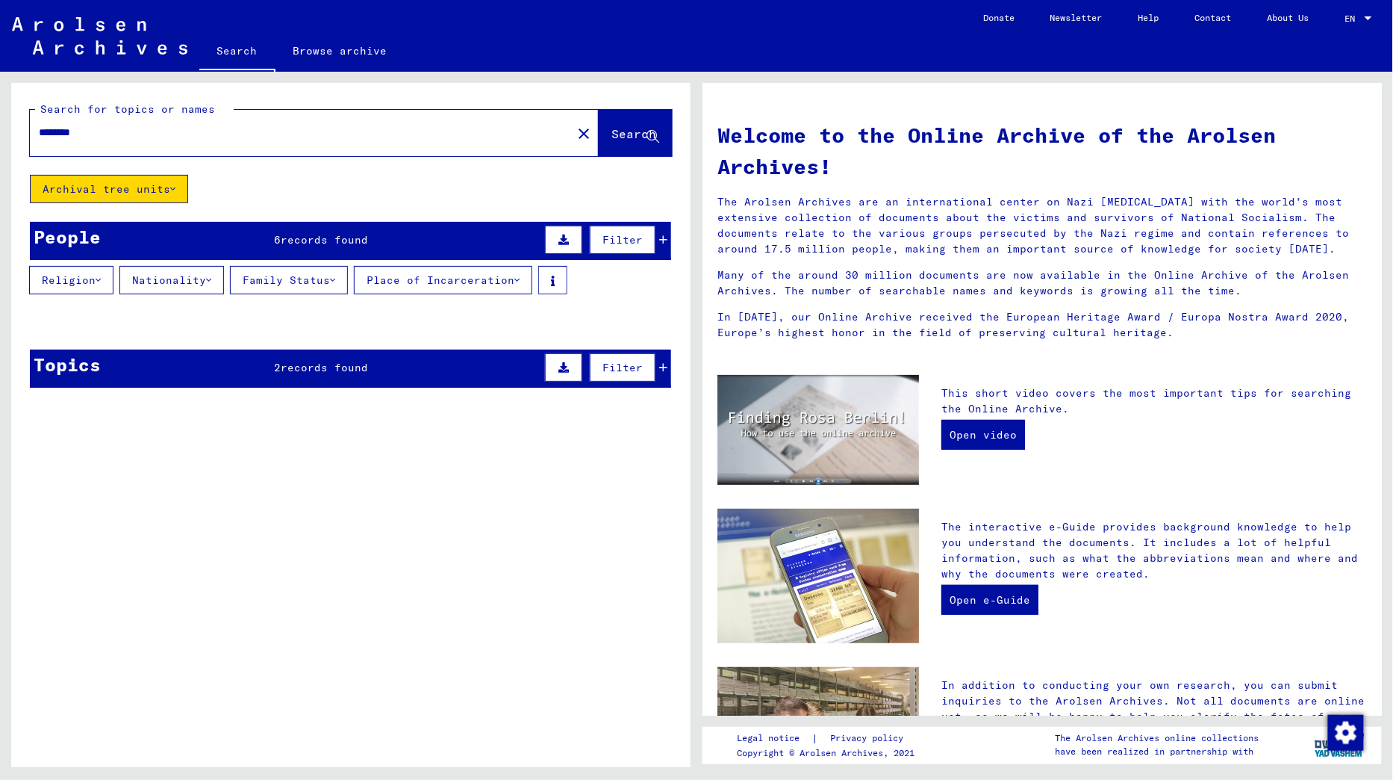
click at [668, 235] on icon at bounding box center [663, 239] width 8 height 10
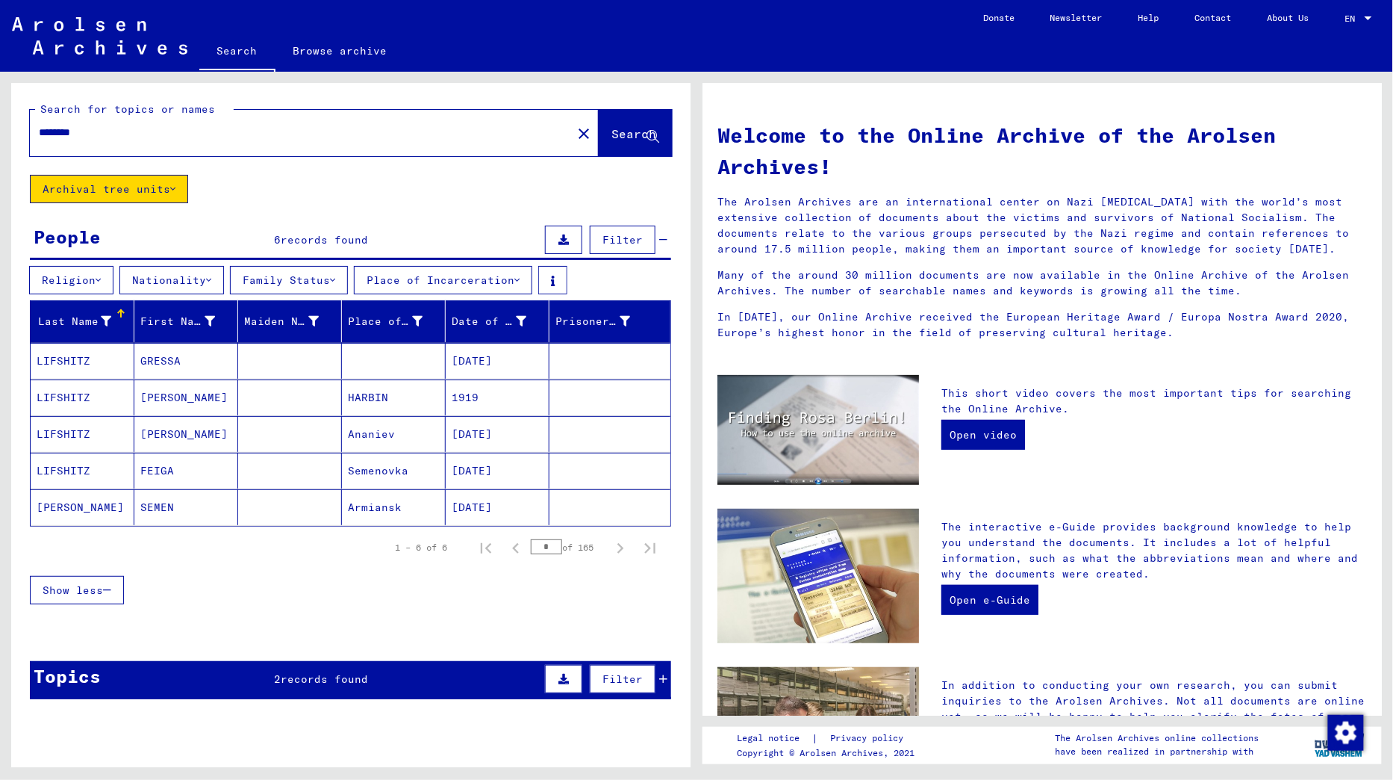
click at [291, 397] on mat-cell at bounding box center [290, 397] width 104 height 36
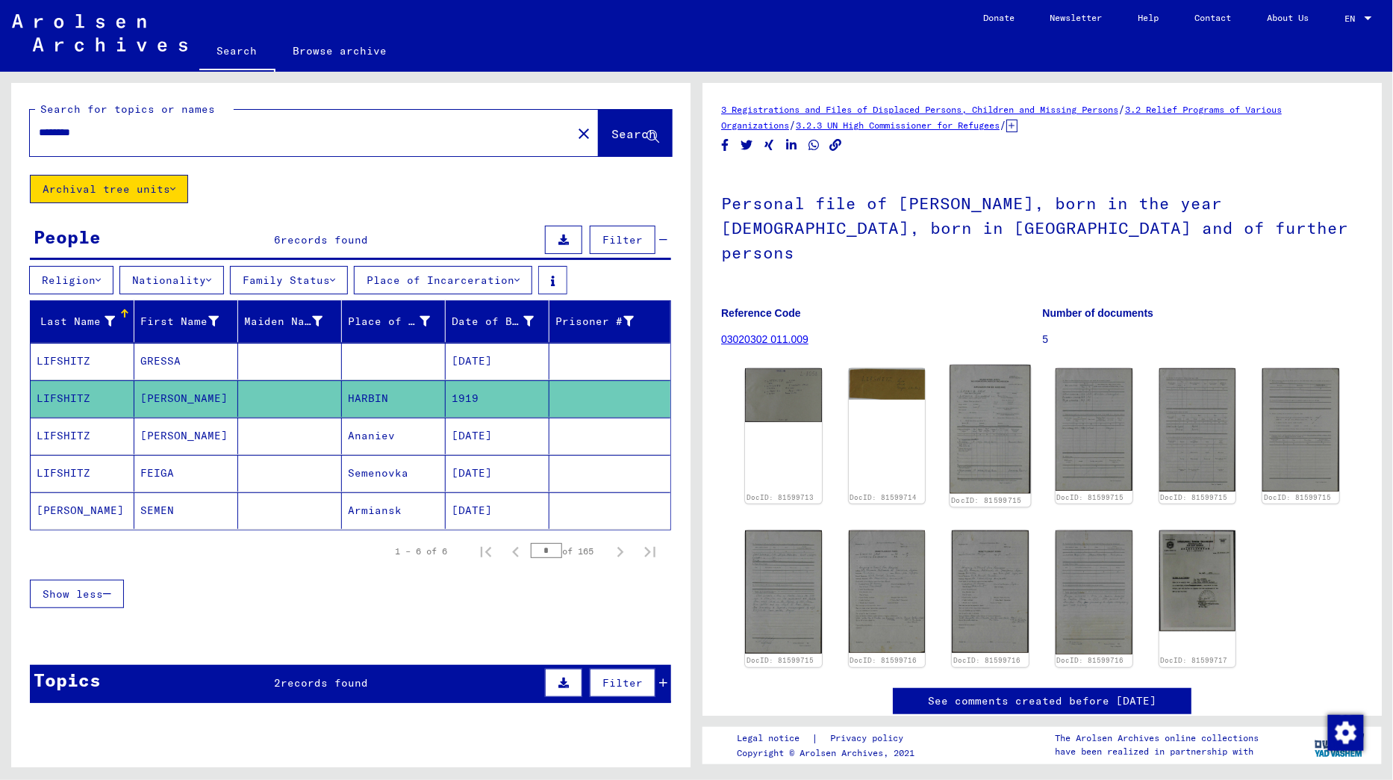
click at [1007, 383] on img at bounding box center [991, 429] width 81 height 129
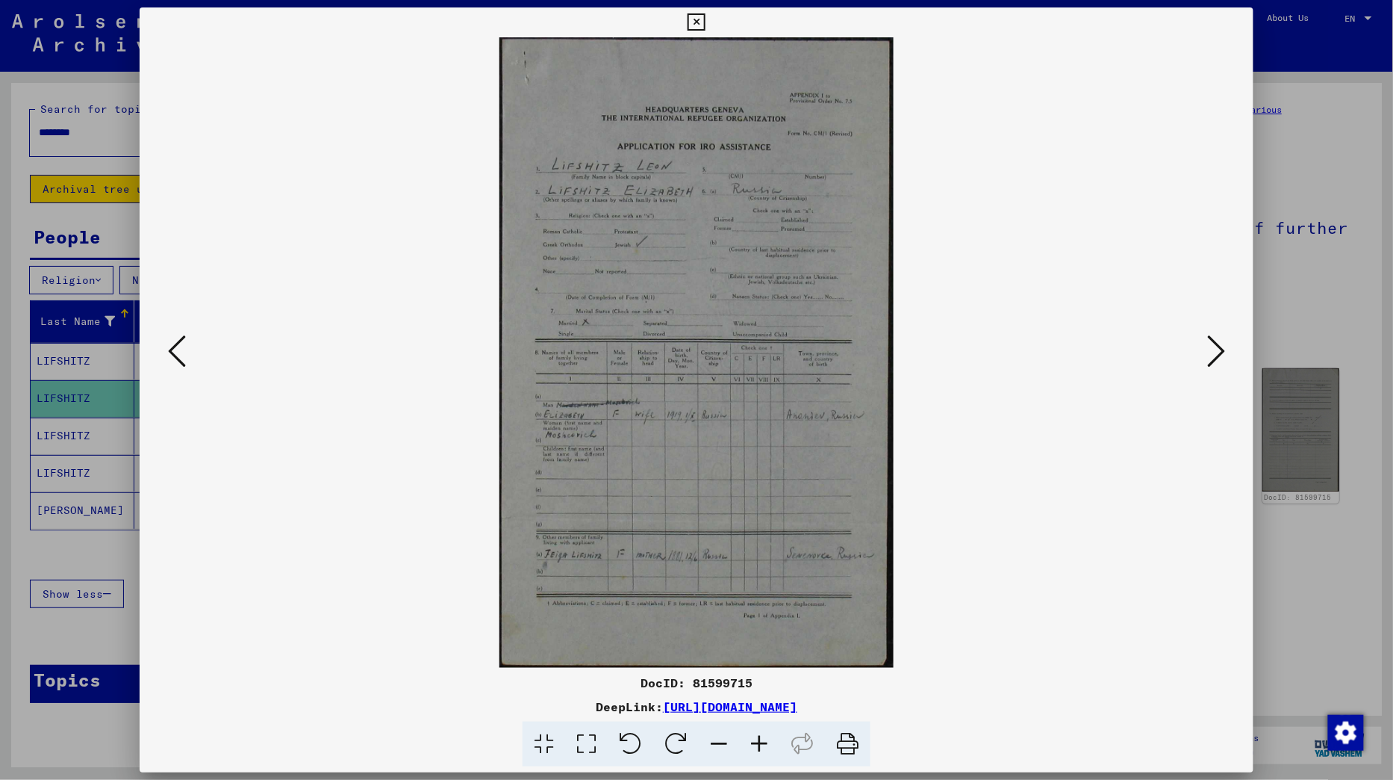
click at [1211, 366] on icon at bounding box center [1216, 351] width 18 height 36
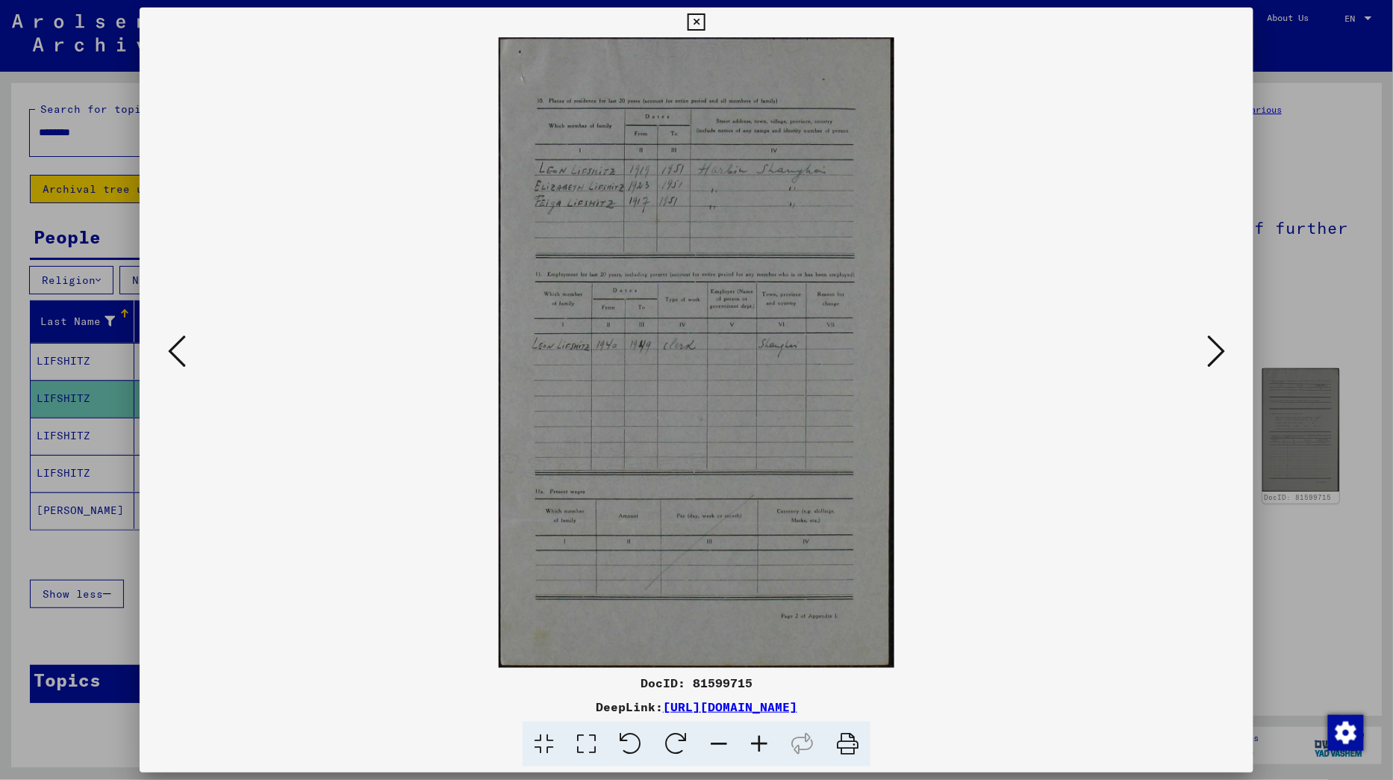
click at [1211, 366] on icon at bounding box center [1216, 351] width 18 height 36
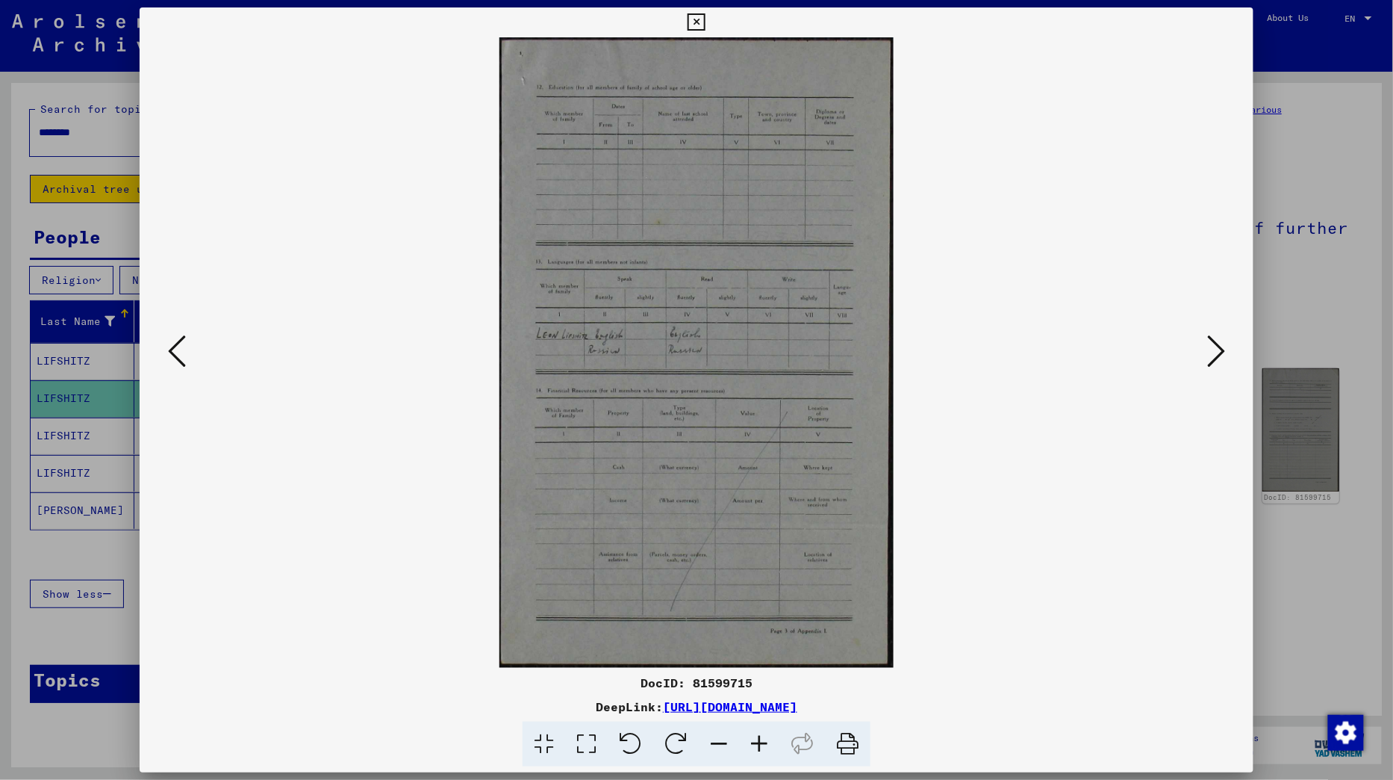
click at [1211, 366] on icon at bounding box center [1216, 351] width 18 height 36
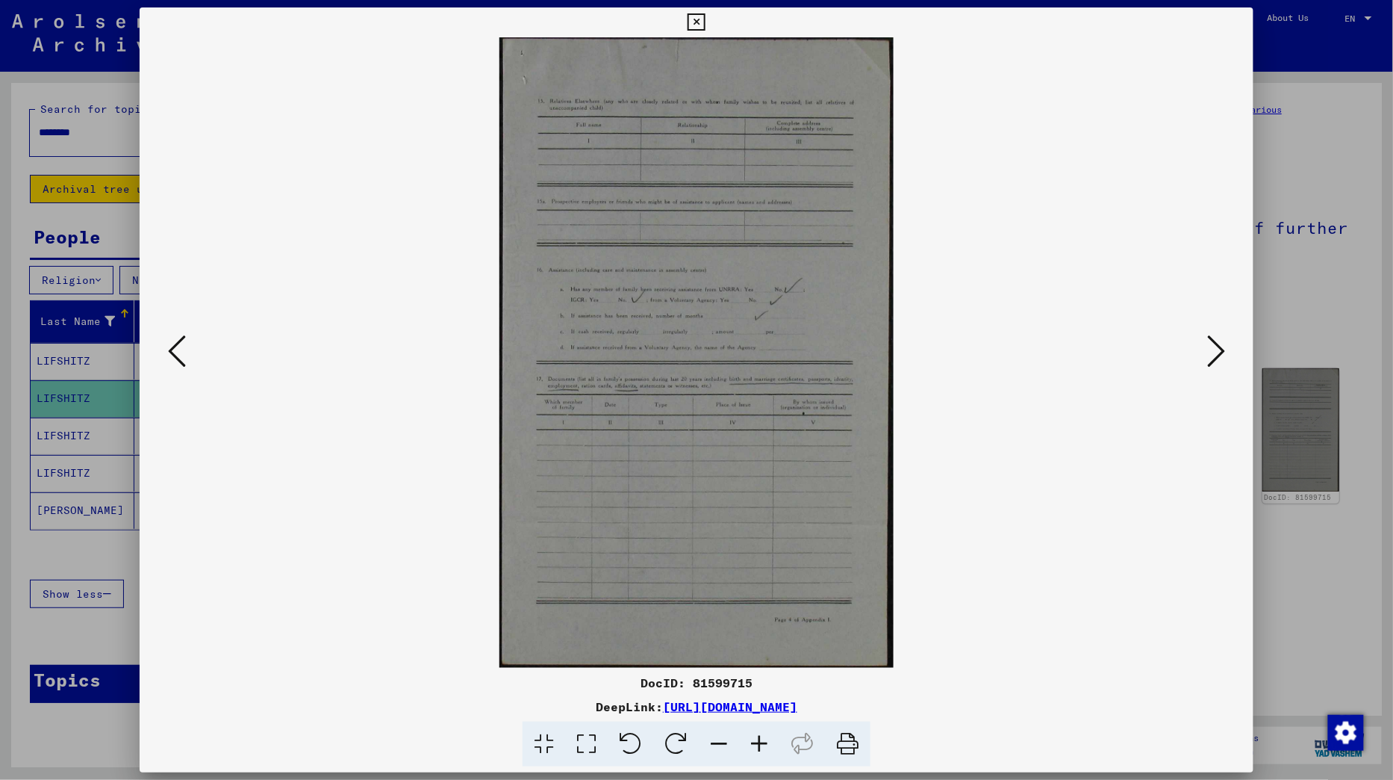
click at [1211, 366] on icon at bounding box center [1216, 351] width 18 height 36
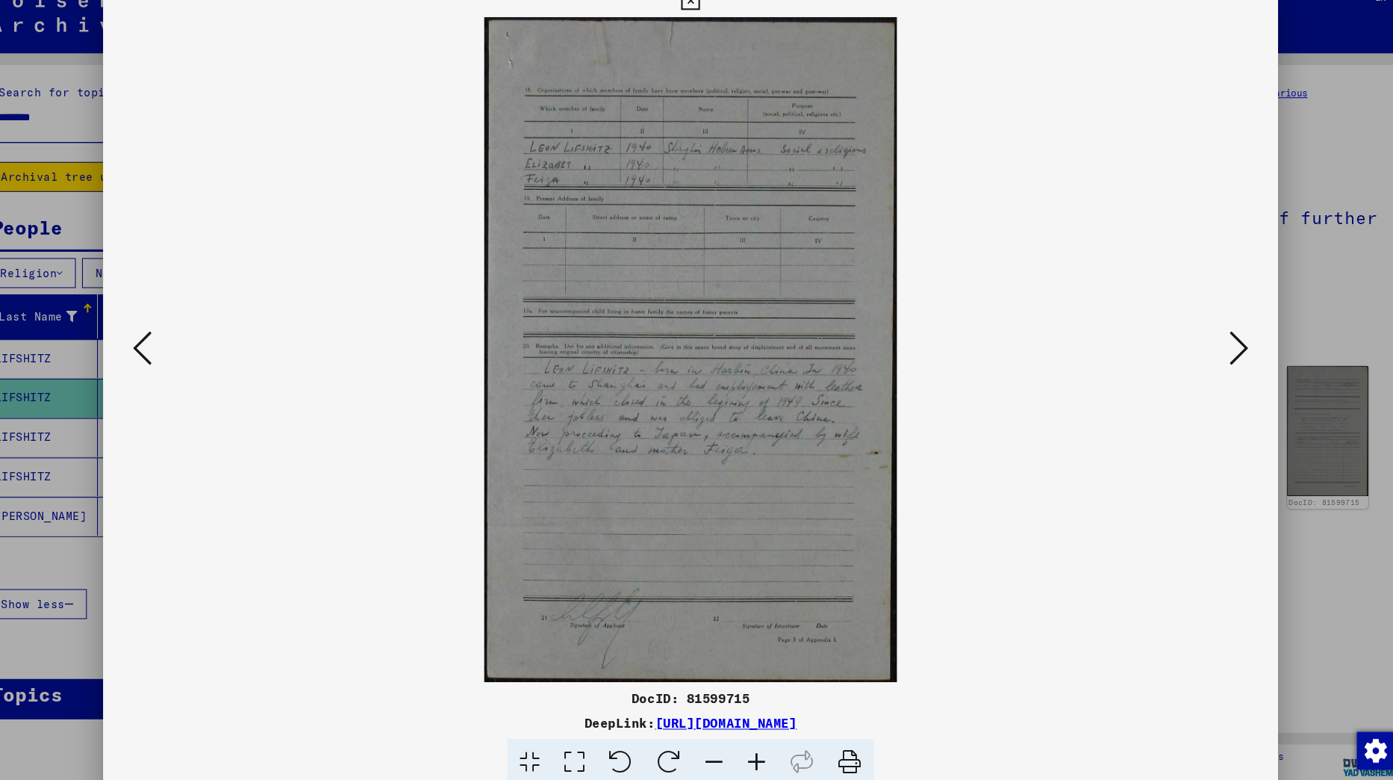
click at [1219, 343] on icon at bounding box center [1216, 351] width 18 height 36
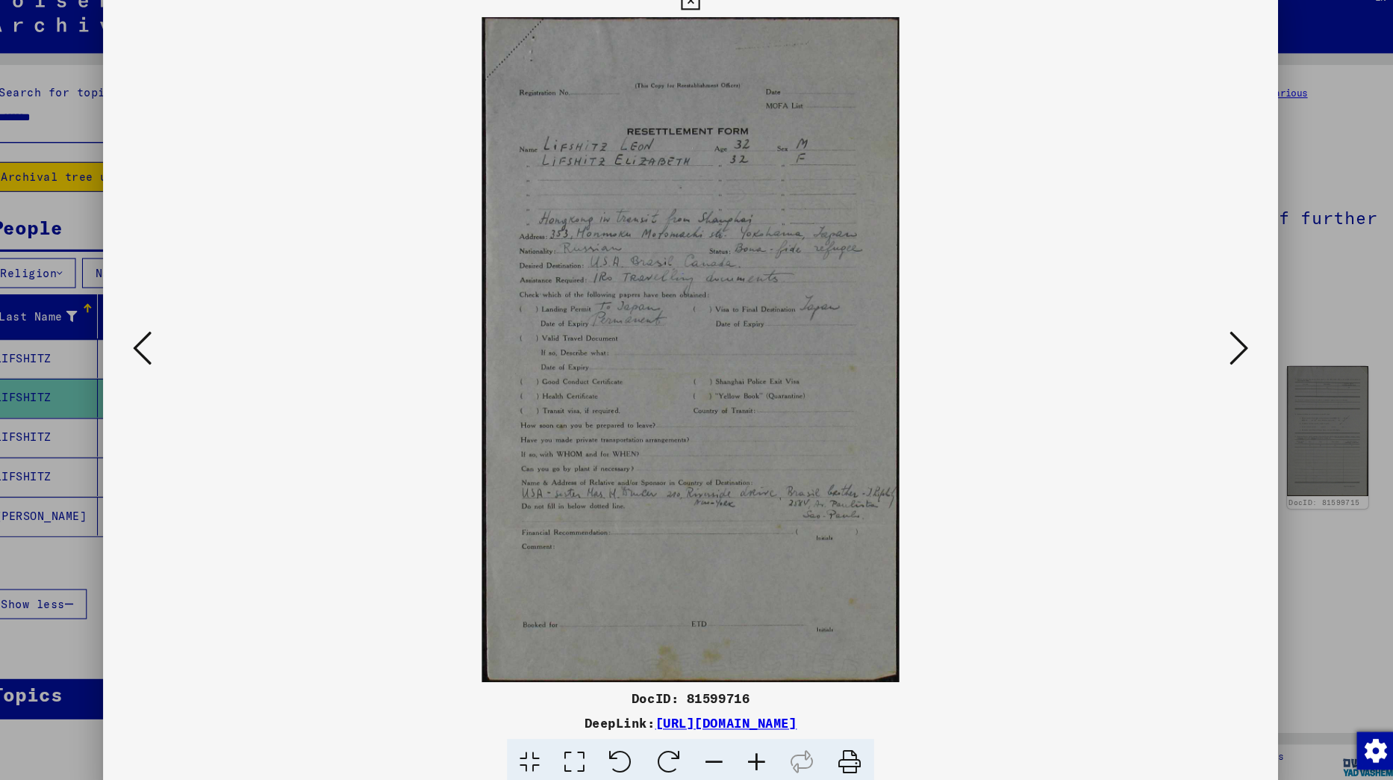
click at [1219, 343] on icon at bounding box center [1216, 351] width 18 height 36
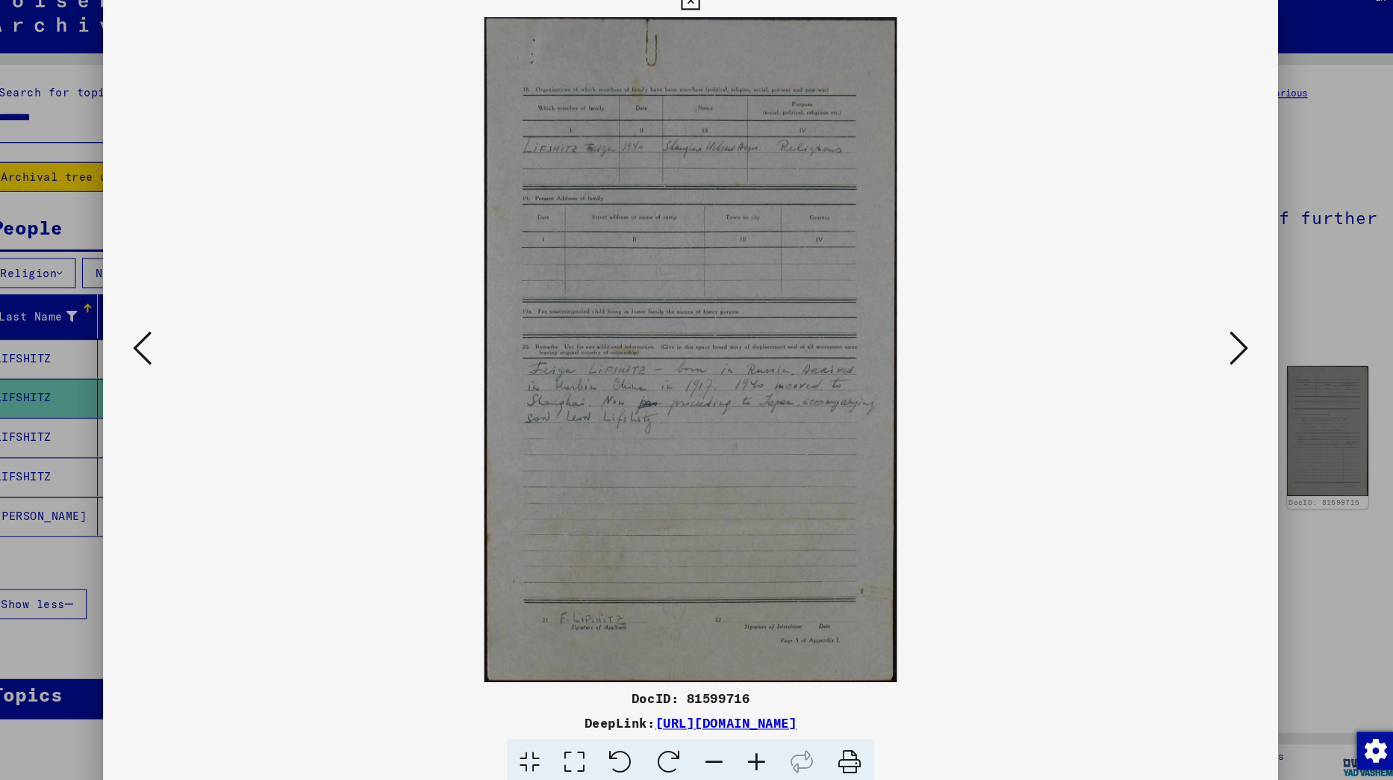
click at [178, 372] on button at bounding box center [177, 352] width 27 height 43
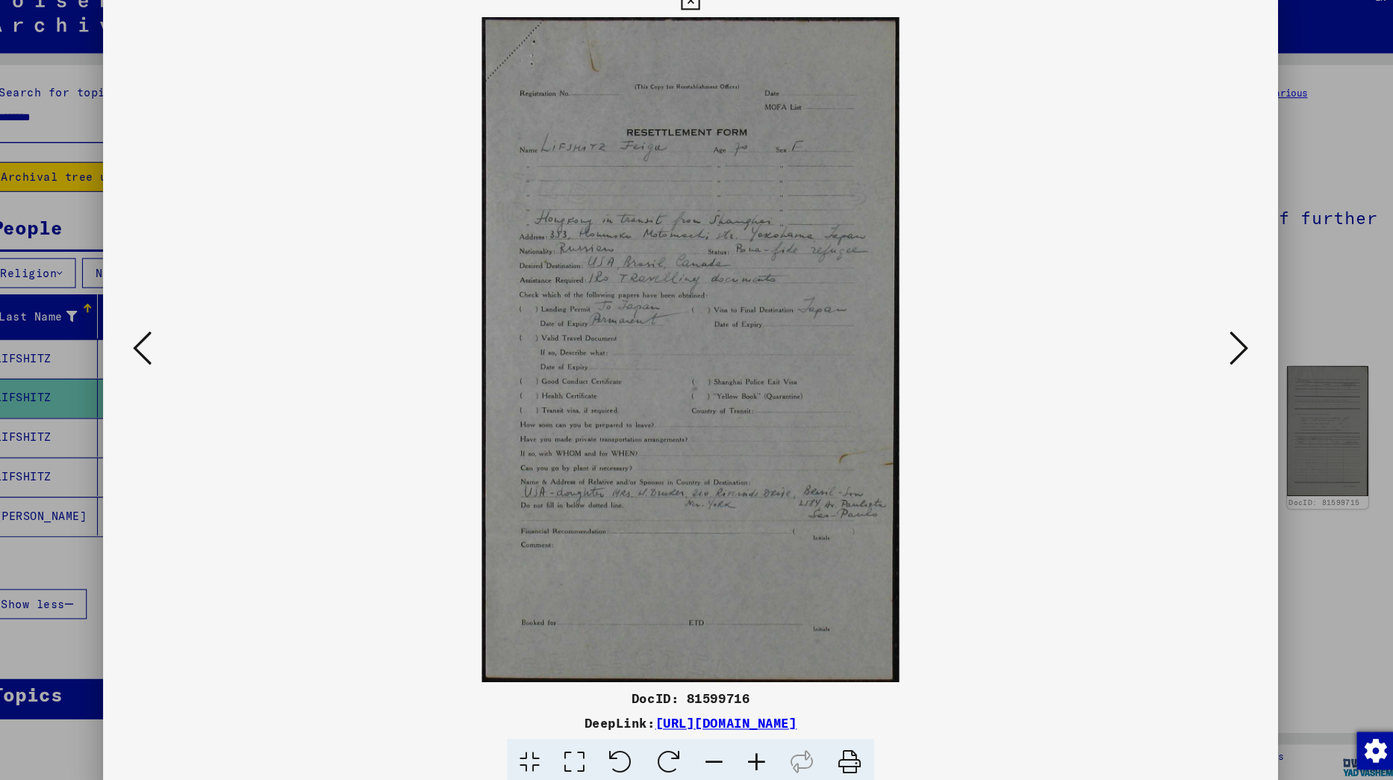
click at [1216, 338] on icon at bounding box center [1216, 351] width 18 height 36
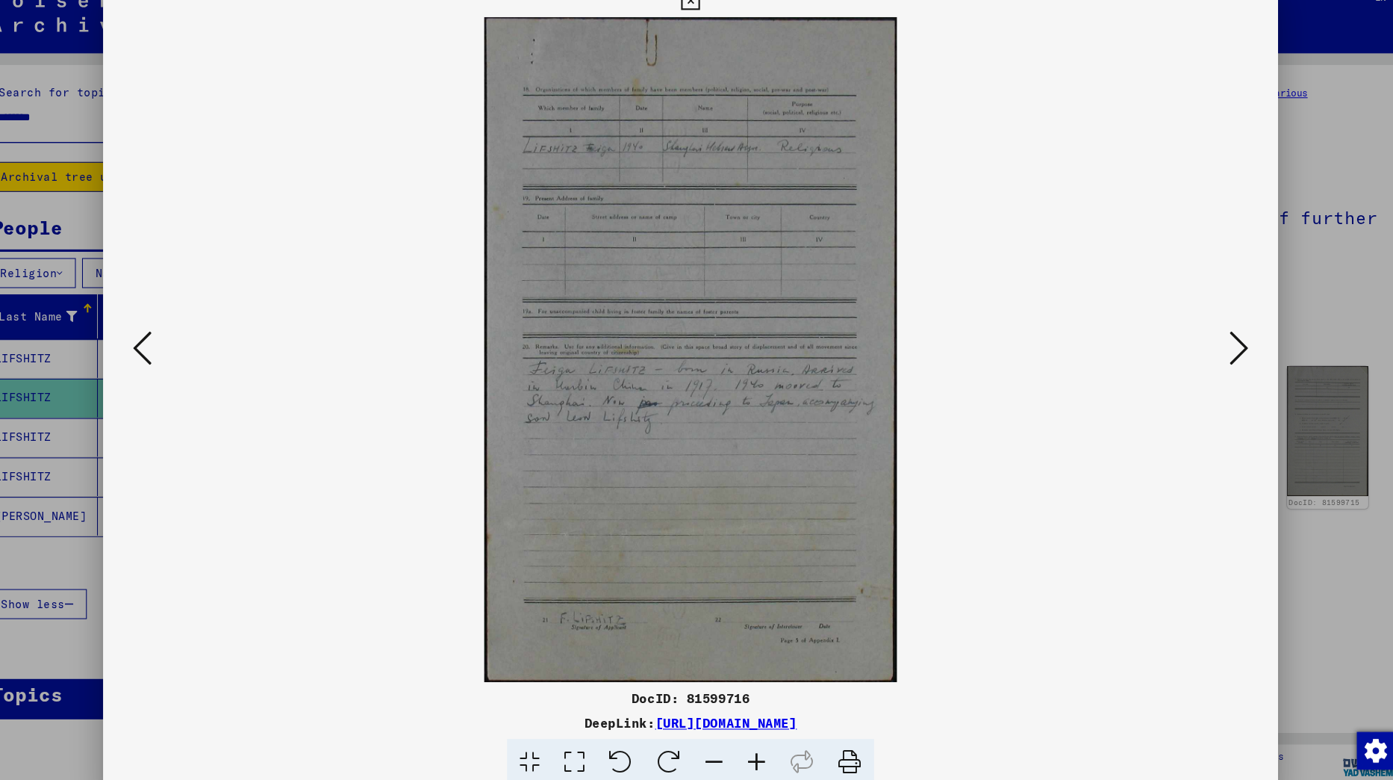
click at [1216, 338] on icon at bounding box center [1216, 351] width 18 height 36
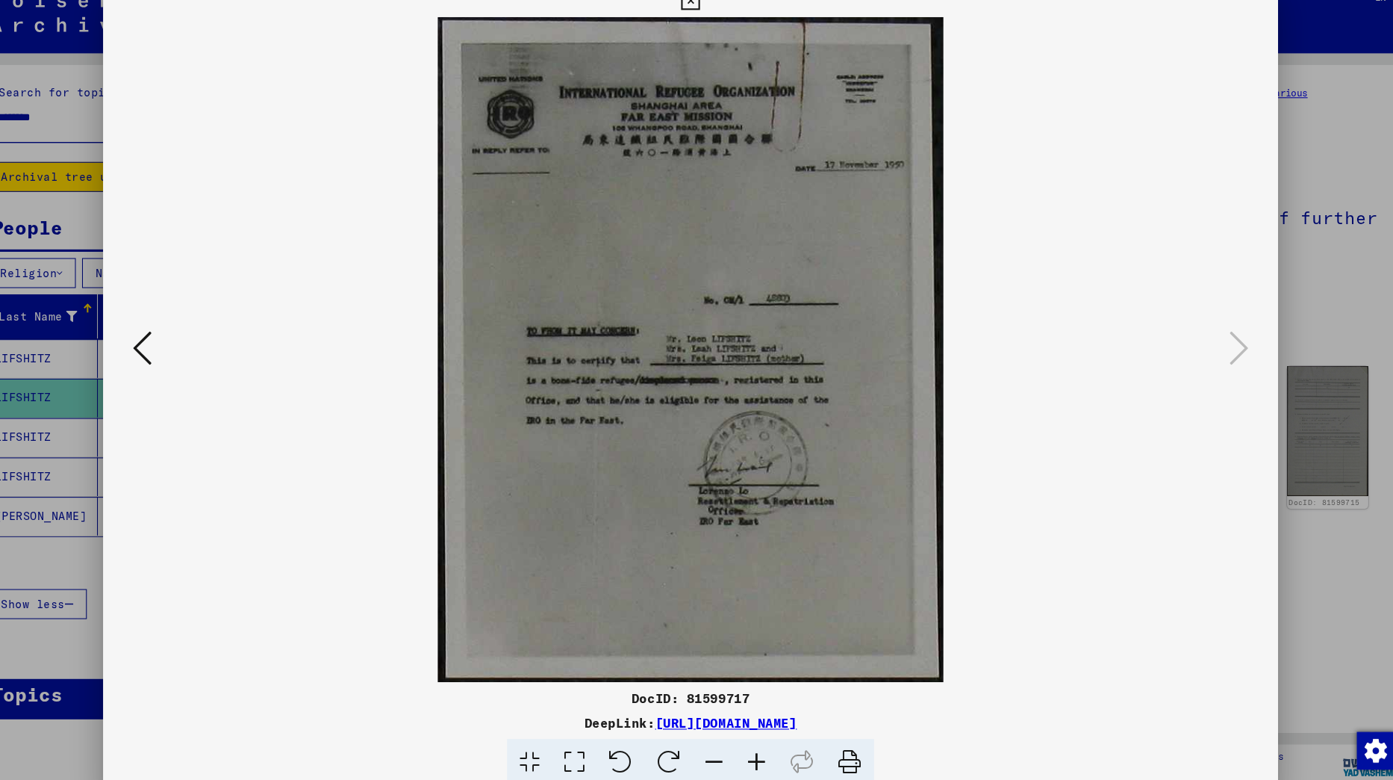
click at [705, 28] on icon at bounding box center [696, 22] width 17 height 18
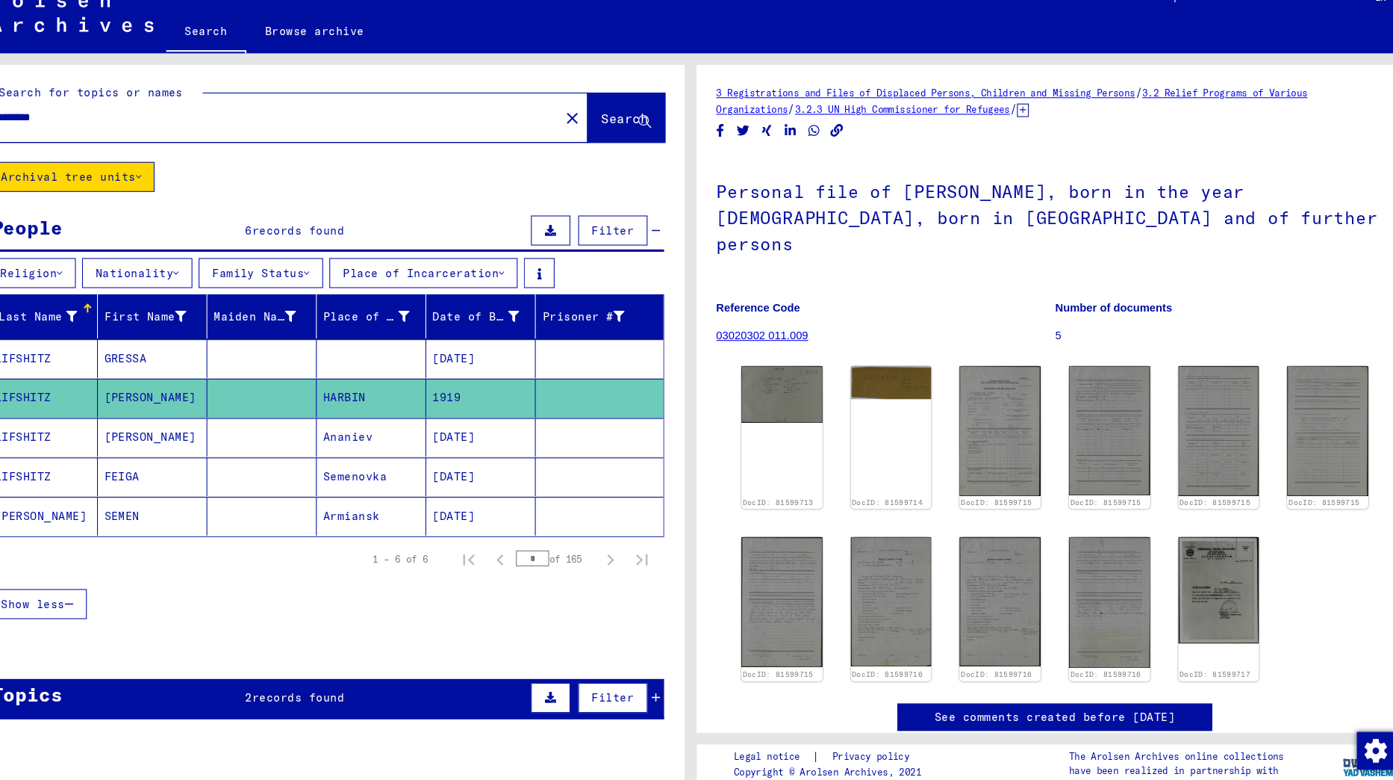
click at [184, 362] on mat-cell "GRESSA" at bounding box center [186, 361] width 104 height 37
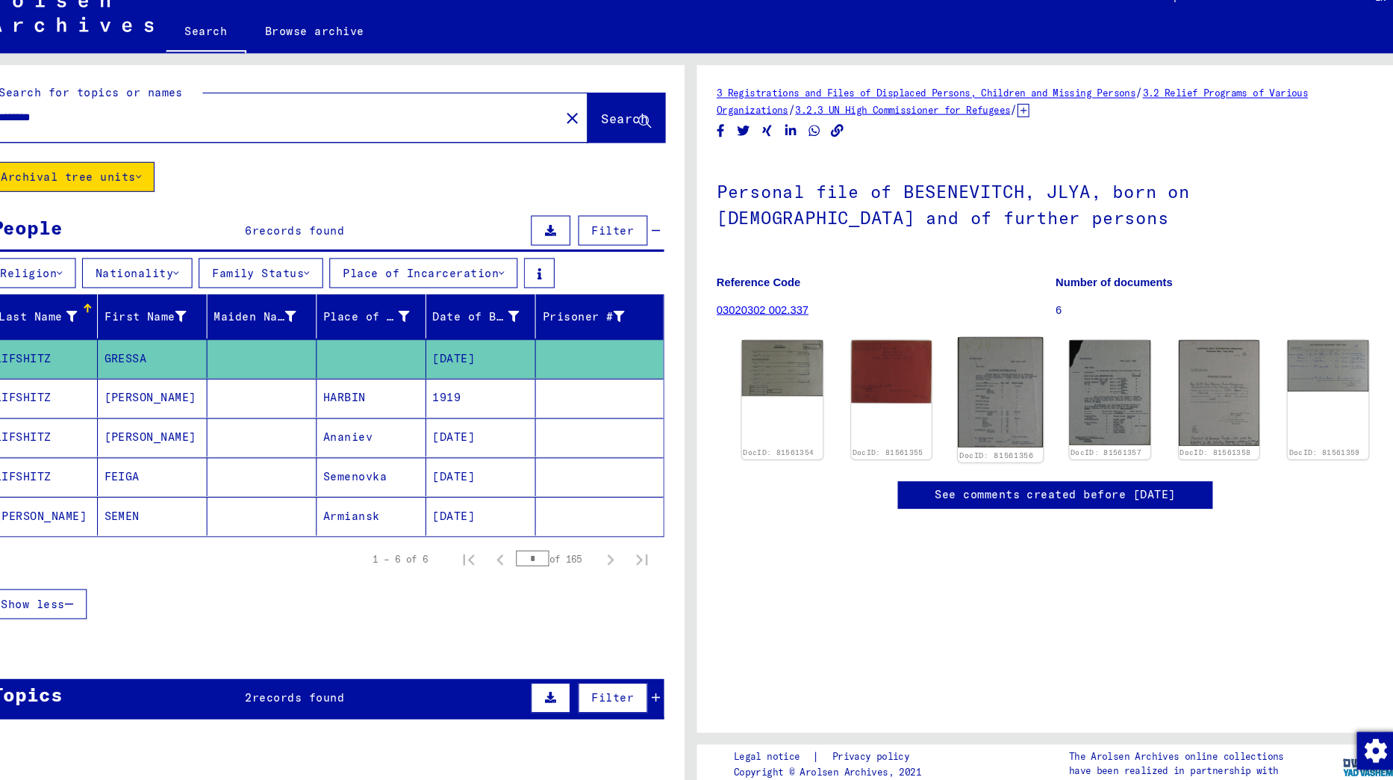
click at [981, 391] on img at bounding box center [991, 392] width 81 height 104
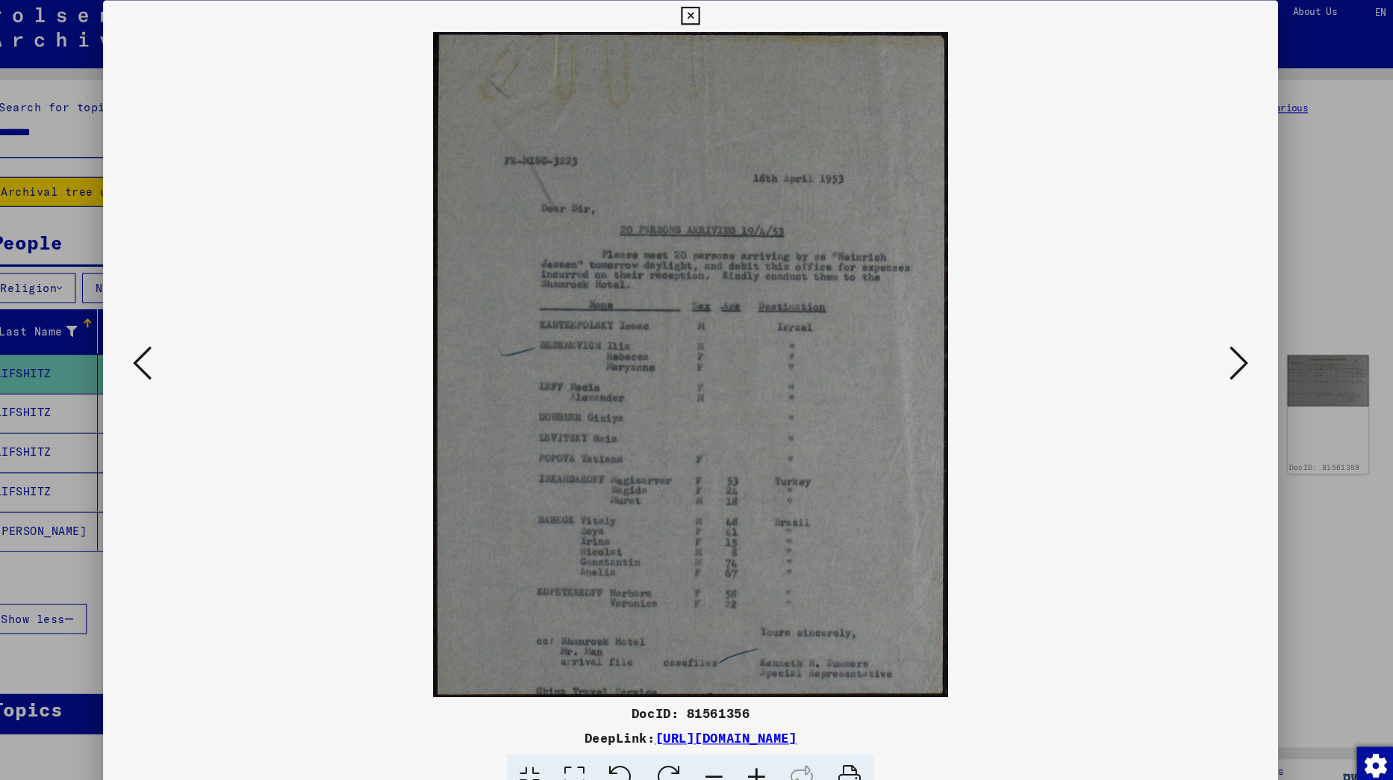
click at [1211, 343] on icon at bounding box center [1216, 351] width 18 height 36
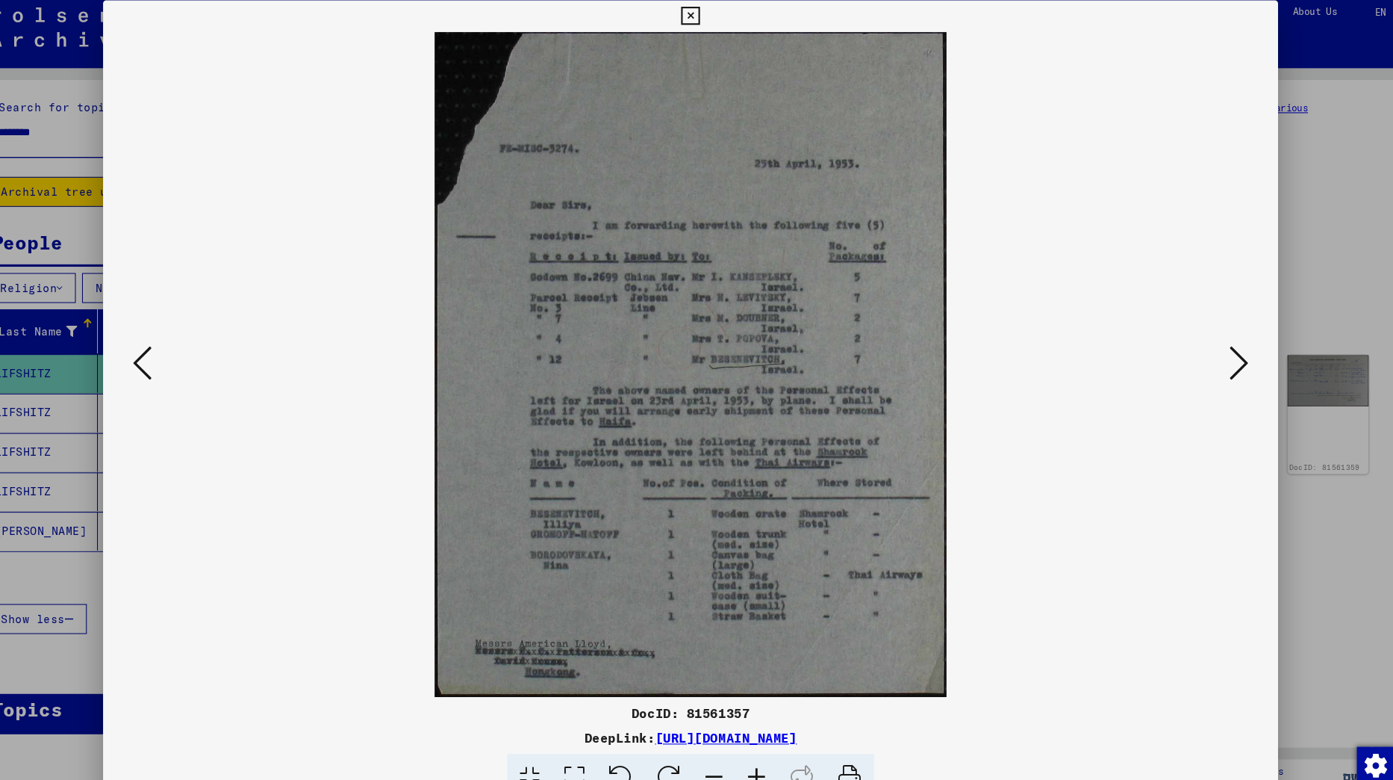
click at [1211, 343] on icon at bounding box center [1216, 351] width 18 height 36
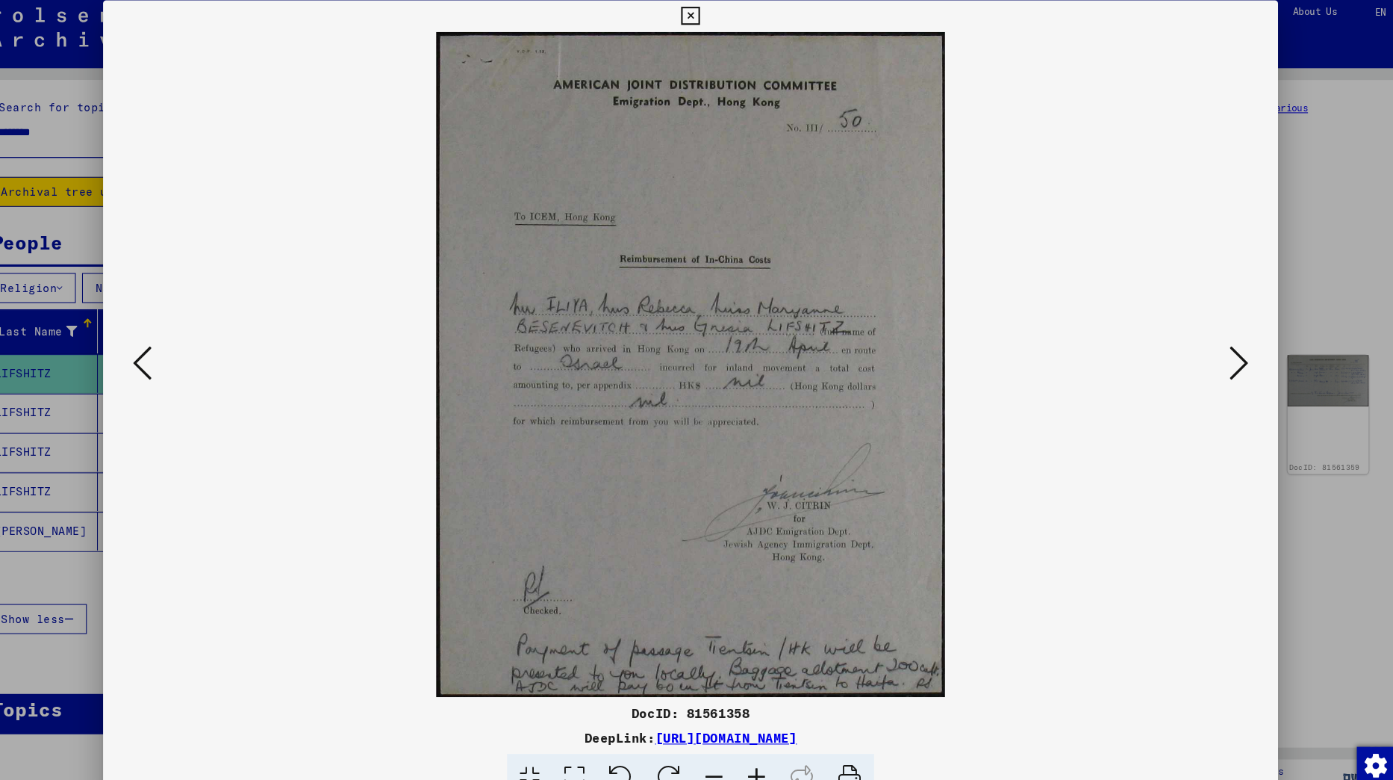
click at [1211, 343] on icon at bounding box center [1216, 351] width 18 height 36
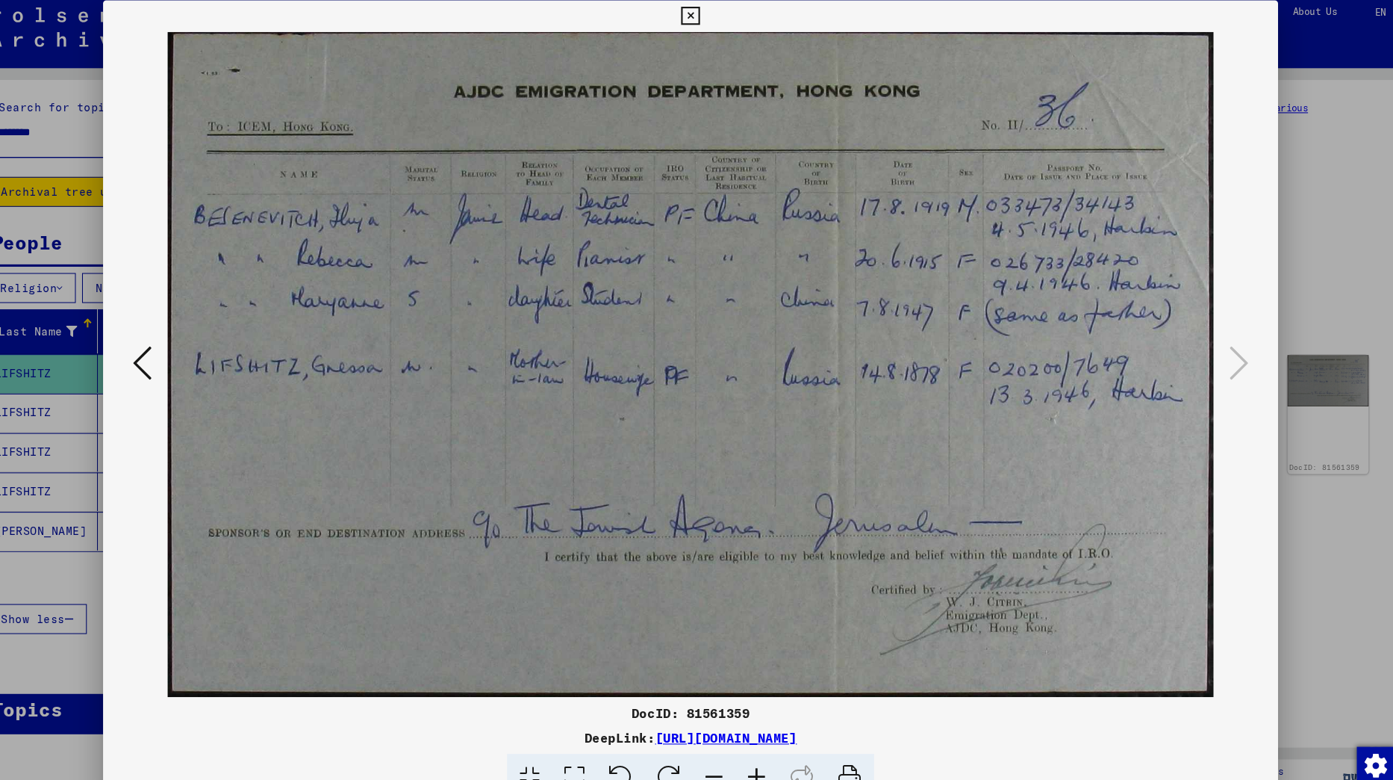
click at [705, 22] on icon at bounding box center [696, 22] width 17 height 18
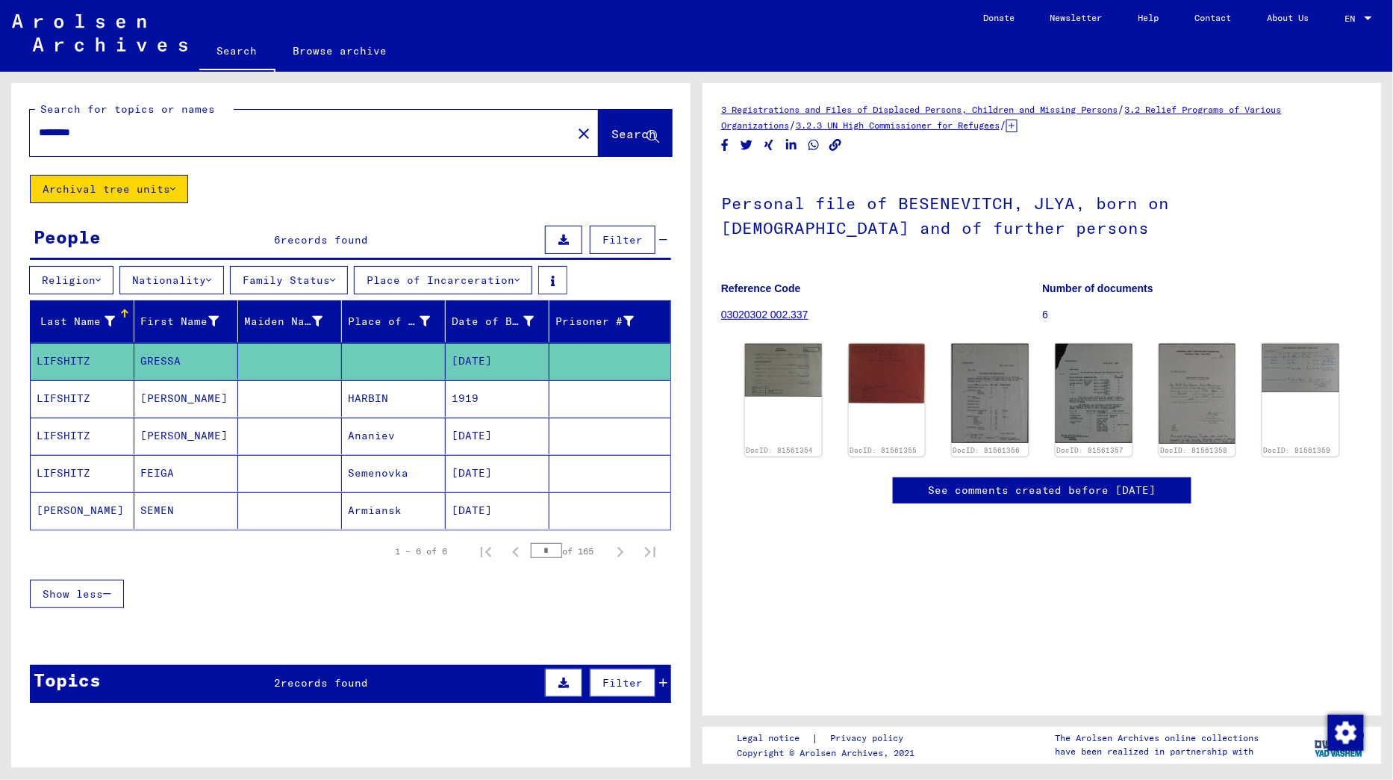
click at [256, 555] on div "1 – 6 of 6 * of 165" at bounding box center [350, 551] width 641 height 42
click at [202, 442] on mat-cell "[PERSON_NAME]" at bounding box center [186, 435] width 104 height 37
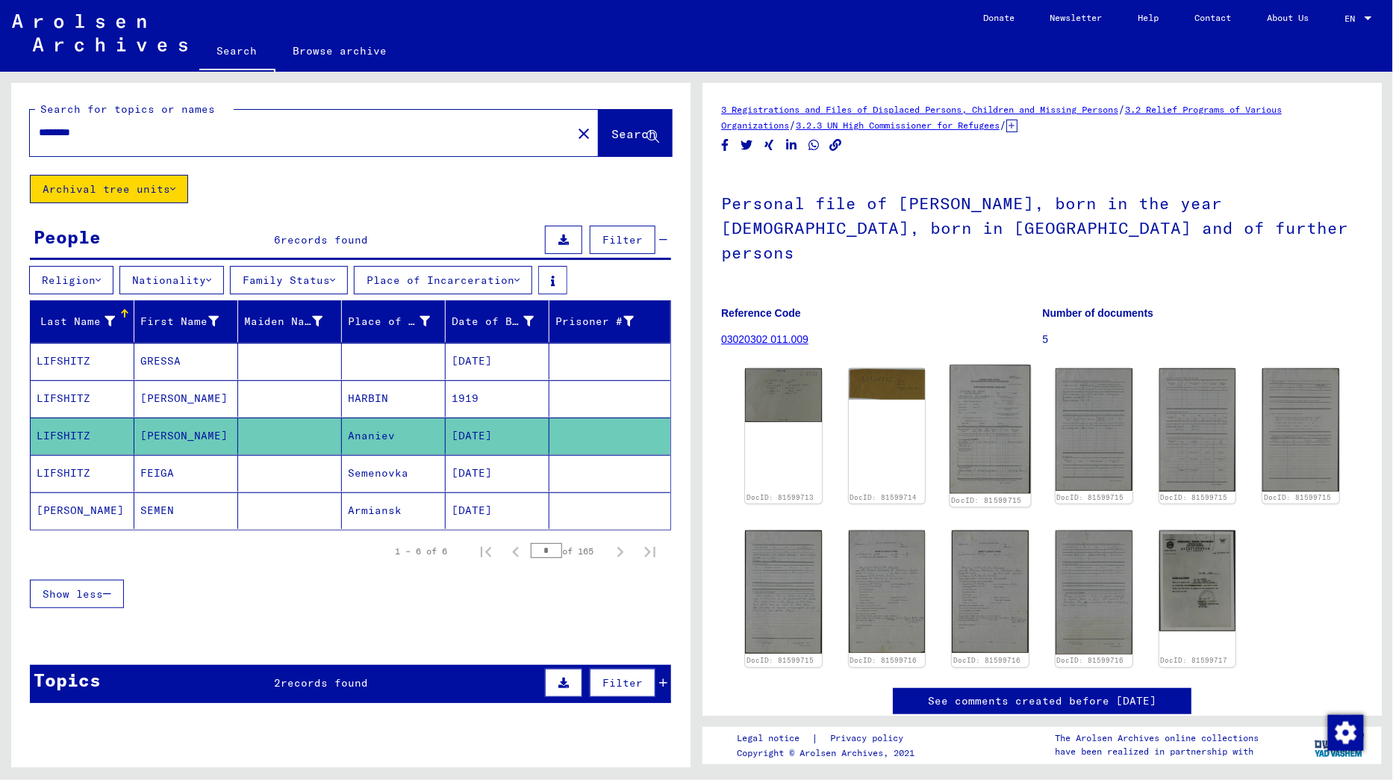
click at [990, 425] on img at bounding box center [991, 429] width 81 height 129
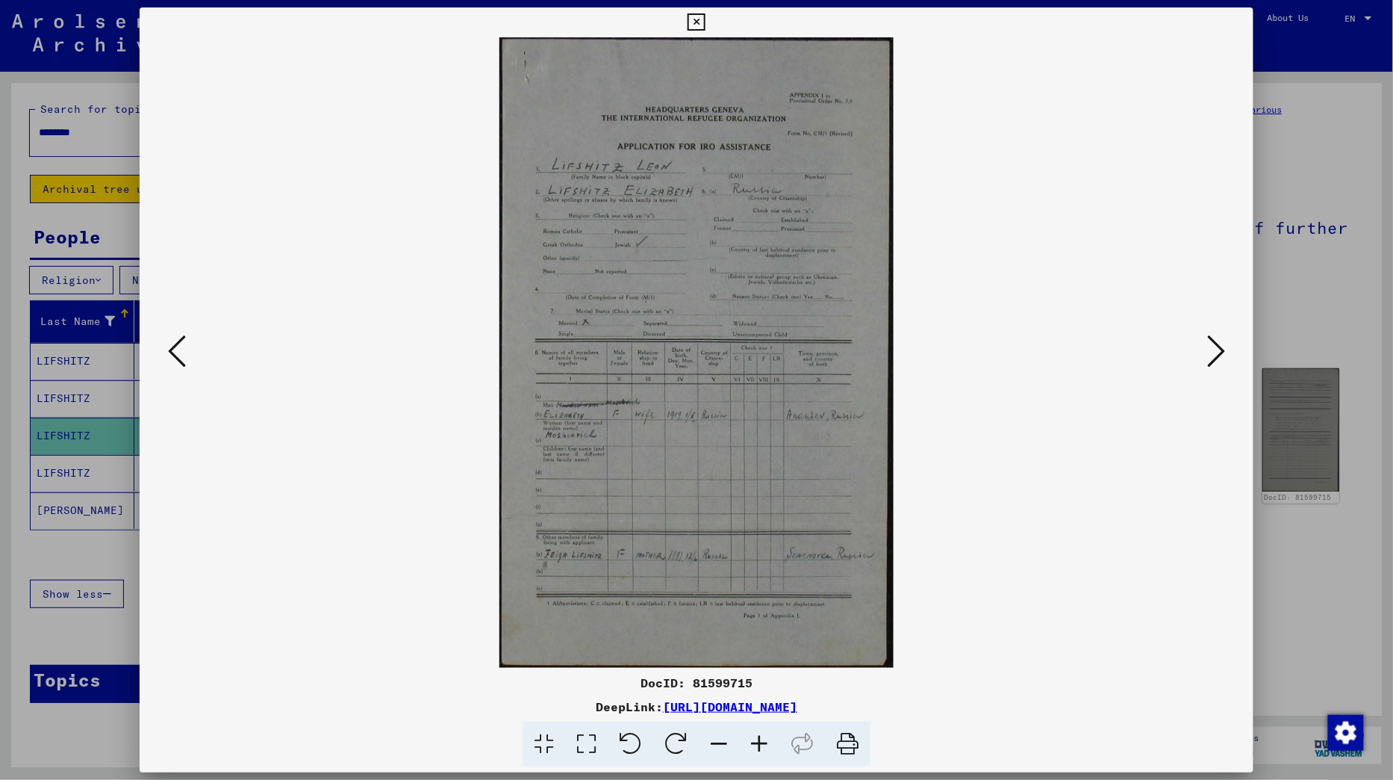
click at [705, 22] on icon at bounding box center [696, 22] width 17 height 18
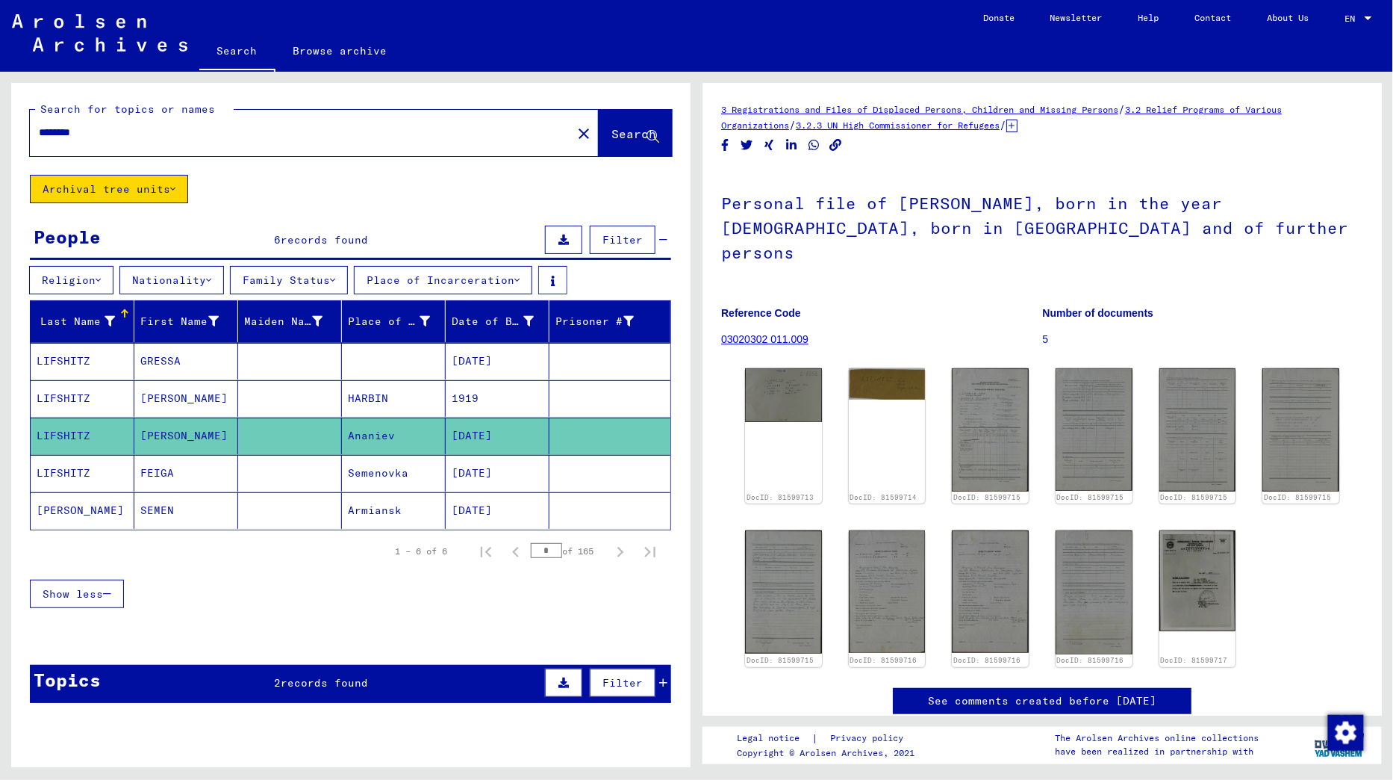
drag, startPoint x: 154, startPoint y: 133, endPoint x: 0, endPoint y: 133, distance: 153.8
click at [0, 133] on div "Search for topics or names ******** close Search Archival tree units People 6 r…" at bounding box center [348, 419] width 697 height 695
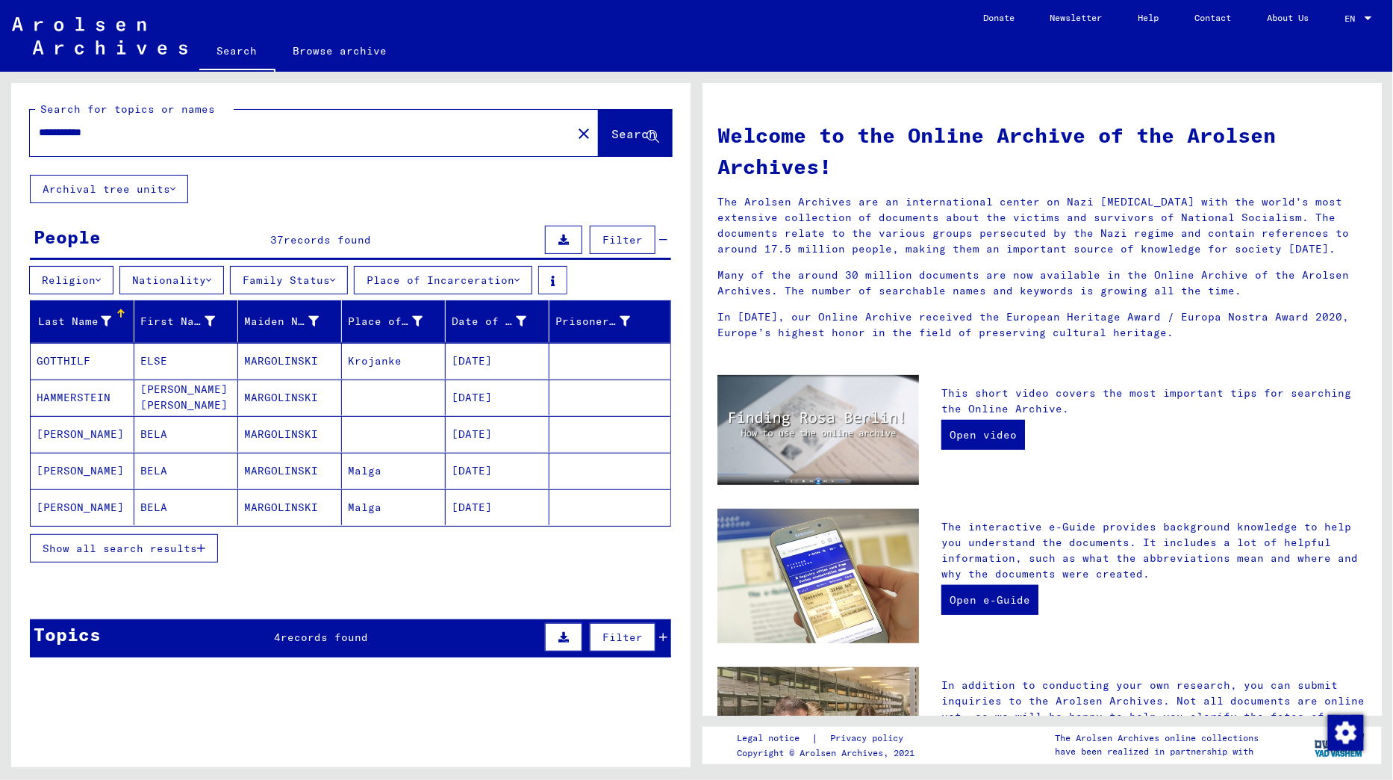
click at [121, 534] on button "Show all search results" at bounding box center [124, 548] width 188 height 28
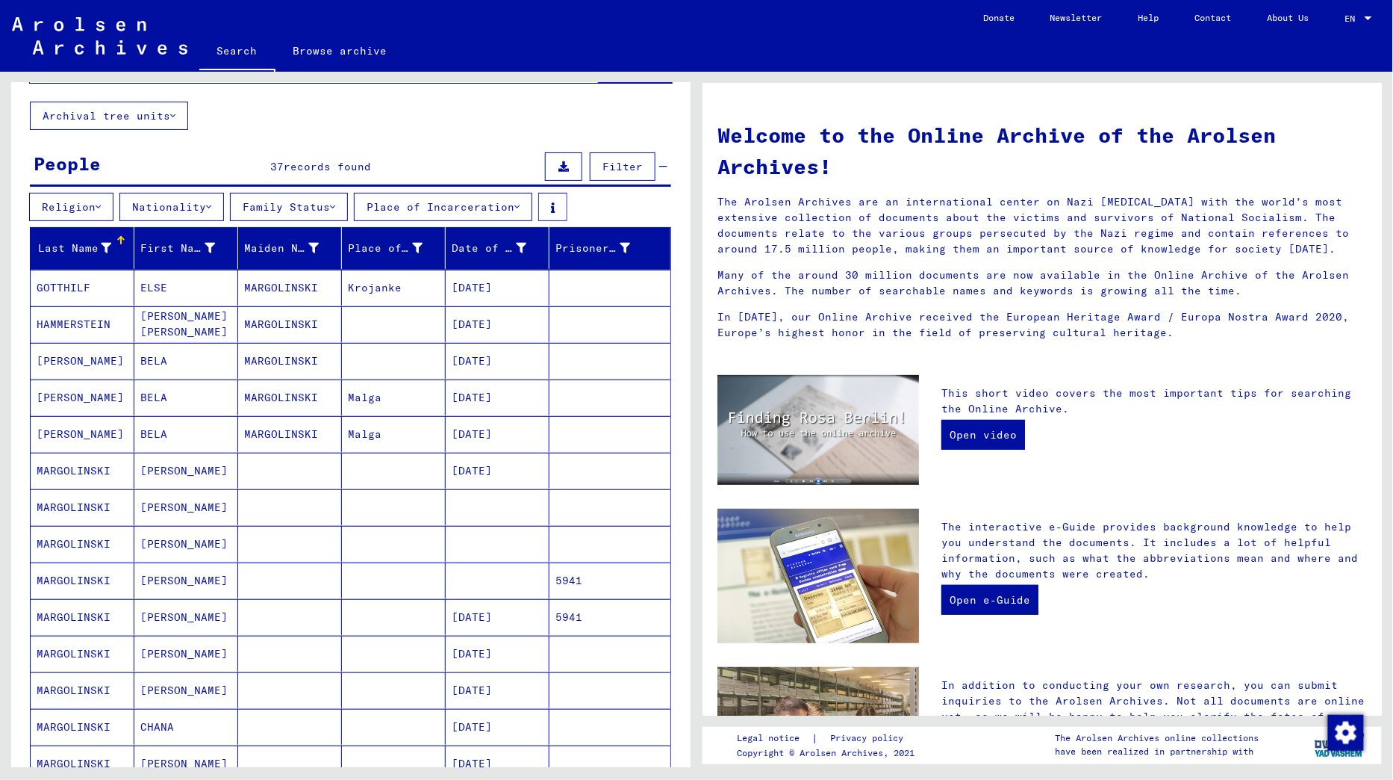
scroll to position [69, 0]
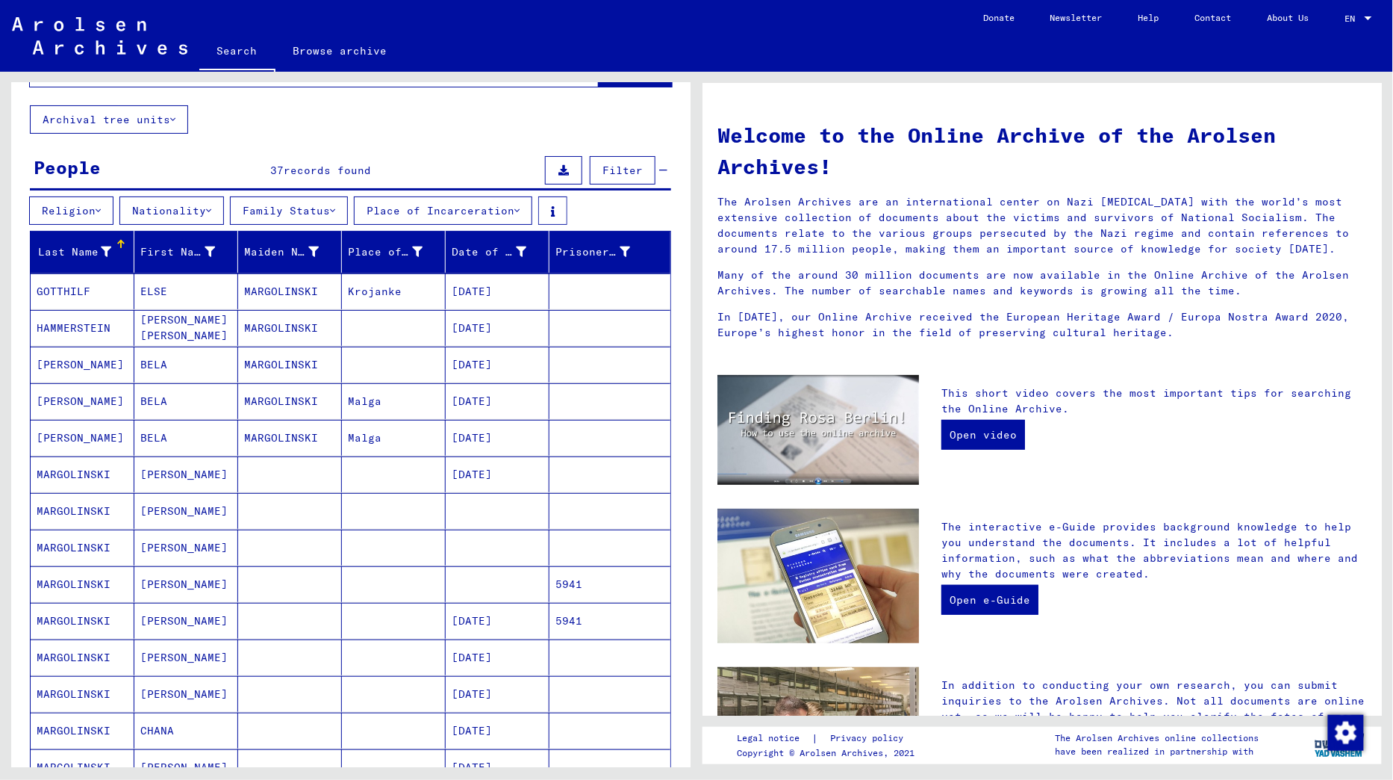
click at [246, 616] on mat-cell at bounding box center [290, 621] width 104 height 36
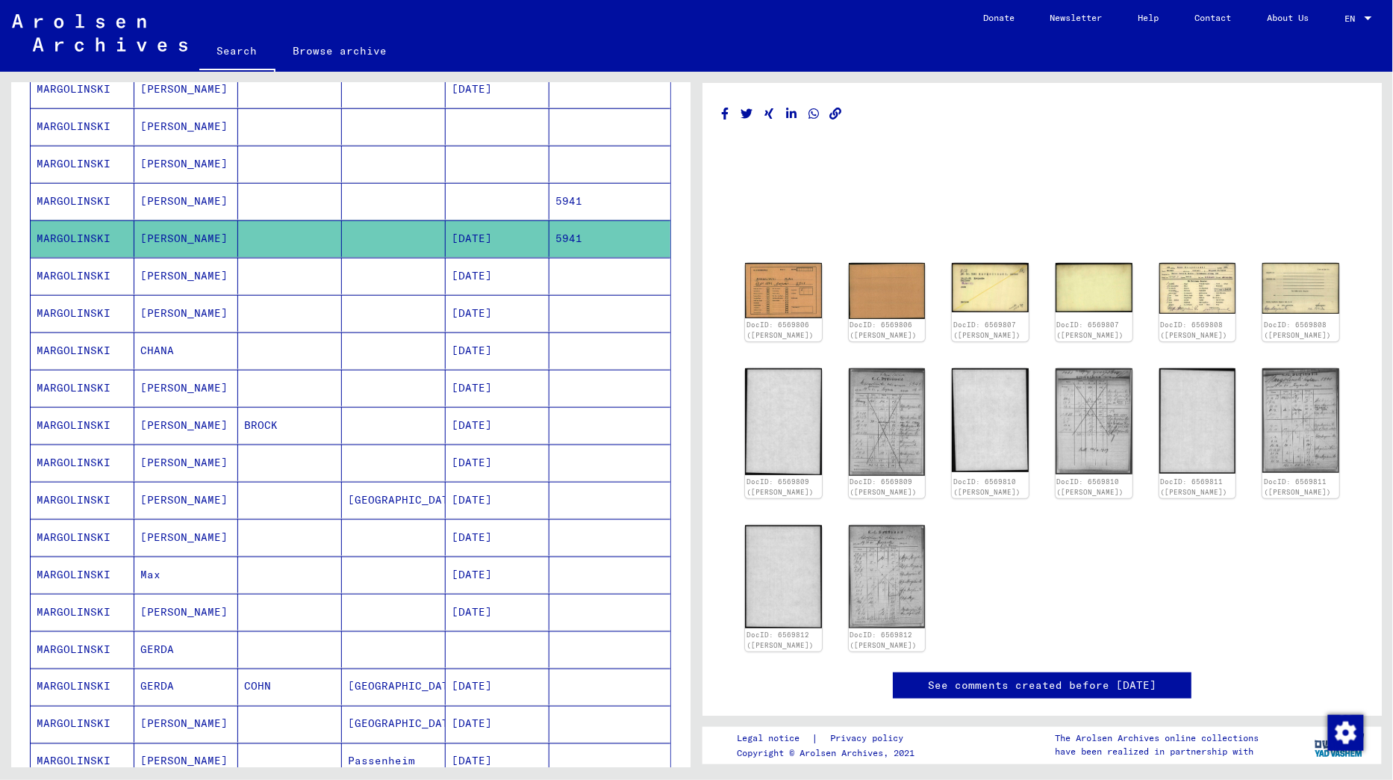
scroll to position [459, 0]
click at [177, 595] on mat-cell "[PERSON_NAME]" at bounding box center [186, 611] width 104 height 37
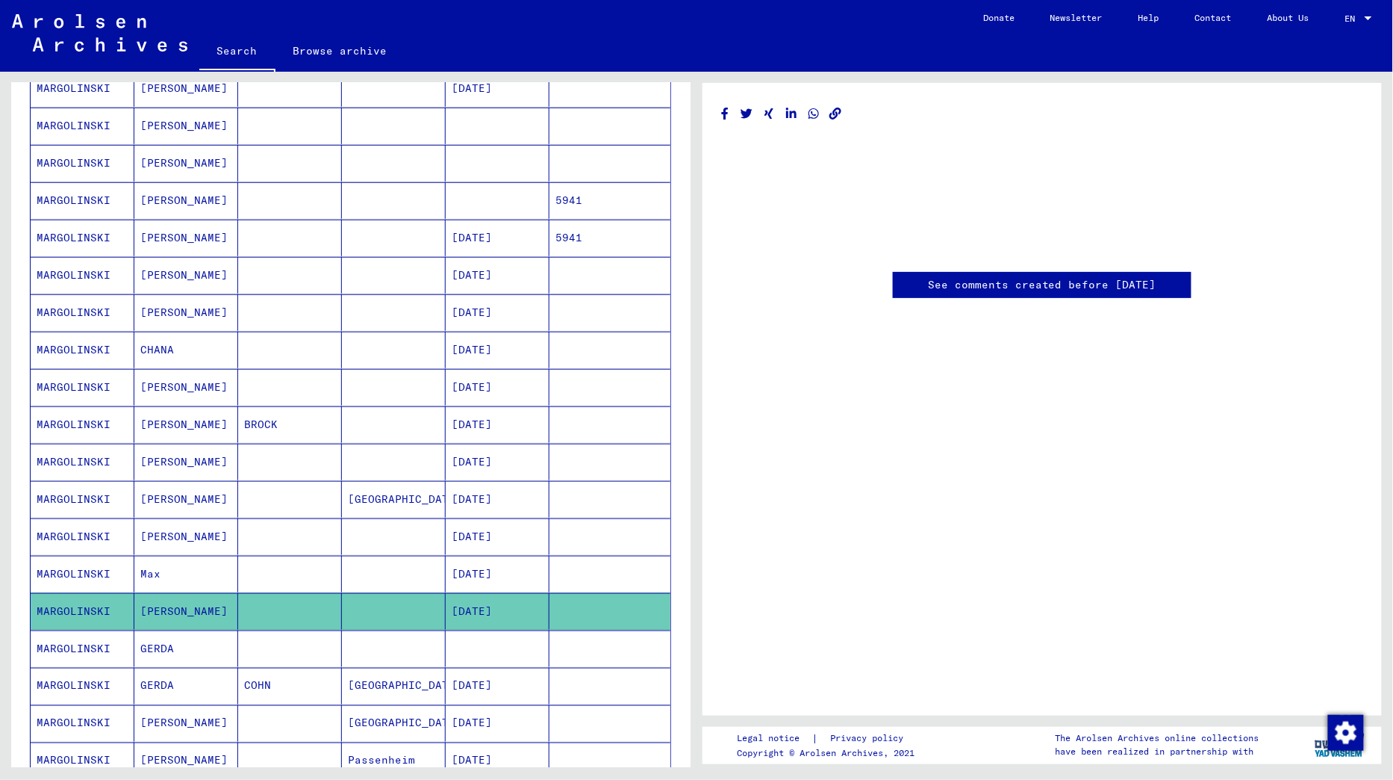
scroll to position [105, 0]
click at [414, 594] on mat-cell at bounding box center [394, 611] width 104 height 37
click at [410, 556] on mat-cell at bounding box center [394, 574] width 104 height 37
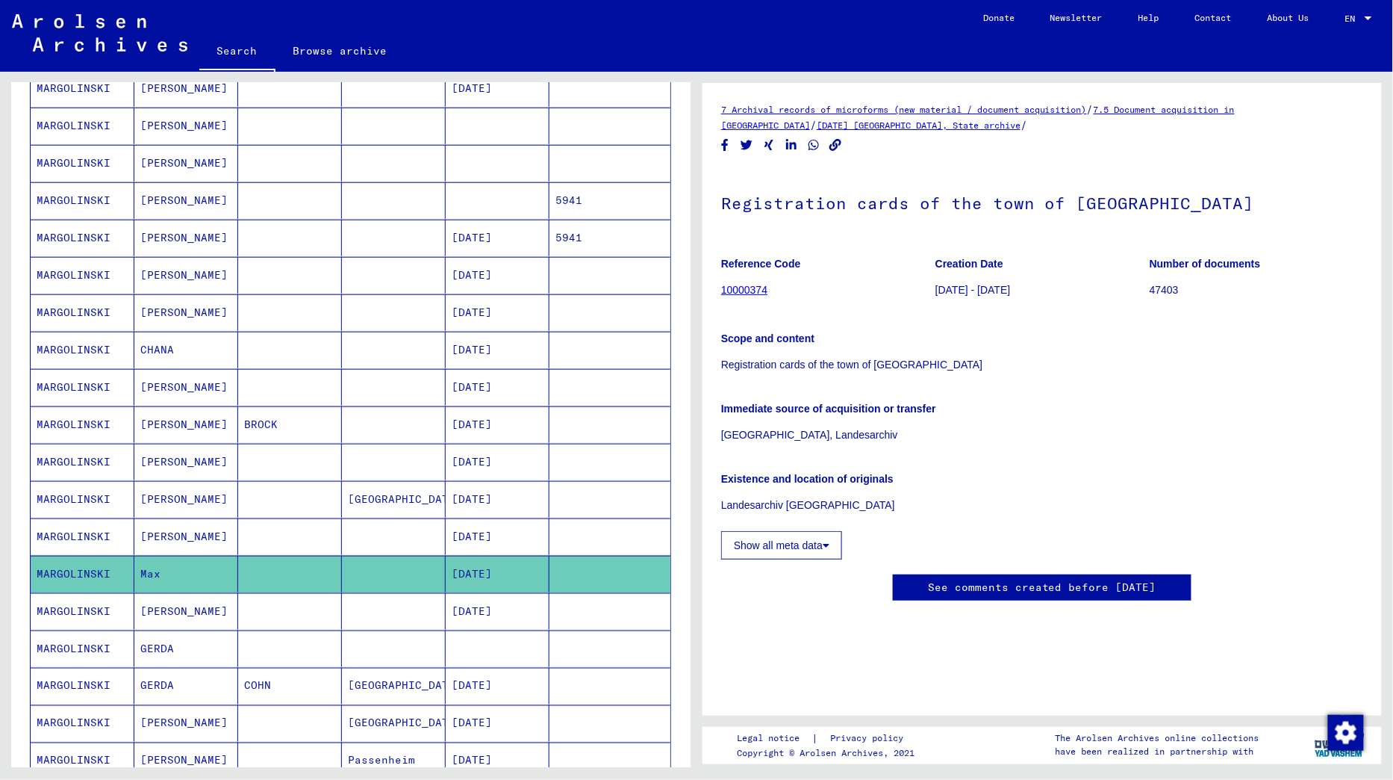
click at [410, 593] on mat-cell at bounding box center [394, 611] width 104 height 37
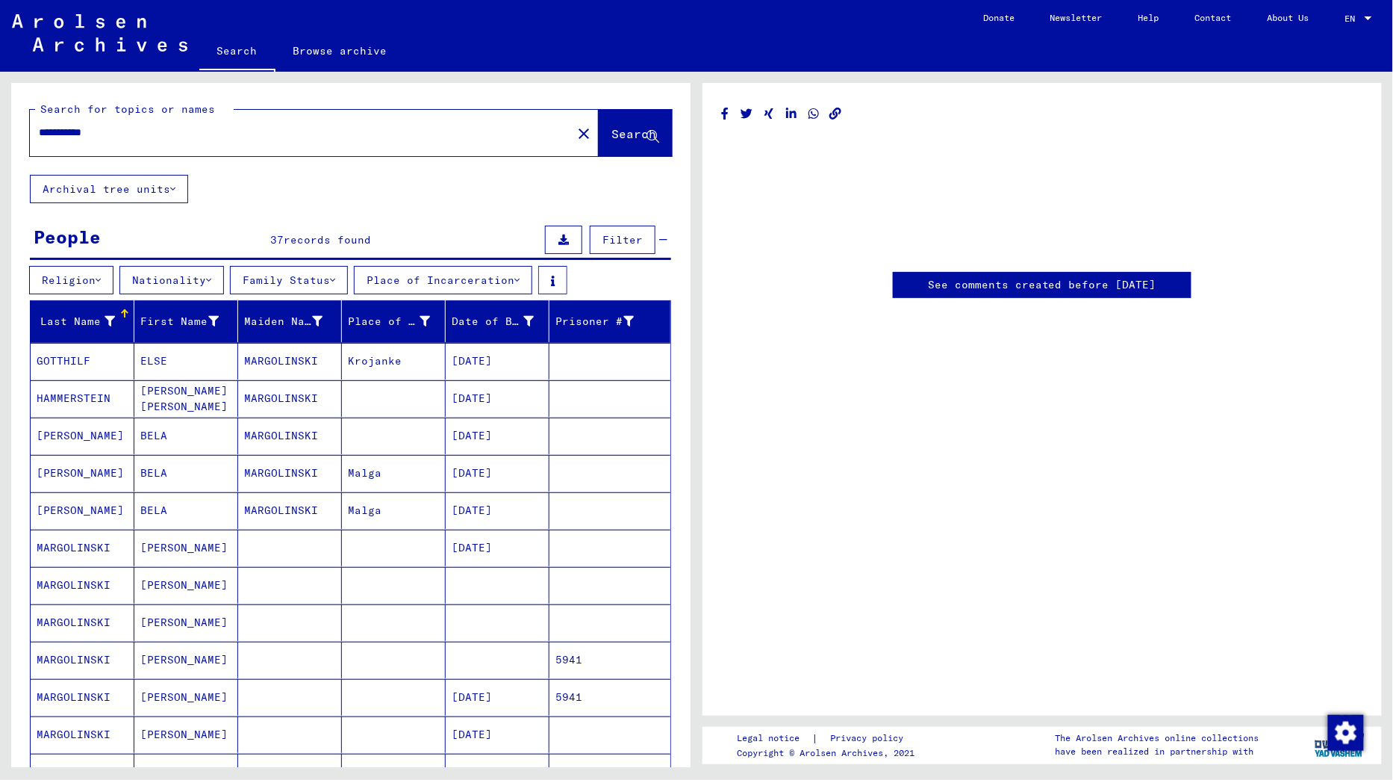
drag, startPoint x: 121, startPoint y: 130, endPoint x: 0, endPoint y: 130, distance: 121.0
click at [0, 130] on div "**********" at bounding box center [348, 419] width 697 height 695
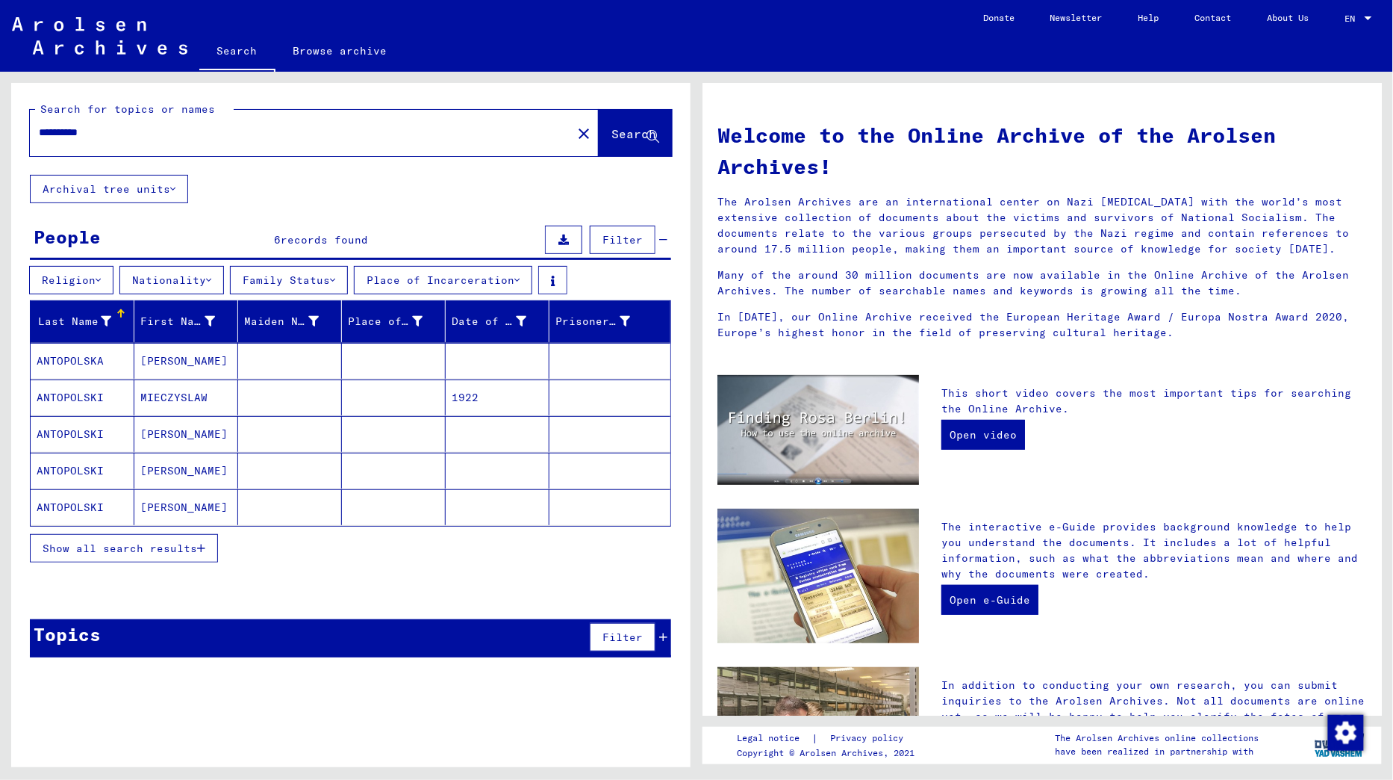
click at [178, 544] on span "Show all search results" at bounding box center [120, 547] width 155 height 13
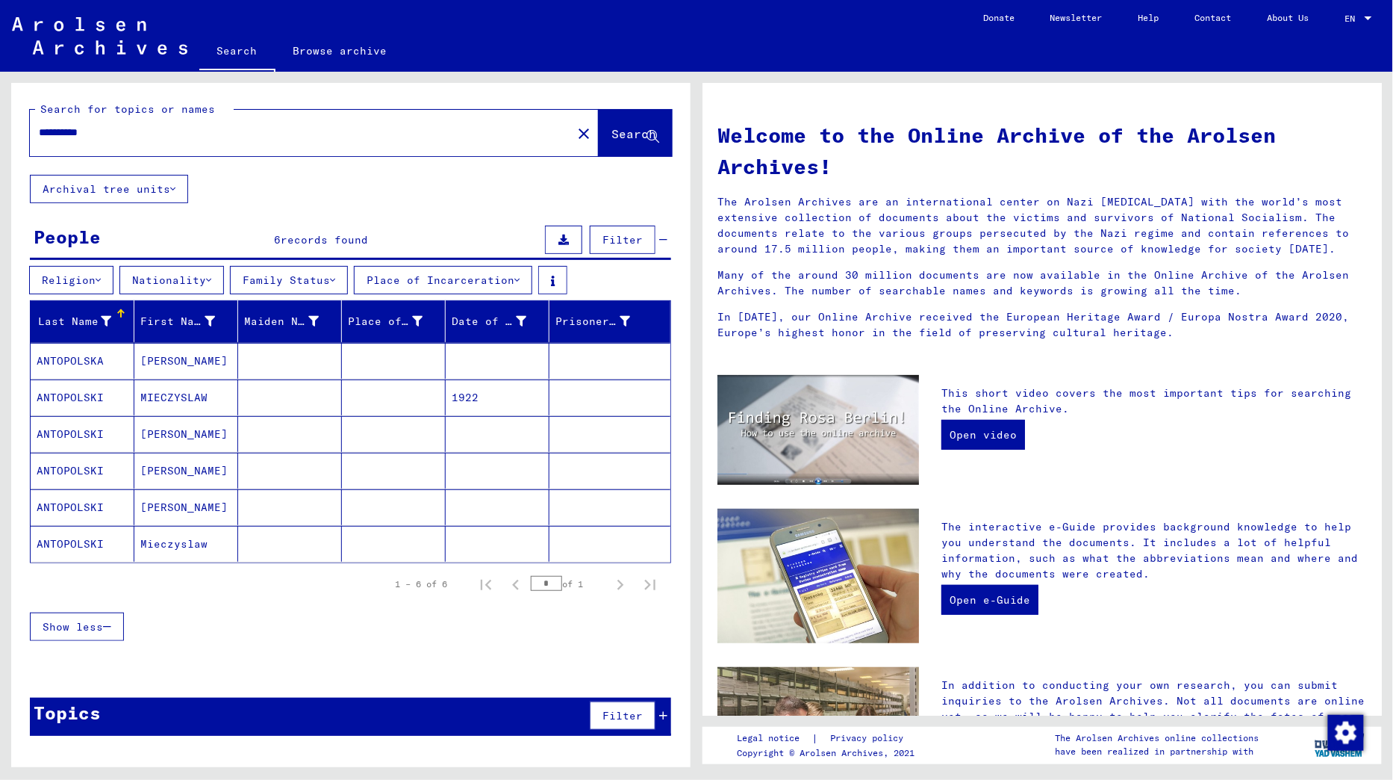
click at [240, 465] on mat-cell at bounding box center [290, 471] width 104 height 36
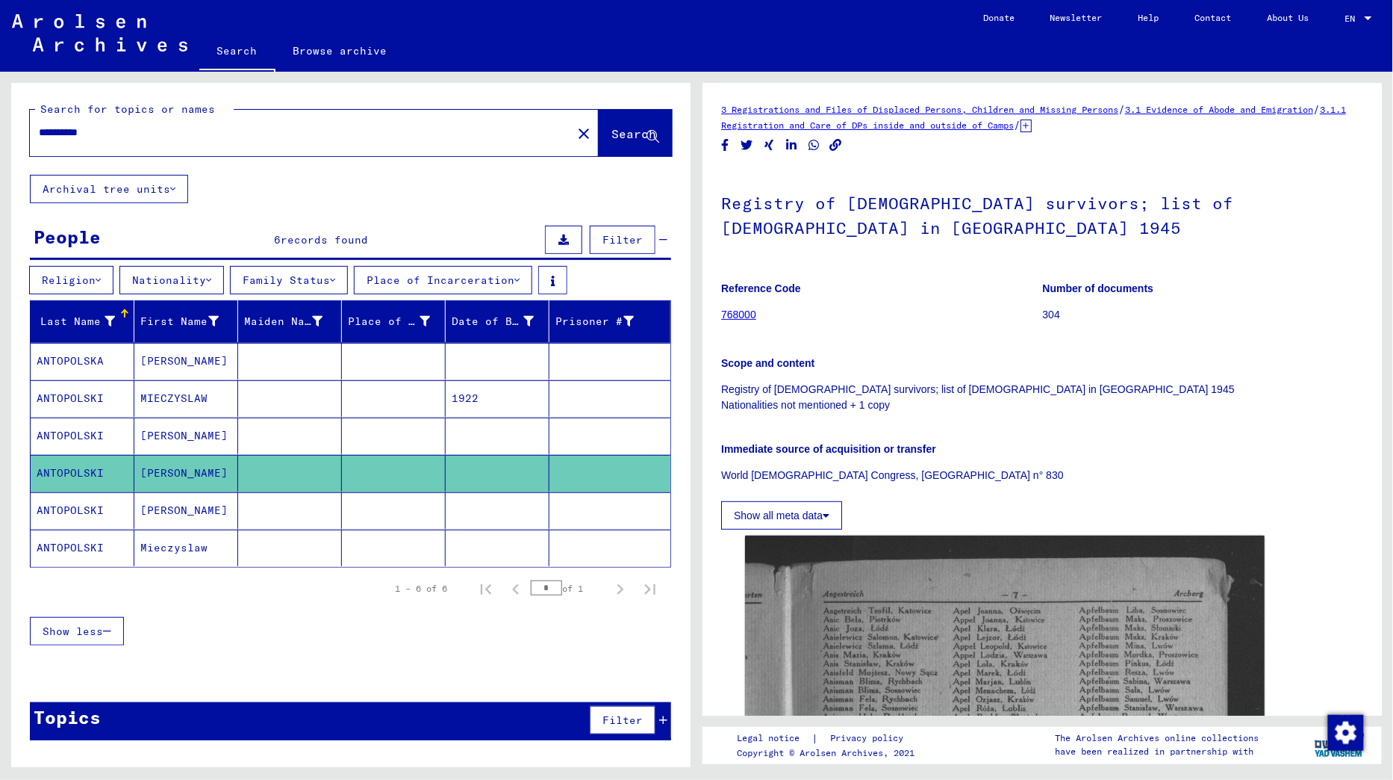
drag, startPoint x: 163, startPoint y: 134, endPoint x: 0, endPoint y: 134, distance: 162.8
click at [0, 134] on div "**********" at bounding box center [348, 419] width 697 height 695
type input "********"
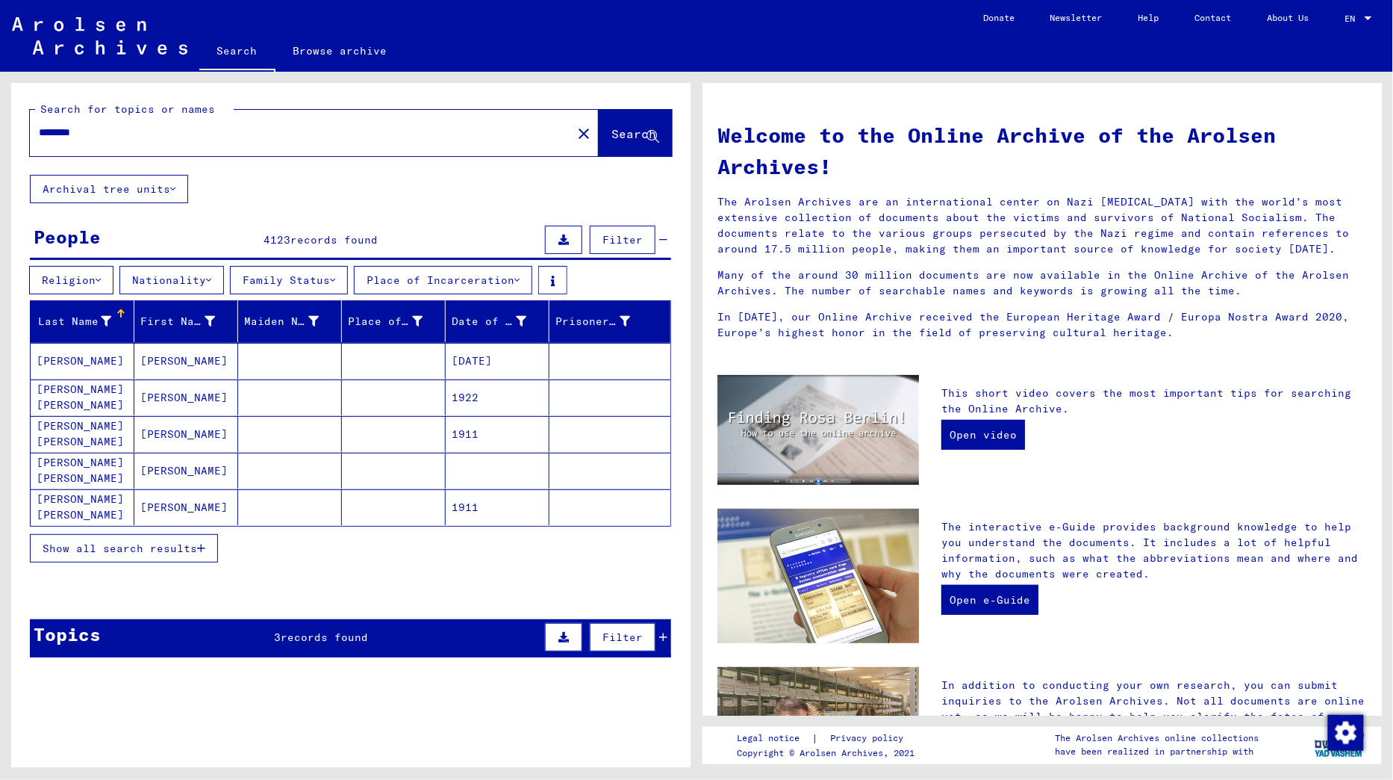
click at [185, 545] on span "Show all search results" at bounding box center [120, 547] width 155 height 13
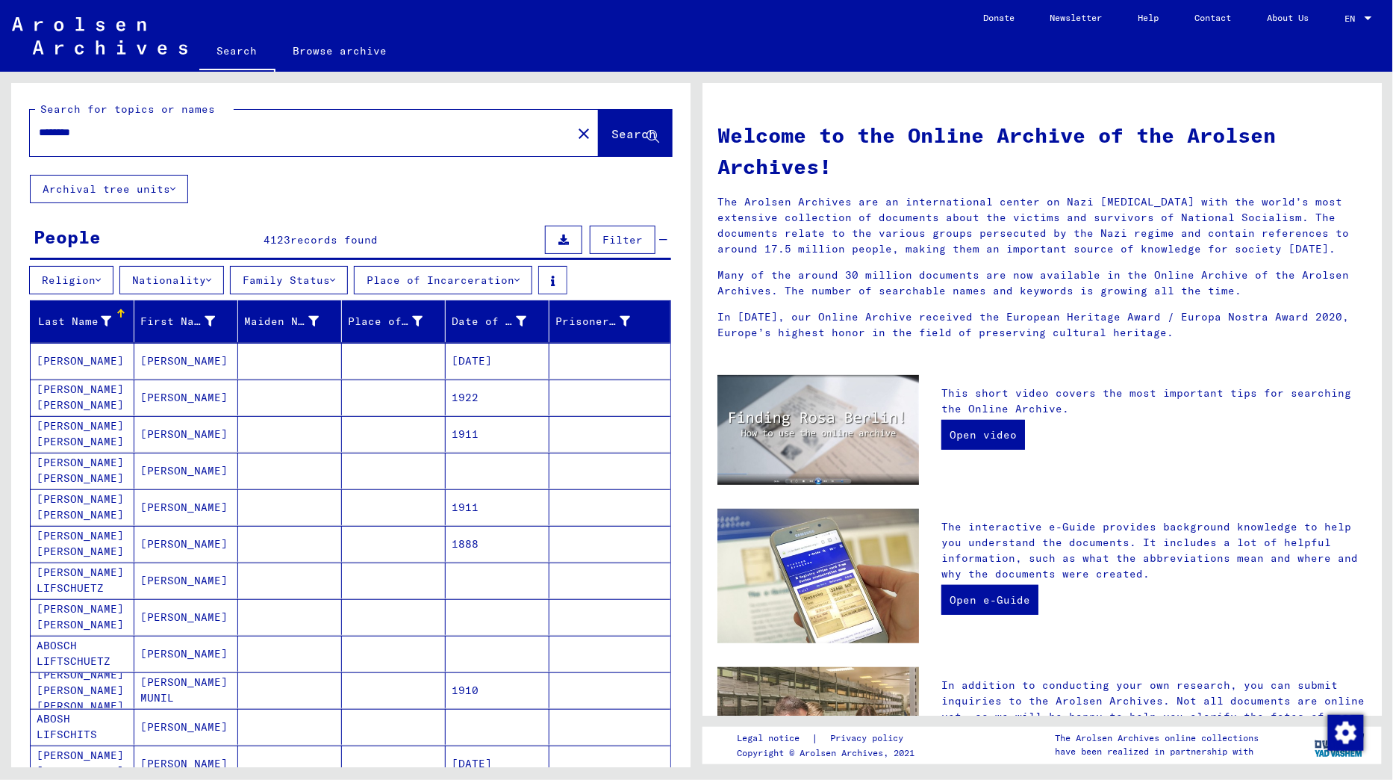
click at [174, 180] on button "Archival tree units" at bounding box center [109, 189] width 158 height 28
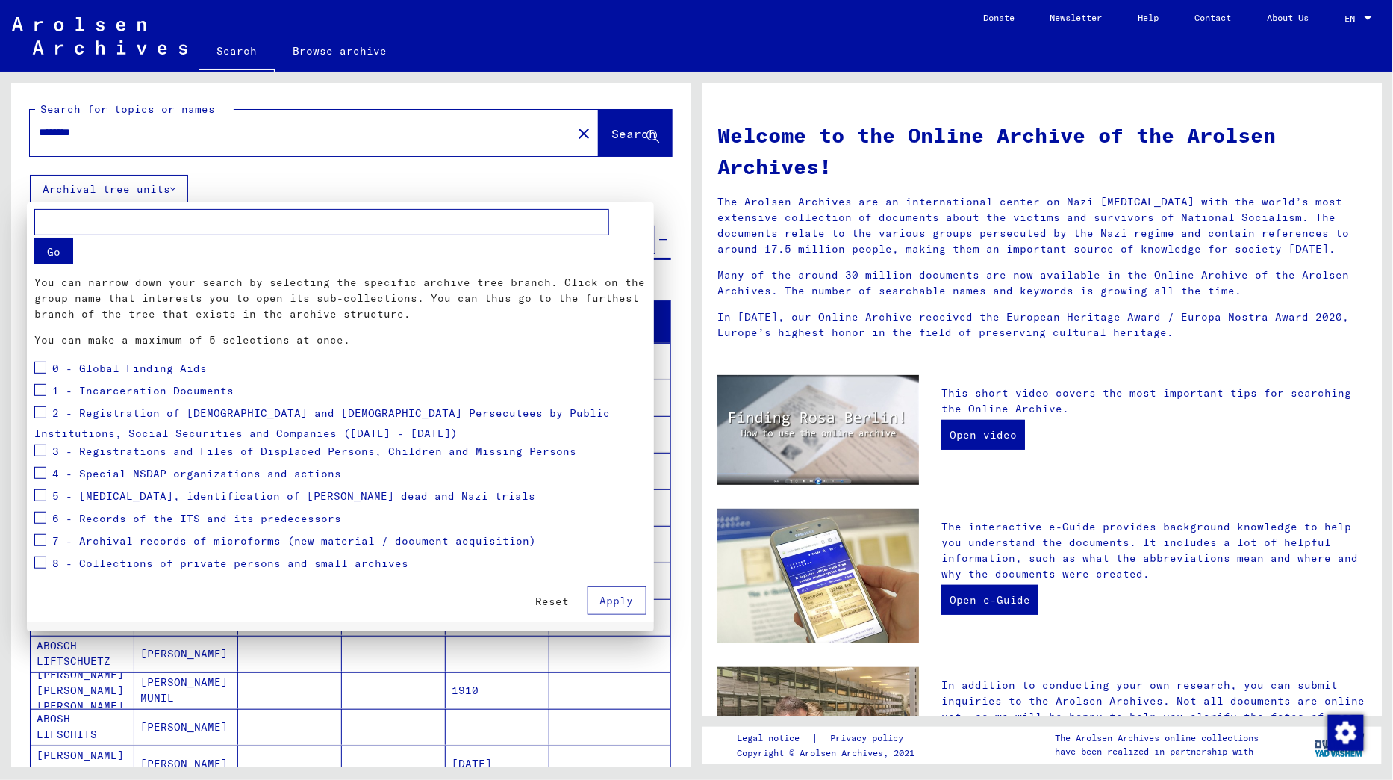
click at [69, 444] on span "3 - Registrations and Files of Displaced Persons, Children and Missing Persons" at bounding box center [314, 450] width 524 height 13
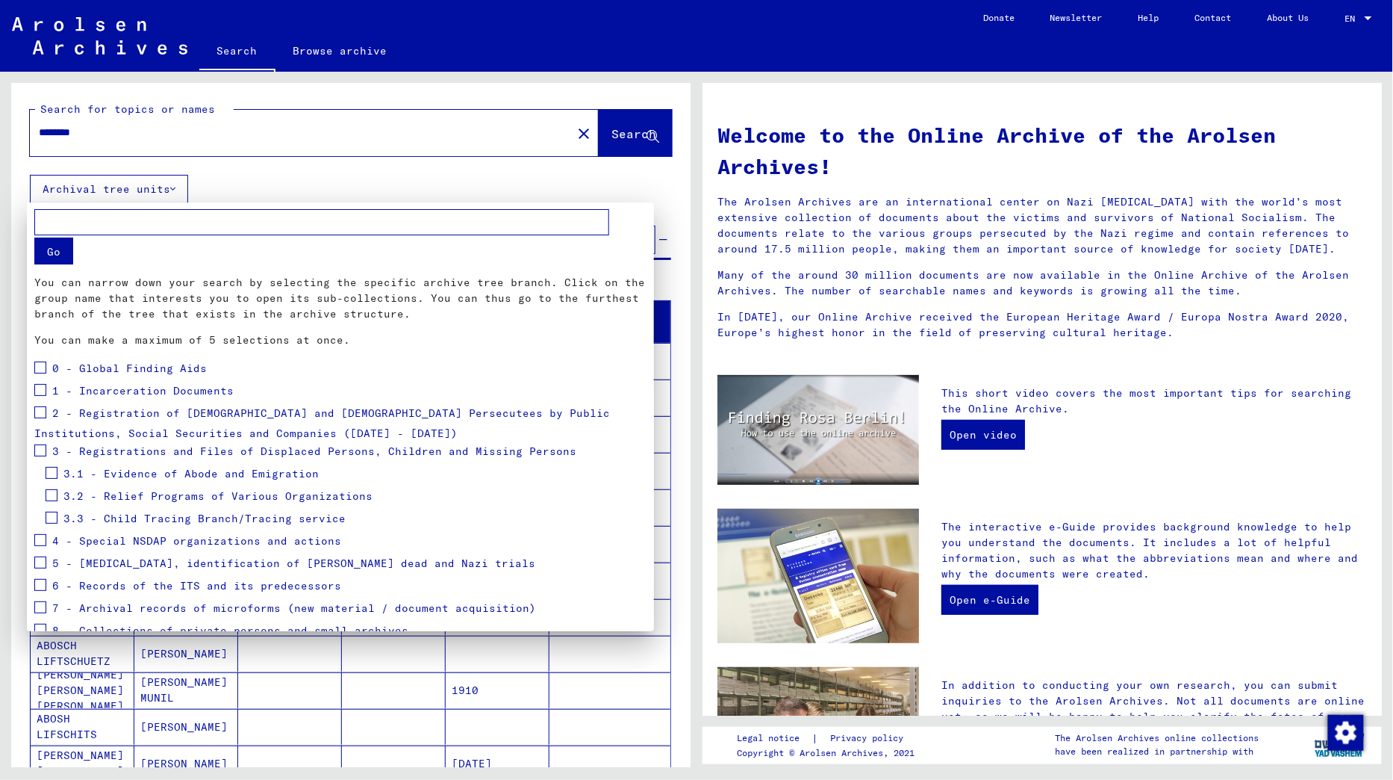
click at [94, 489] on span "3.2 - Relief Programs of Various Organizations" at bounding box center [217, 495] width 309 height 13
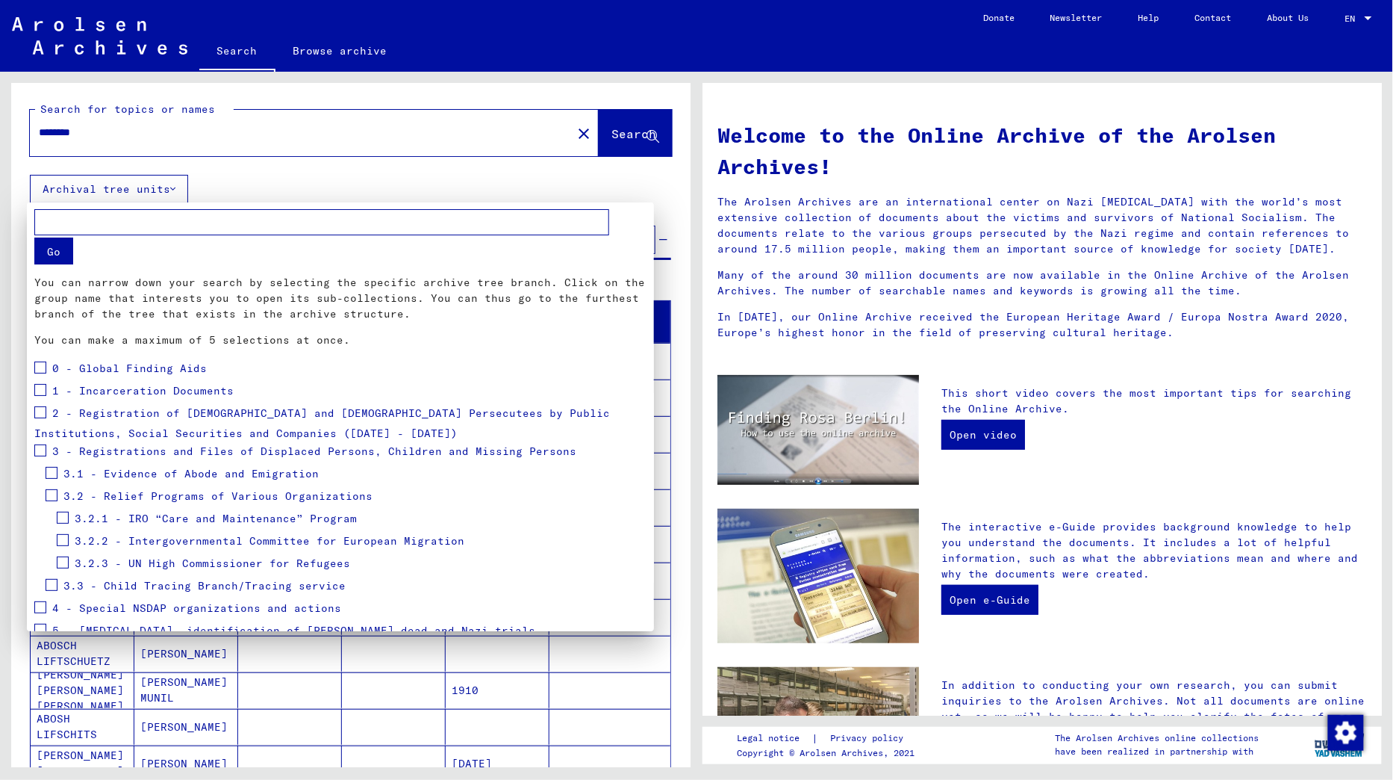
click at [117, 556] on span "3.2.3 - UN High Commissioner for Refugees" at bounding box center [213, 562] width 276 height 13
click at [73, 623] on span at bounding box center [74, 629] width 12 height 12
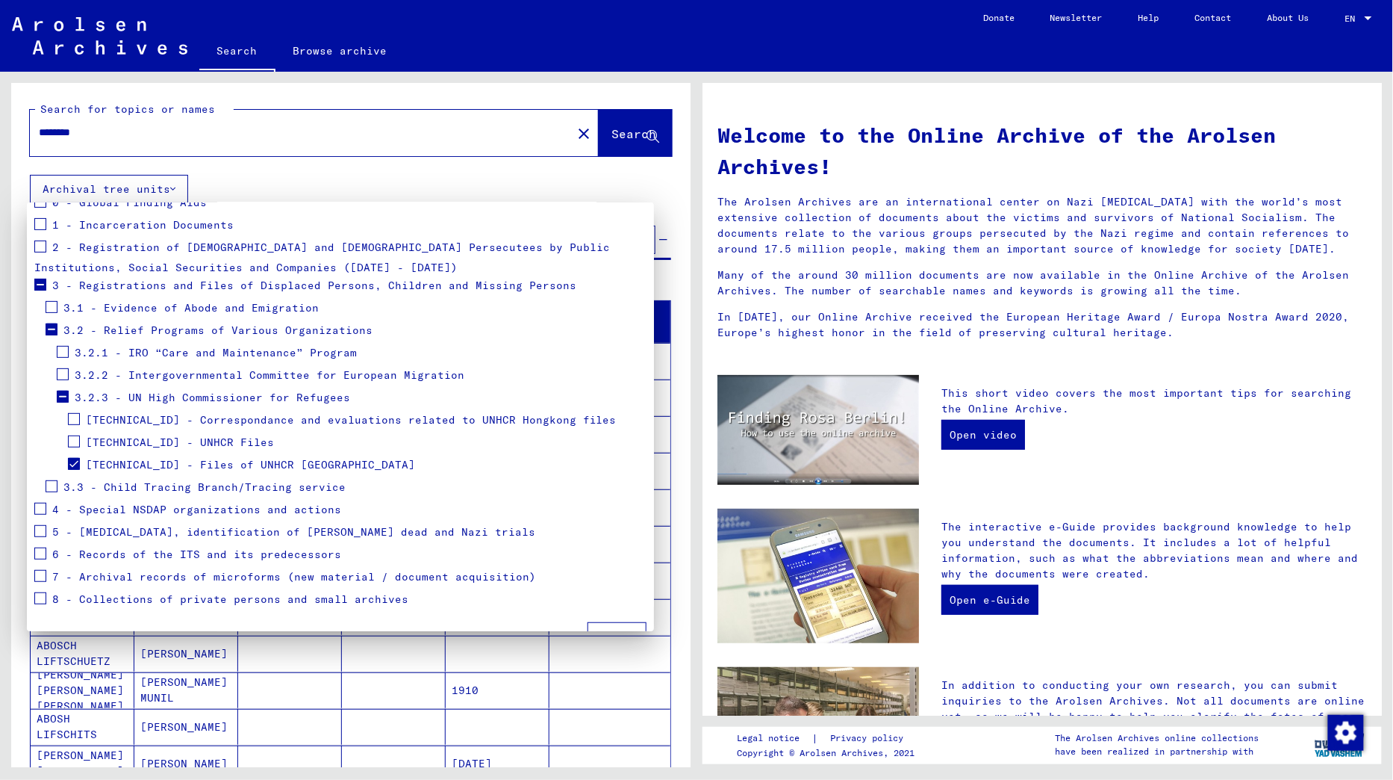
click at [601, 629] on span "Apply" at bounding box center [617, 635] width 34 height 13
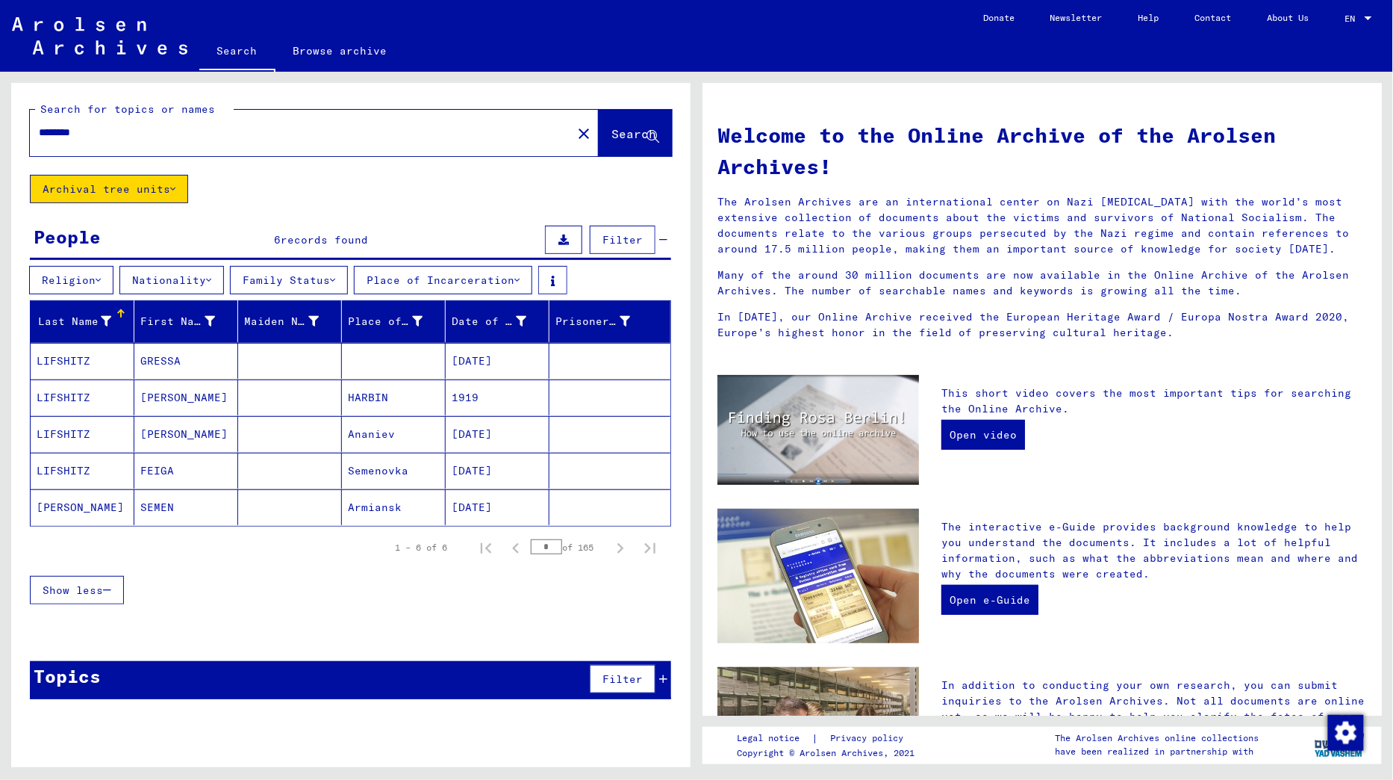
click at [272, 405] on mat-cell at bounding box center [290, 397] width 104 height 36
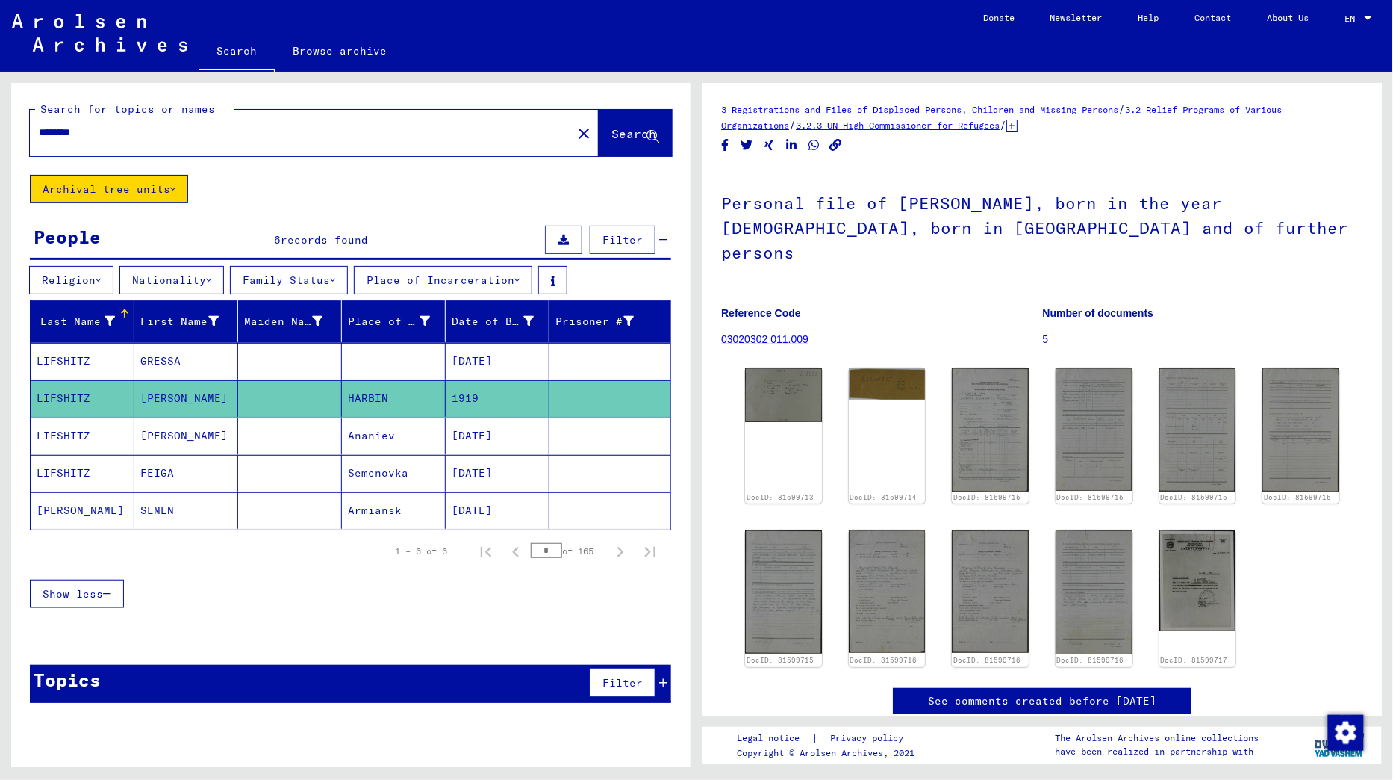
click at [826, 364] on div "DocID: 81599713 DocID: 81599714 DocID: 81599715 DocID: 81599715 DocID: 81599715…" at bounding box center [1042, 517] width 606 height 310
click at [803, 371] on img at bounding box center [783, 393] width 81 height 56
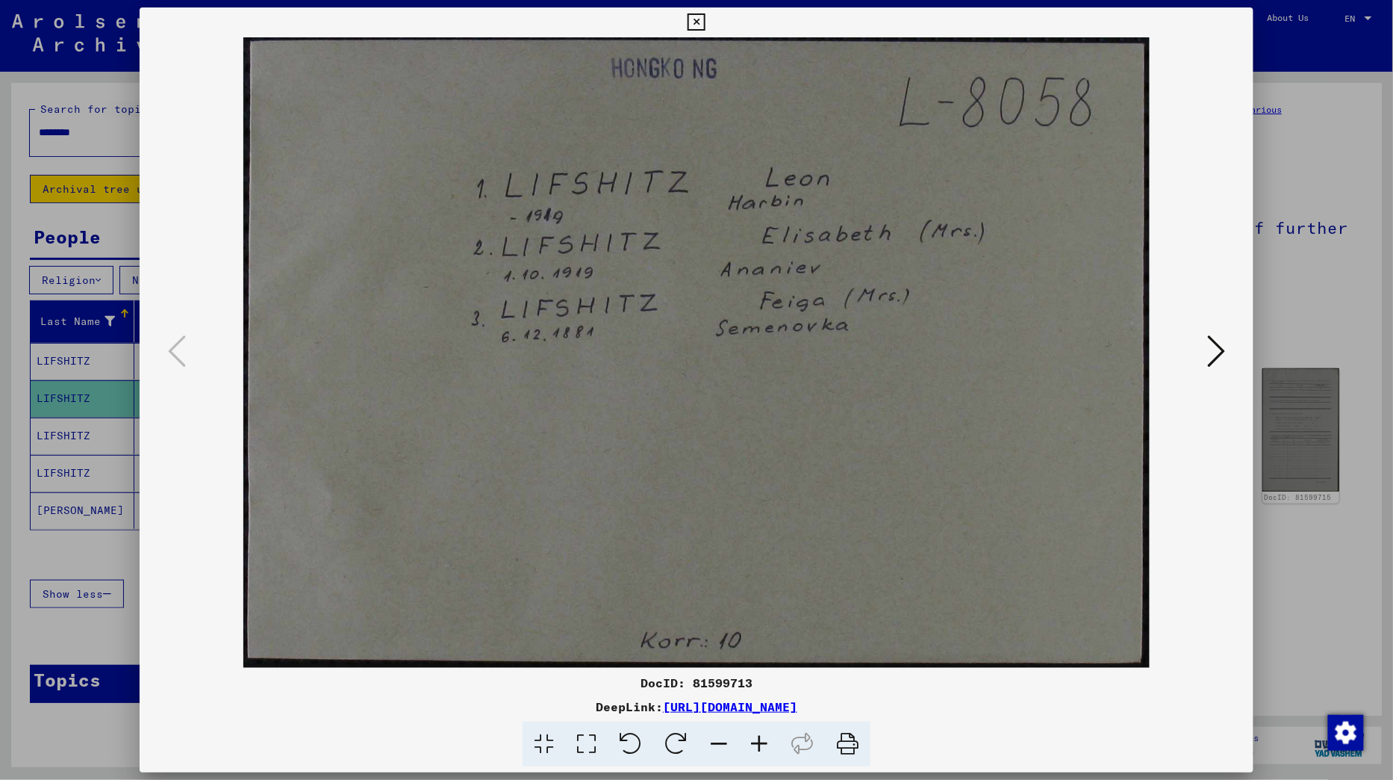
click at [1216, 358] on icon at bounding box center [1216, 351] width 18 height 36
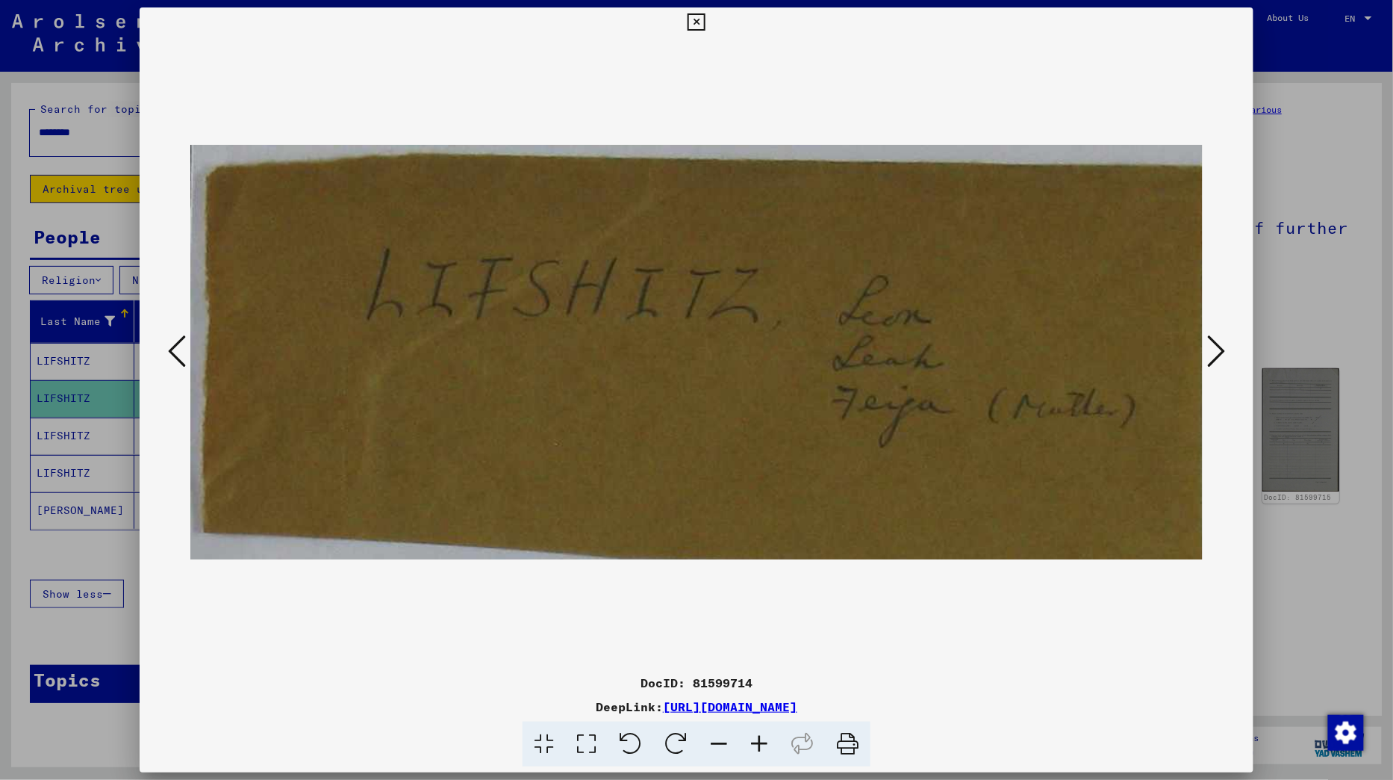
click at [1216, 358] on icon at bounding box center [1216, 351] width 18 height 36
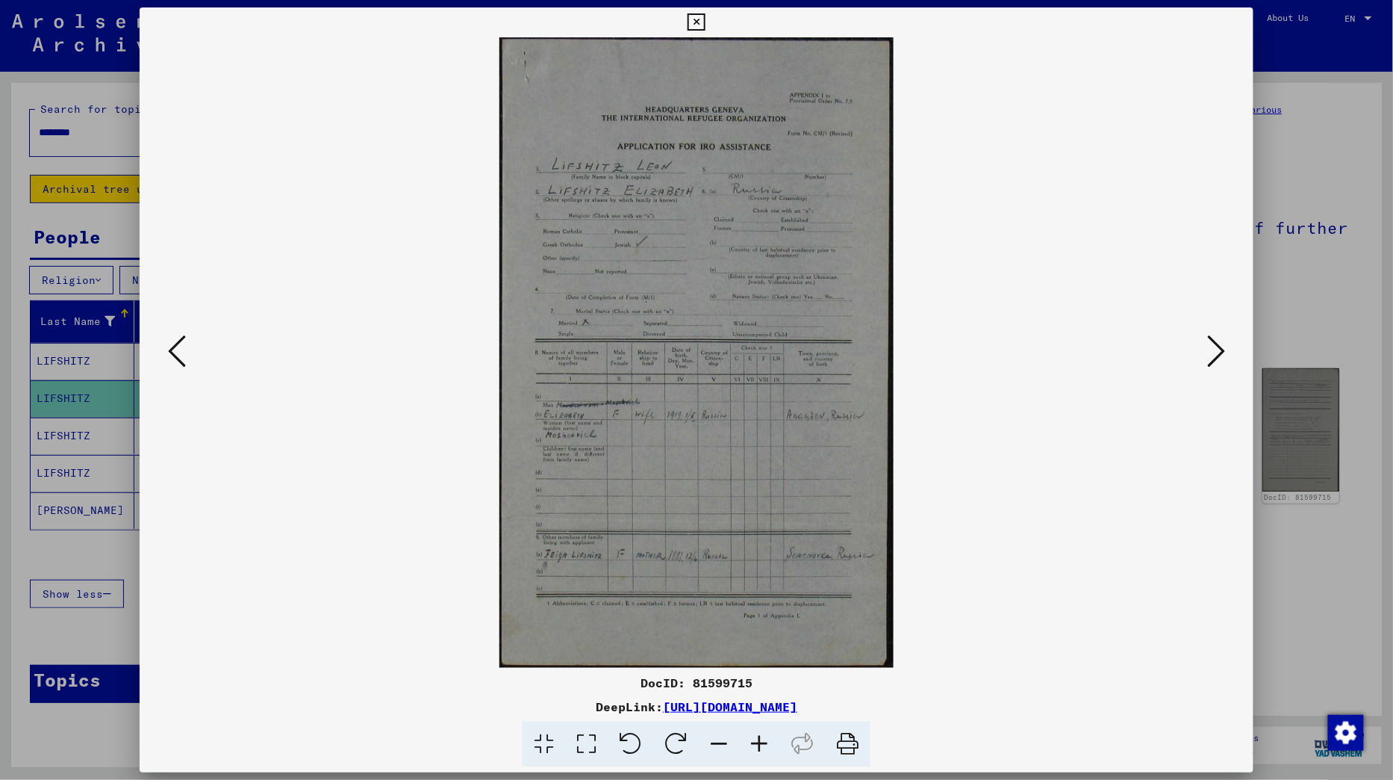
click at [1216, 358] on icon at bounding box center [1216, 351] width 18 height 36
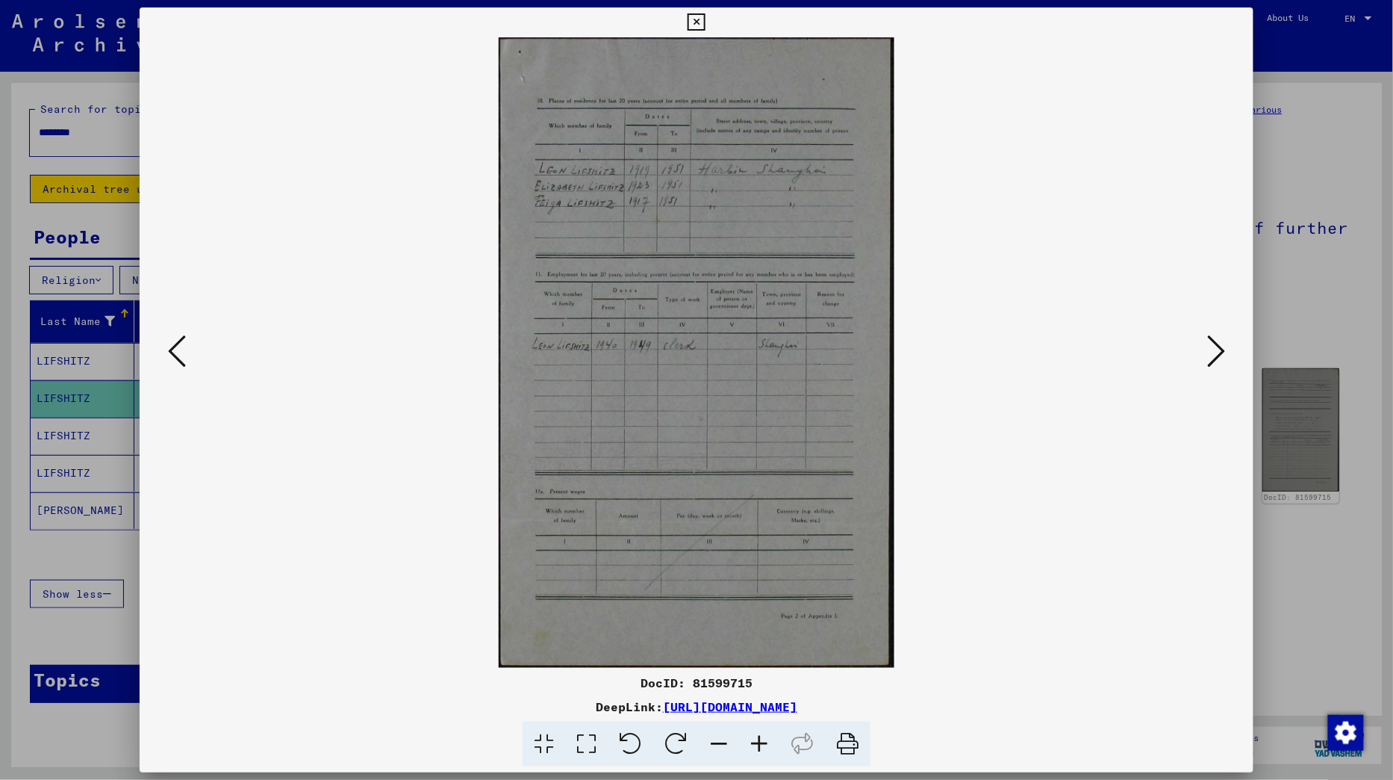
click at [1216, 358] on icon at bounding box center [1216, 351] width 18 height 36
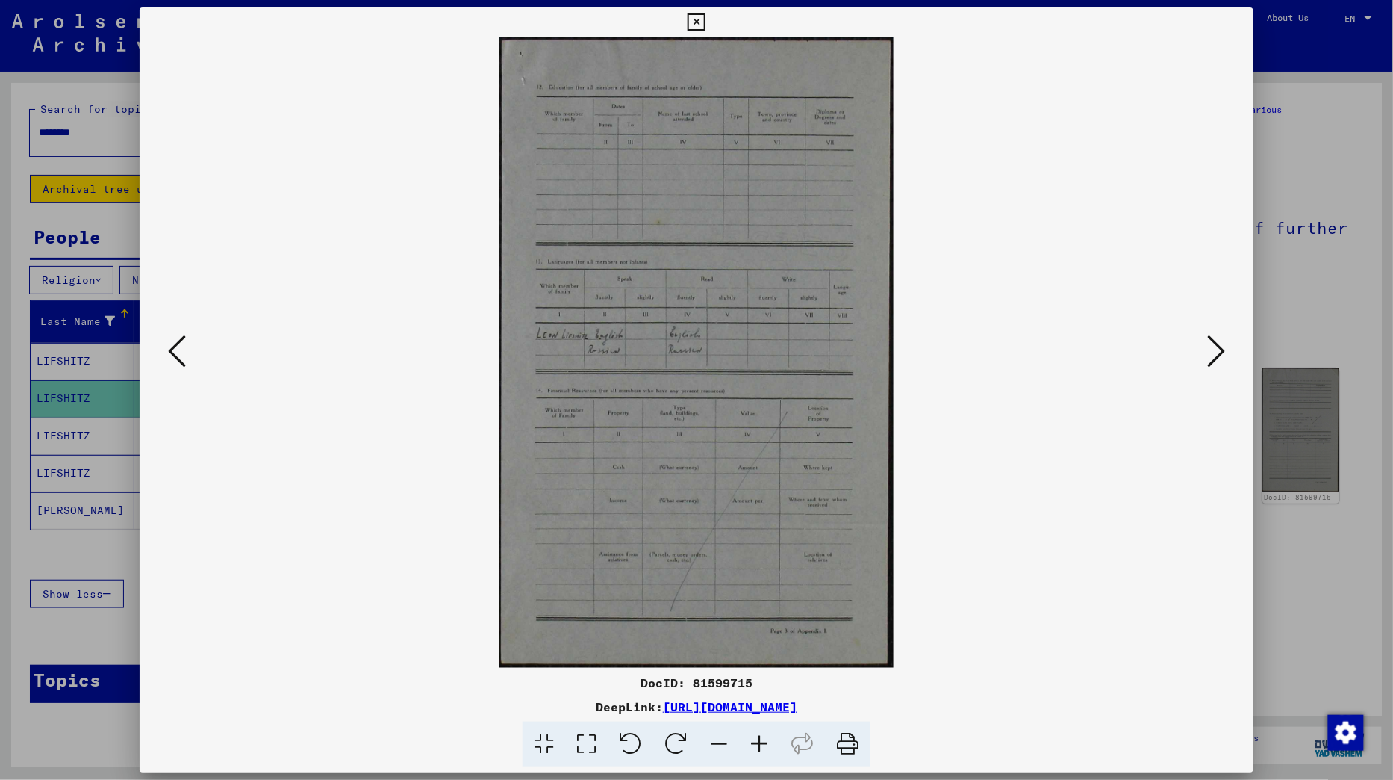
click at [1216, 358] on icon at bounding box center [1216, 351] width 18 height 36
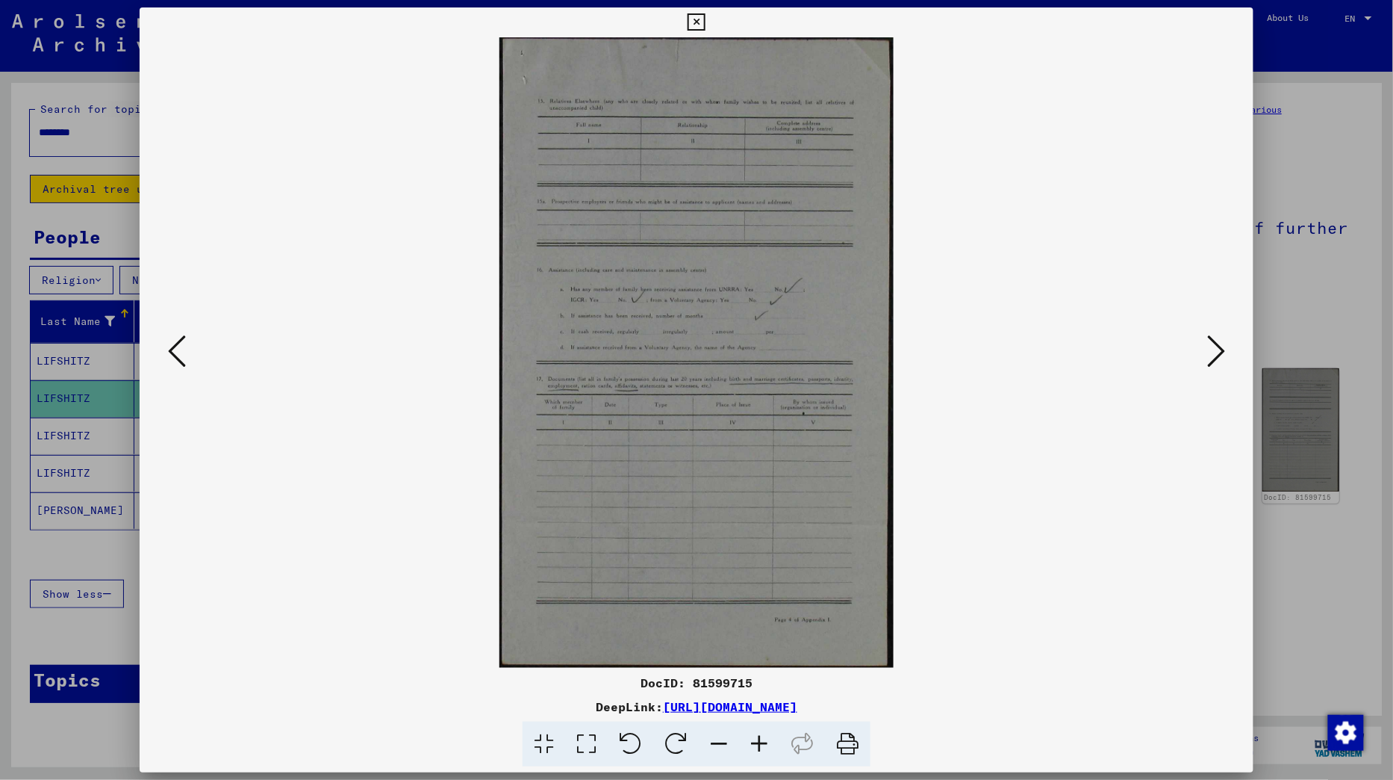
click at [1216, 358] on icon at bounding box center [1216, 351] width 18 height 36
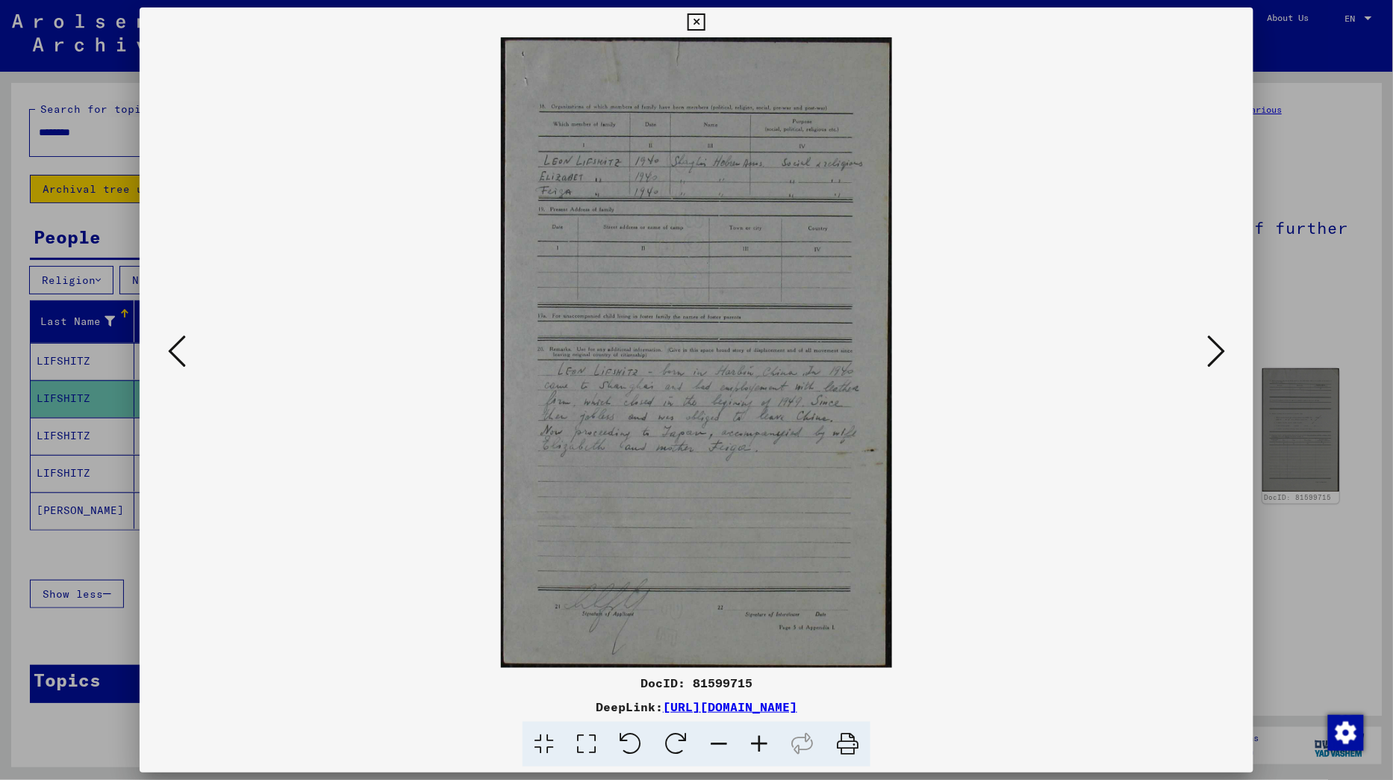
click at [709, 34] on button at bounding box center [696, 22] width 26 height 30
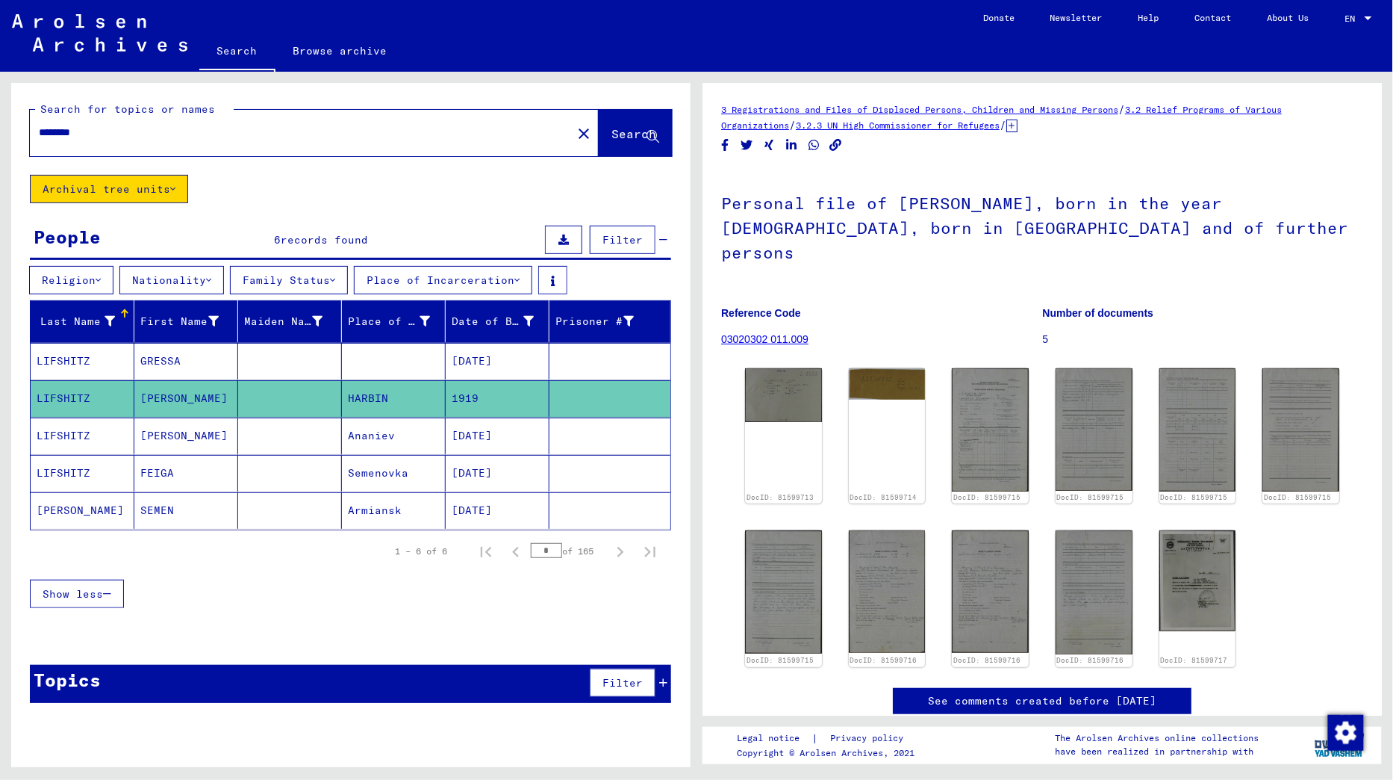
click at [213, 497] on mat-cell "SEMEN" at bounding box center [186, 510] width 104 height 37
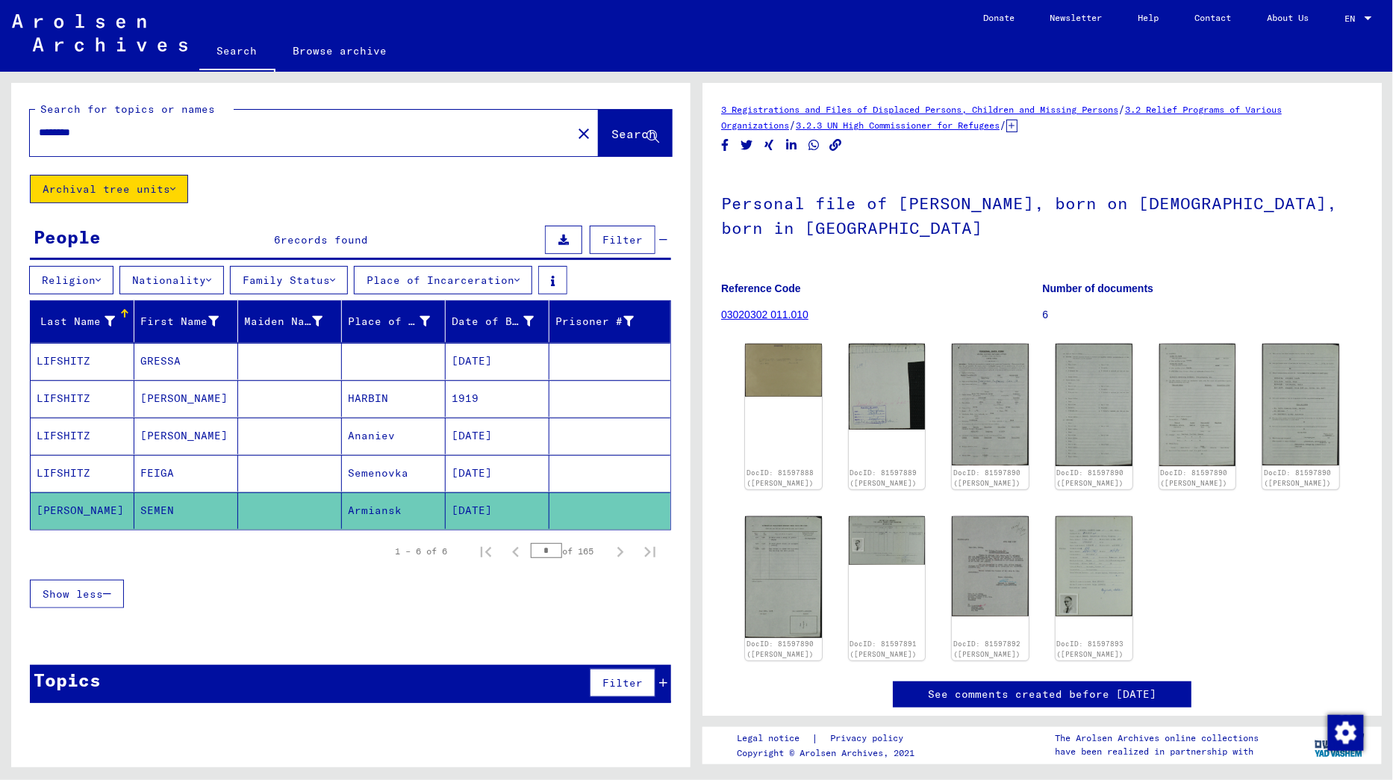
click at [199, 356] on mat-cell "GRESSA" at bounding box center [186, 361] width 104 height 37
